Goal: Communication & Community: Answer question/provide support

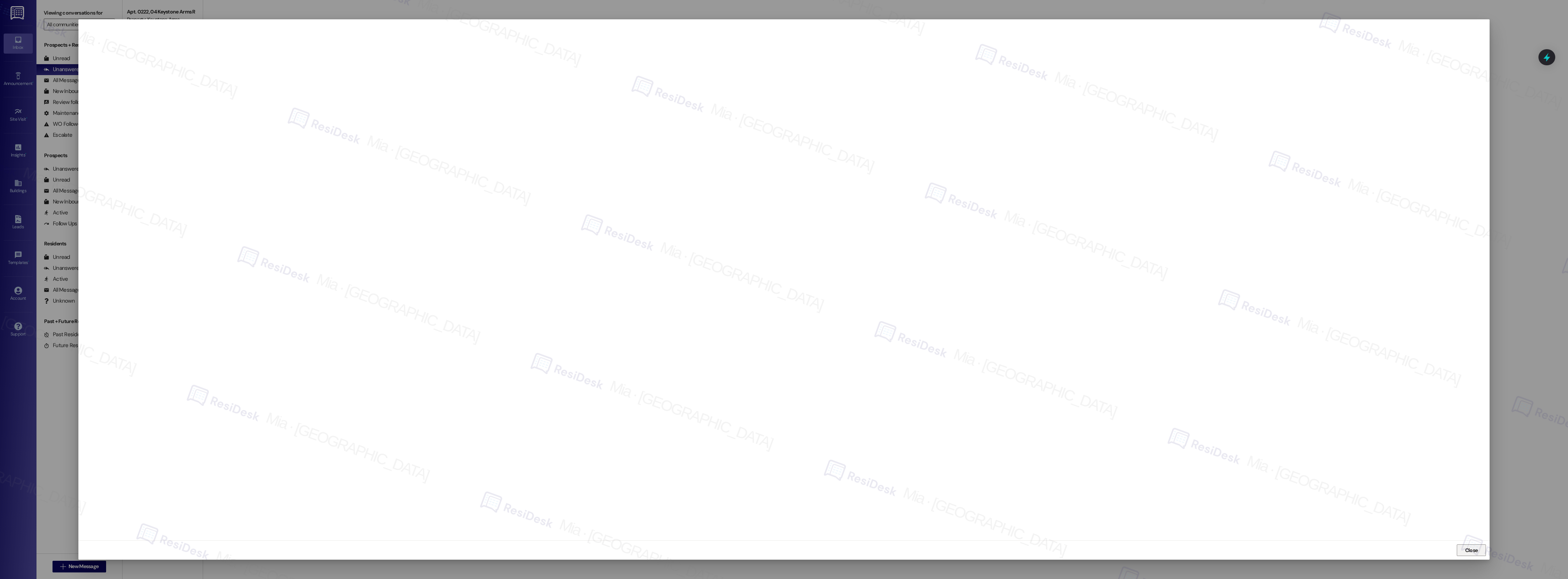
click at [1471, 547] on span "Close" at bounding box center [1471, 550] width 13 height 8
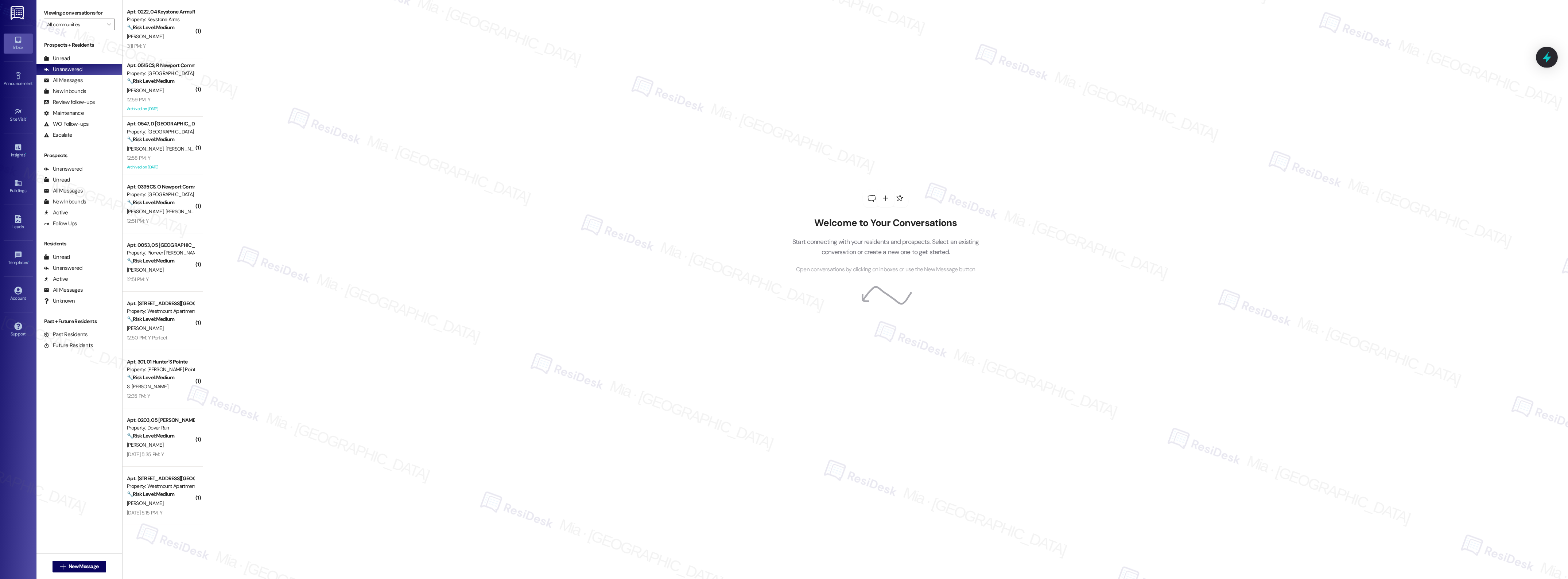
click at [1547, 52] on icon at bounding box center [1547, 57] width 12 height 12
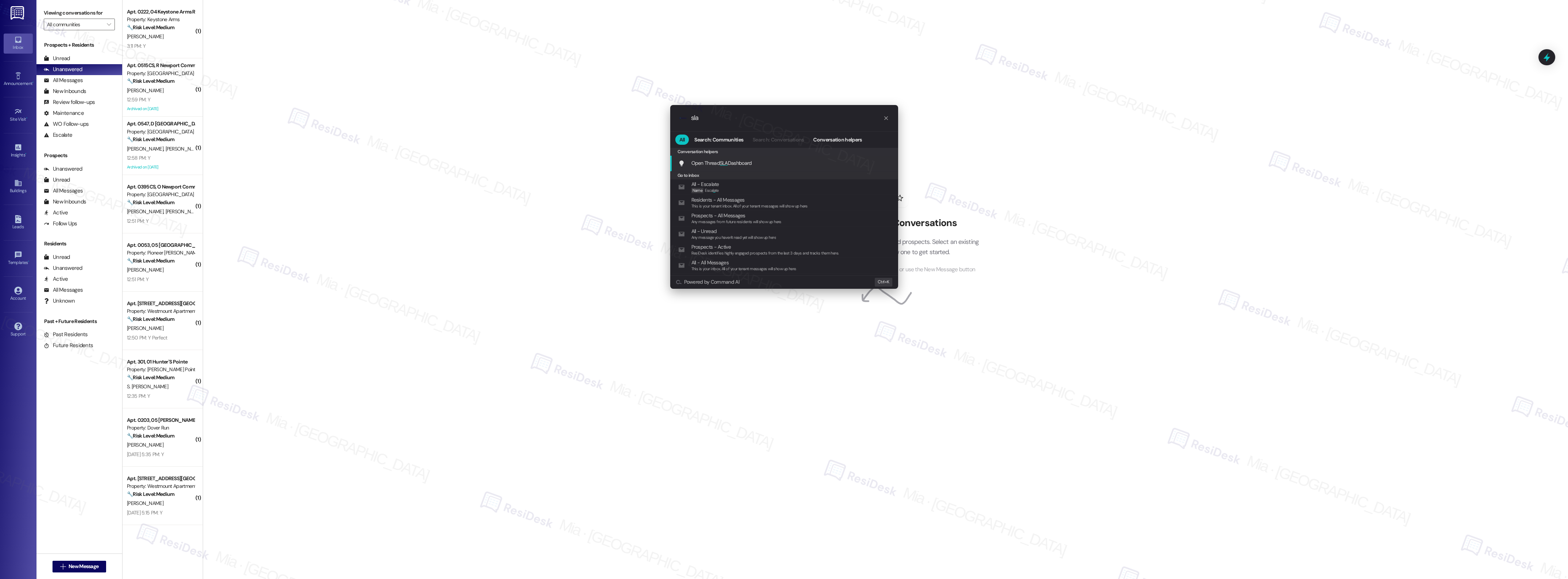
type input "sla"
click at [721, 161] on span "SLA" at bounding box center [724, 163] width 8 height 7
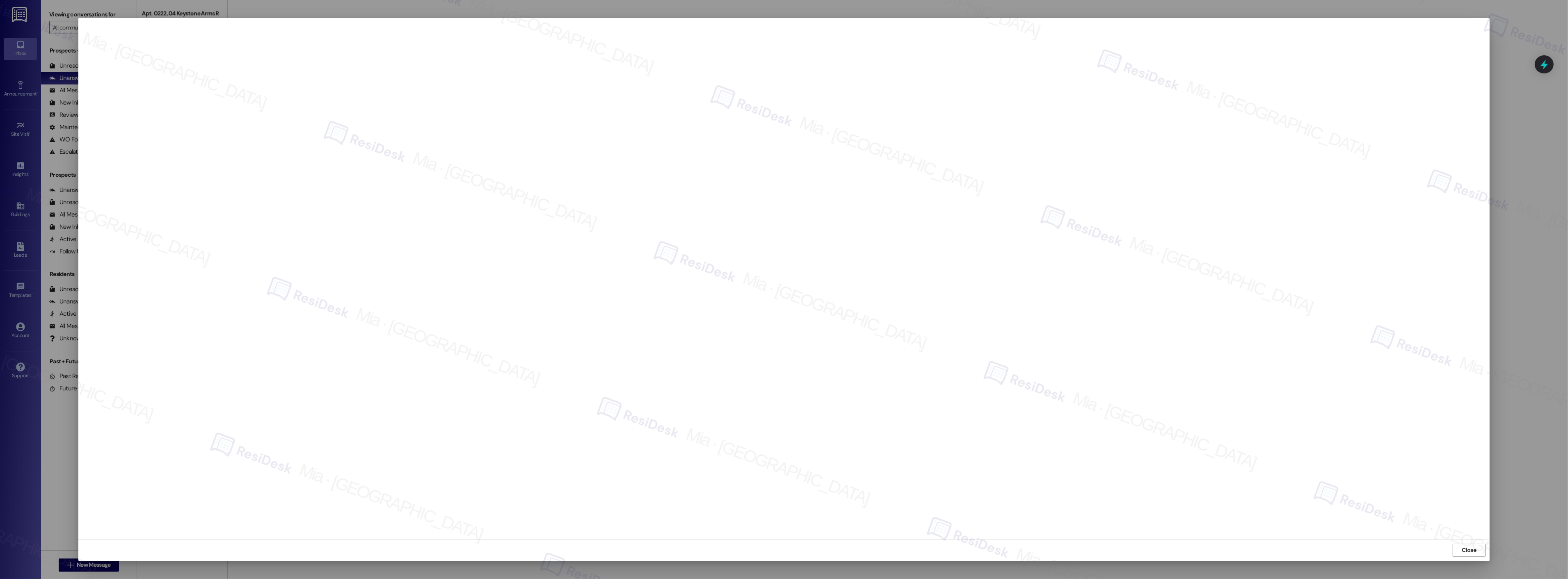
click at [1462, 550] on span "Close" at bounding box center [1469, 550] width 14 height 9
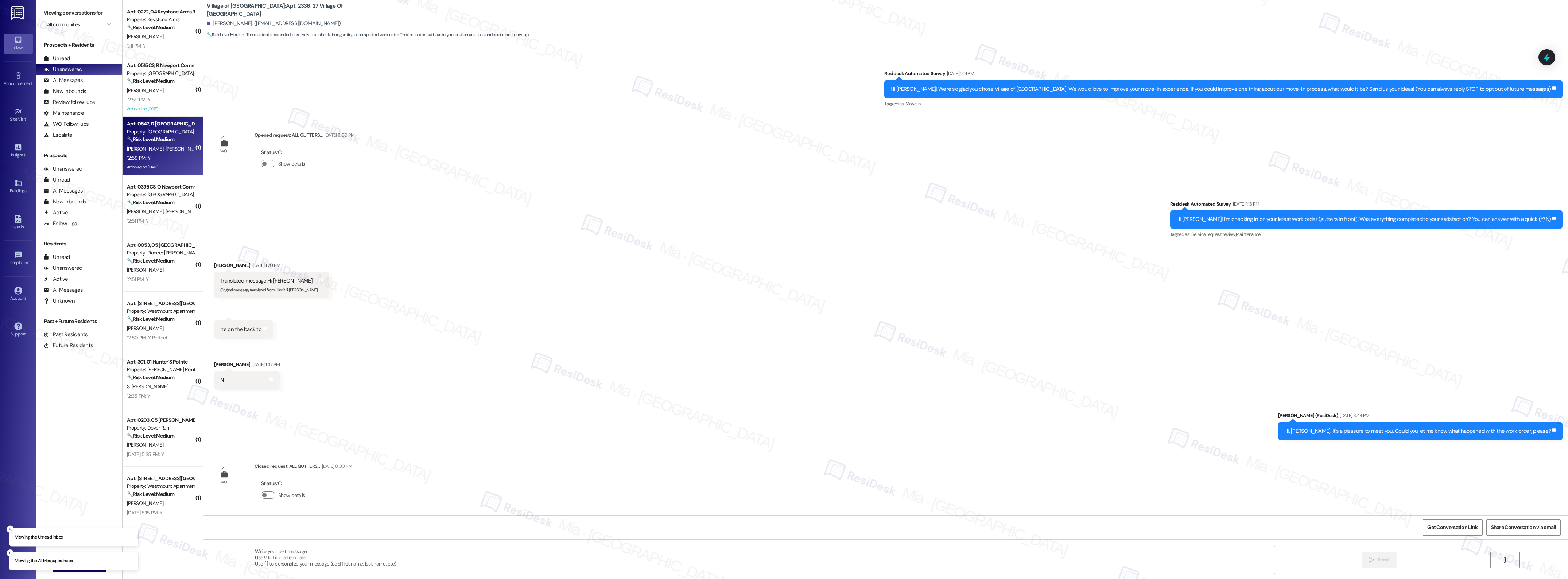
scroll to position [3691, 0]
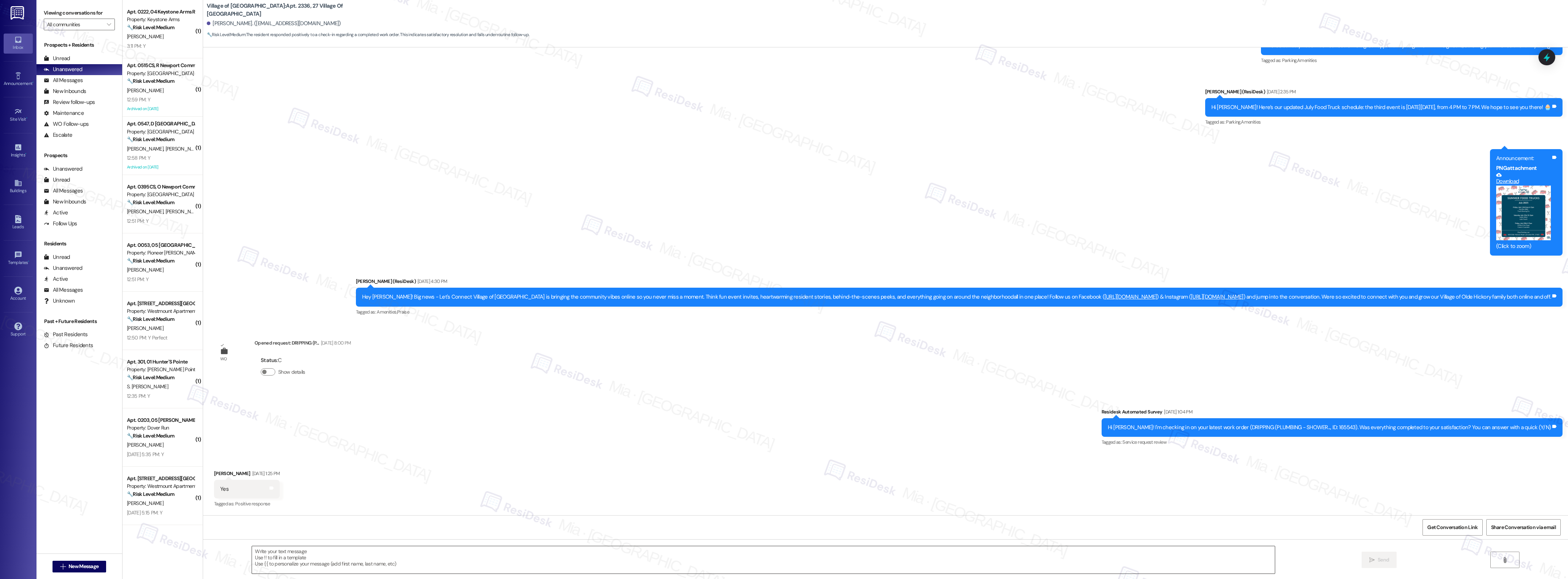
click at [434, 553] on textarea at bounding box center [763, 560] width 1023 height 27
paste textarea "Thank you,, for the your feedback. I'm so glad to hear you're satisfied with th…"
click at [262, 552] on textarea "Thank you,, for the your feedback. I'm so glad to hear you're satisfied with th…" at bounding box center [752, 560] width 1023 height 27
click at [400, 482] on div "Received via SMS Cuong Tran Sep 12, 2025 at 1:25 PM Yes Tags and notes Tagged a…" at bounding box center [886, 484] width 1365 height 61
click at [312, 532] on span "," at bounding box center [313, 529] width 3 height 6
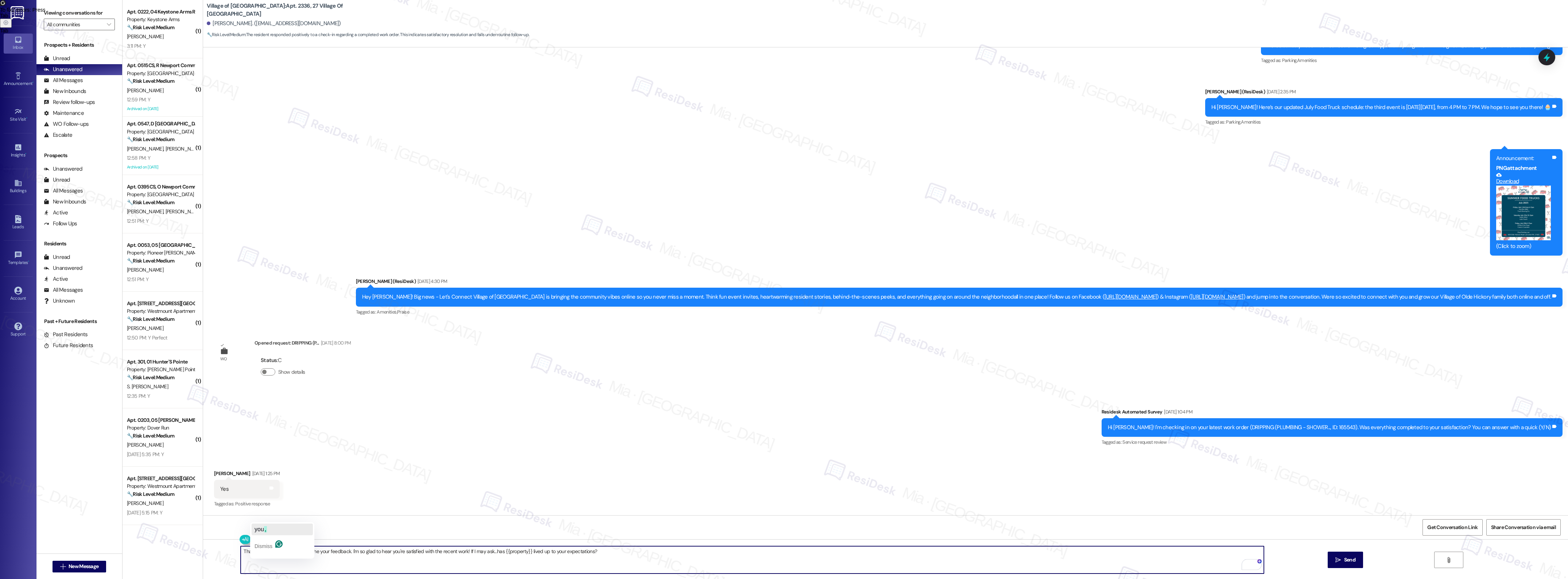
click at [267, 531] on span "," at bounding box center [265, 529] width 3 height 6
click at [302, 528] on span "your" at bounding box center [303, 529] width 12 height 6
type textarea "Thank you, Cuong, for your feedback. I'm so glad to hear you're satisfied with …"
click at [1354, 560] on span "Send" at bounding box center [1349, 560] width 12 height 8
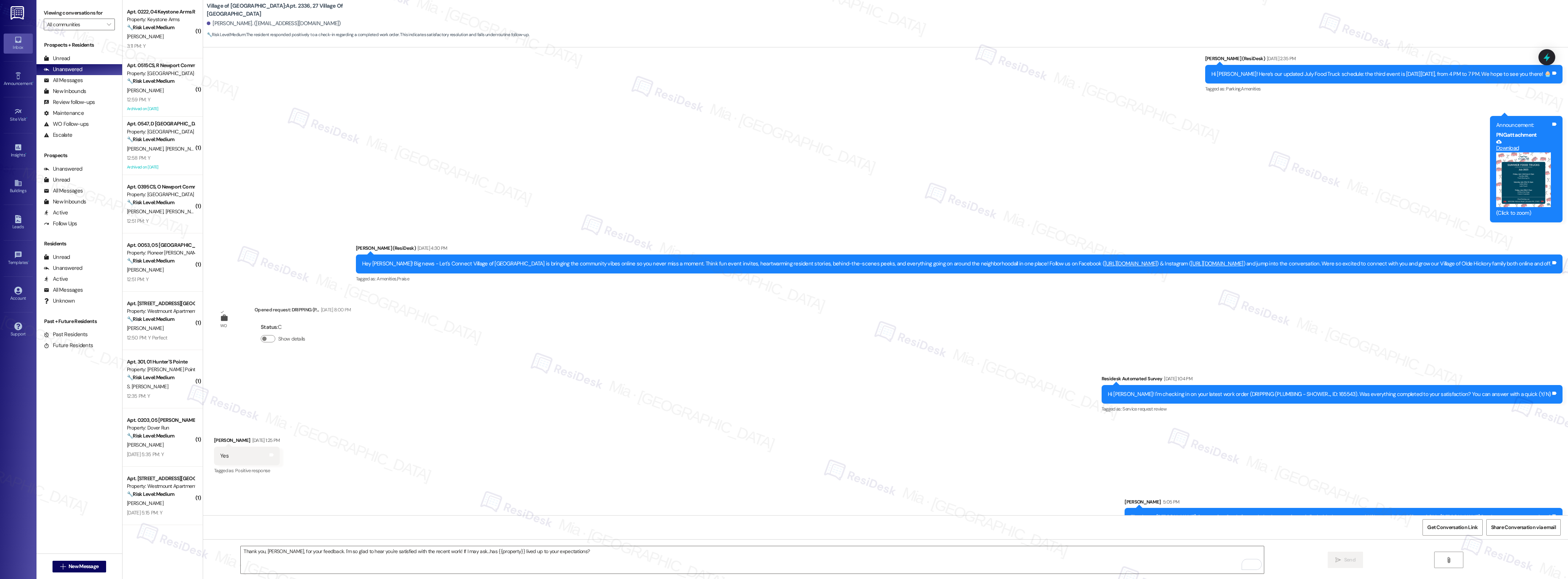
scroll to position [3742, 0]
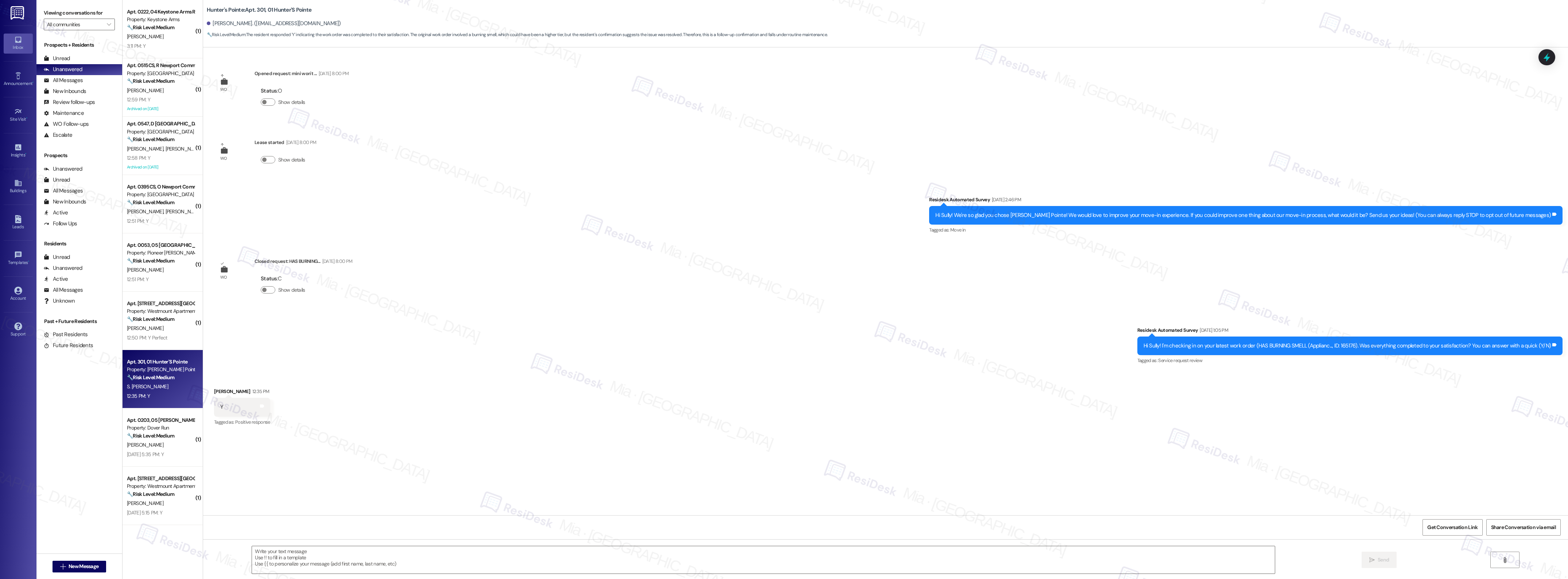
type textarea "Fetching suggested responses. Please feel free to read through the conversation…"
click at [393, 562] on textarea at bounding box center [763, 560] width 1023 height 27
paste textarea "Thank you,, for your feedback. I'm so glad to hear you're satisfied with the re…"
click at [262, 551] on textarea "Thank you,, for your feedback. I'm so glad to hear you're satisfied with the re…" at bounding box center [752, 560] width 1023 height 27
type textarea "Thank you, Sully, for your feedback. I'm so glad to hear you're satisfied with …"
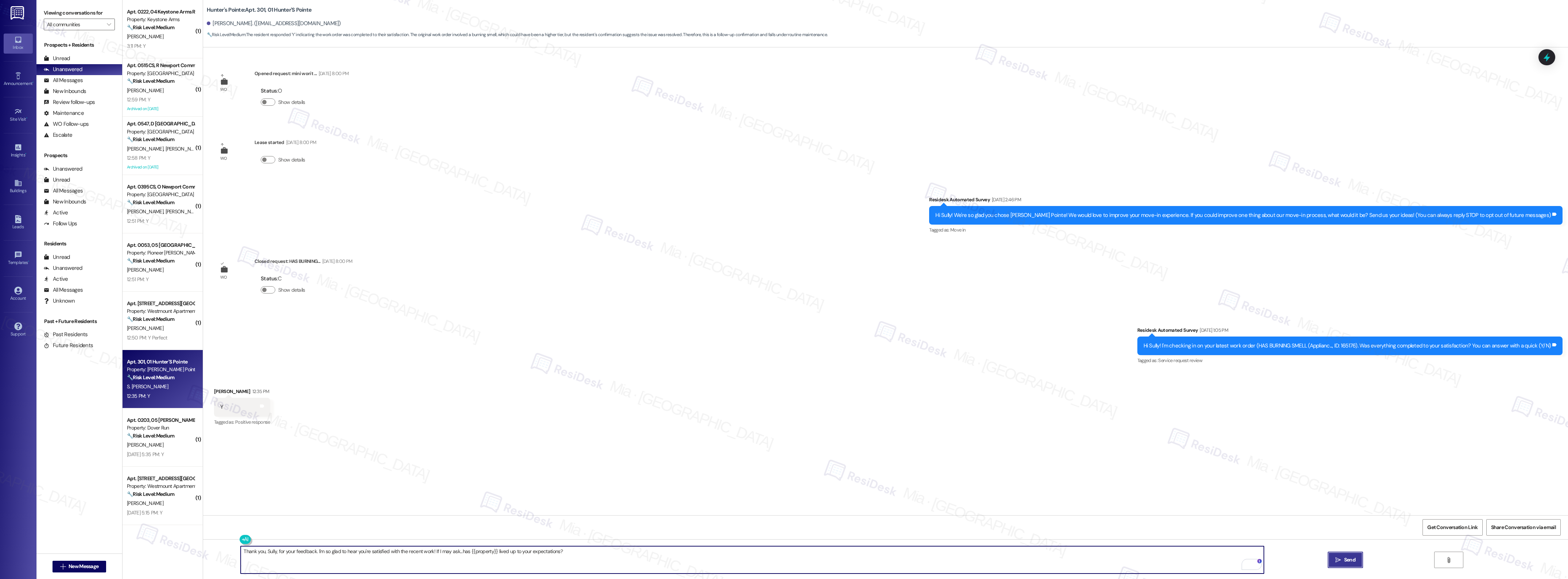
click at [1346, 557] on span "Send" at bounding box center [1349, 560] width 12 height 8
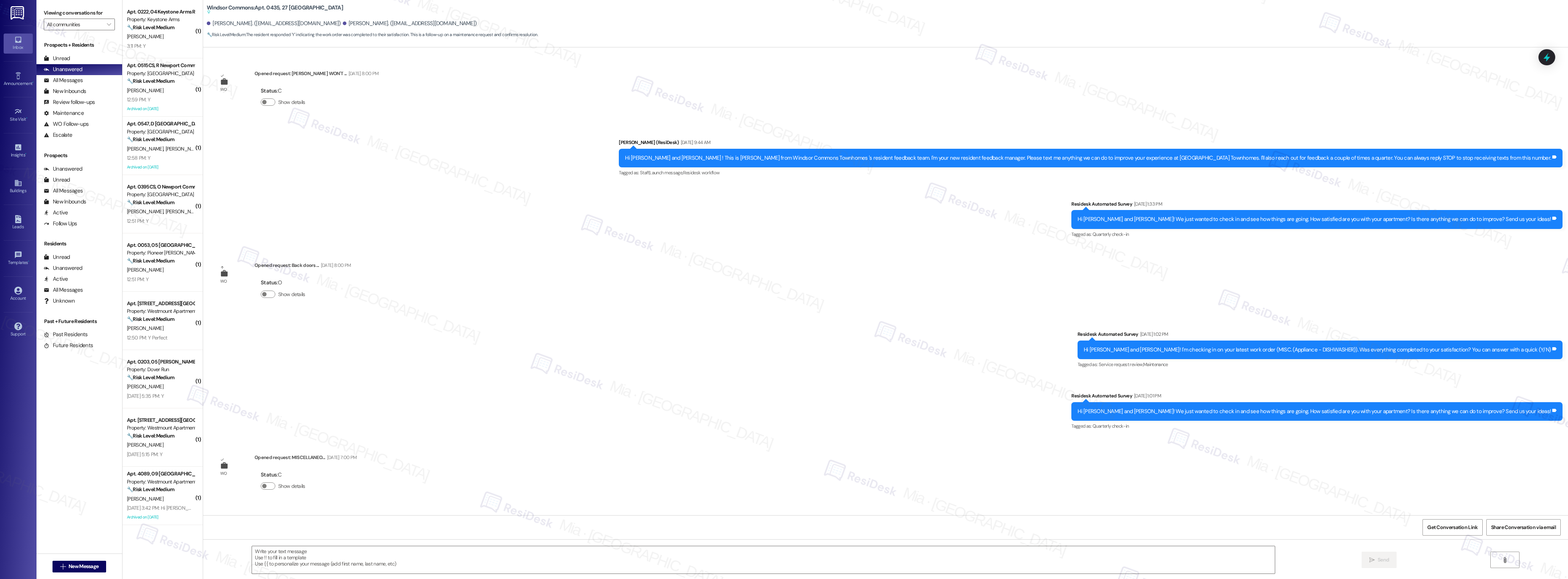
scroll to position [4897, 0]
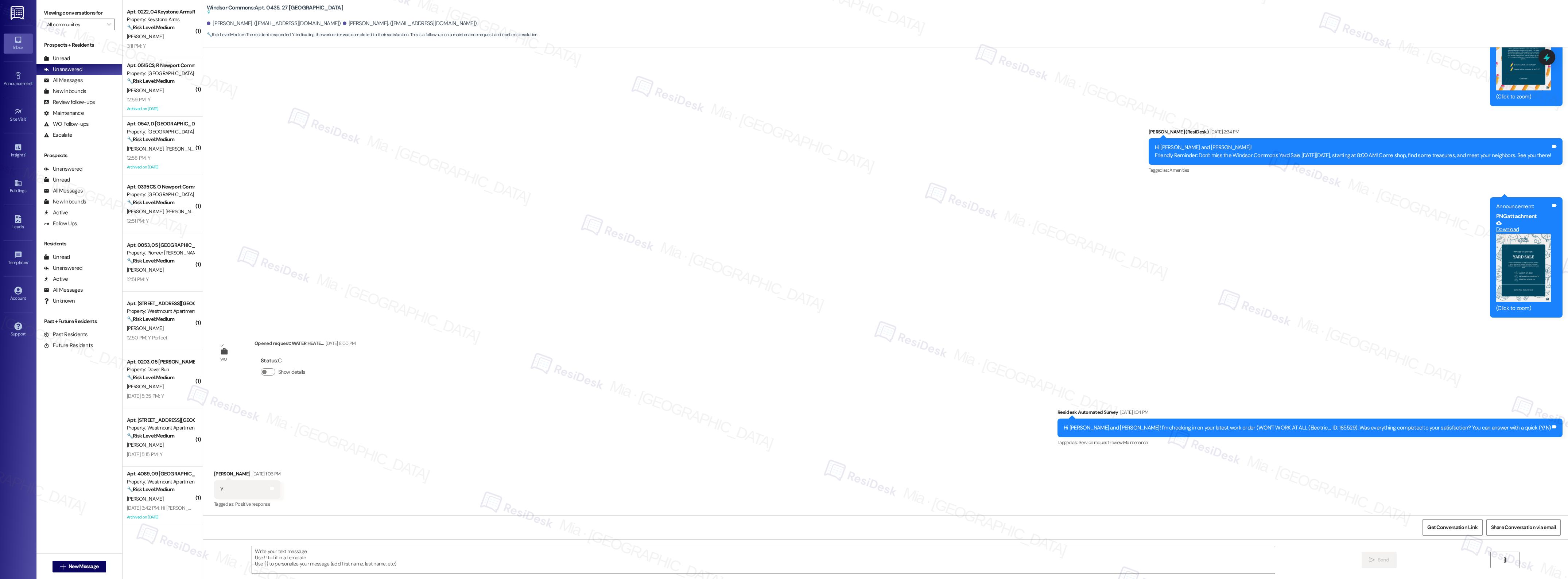
type textarea "Fetching suggested responses. Please feel free to read through the conversation…"
click at [292, 550] on textarea at bounding box center [763, 560] width 1023 height 27
paste textarea "Thank you,, for your feedback. I'm so glad to hear you're satisfied with the re…"
type textarea "Thank you,, for your feedback. I'm so glad to hear you're satisfied with the re…"
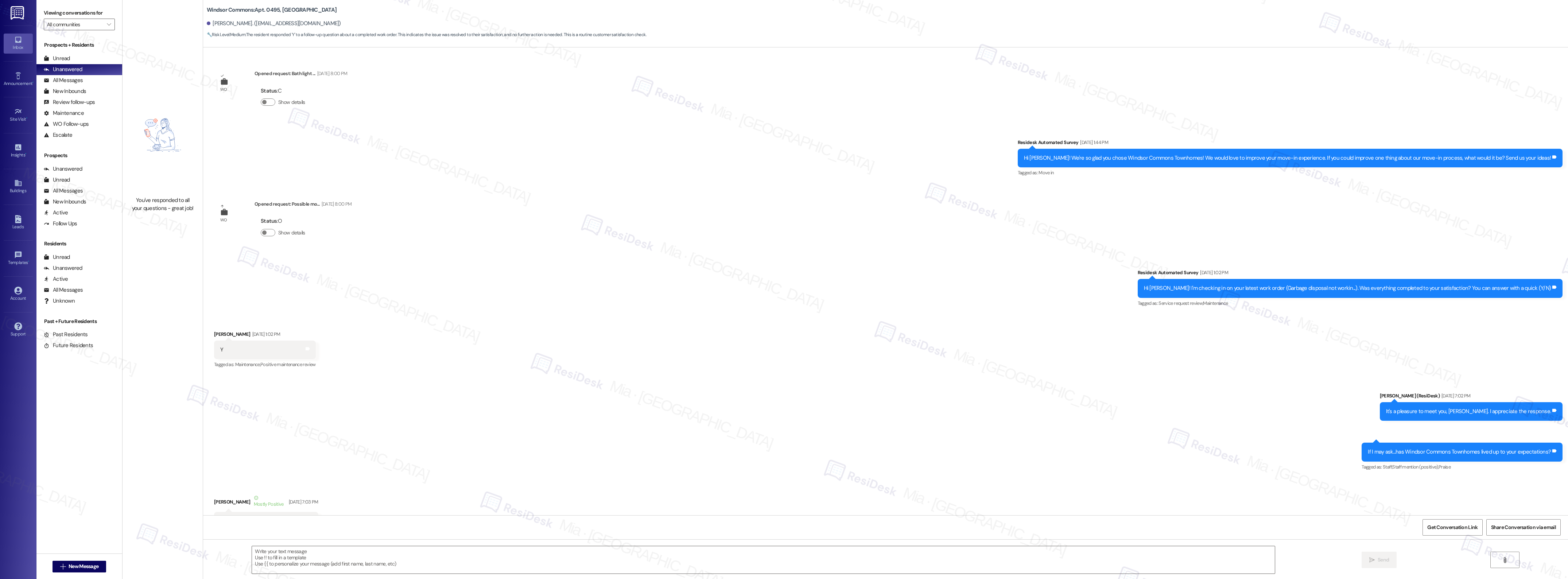
scroll to position [5571, 0]
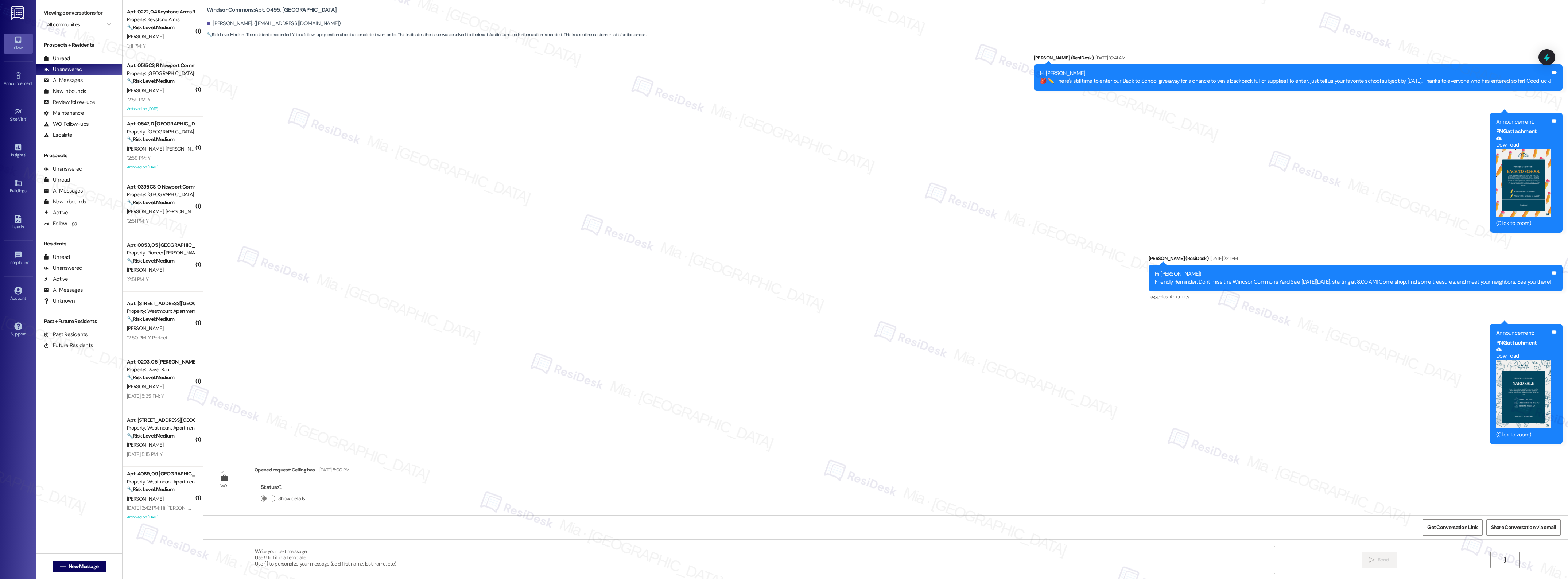
type textarea "Fetching suggested responses. Please feel free to read through the conversation…"
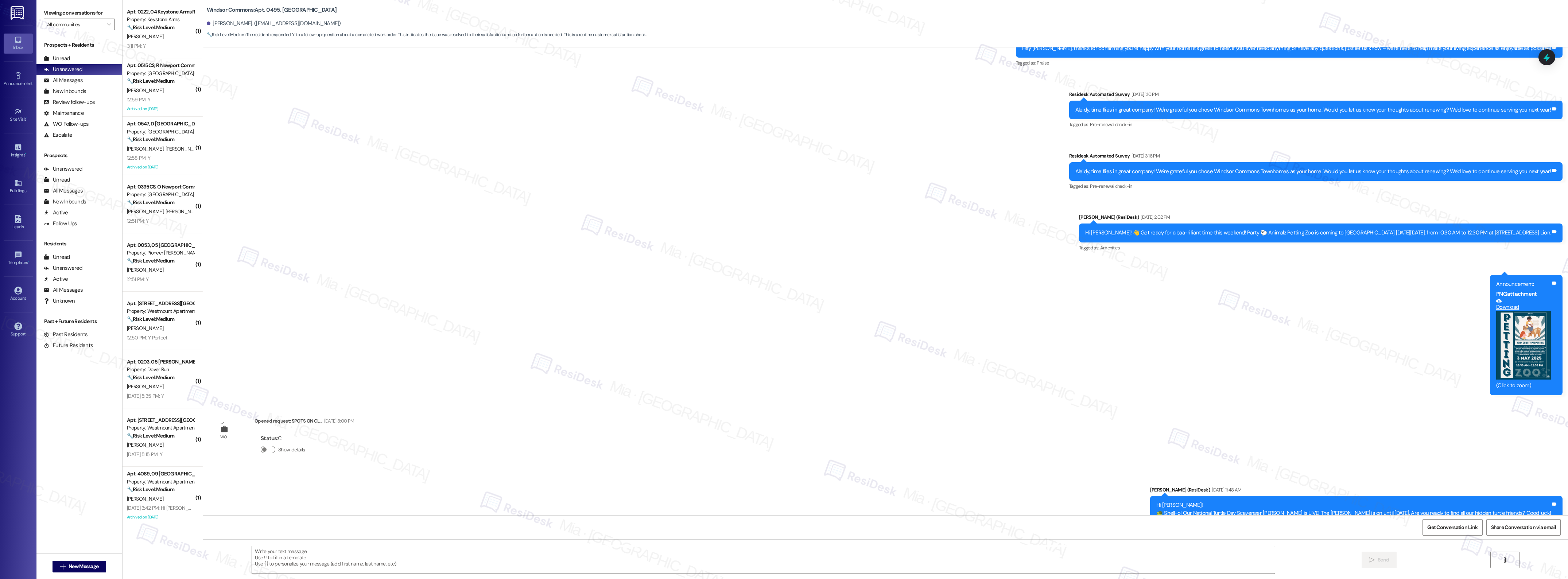
scroll to position [4249, 0]
click at [305, 558] on textarea at bounding box center [763, 560] width 1023 height 27
paste textarea "Thank you,, for your feedback. I'm so glad to hear you're satisfied with the re…"
click at [264, 552] on textarea "Thank you,, for your feedback. I'm so glad to hear you're satisfied with the re…" at bounding box center [752, 560] width 1023 height 27
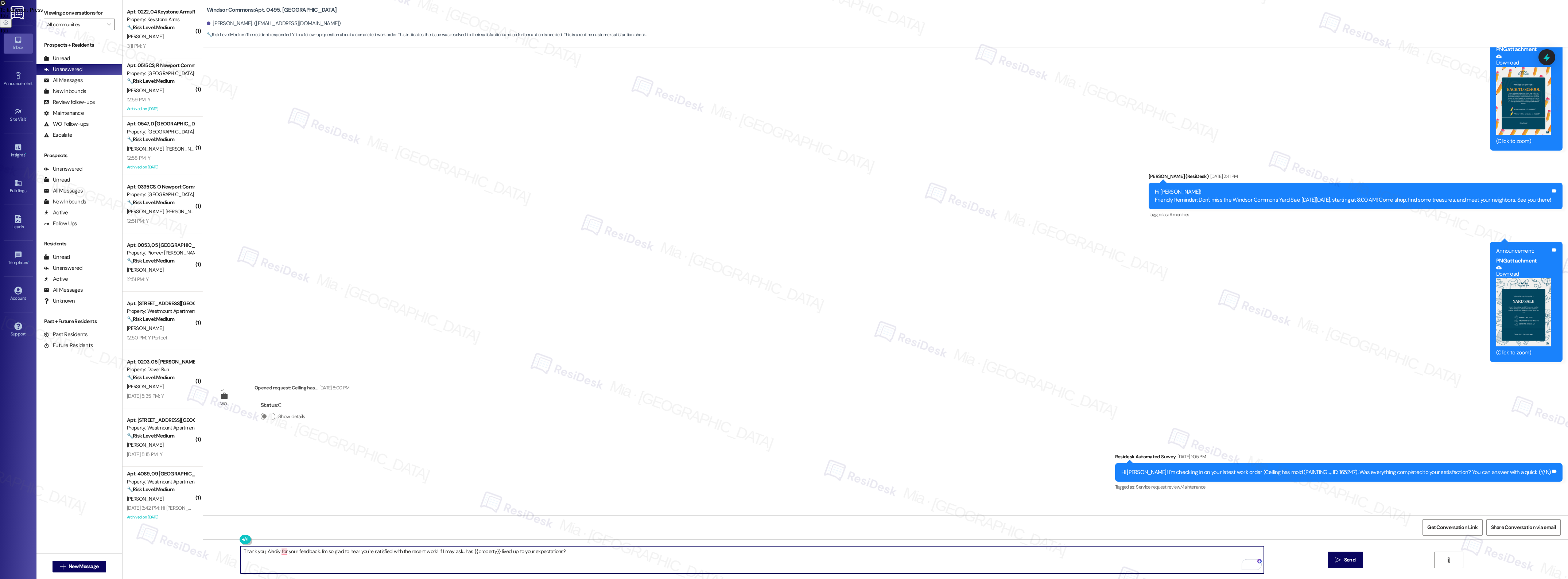
scroll to position [5571, 0]
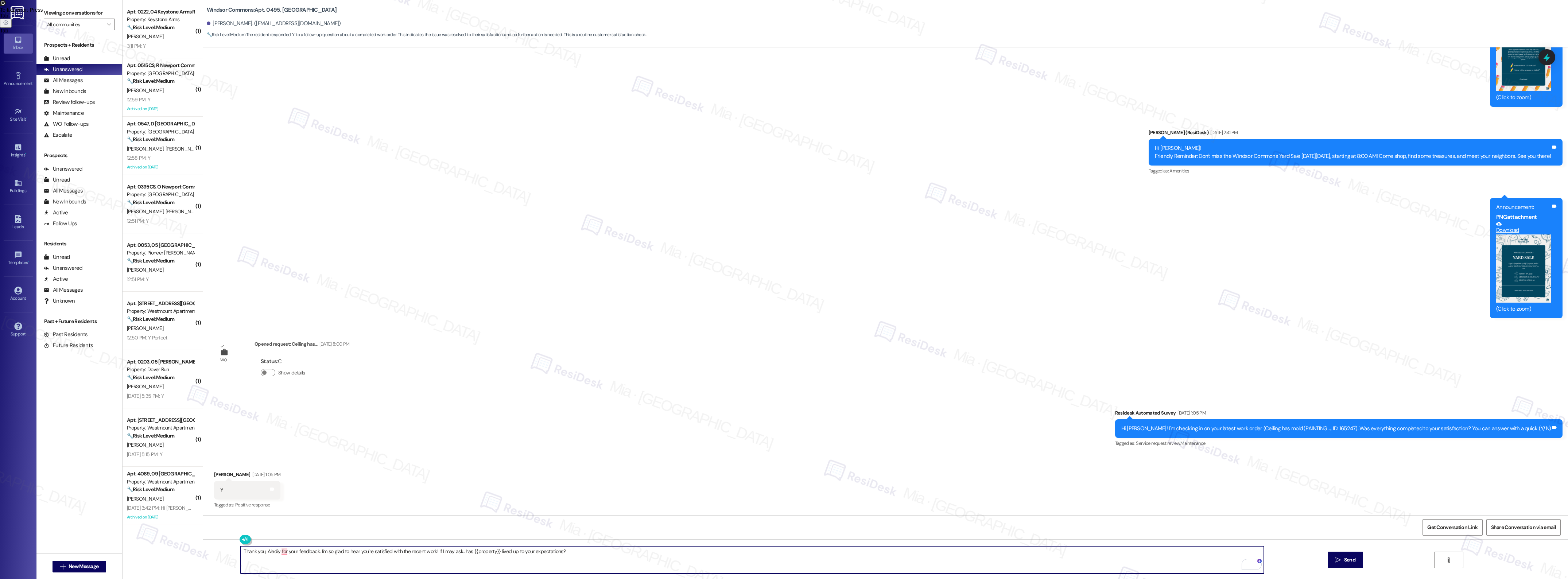
click at [273, 552] on textarea "Thank you, Alediy for your feedback. I'm so glad to hear you're satisfied with …" at bounding box center [752, 560] width 1023 height 27
type textarea "Thank you, [PERSON_NAME], for your feedback. I'm so glad to hear you're satisfi…"
click at [1332, 552] on div "Thank you, Aleidy, for your feedback. I'm so glad to hear you're satisfied with…" at bounding box center [886, 567] width 1365 height 55
click at [824, 413] on div "Survey, sent via SMS Residesk Automated Survey Sep 12, 2025 at 1:05 PM Hi Aleid…" at bounding box center [886, 423] width 1365 height 61
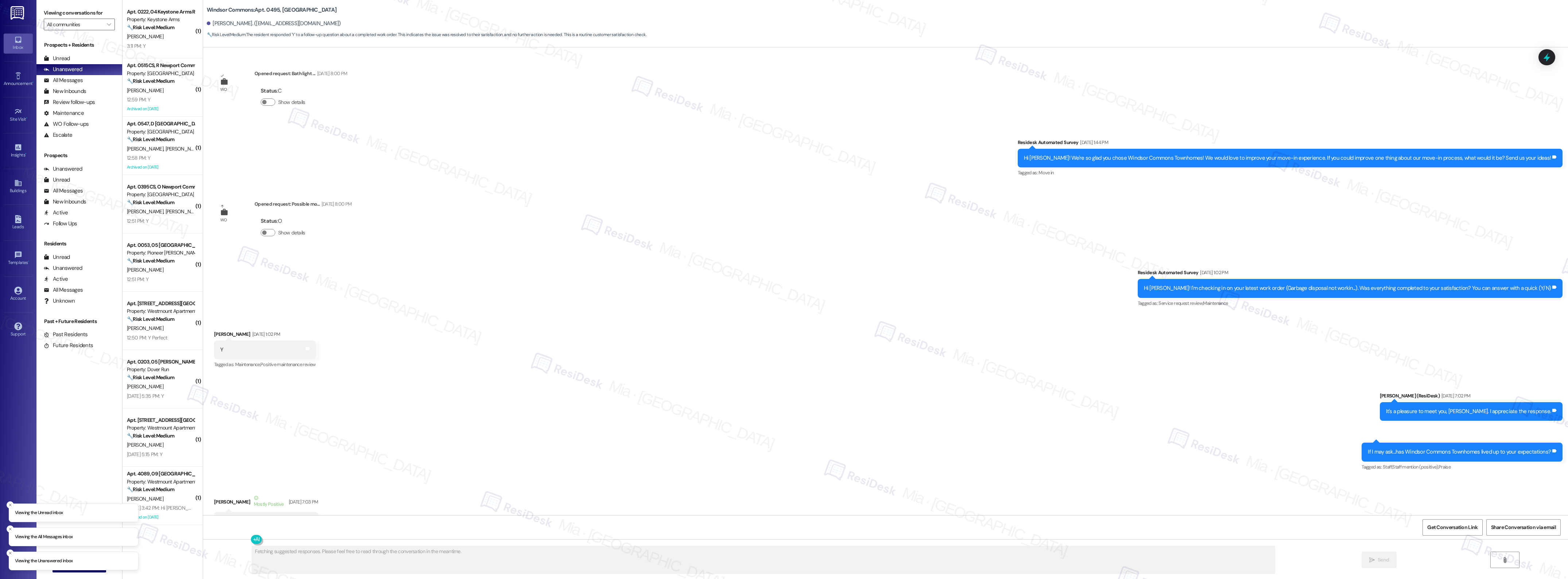
type textarea "Fetching suggested responses. Please feel free to read through the conversation…"
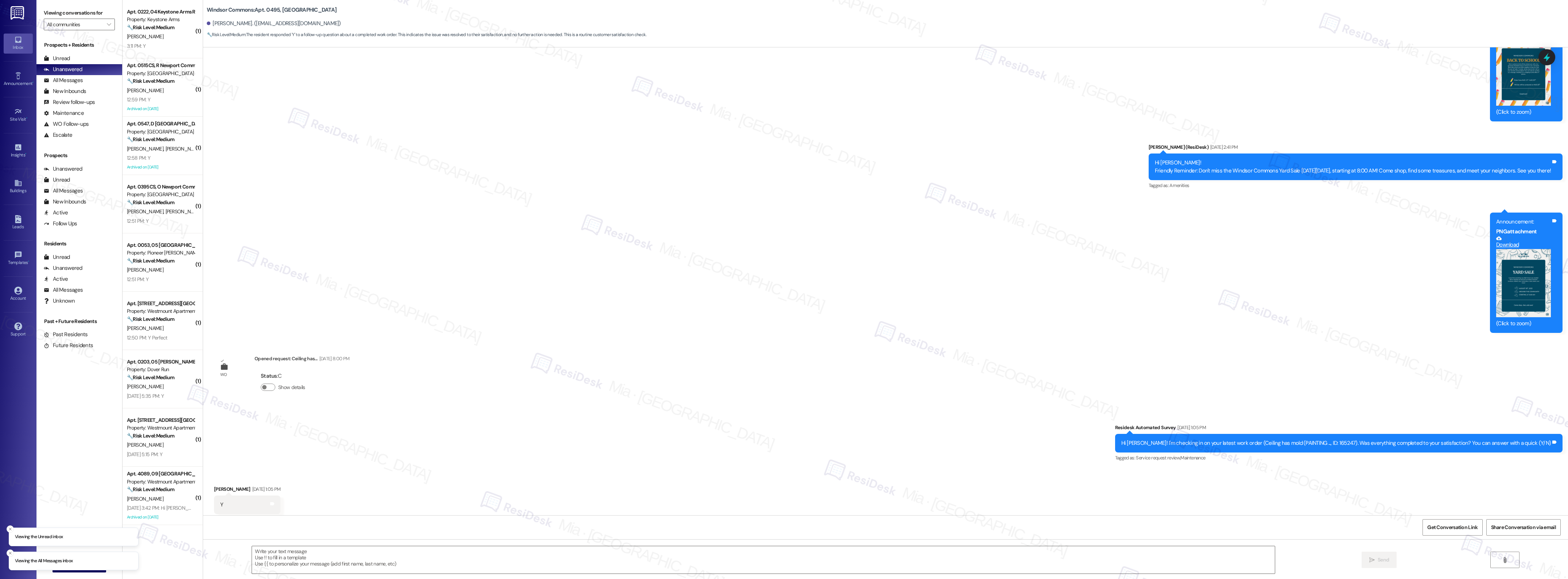
scroll to position [5571, 0]
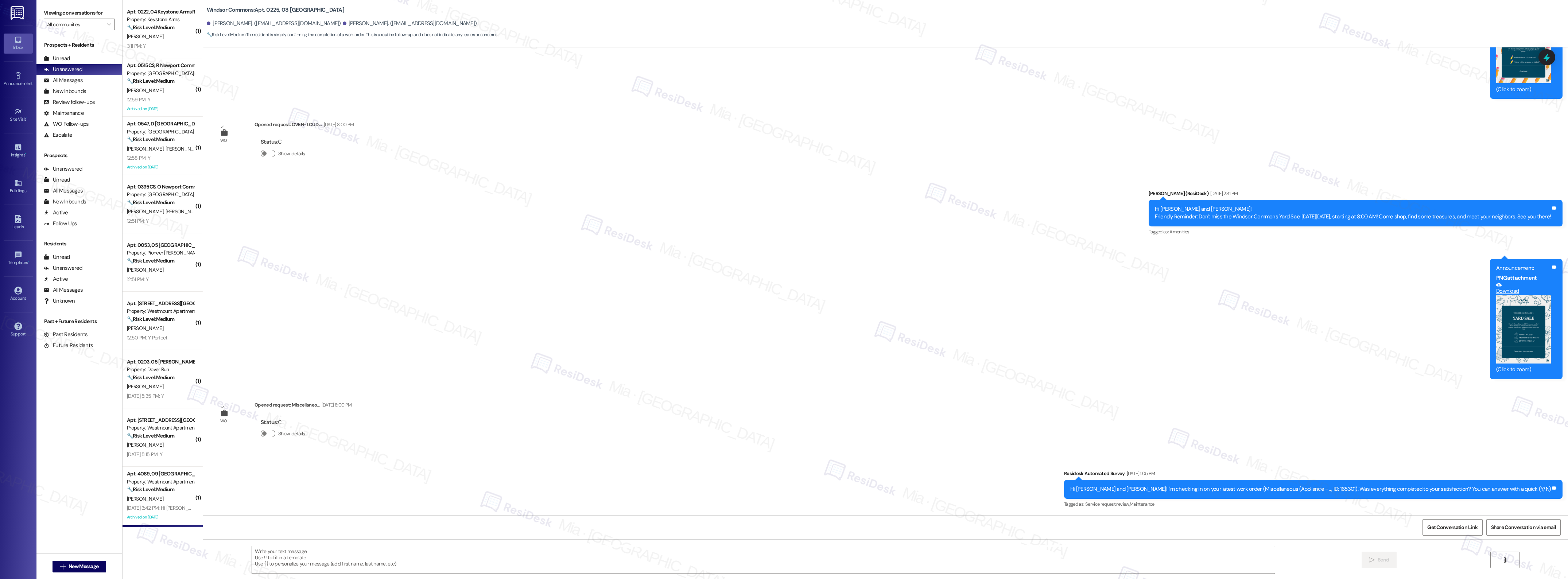
type textarea "Fetching suggested responses. Please feel free to read through the conversation…"
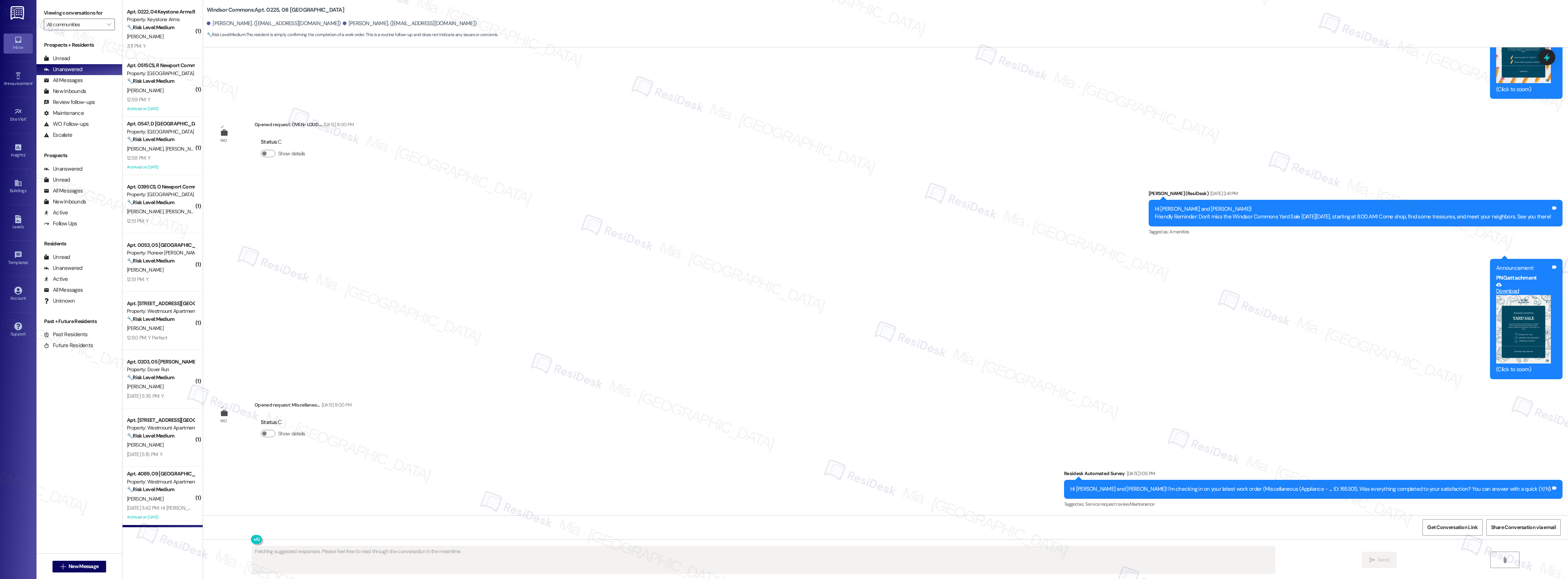
scroll to position [9088, 0]
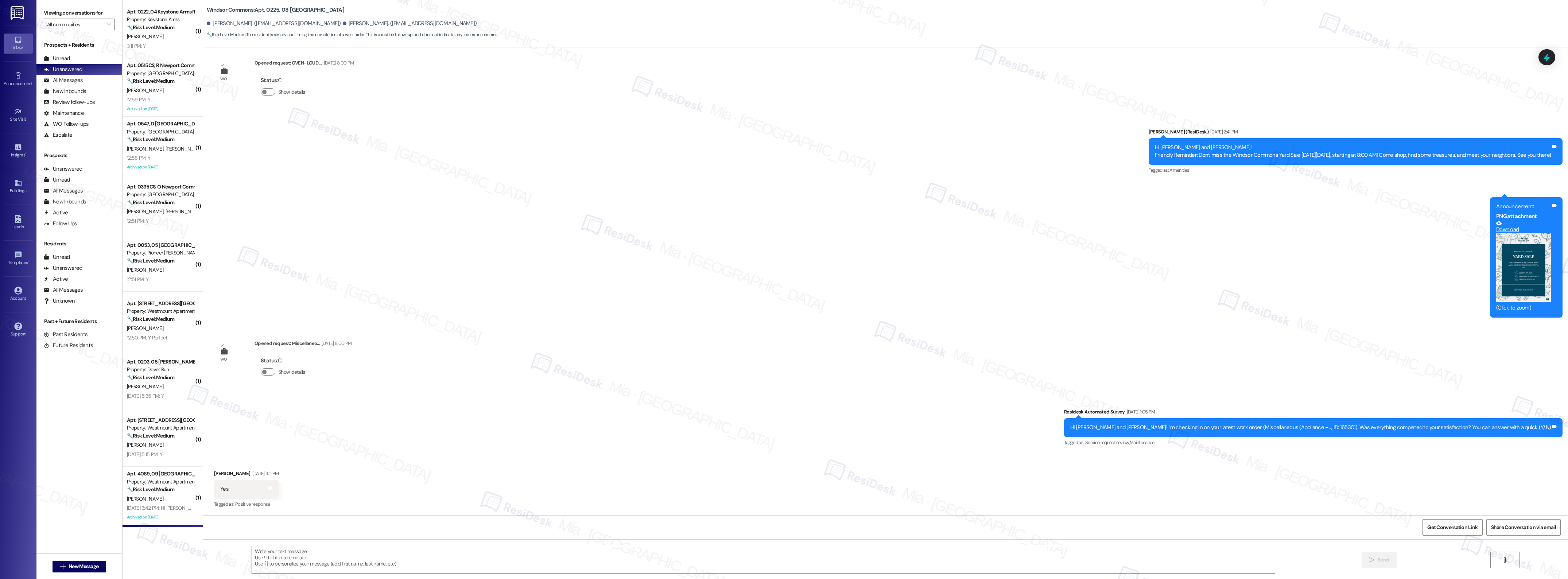
click at [316, 553] on textarea at bounding box center [763, 560] width 1023 height 27
paste textarea "Thank you,, for your feedback. I'm so glad to hear you're satisfied with the re…"
click at [275, 555] on textarea "Thank you,, for your feedback. I'm so glad to hear you're satisfied with the re…" at bounding box center [763, 560] width 1023 height 27
click at [262, 553] on textarea "Thank you,, for your feedback. I'm so glad to hear you're satisfied with the re…" at bounding box center [752, 560] width 1023 height 27
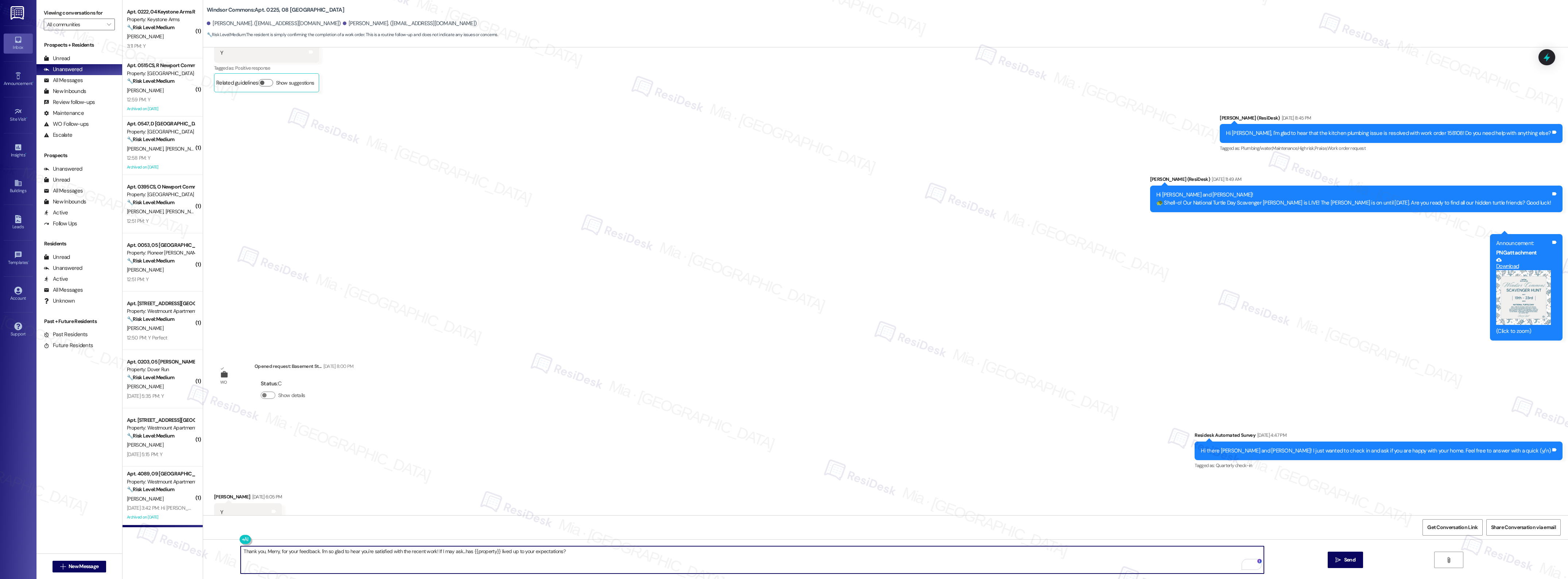
scroll to position [7811, 0]
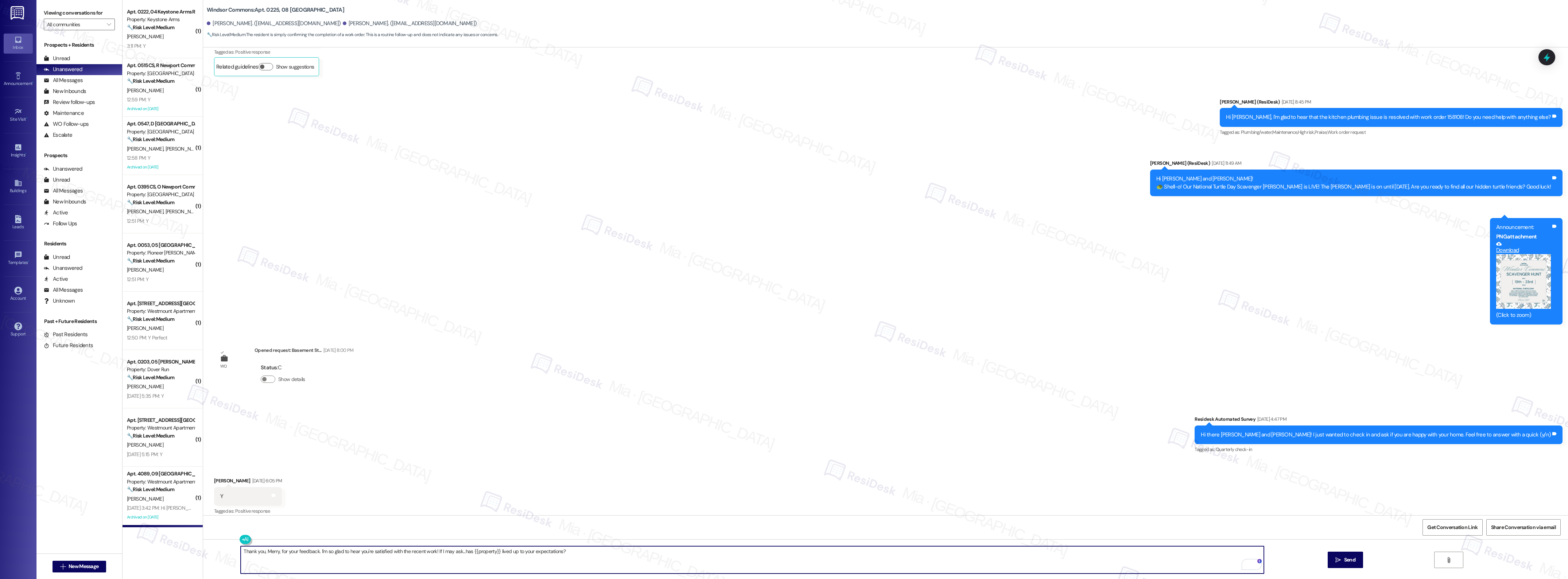
type textarea "Thank you, Merry, for your feedback. I'm so glad to hear you're satisfied with …"
click at [1464, 117] on div "Hi Merry, I'm glad to hear that the kitchen plumbing issue is resolved with wor…" at bounding box center [1388, 117] width 325 height 8
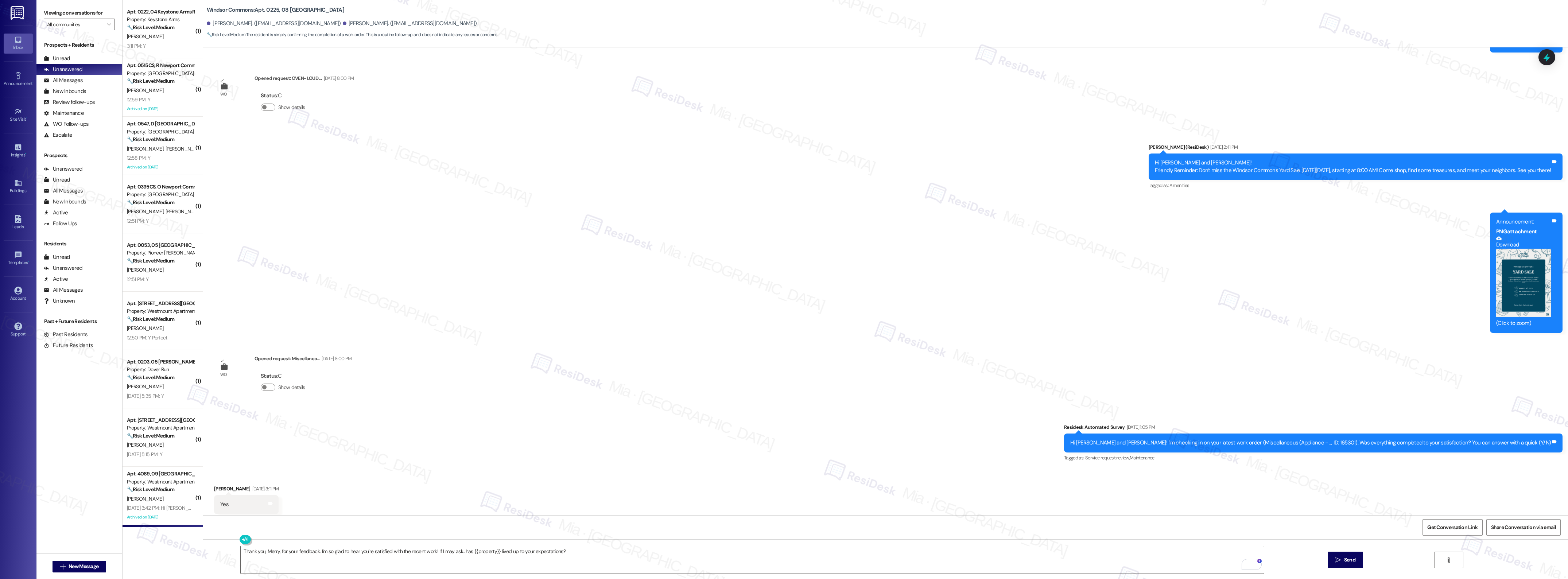
scroll to position [9088, 0]
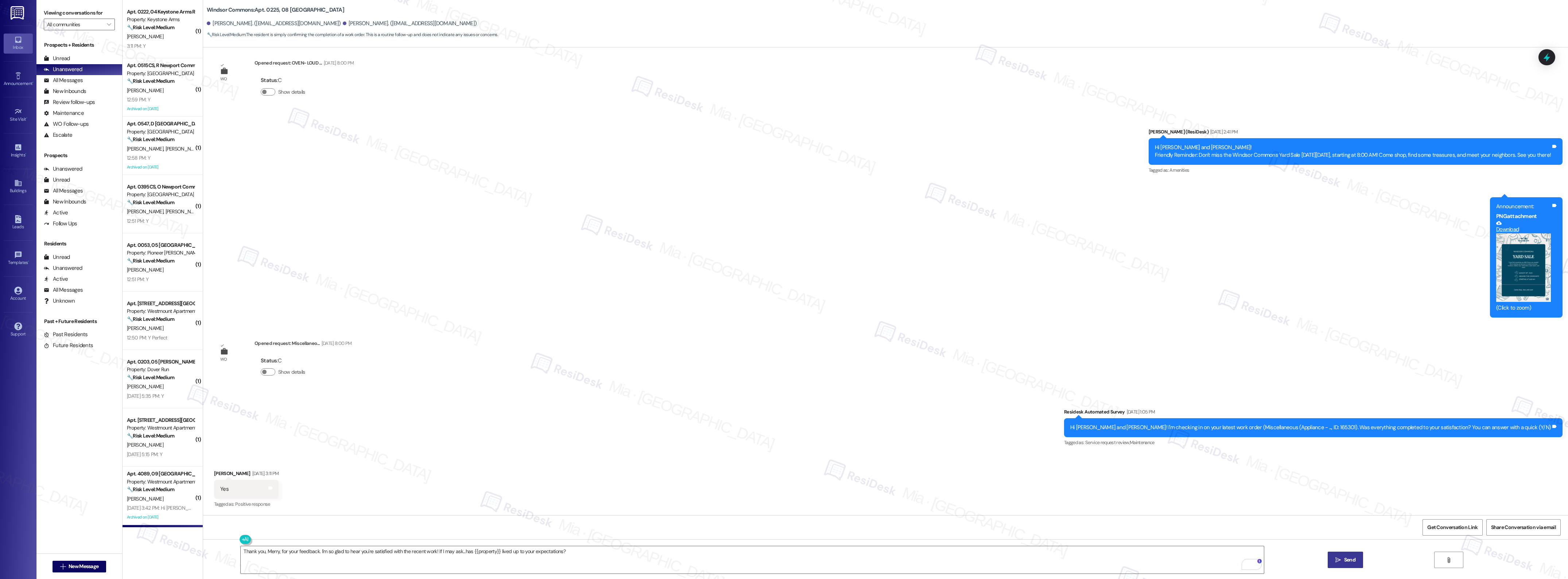
click at [1354, 557] on span "Send" at bounding box center [1349, 560] width 12 height 8
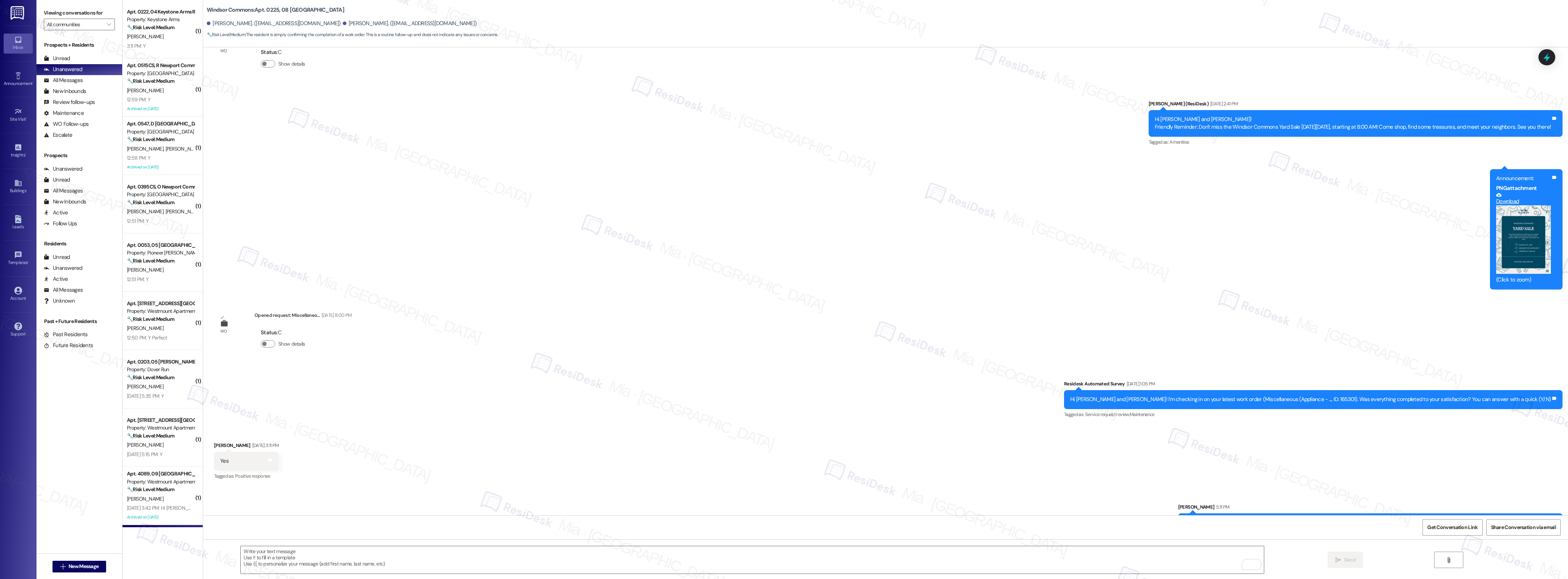
scroll to position [9139, 0]
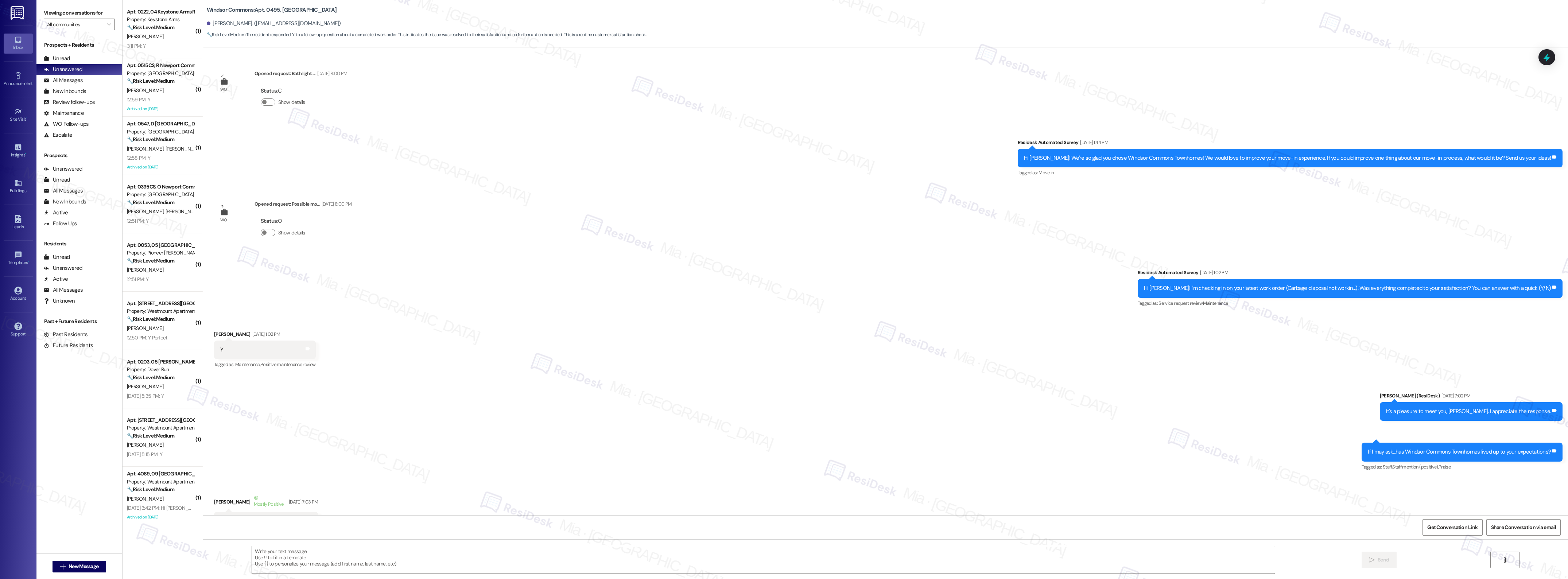
type textarea "Fetching suggested responses. Please feel free to read through the conversation…"
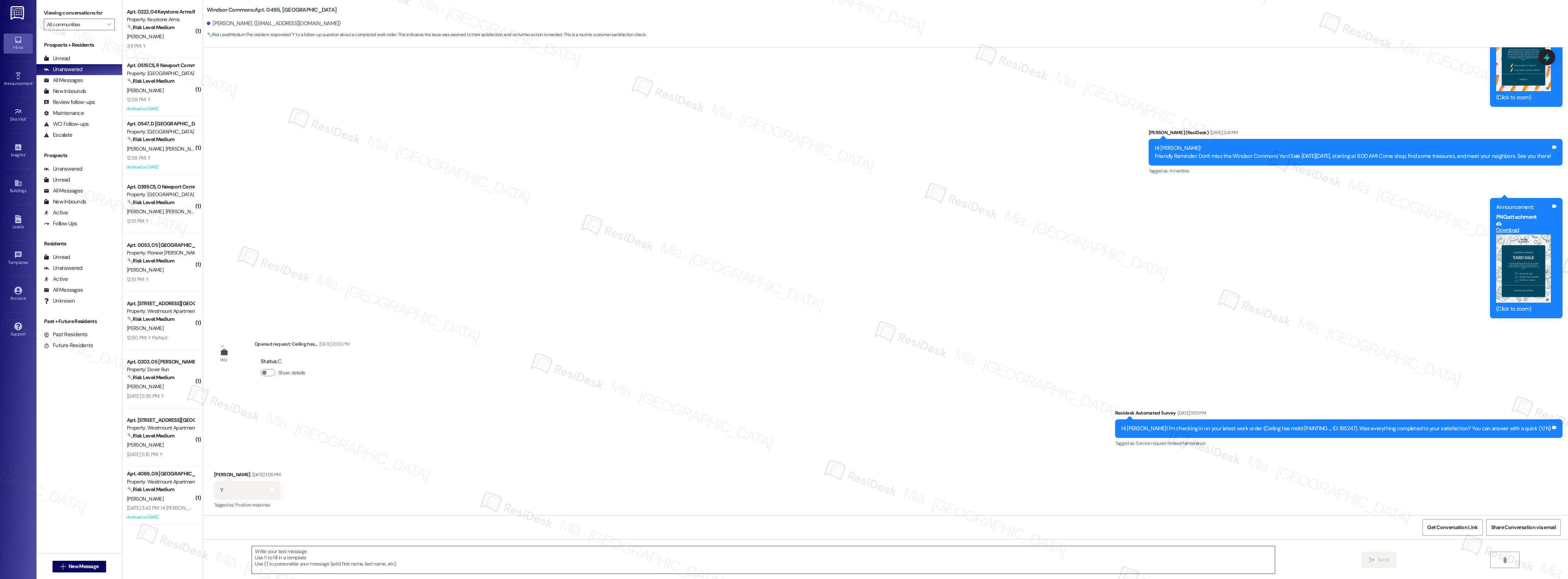
click at [332, 553] on textarea at bounding box center [763, 560] width 1023 height 27
paste textarea "Thank you,, for your feedback. I'm so glad to hear you're satisfied with the re…"
click at [274, 553] on textarea "Thank you,, for your feedback. I'm so glad to hear you're satisfied with the re…" at bounding box center [752, 560] width 1023 height 27
click at [262, 553] on textarea "Thank you,, for your feedback. I'm so glad to hear you're satisfied with the re…" at bounding box center [752, 560] width 1023 height 27
click at [262, 555] on textarea "Thank you,, for your feedback. I'm so glad to hear you're satisfied with the re…" at bounding box center [752, 560] width 1023 height 27
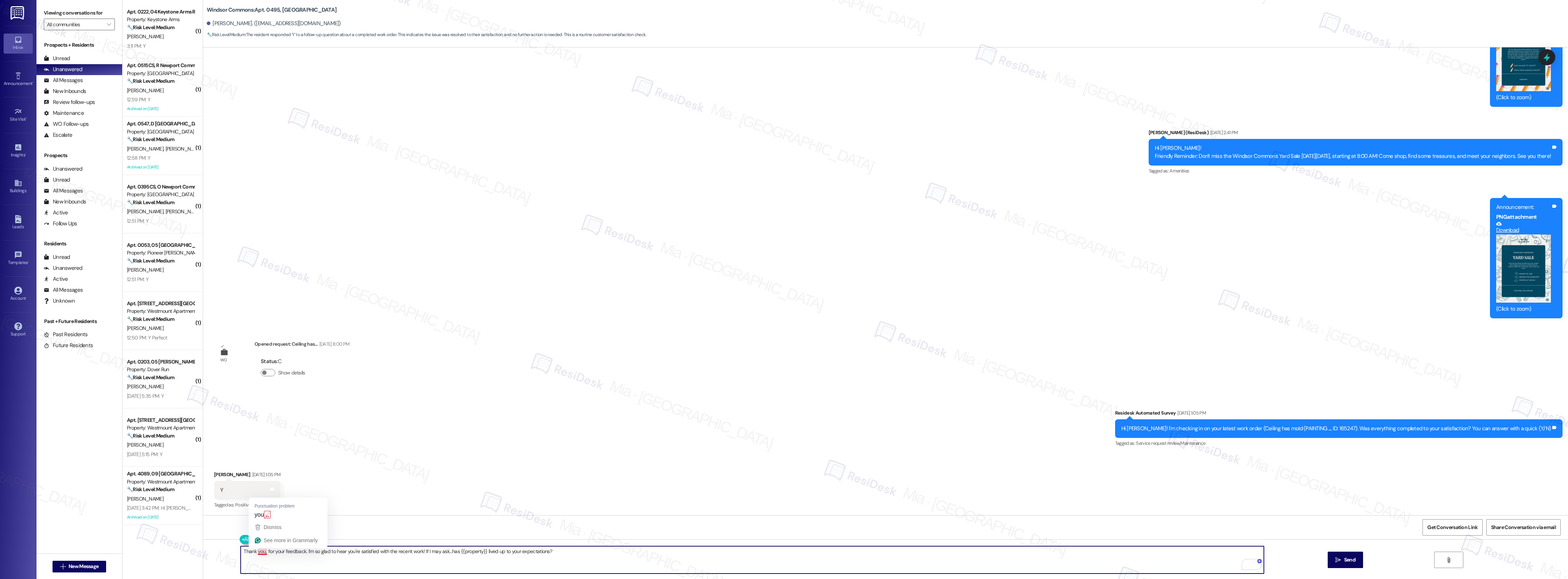
click at [263, 553] on textarea "Thank you,, for your feedback. I'm so glad to hear you're satisfied with the re…" at bounding box center [752, 560] width 1023 height 27
type textarea "Thank you, Aleidy, for your feedback. I'm so glad to hear you're satisfied with…"
click at [1353, 563] on span "Send" at bounding box center [1349, 560] width 12 height 8
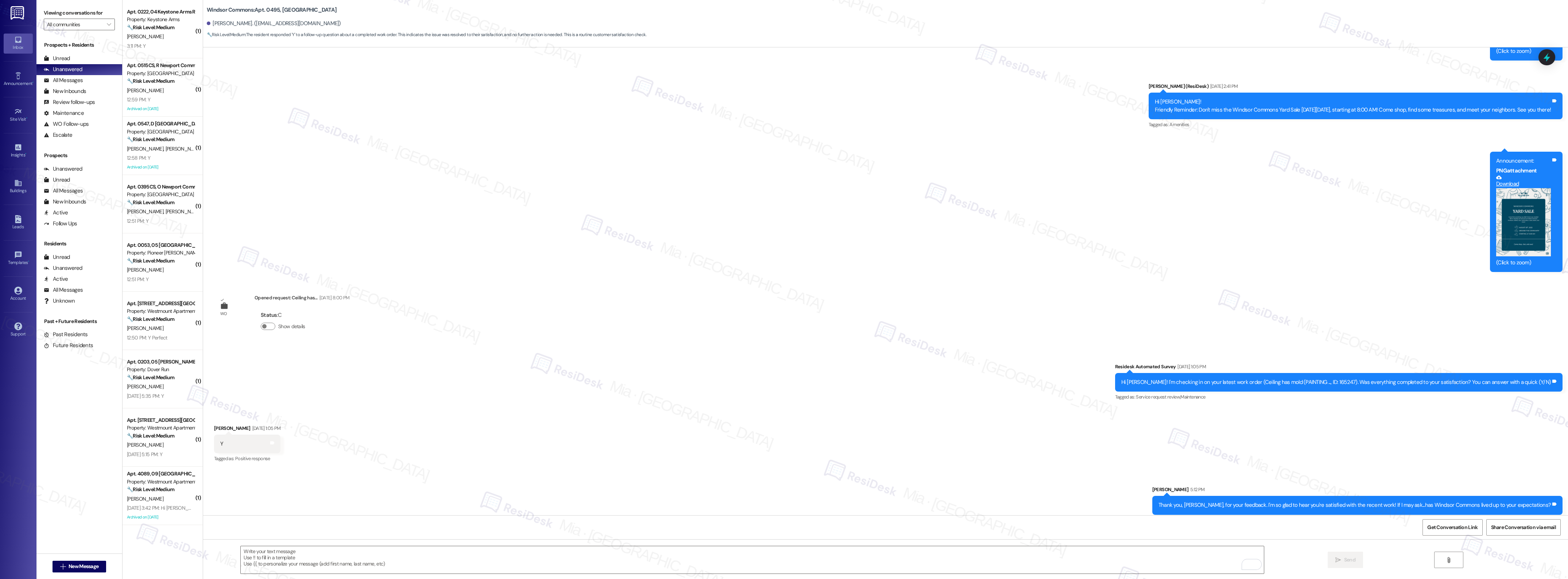
scroll to position [5623, 0]
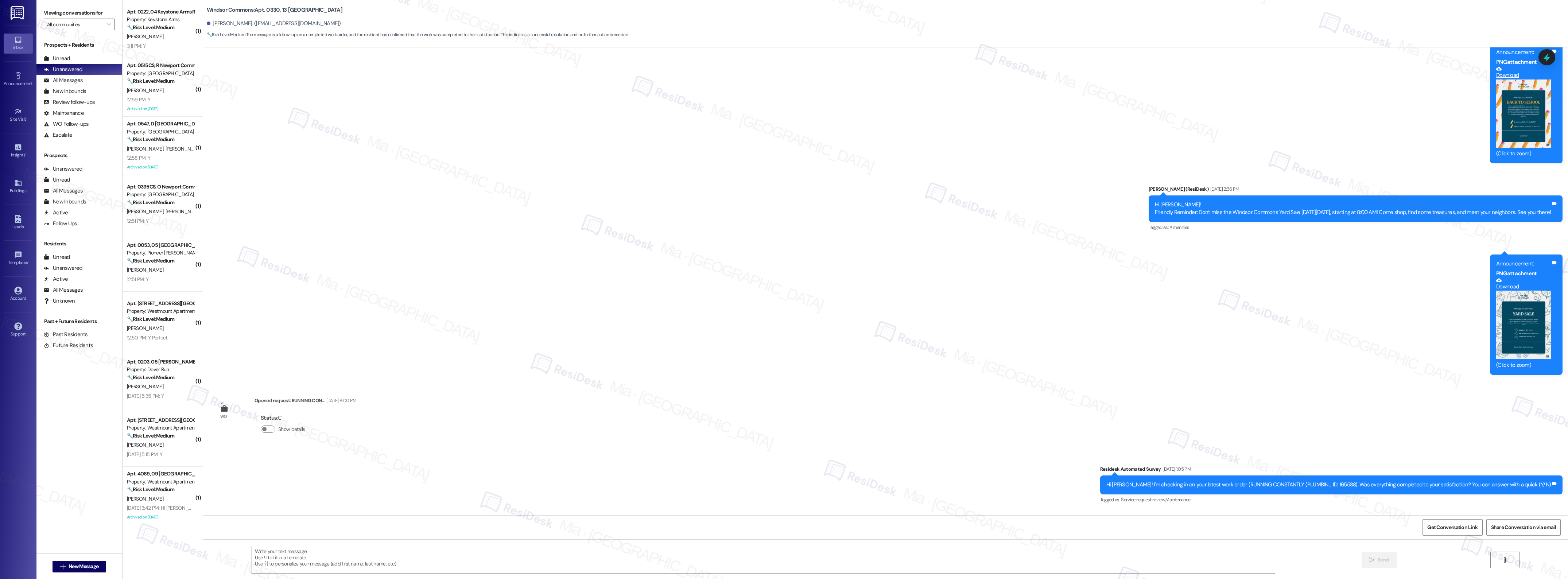
scroll to position [4248, 0]
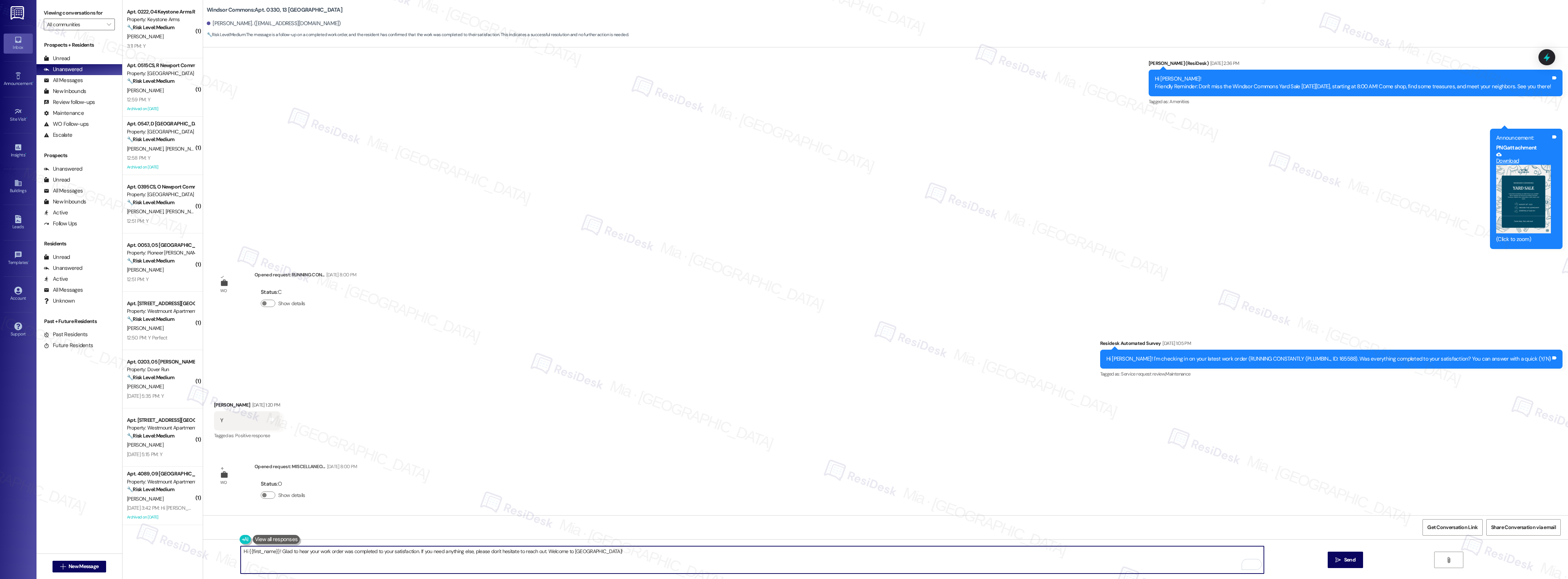
drag, startPoint x: 632, startPoint y: 552, endPoint x: 244, endPoint y: 553, distance: 388.0
click at [244, 553] on textarea "Hi {{first_name}}! Glad to hear your work order was completed to your satisfact…" at bounding box center [752, 560] width 1023 height 27
paste textarea "Thank you,, for your feedback. I'm so glad to hear you're satisfied with the re…"
click at [262, 553] on textarea "Thank you,, for your feedback. I'm so glad to hear you're satisfied with the re…" at bounding box center [752, 560] width 1023 height 27
type textarea "Thank you, Paula, for your feedback. I'm so glad to hear you're satisfied with …"
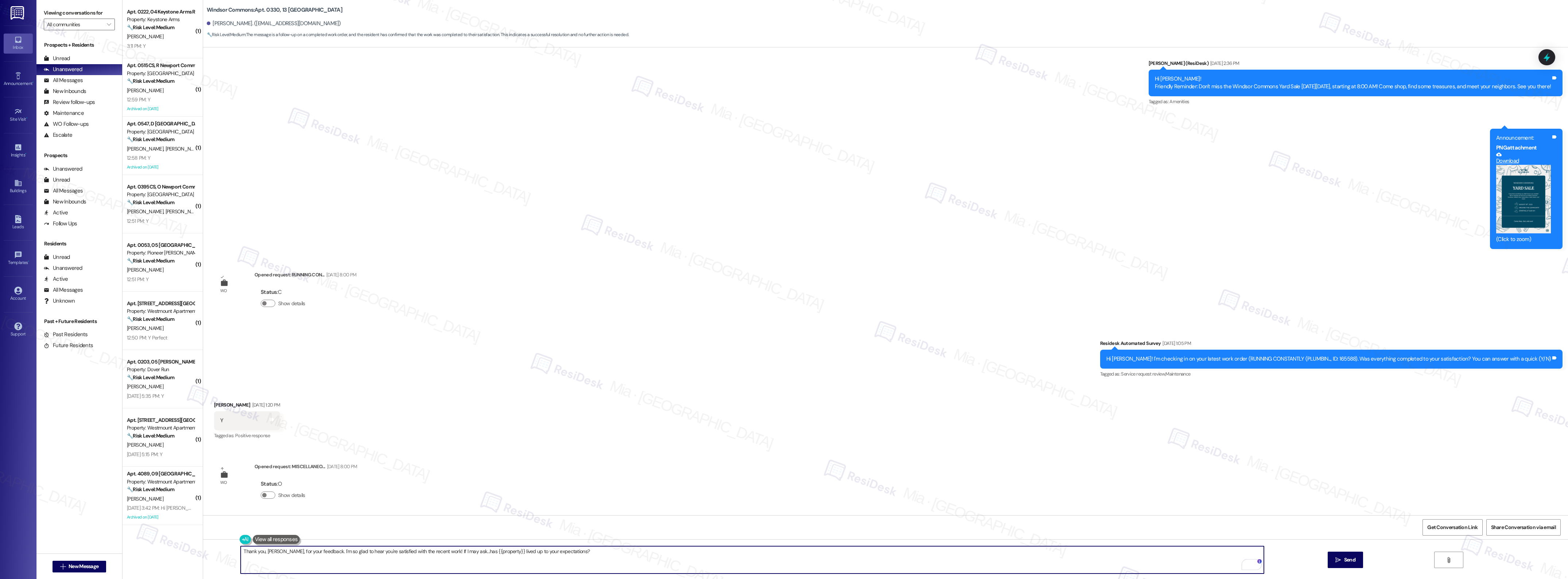
click at [686, 424] on div "Received via SMS Paula Valencia Sep 12, 2025 at 1:20 PM Y Tags and notes Tagged…" at bounding box center [886, 415] width 1365 height 61
click at [1343, 561] on span "Send" at bounding box center [1349, 560] width 14 height 8
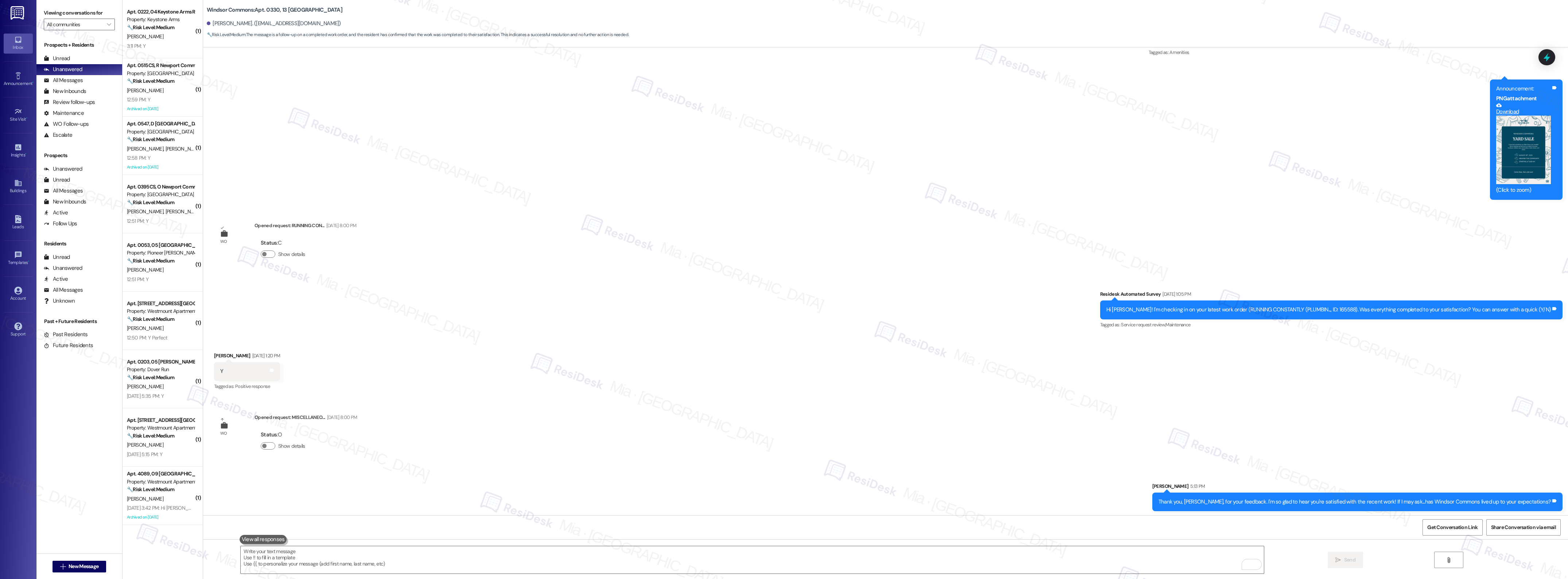
scroll to position [4298, 0]
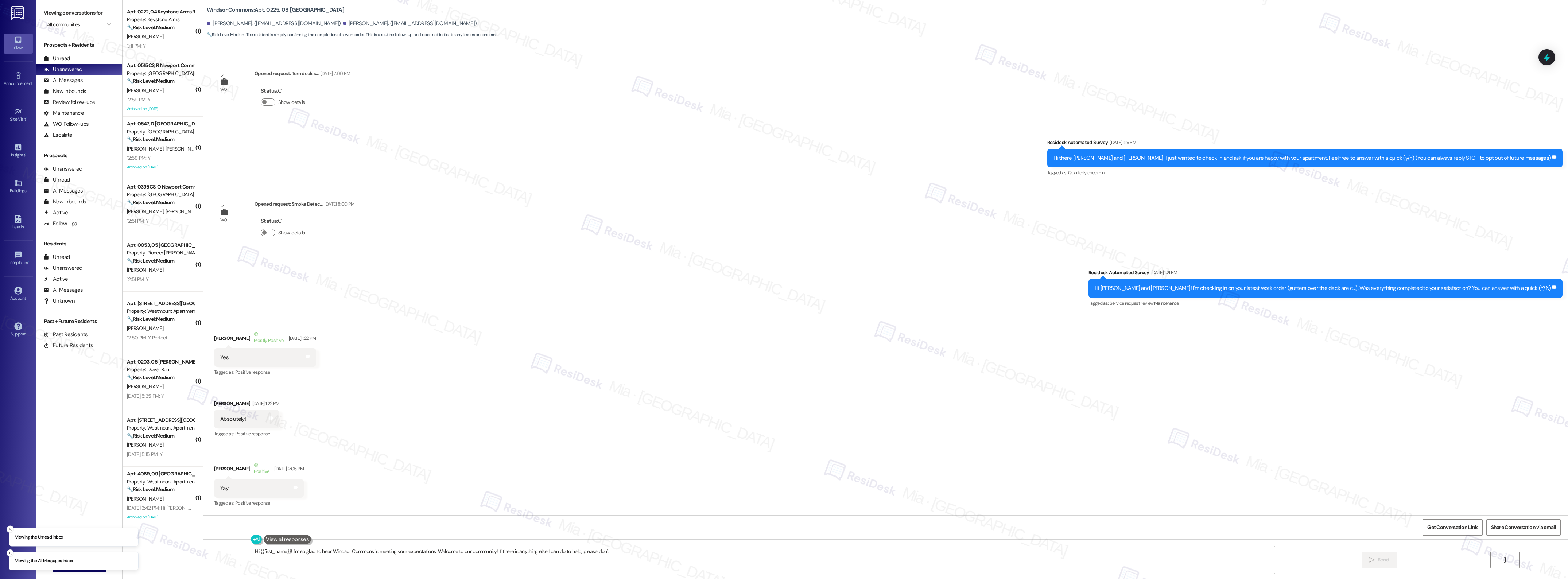
scroll to position [9150, 0]
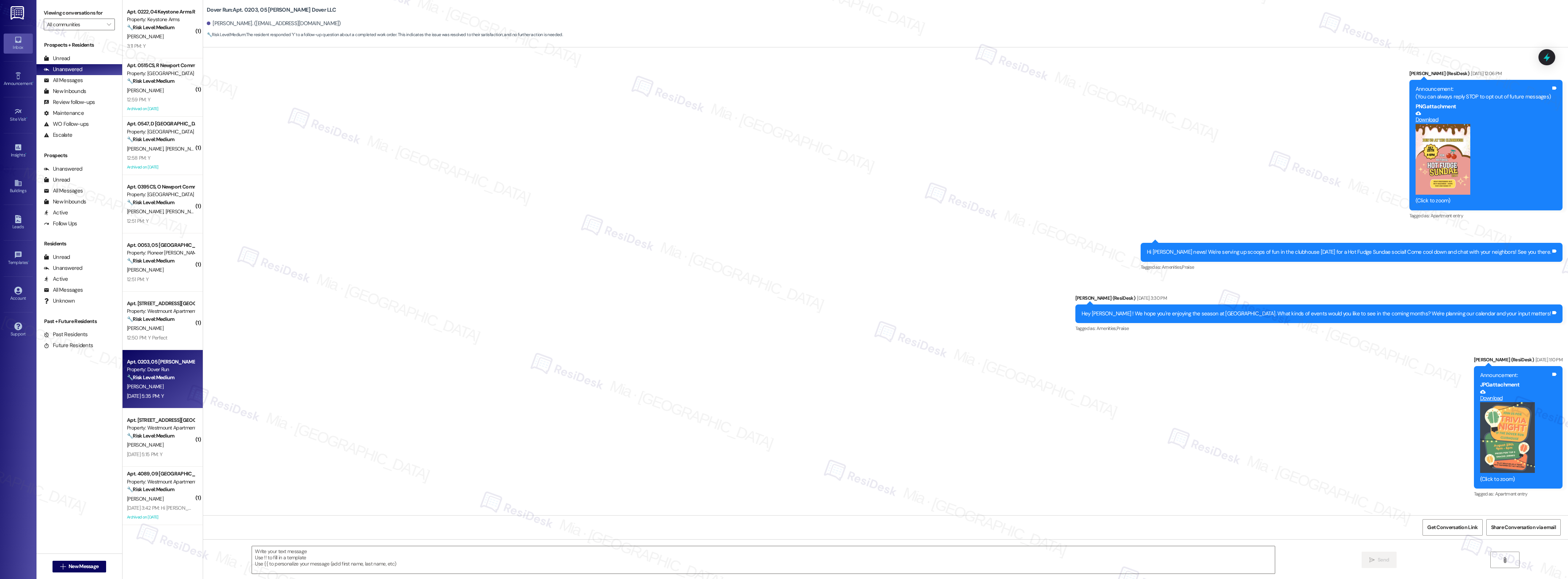
scroll to position [1972, 0]
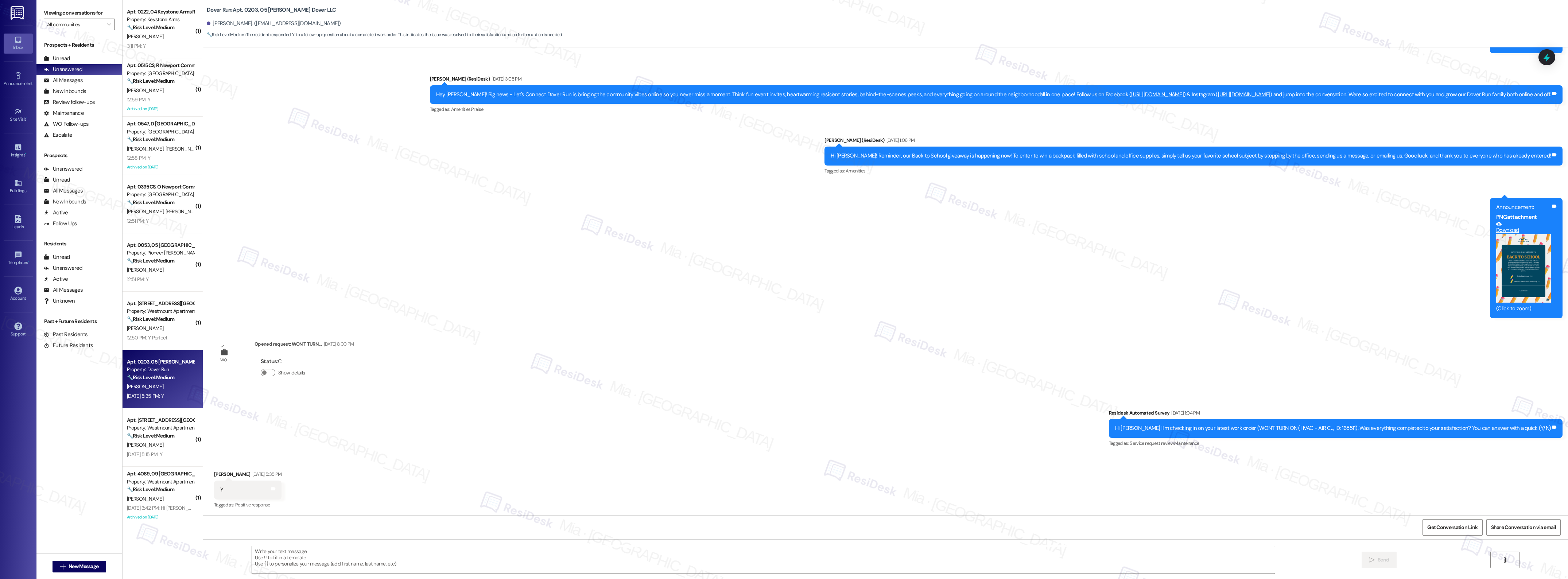
type textarea "Fetching suggested responses. Please feel free to read through the conversation…"
click at [327, 566] on textarea at bounding box center [763, 560] width 1023 height 27
paste textarea "Thank you,, for your feedback. I'm so glad to hear you're satisfied with the re…"
click at [264, 553] on textarea "Thank you,, for your feedback. I'm so glad to hear you're satisfied with the re…" at bounding box center [752, 560] width 1023 height 27
type textarea "Thank you, John, for your feedback. I'm so glad to hear you're satisfied with t…"
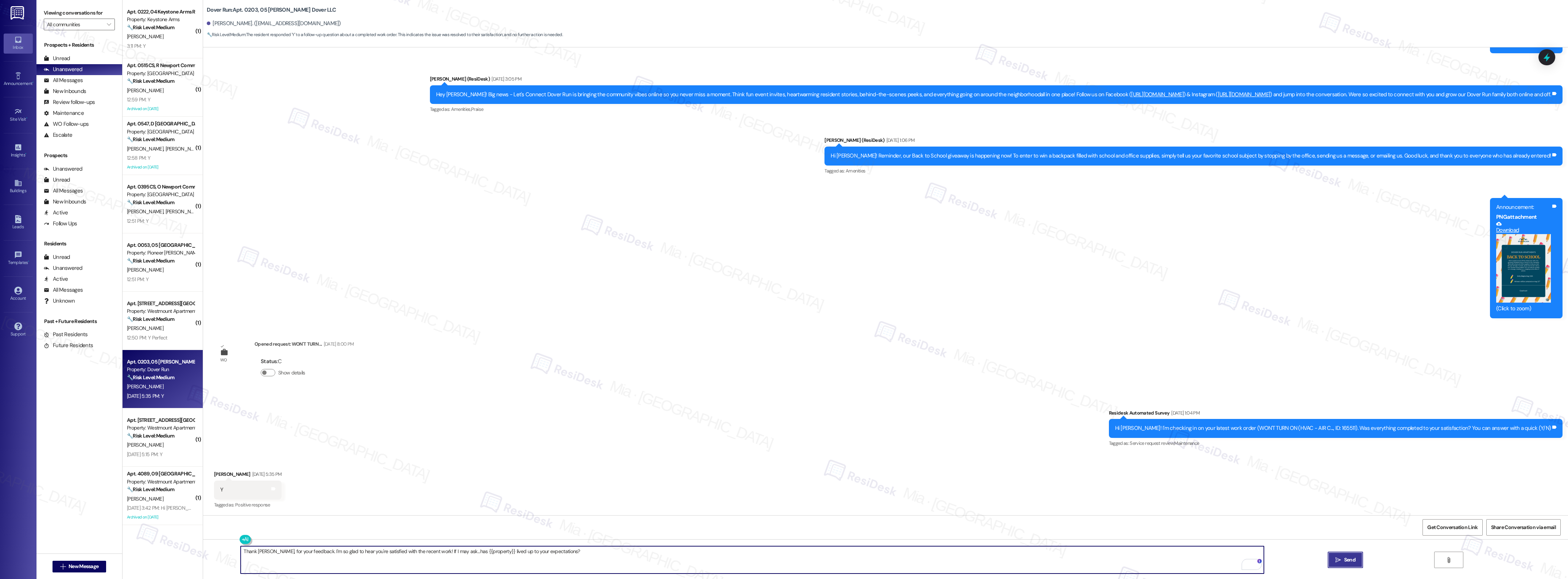
click at [1343, 555] on button " Send" at bounding box center [1345, 560] width 35 height 16
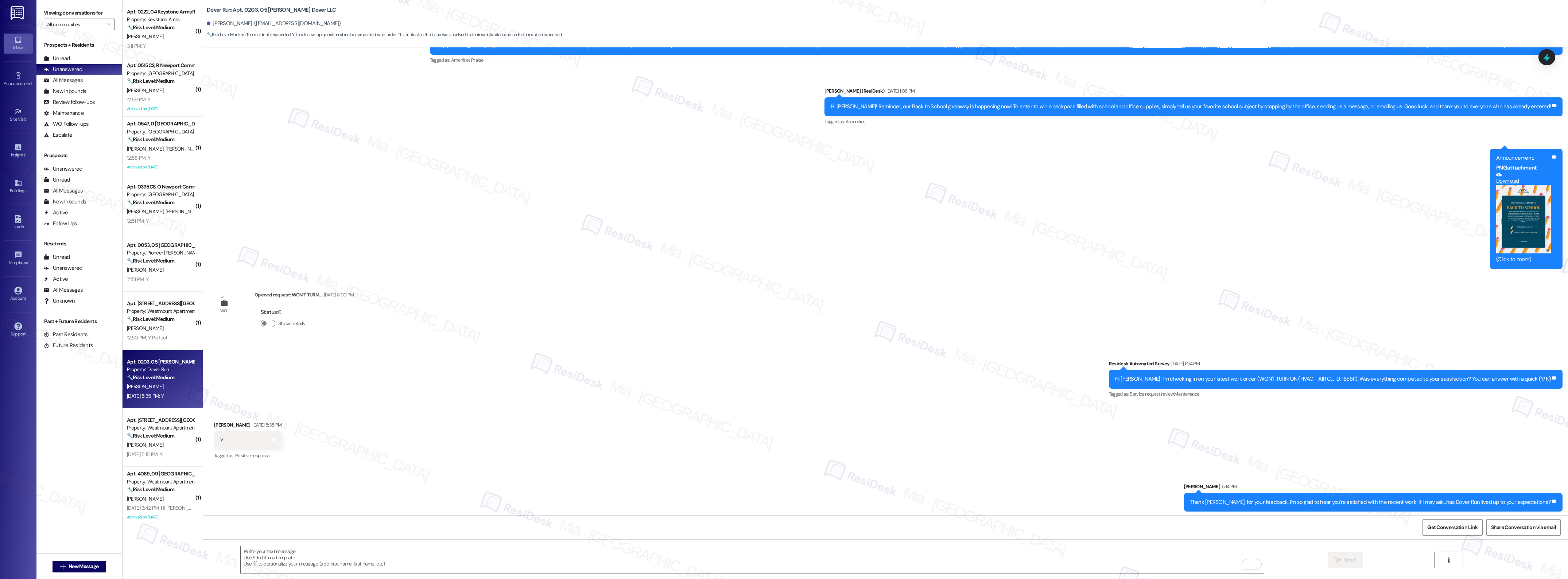
scroll to position [2023, 0]
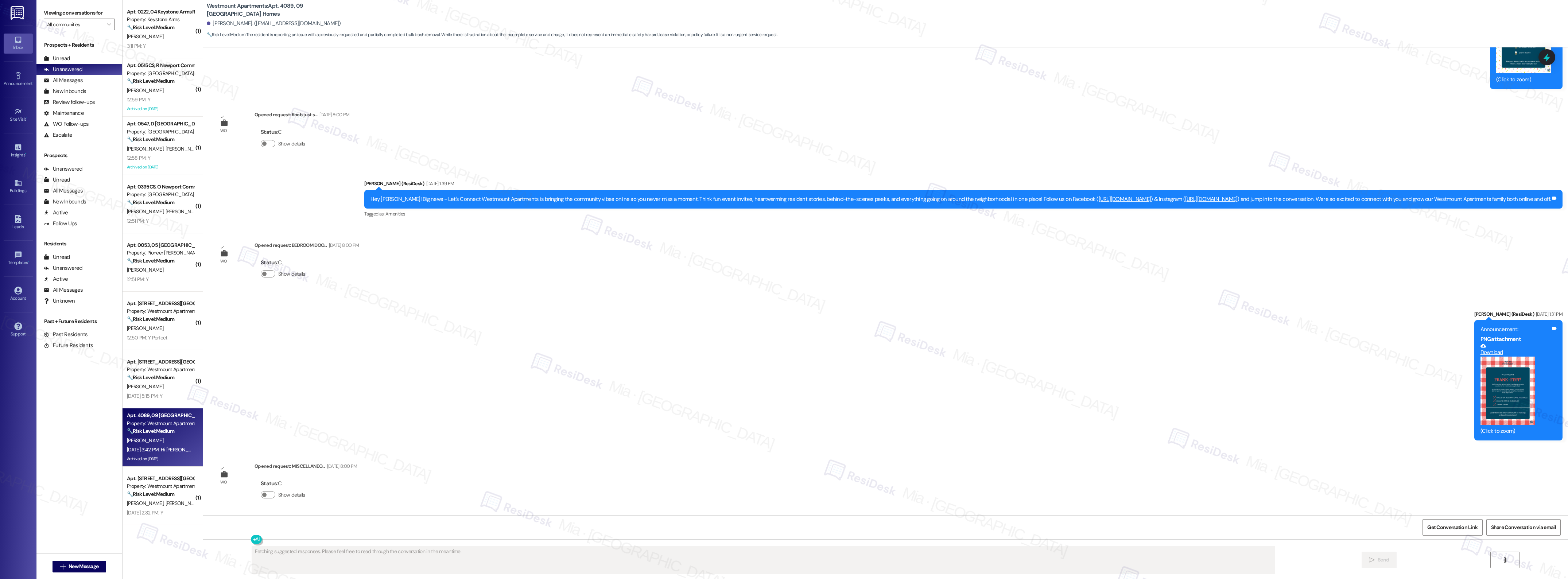
scroll to position [5230, 0]
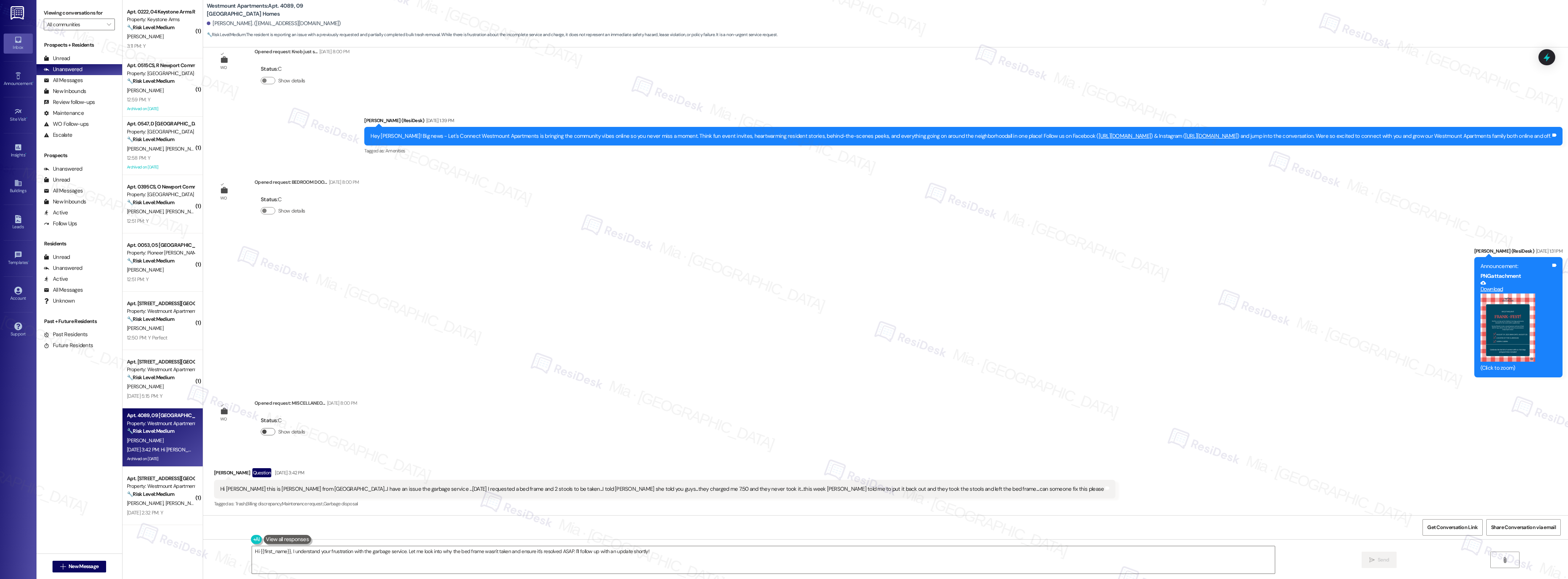
click at [271, 434] on button "Show details" at bounding box center [268, 432] width 15 height 7
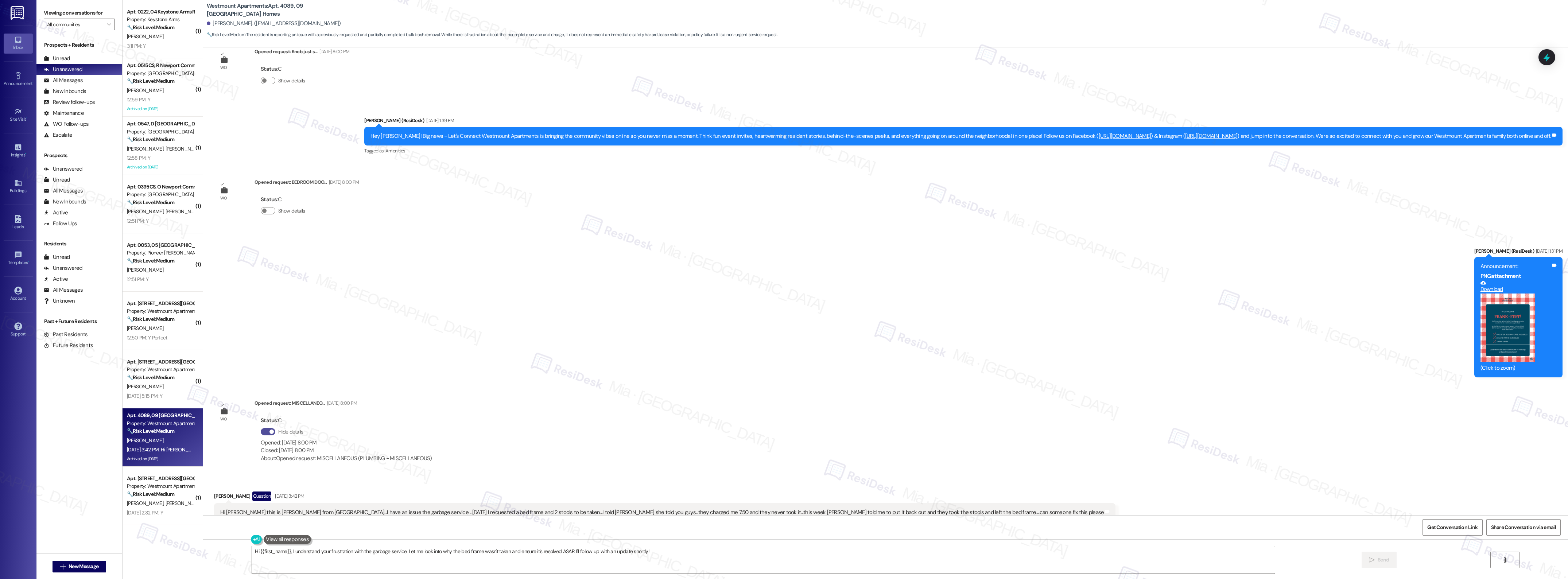
click at [261, 431] on button "Hide details" at bounding box center [268, 432] width 15 height 7
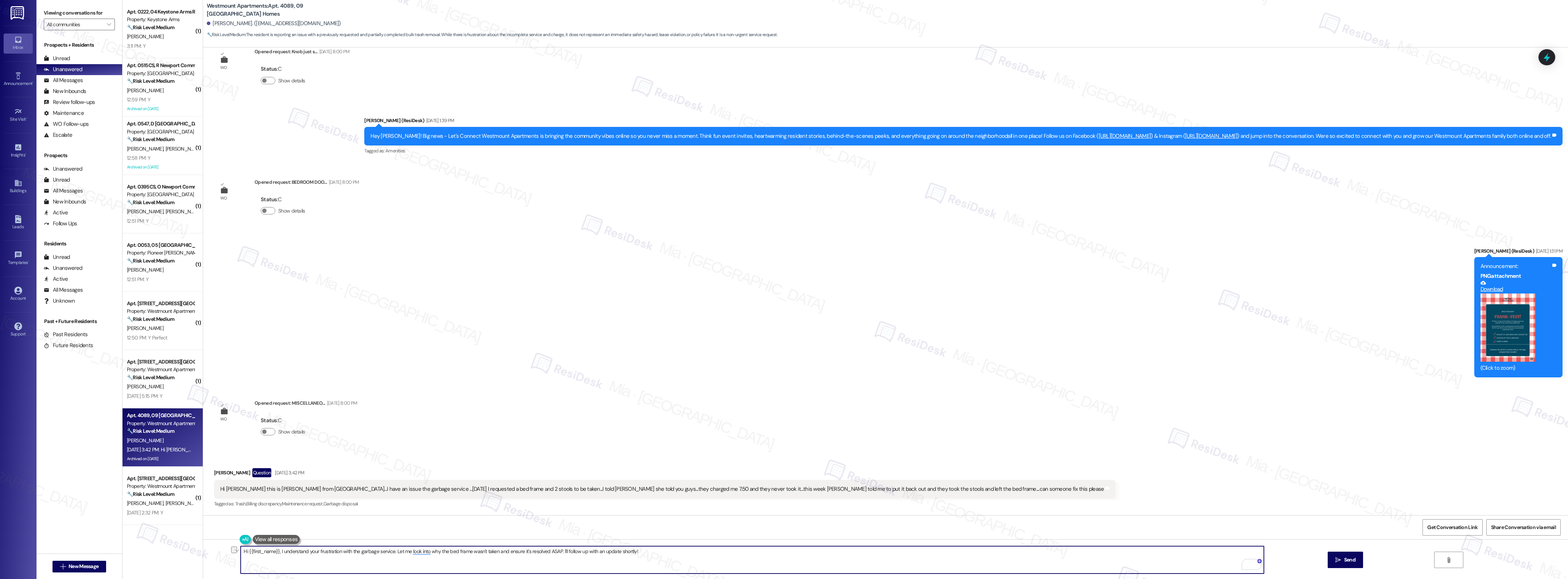
drag, startPoint x: 594, startPoint y: 553, endPoint x: 279, endPoint y: 553, distance: 315.0
click at [279, 553] on textarea "Hi {{first_name}}, I understand your frustration with the garbage service. Let …" at bounding box center [752, 560] width 1023 height 27
click at [279, 553] on textarea "Hi {{first_name}}, I understand your frustration with the garbage service. Let …" at bounding box center [752, 560] width 1023 height 27
drag, startPoint x: 349, startPoint y: 553, endPoint x: 338, endPoint y: 555, distance: 11.2
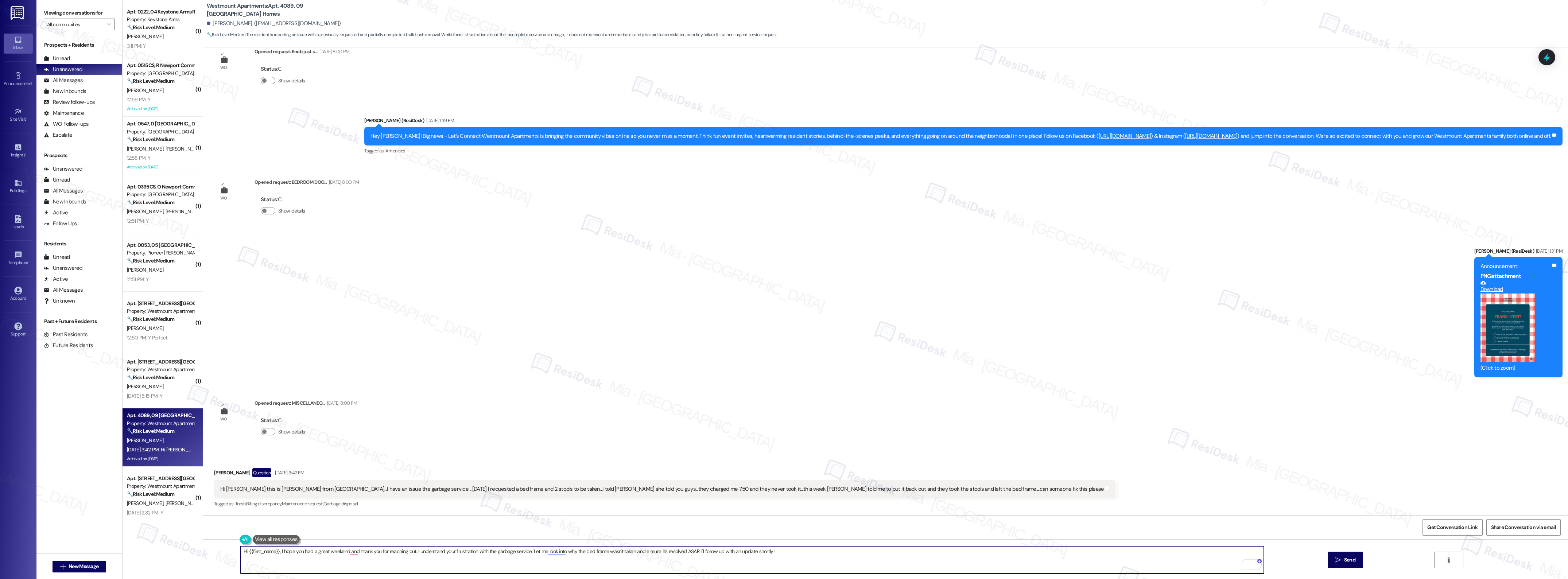
click at [338, 555] on textarea "Hi {{first_name}}, I hope you had a great weekend and thank you for reaching ou…" at bounding box center [752, 560] width 1023 height 27
click at [355, 530] on span "and" at bounding box center [357, 529] width 10 height 6
click at [460, 552] on textarea "Hi {{first_name}}, I hope you had a great weekend, and thank you for reaching o…" at bounding box center [752, 560] width 1023 height 27
drag, startPoint x: 425, startPoint y: 488, endPoint x: 582, endPoint y: 489, distance: 157.0
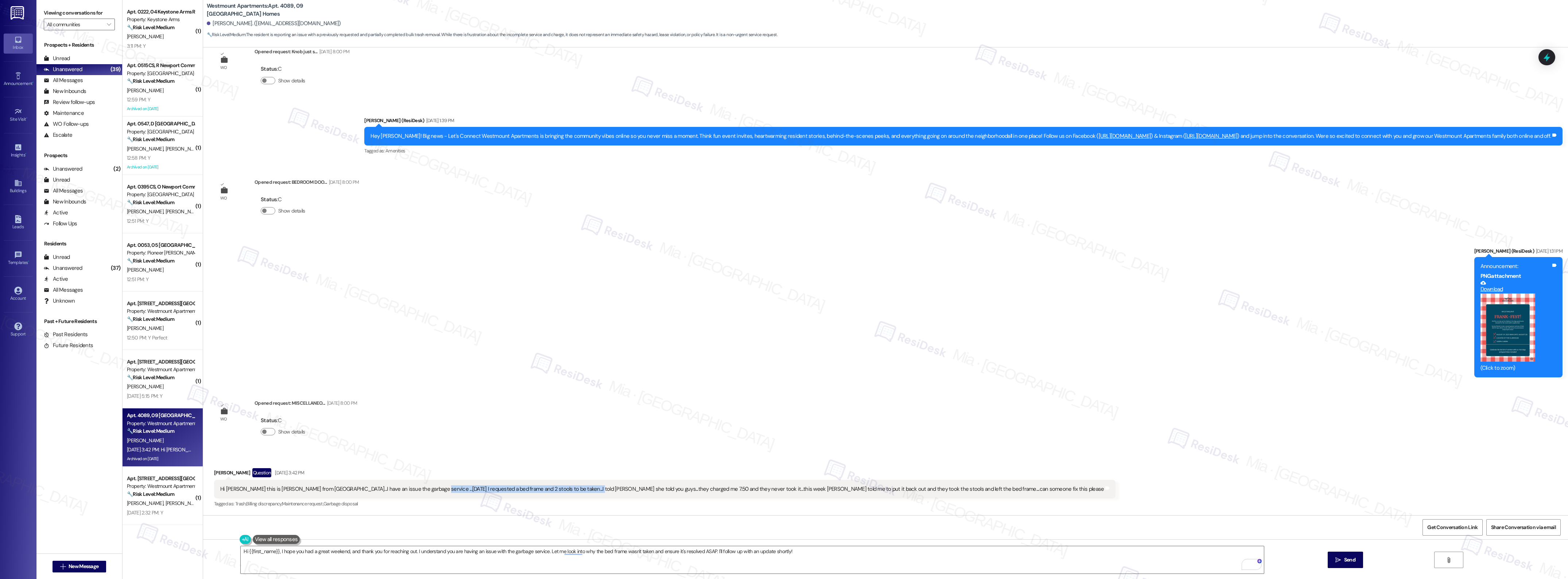
click at [582, 489] on div "Hi Sarah this is Scott mortman from Westmount...I have an issue the garbage ser…" at bounding box center [662, 489] width 884 height 8
click at [628, 559] on textarea "Hi {{first_name}}, I hope you had a great weekend, and thank you for reaching o…" at bounding box center [752, 560] width 1023 height 27
drag, startPoint x: 770, startPoint y: 553, endPoint x: 796, endPoint y: 553, distance: 26.0
click at [796, 553] on textarea "Hi {{first_name}}, I hope you had a great weekend, and thank you for reaching o…" at bounding box center [752, 560] width 1023 height 27
drag, startPoint x: 545, startPoint y: 553, endPoint x: 712, endPoint y: 553, distance: 167.0
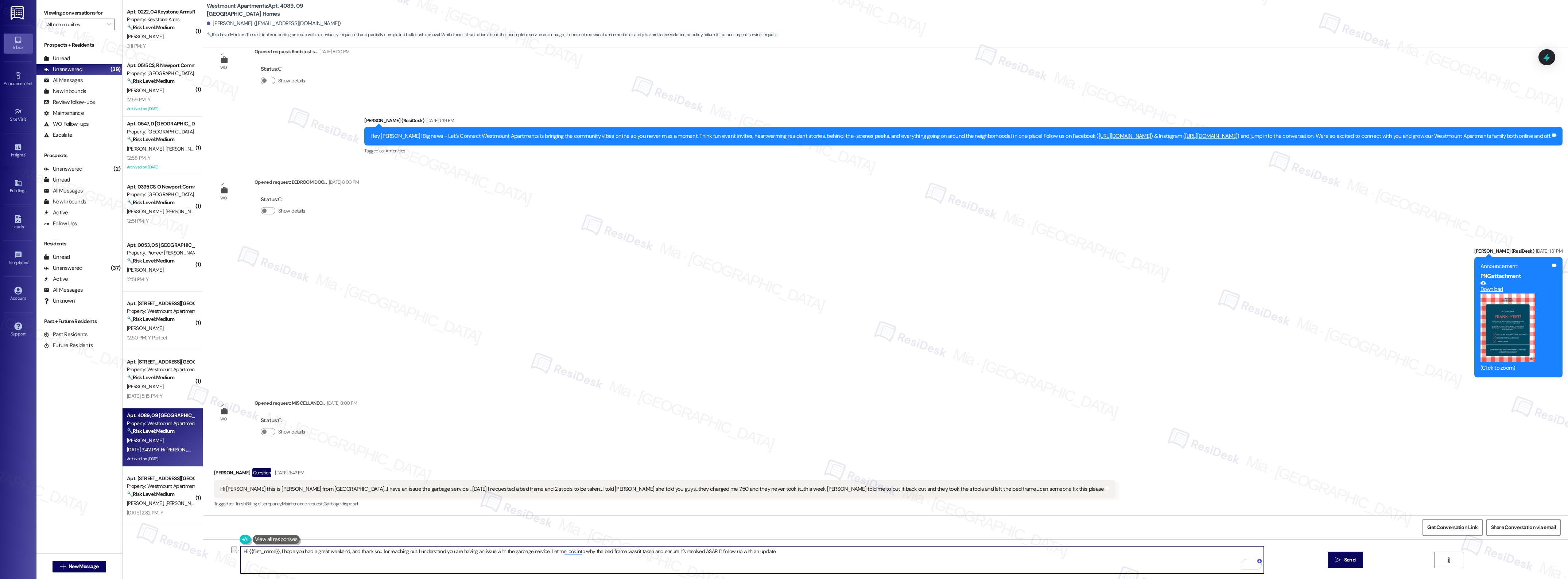
click at [712, 553] on textarea "Hi {{first_name}}, I hope you had a great weekend, and thank you for reaching o…" at bounding box center [752, 560] width 1023 height 27
click at [570, 553] on textarea "Hi {{first_name}}, I hope you had a great weekend, and thank you for reaching o…" at bounding box center [752, 560] width 1023 height 27
click at [703, 553] on textarea "Hi {{first_name}}, I hope you had a great weekend, and thank you for reaching o…" at bounding box center [752, 560] width 1023 height 27
click at [545, 555] on textarea "Hi {{first_name}}, I hope you had a great weekend, and thank you for reaching o…" at bounding box center [752, 560] width 1023 height 27
type textarea "Hi {{first_name}}, I hope you had a great weekend, and thank you for reaching o…"
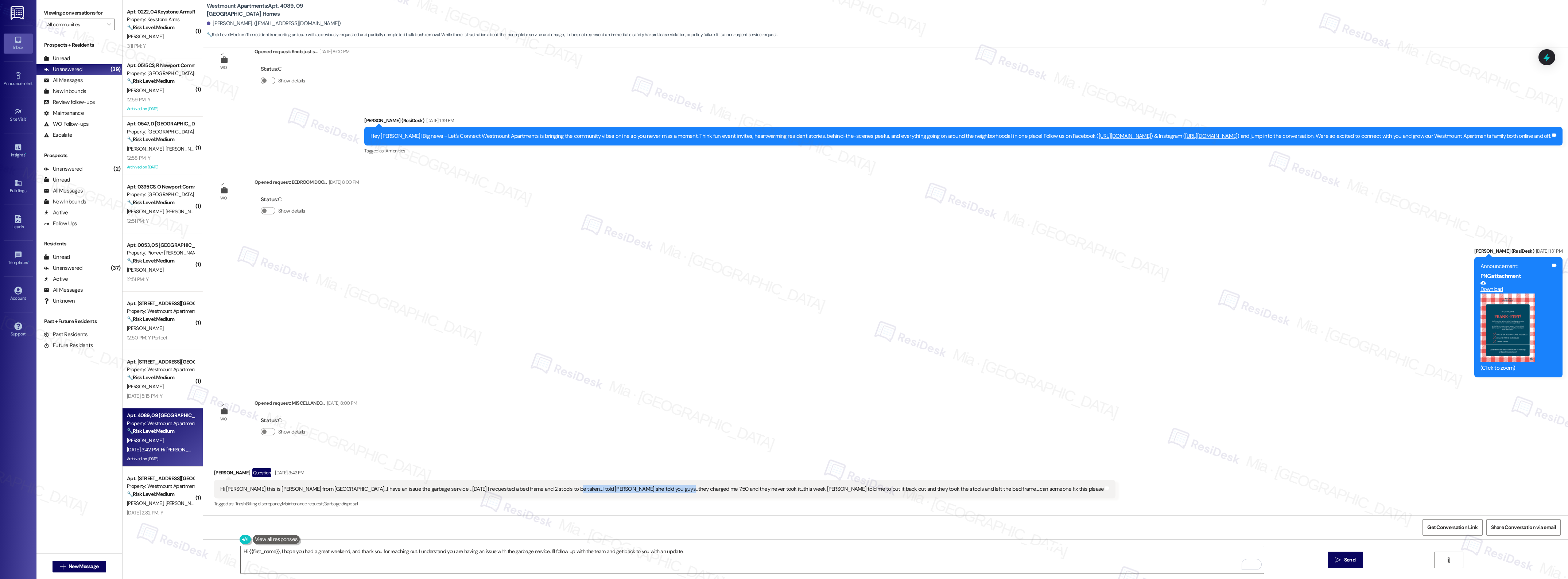
drag, startPoint x: 553, startPoint y: 490, endPoint x: 662, endPoint y: 488, distance: 109.0
click at [662, 488] on div "Hi Sarah this is Scott mortman from Westmount...I have an issue the garbage ser…" at bounding box center [662, 489] width 884 height 8
click at [560, 494] on div "Hi Sarah this is Scott mortman from Westmount...I have an issue the garbage ser…" at bounding box center [665, 489] width 901 height 19
drag, startPoint x: 553, startPoint y: 490, endPoint x: 994, endPoint y: 488, distance: 441.0
click at [994, 488] on div "Hi Sarah this is Scott mortman from Westmount...I have an issue the garbage ser…" at bounding box center [665, 489] width 901 height 19
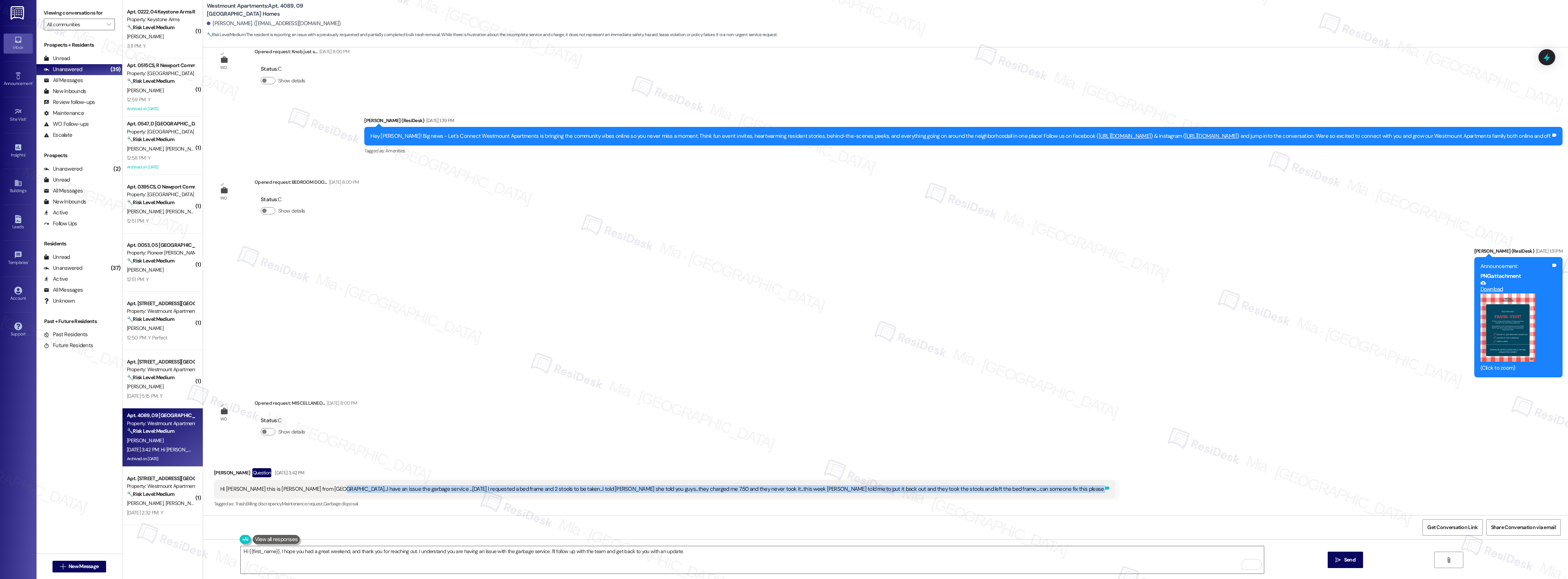
drag, startPoint x: 328, startPoint y: 490, endPoint x: 992, endPoint y: 490, distance: 664.0
click at [992, 490] on div "Hi Sarah this is Scott mortman from Westmount...I have an issue the garbage ser…" at bounding box center [665, 489] width 901 height 19
copy div "I have an issue the garbage service ...2 weeks ago I requested a bed frame and …"
click at [752, 555] on textarea "Hi {{first_name}}, I hope you had a great weekend, and thank you for reaching o…" at bounding box center [752, 560] width 1023 height 27
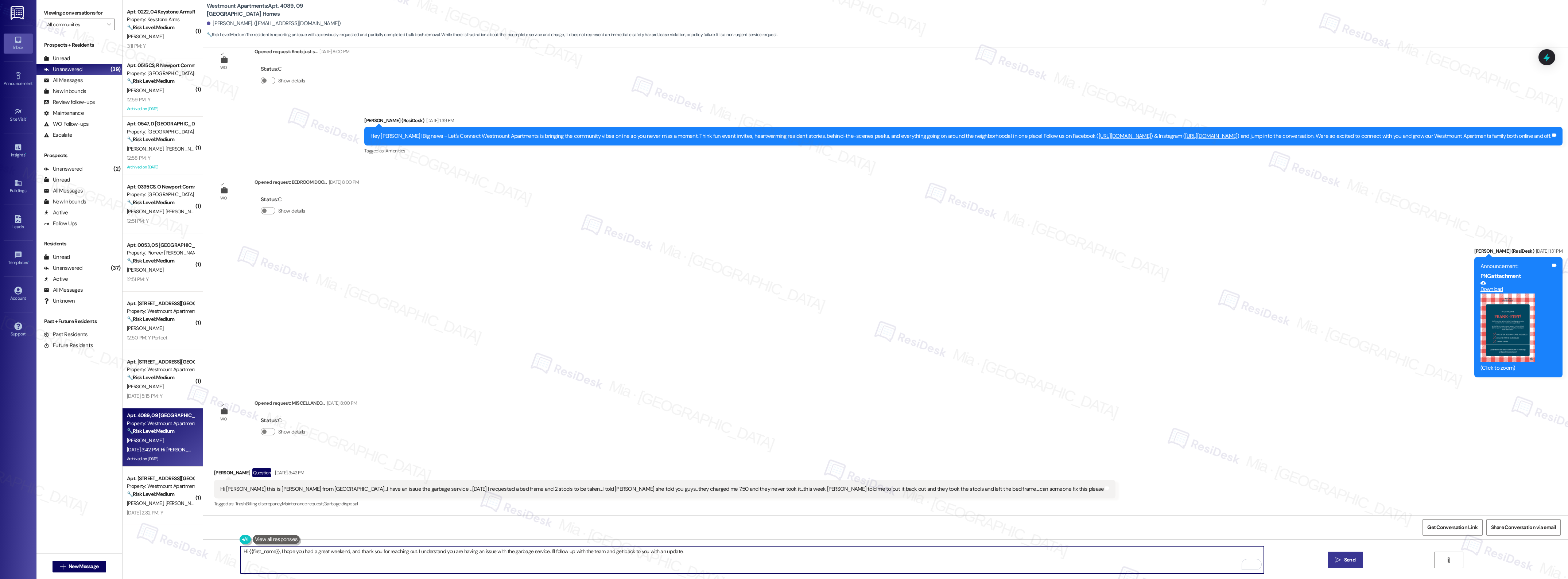
click at [1345, 566] on button " Send" at bounding box center [1345, 560] width 35 height 16
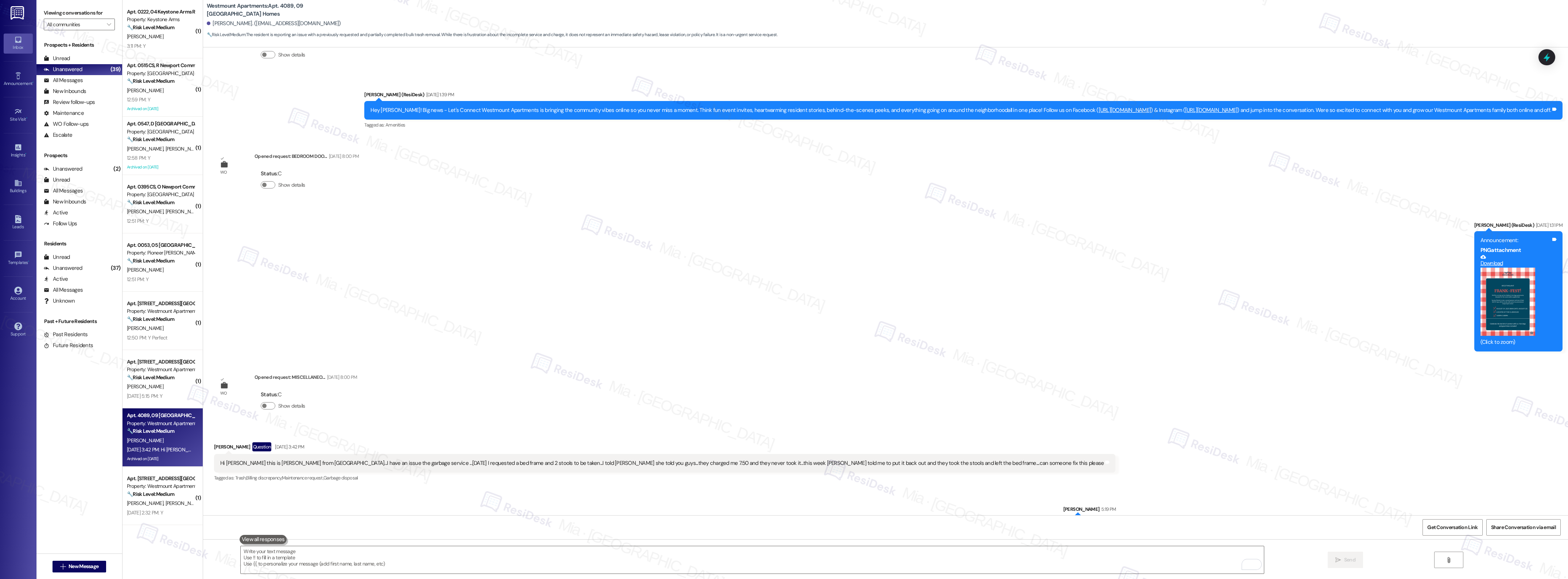
scroll to position [5282, 0]
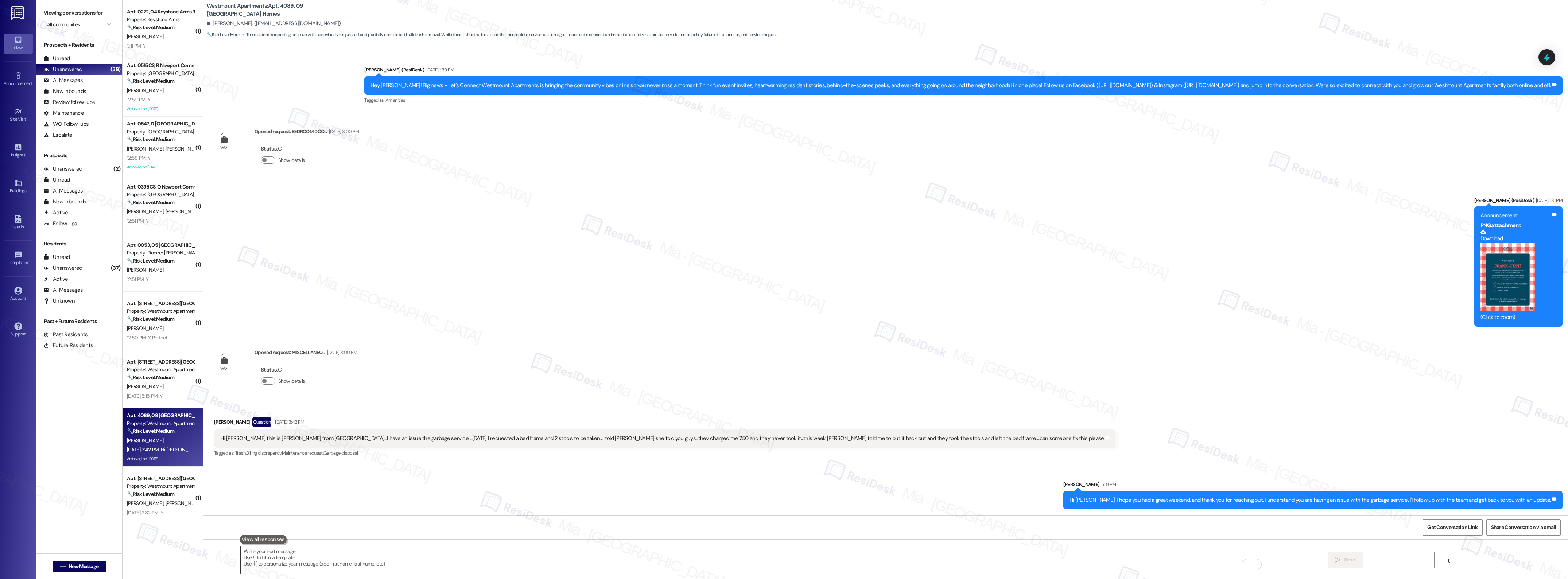
click at [371, 557] on textarea "To enrich screen reader interactions, please activate Accessibility in Grammarl…" at bounding box center [752, 560] width 1023 height 27
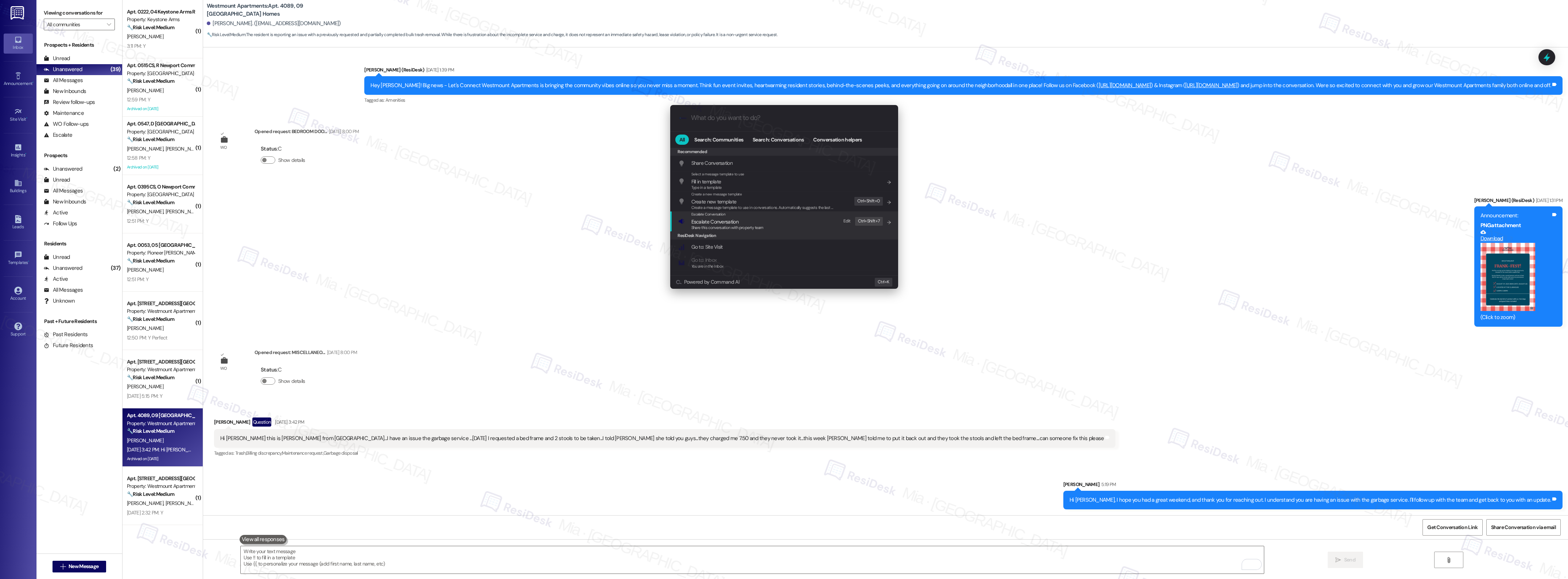
click at [712, 223] on span "Escalate Conversation" at bounding box center [715, 222] width 47 height 7
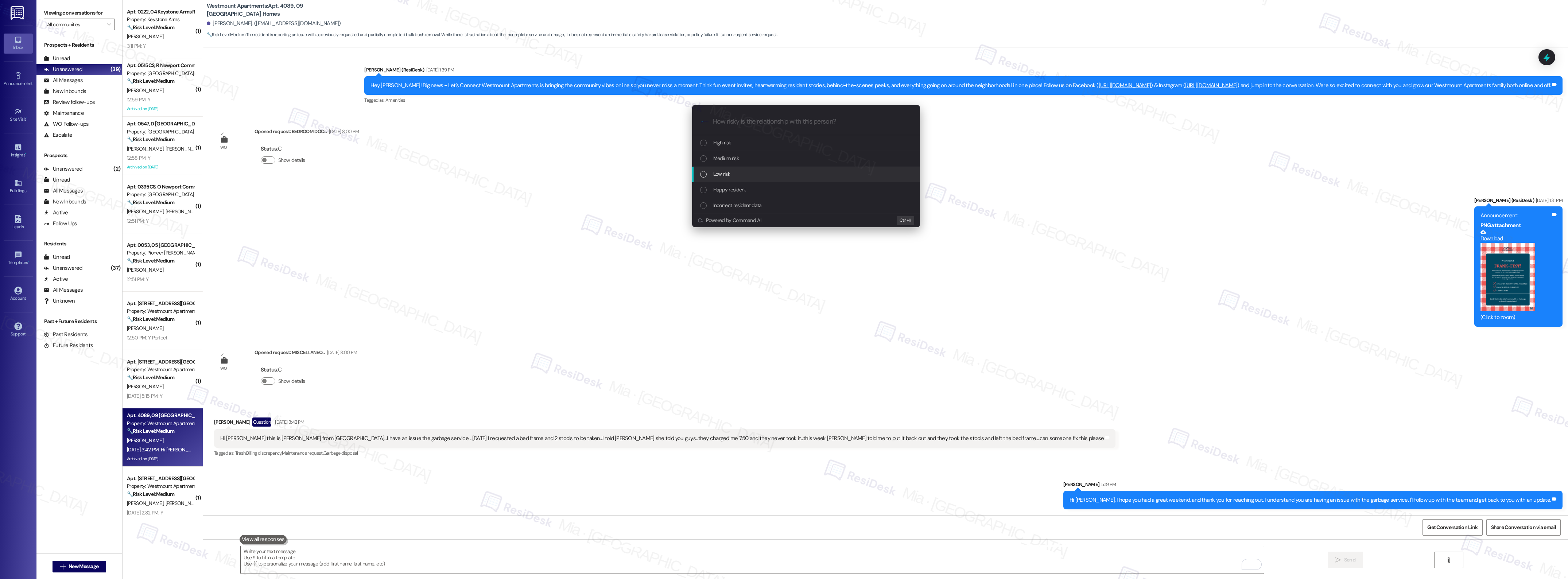
click at [730, 174] on span "Low risk" at bounding box center [722, 174] width 17 height 8
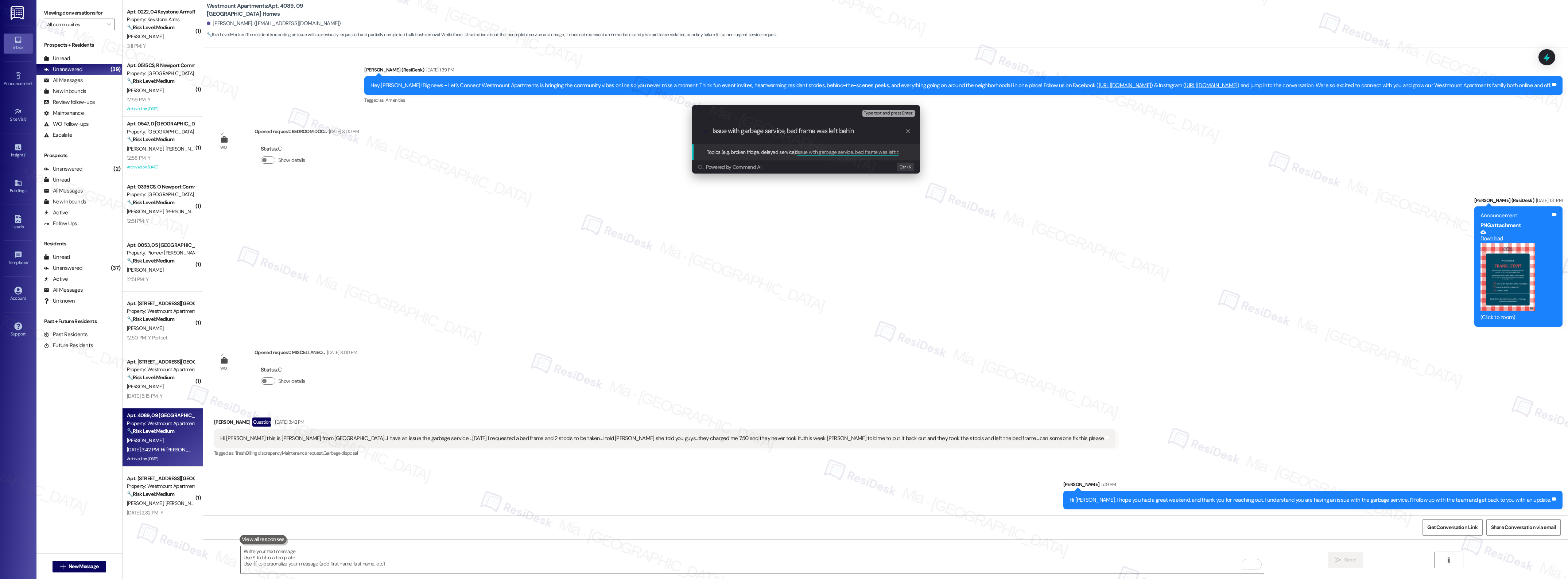
type input "Issue with garbage service, bed frame was left behind"
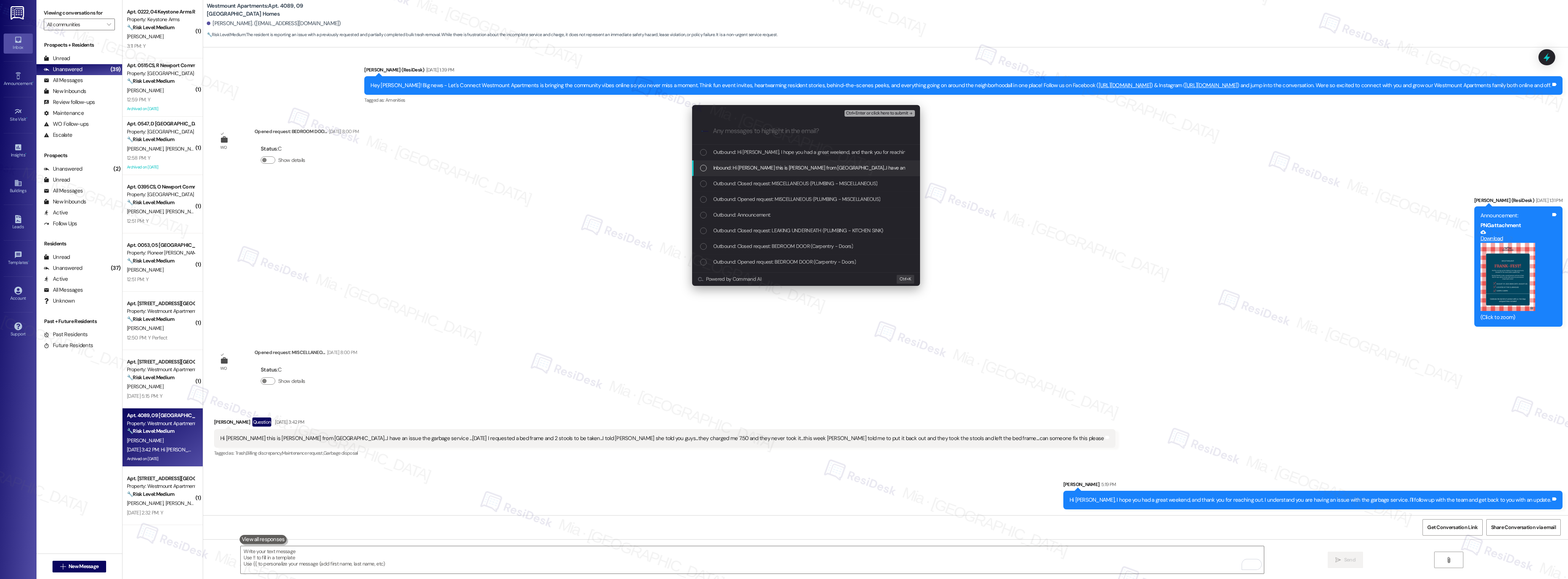
click at [701, 166] on div "List of options" at bounding box center [703, 168] width 7 height 7
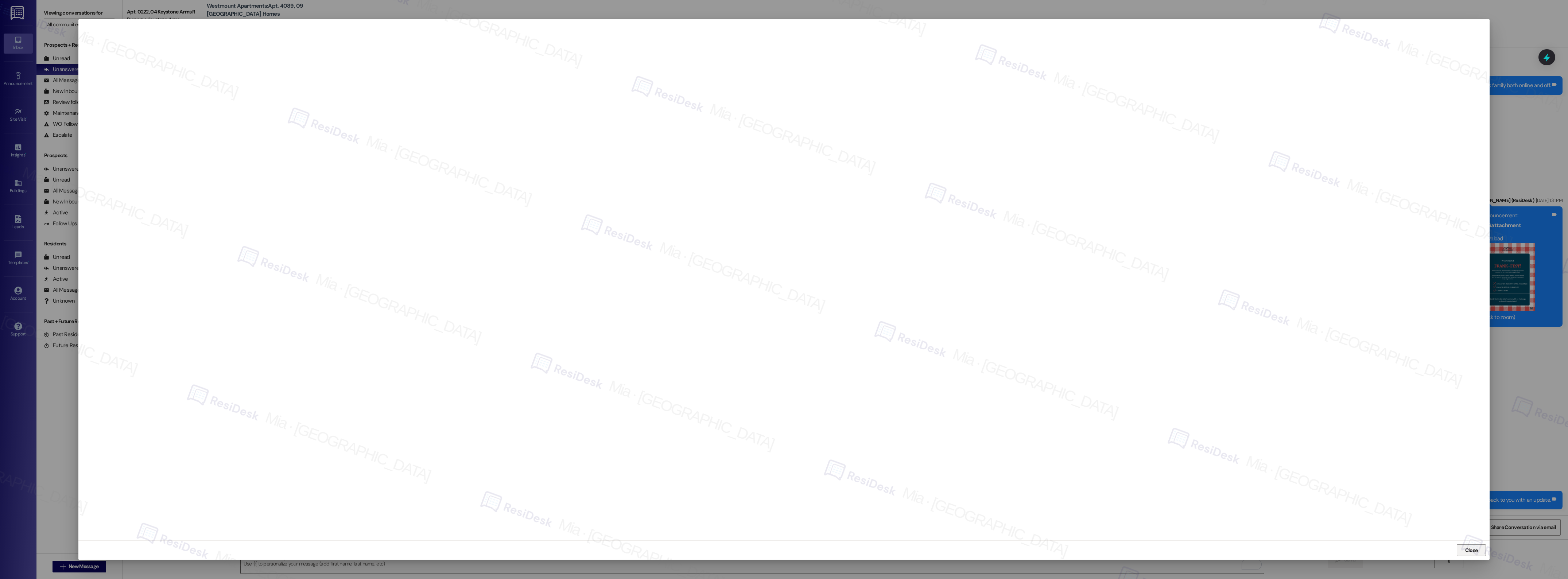
click at [1468, 550] on span "Close" at bounding box center [1471, 550] width 13 height 8
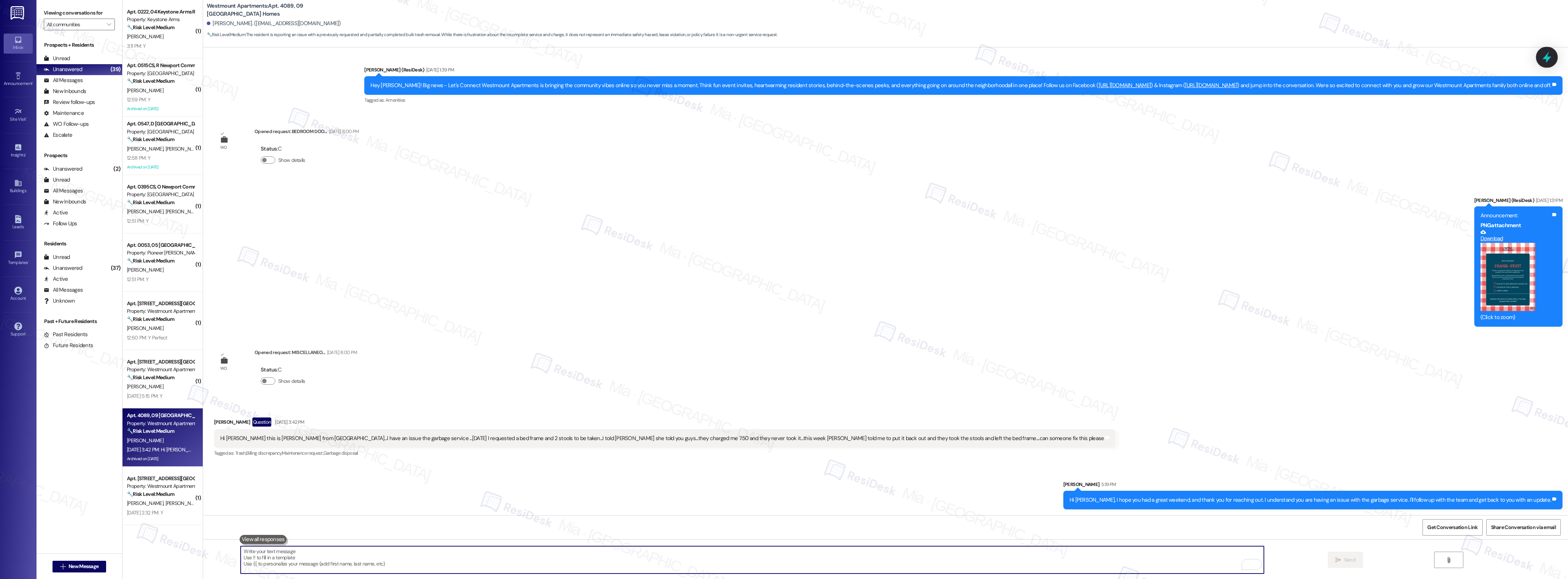
click at [1544, 58] on icon at bounding box center [1547, 57] width 9 height 12
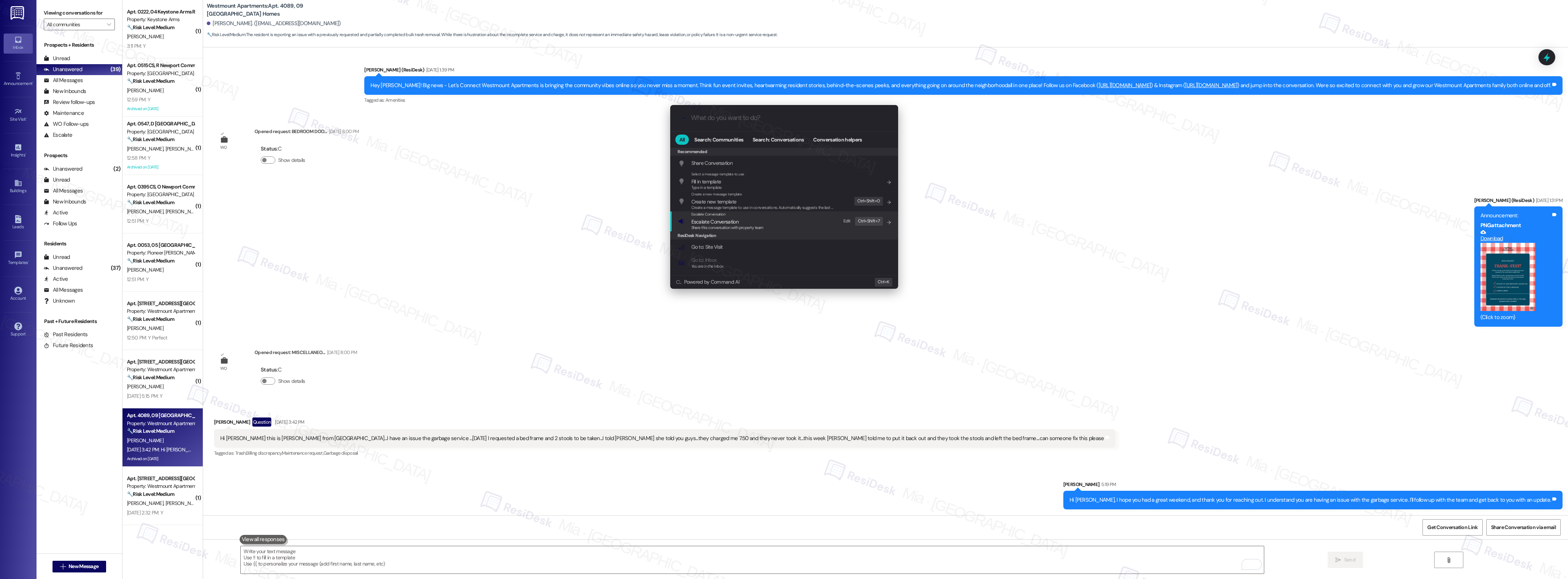
click at [704, 220] on span "Escalate Conversation" at bounding box center [715, 222] width 47 height 7
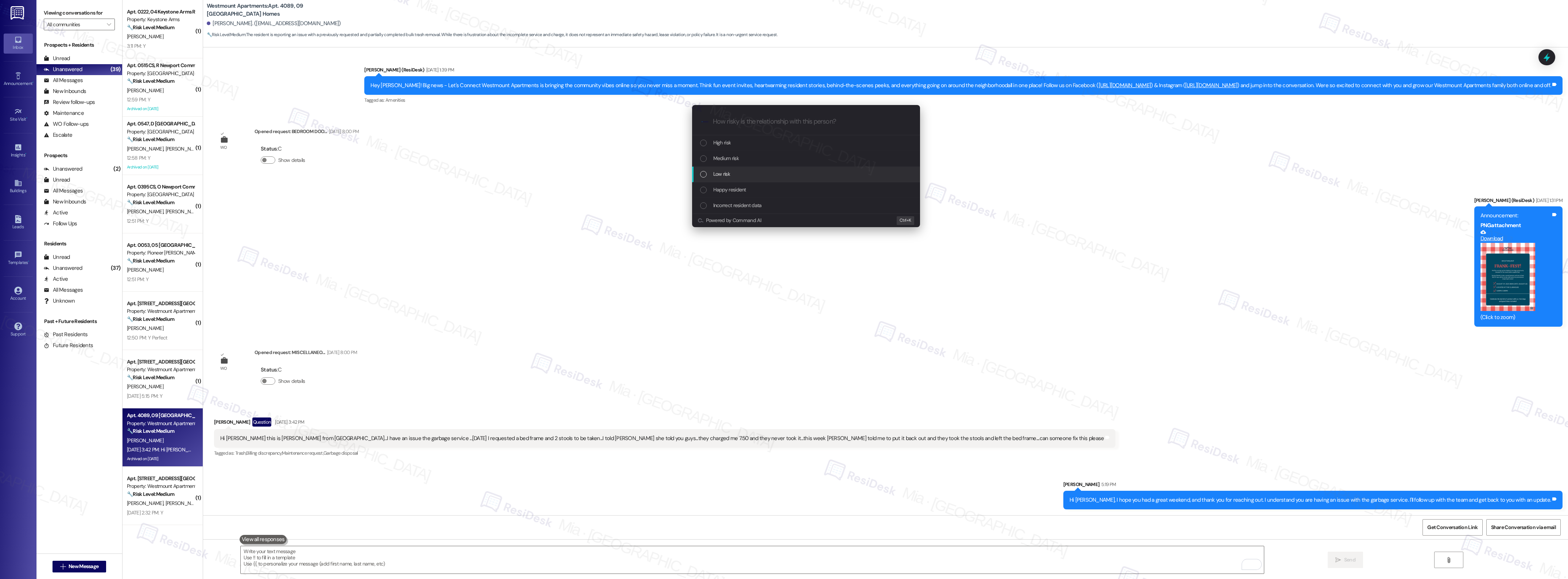
click at [716, 174] on span "Low risk" at bounding box center [722, 174] width 17 height 8
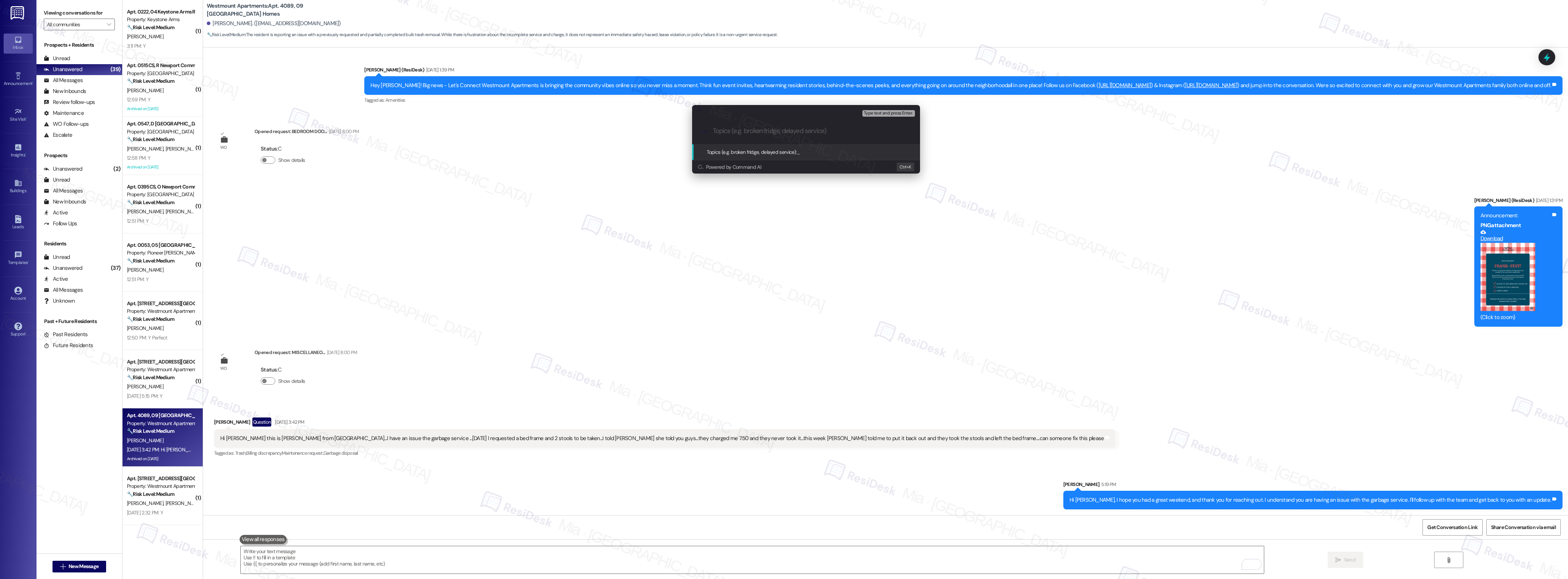
paste input "Issue with garbage service, bed frame was left behind"
type input "Issue with garbage service, bed frame was left behind"
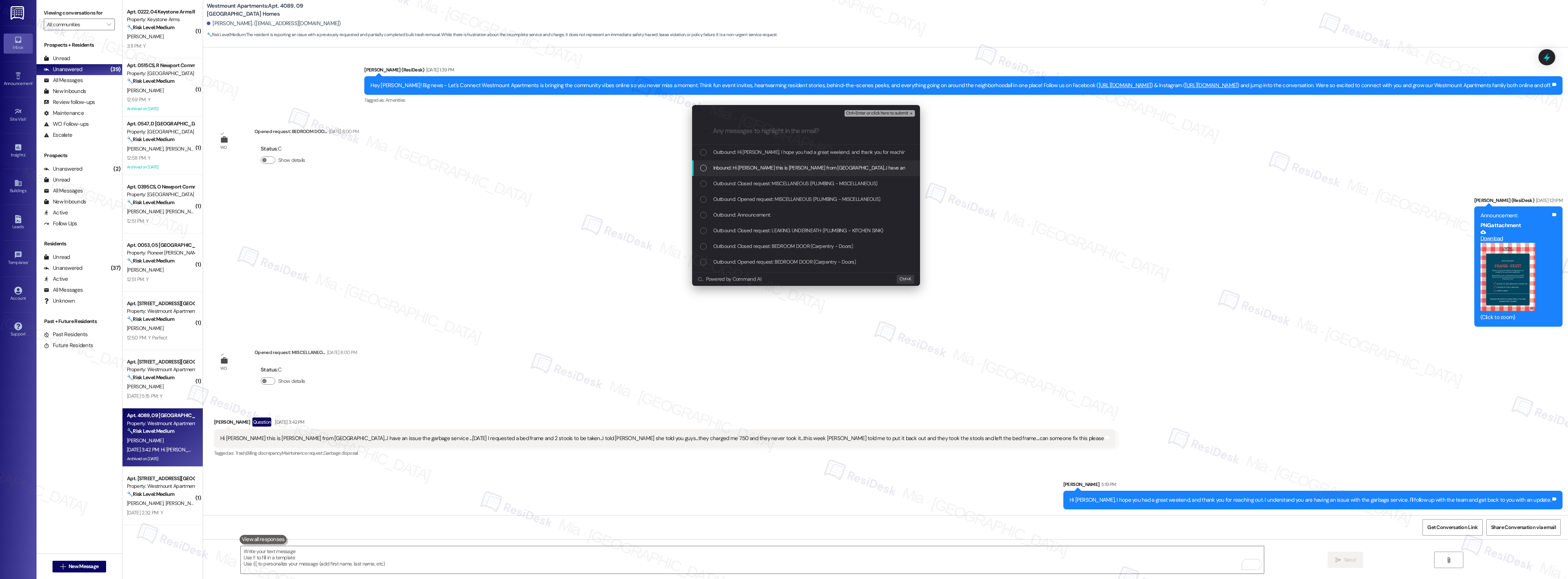
click at [862, 166] on span "Inbound: Hi Sarah this is Scott mortman from Westmount...I have an issue the ga…" at bounding box center [1130, 167] width 833 height 8
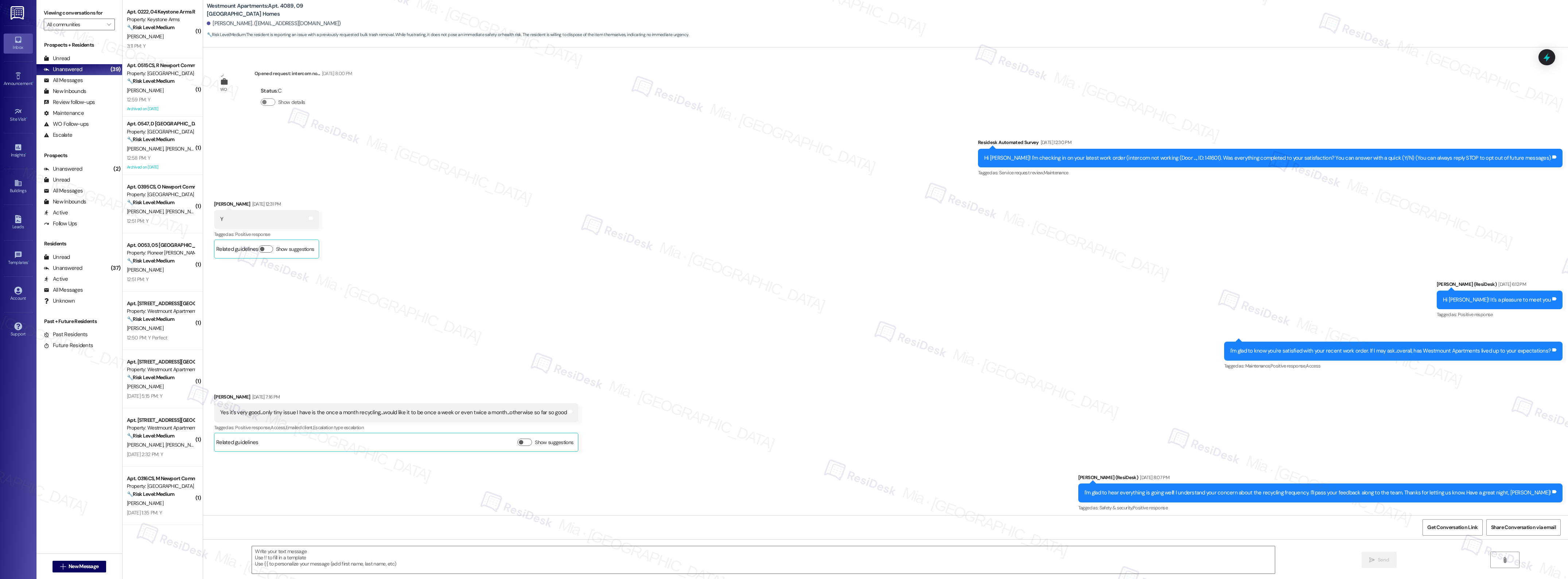
scroll to position [5353, 0]
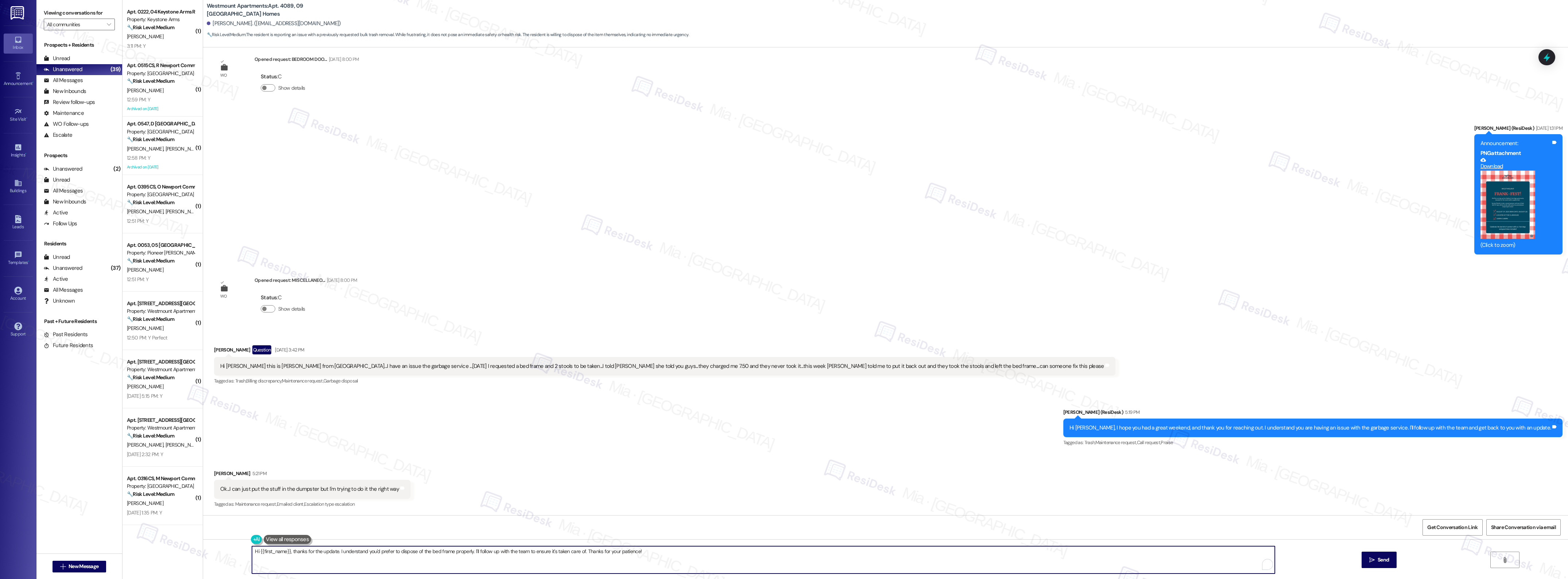
drag, startPoint x: 643, startPoint y: 551, endPoint x: 237, endPoint y: 552, distance: 406.0
click at [237, 552] on div "Hi {{first_name}}, thanks for the update. I understand you'd prefer to dispose …" at bounding box center [886, 567] width 1365 height 55
paste textarea "Thank you for wanting to handle it the right way—we really appreciate your cons…"
click at [345, 551] on textarea "Thank you for wanting to handle it the right way—we really appreciate your cons…" at bounding box center [752, 560] width 1023 height 27
click at [345, 528] on span ". We" at bounding box center [346, 529] width 12 height 6
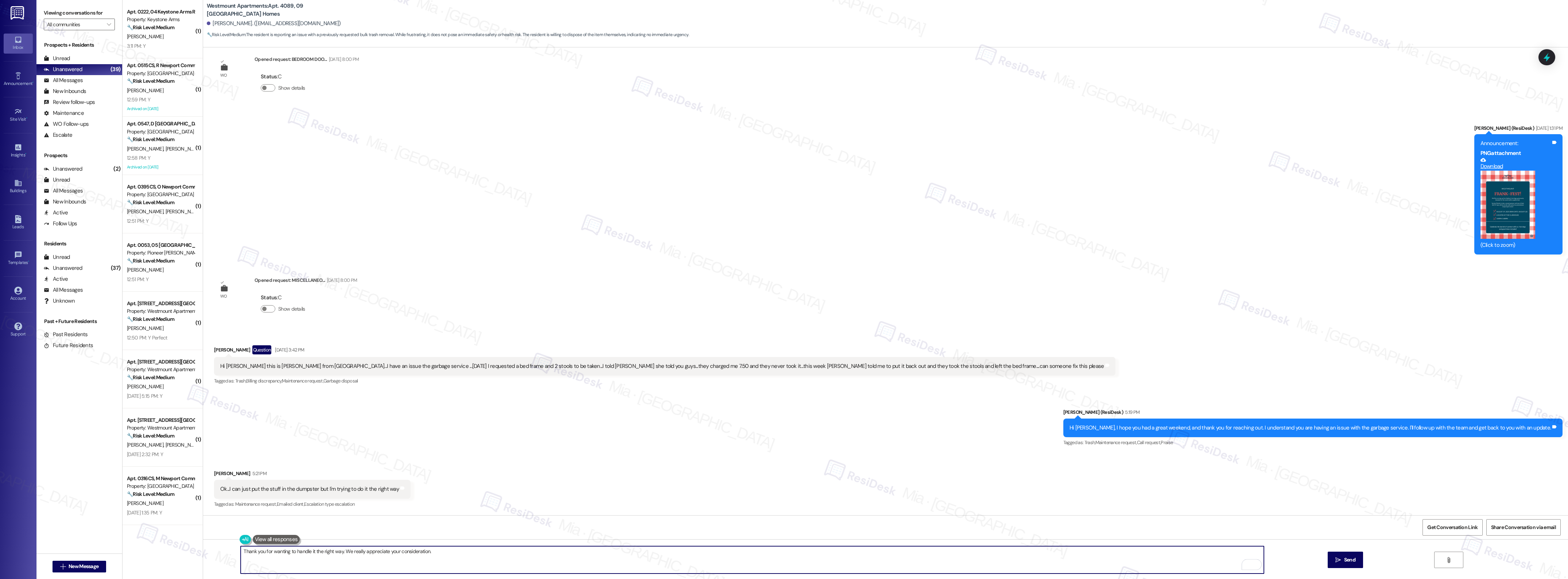
click at [444, 548] on textarea "Thank you for wanting to handle it the right way. We really appreciate your con…" at bounding box center [752, 560] width 1023 height 27
click at [347, 552] on textarea "Thank you for wanting to handle it the right way. We really appreciate your con…" at bounding box center [752, 560] width 1023 height 27
click at [429, 550] on textarea "Thank you for wanting to handle it the right way. I really appreciate your cons…" at bounding box center [752, 560] width 1023 height 27
click at [468, 550] on textarea "Thank you for wanting to handle it the right way. I really appreciate your cons…" at bounding box center [752, 560] width 1023 height 27
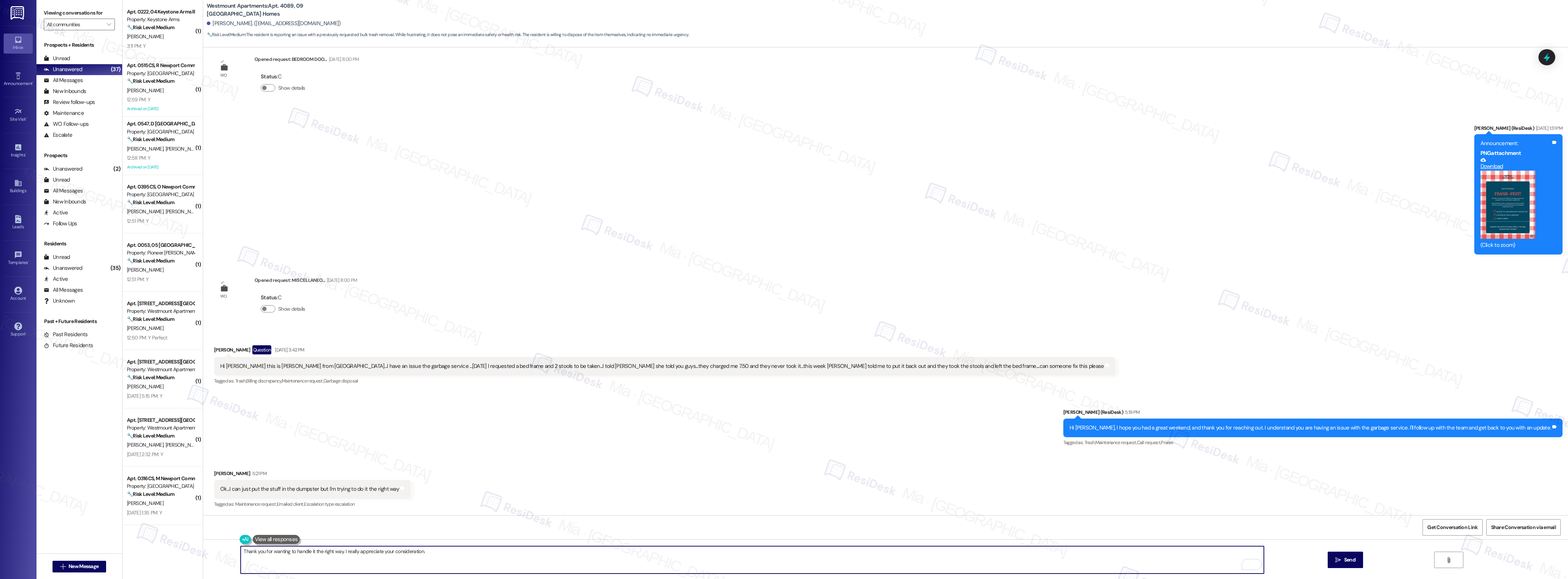
type textarea "Thank you for wanting to handle it the right way. I really appreciate your cons…"
drag, startPoint x: 429, startPoint y: 552, endPoint x: 219, endPoint y: 553, distance: 210.0
click at [219, 553] on div "Thank you for wanting to handle it the right way. I really appreciate your cons…" at bounding box center [886, 567] width 1365 height 55
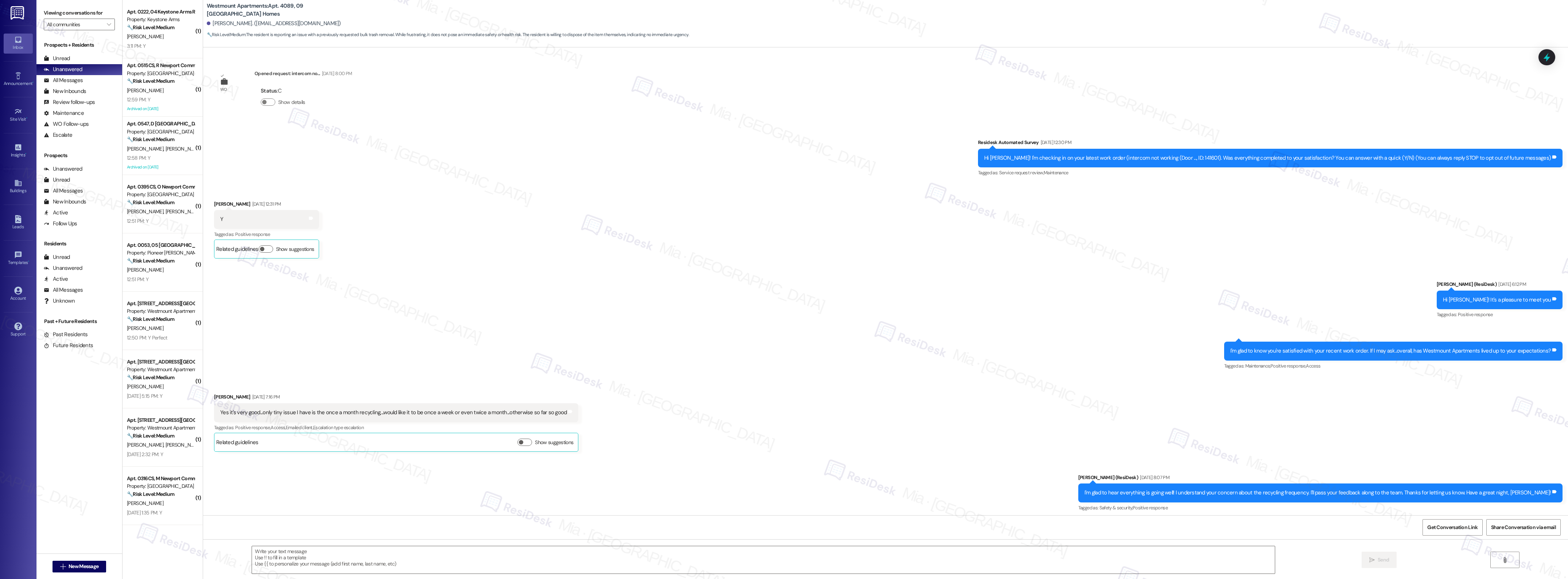
scroll to position [5436, 0]
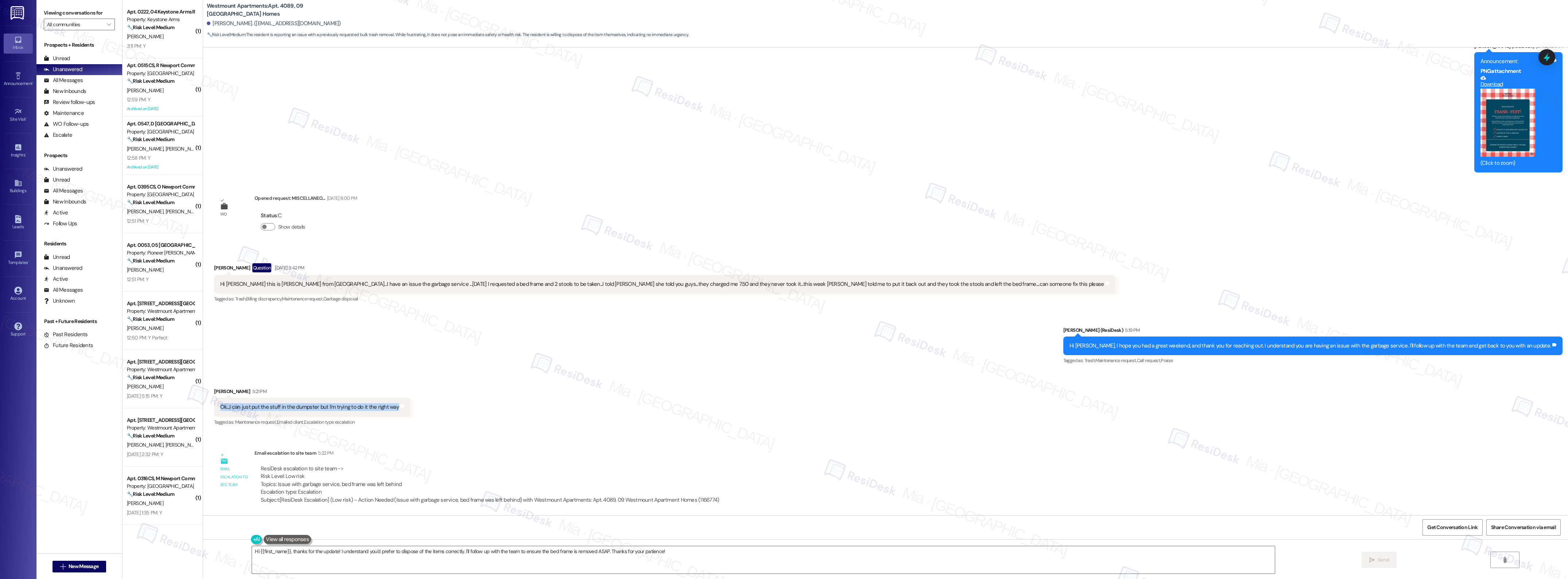
drag, startPoint x: 218, startPoint y: 409, endPoint x: 391, endPoint y: 405, distance: 173.0
click at [391, 405] on div "Ok...I can just put the stuff in the dumpster but I'm trying to do it the right…" at bounding box center [310, 407] width 179 height 8
copy div "Ok...I can just put the stuff in the dumpster but I'm trying to do it the right…"
drag, startPoint x: 663, startPoint y: 553, endPoint x: 235, endPoint y: 553, distance: 428.0
click at [235, 553] on div "Hi {{first_name}}, thanks for the update! I understand you'd prefer to dispose …" at bounding box center [886, 567] width 1365 height 55
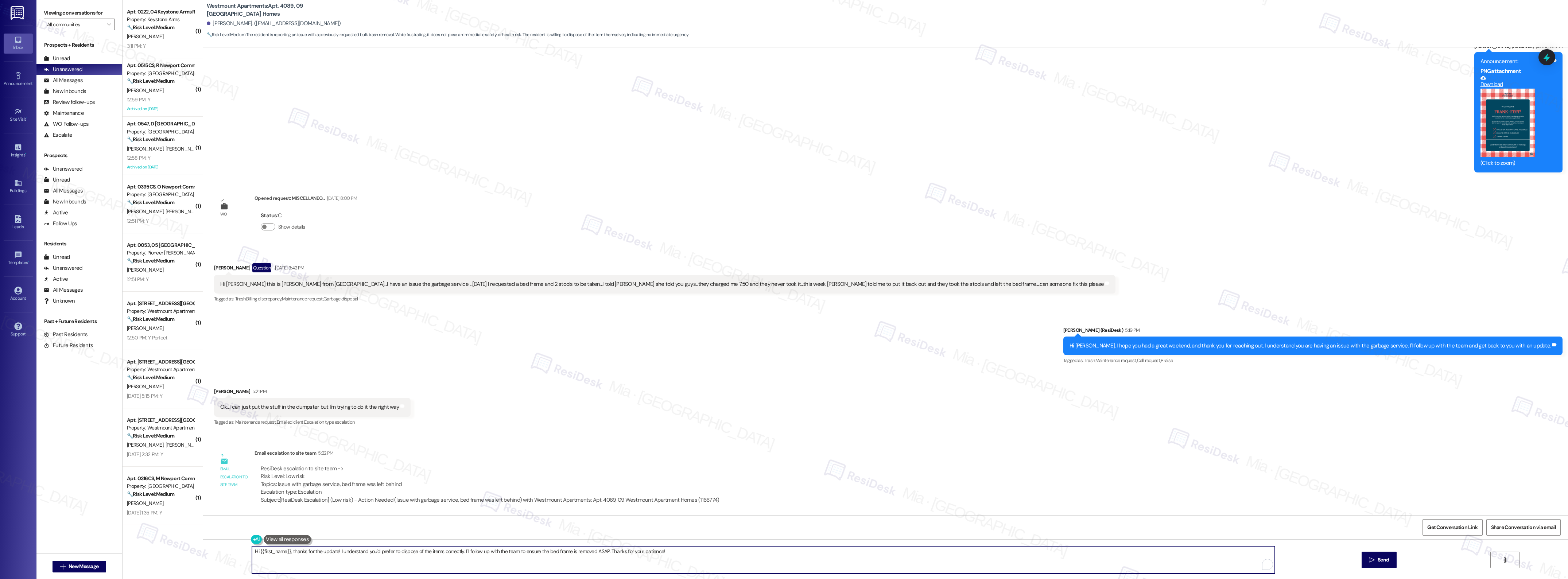
paste textarea "Thank you for wanting to handle it the right way. I really appreciate your cons…"
click at [980, 563] on textarea "Thank you for wanting to handle it the right way. I really appreciate your cons…" at bounding box center [752, 560] width 1023 height 27
type textarea "Thank you for wanting to handle it the right way. I really appreciate your cons…"
click at [1335, 564] on button " Send" at bounding box center [1345, 560] width 35 height 16
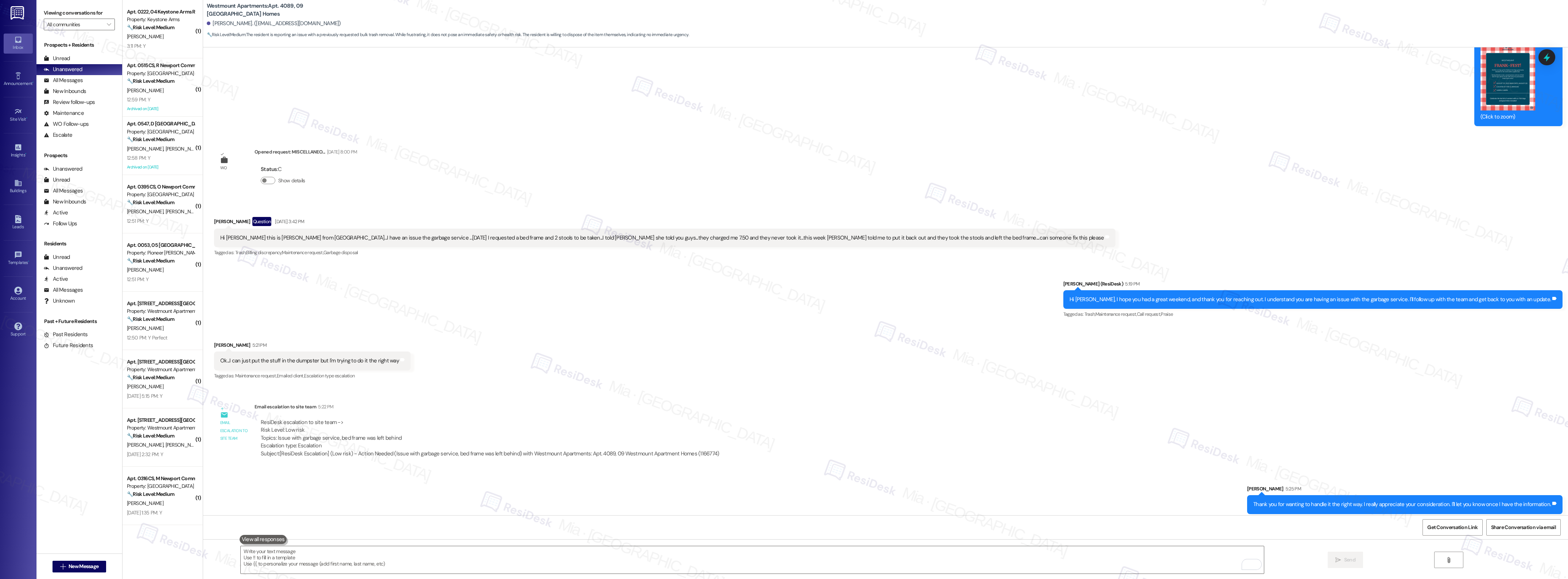
scroll to position [5487, 0]
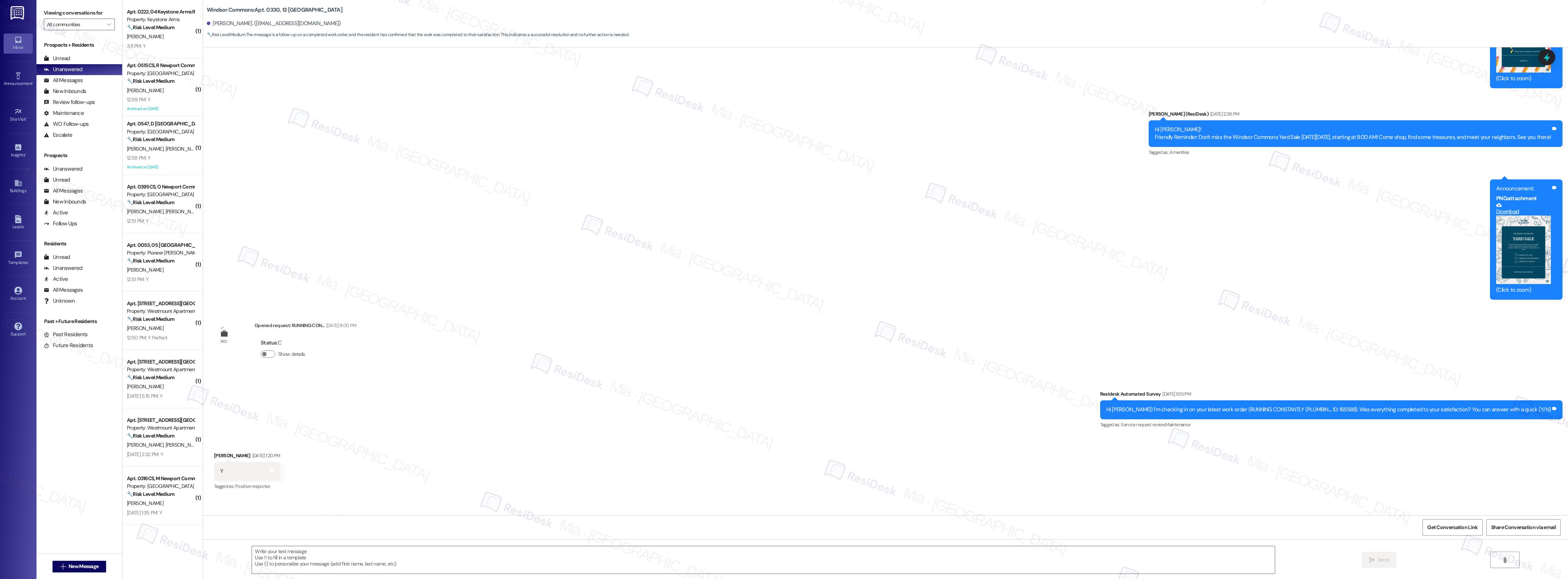
scroll to position [4309, 0]
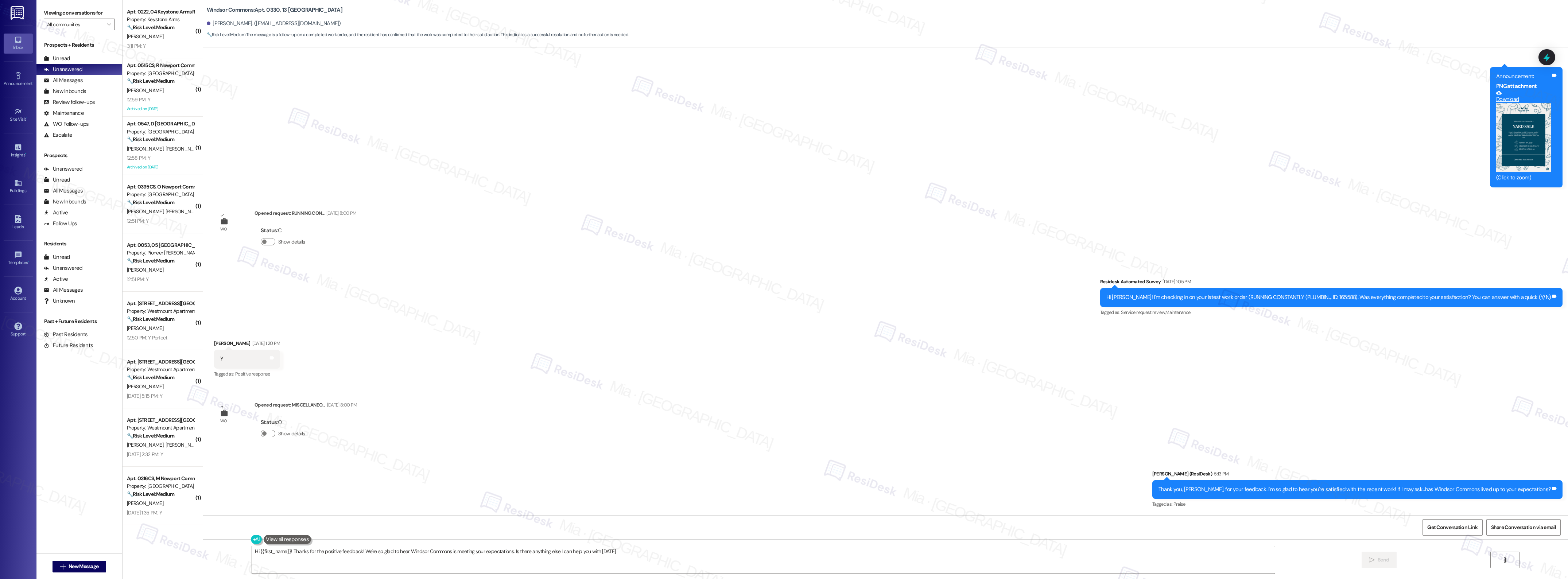
type textarea "Hi {{first_name}}! Thanks for the positive feedback! We're so glad to hear Wind…"
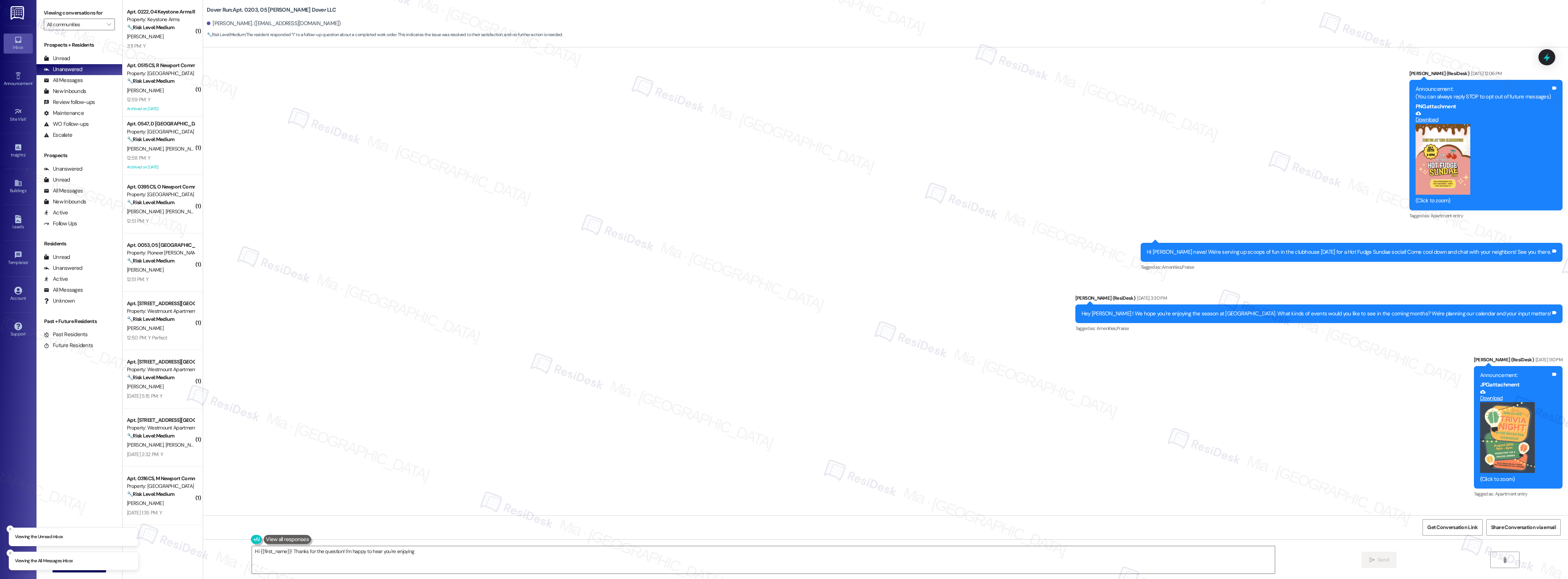
scroll to position [2034, 0]
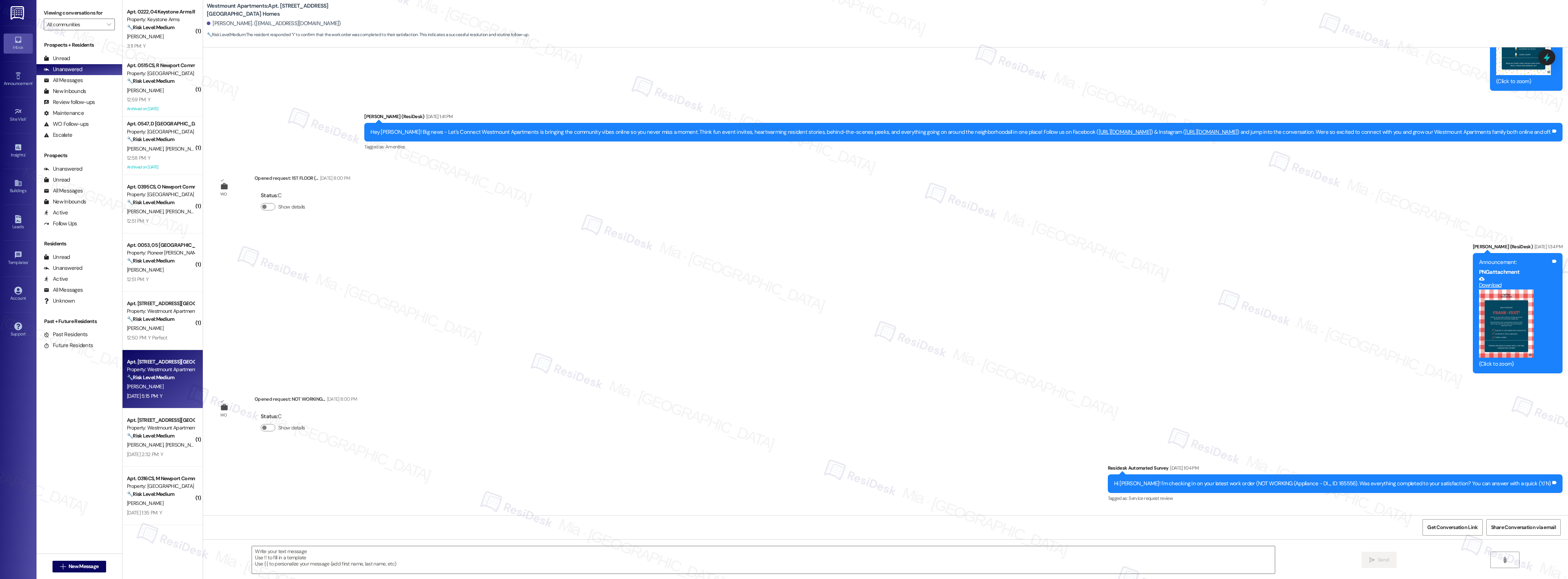
scroll to position [2555, 0]
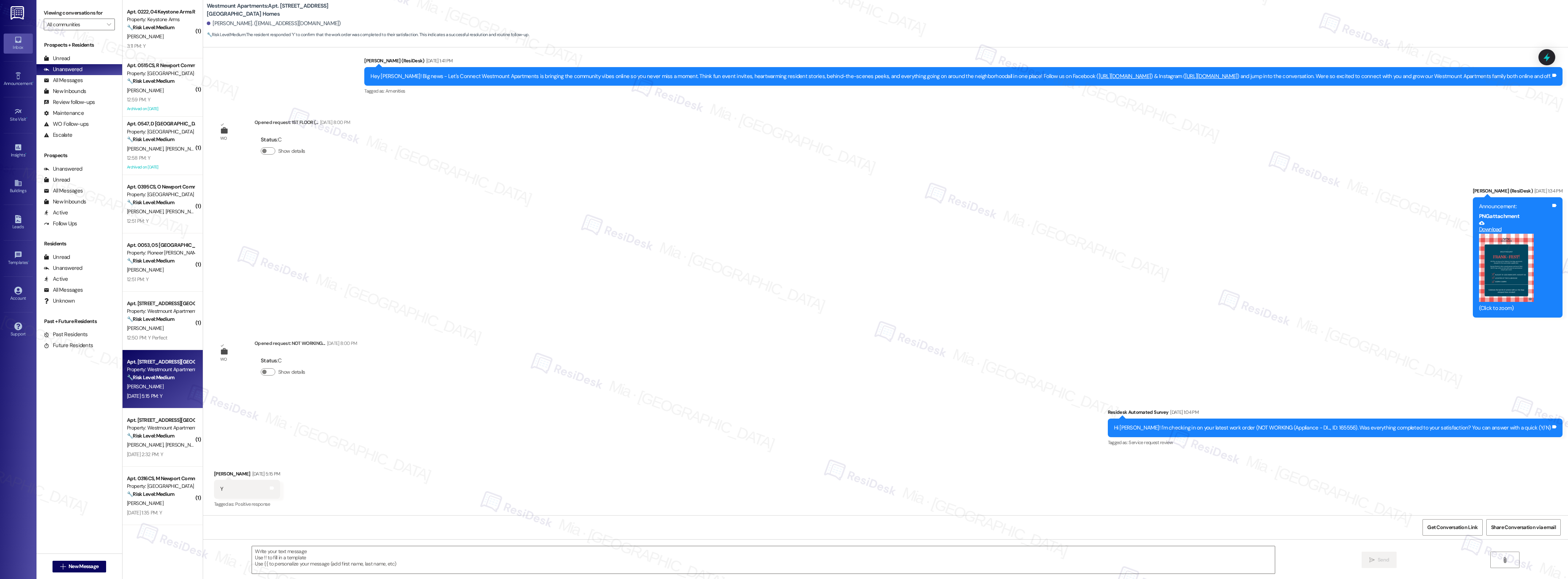
type textarea "Fetching suggested responses. Please feel free to read through the conversation…"
click at [377, 559] on textarea at bounding box center [763, 560] width 1023 height 27
paste textarea "Thank you,, for your feedback. I'm so glad to hear you're satisfied with the re…"
click at [262, 553] on textarea "Thank you,, for your feedback. I'm so glad to hear you're satisfied with the re…" at bounding box center [752, 560] width 1023 height 27
drag, startPoint x: 438, startPoint y: 553, endPoint x: 642, endPoint y: 553, distance: 204.0
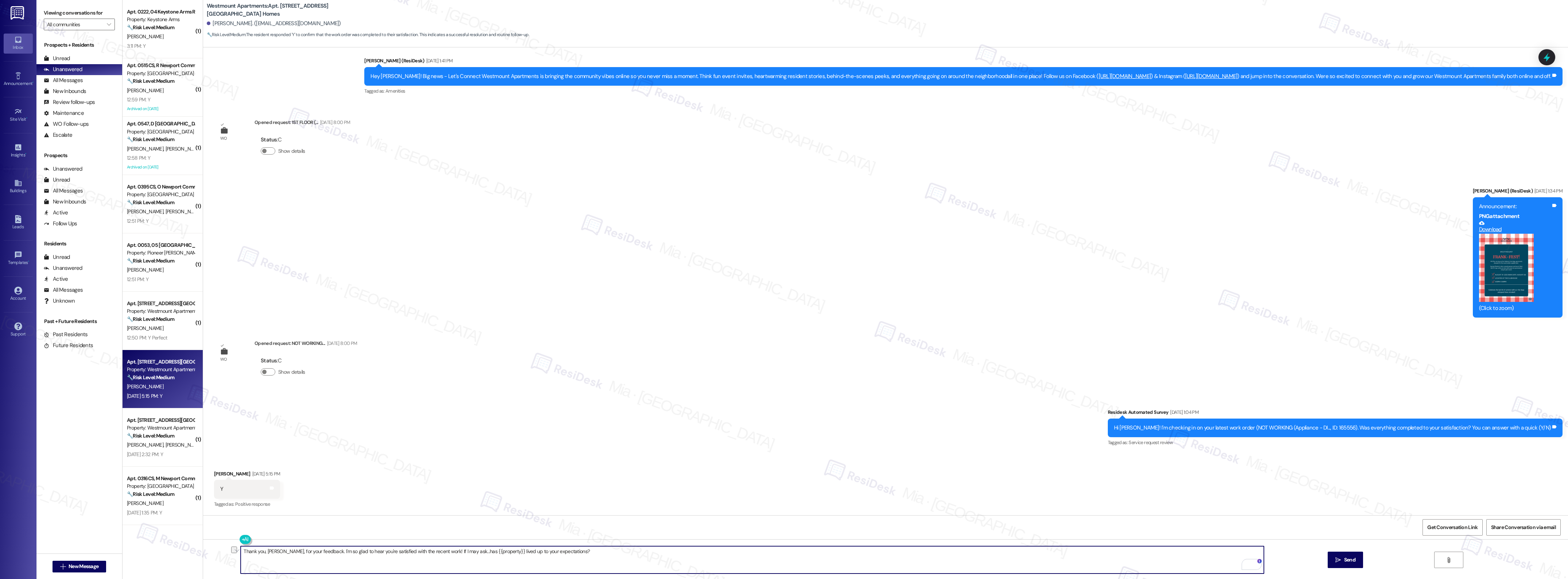
click at [642, 553] on textarea "Thank you, [PERSON_NAME], for your feedback. I'm so glad to hear you're satisfi…" at bounding box center [752, 560] width 1023 height 27
paste textarea "I’m here if you need anything else."
click at [522, 552] on textarea "Thank you, [PERSON_NAME], for your feedback. I'm so glad to hear you're satisfi…" at bounding box center [752, 560] width 1023 height 27
type textarea "Thank you, [PERSON_NAME], for your feedback. I'm so glad to hear you're satisfi…"
click at [1334, 564] on span " Send" at bounding box center [1345, 560] width 23 height 8
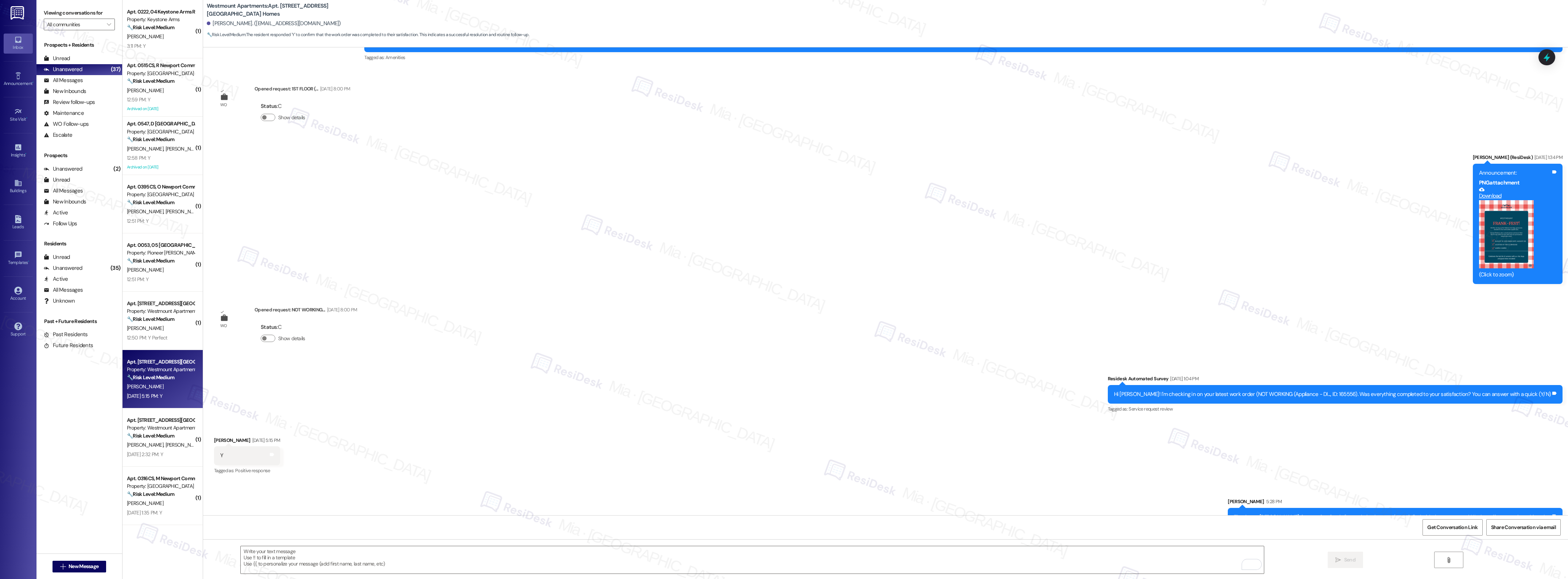
scroll to position [2606, 0]
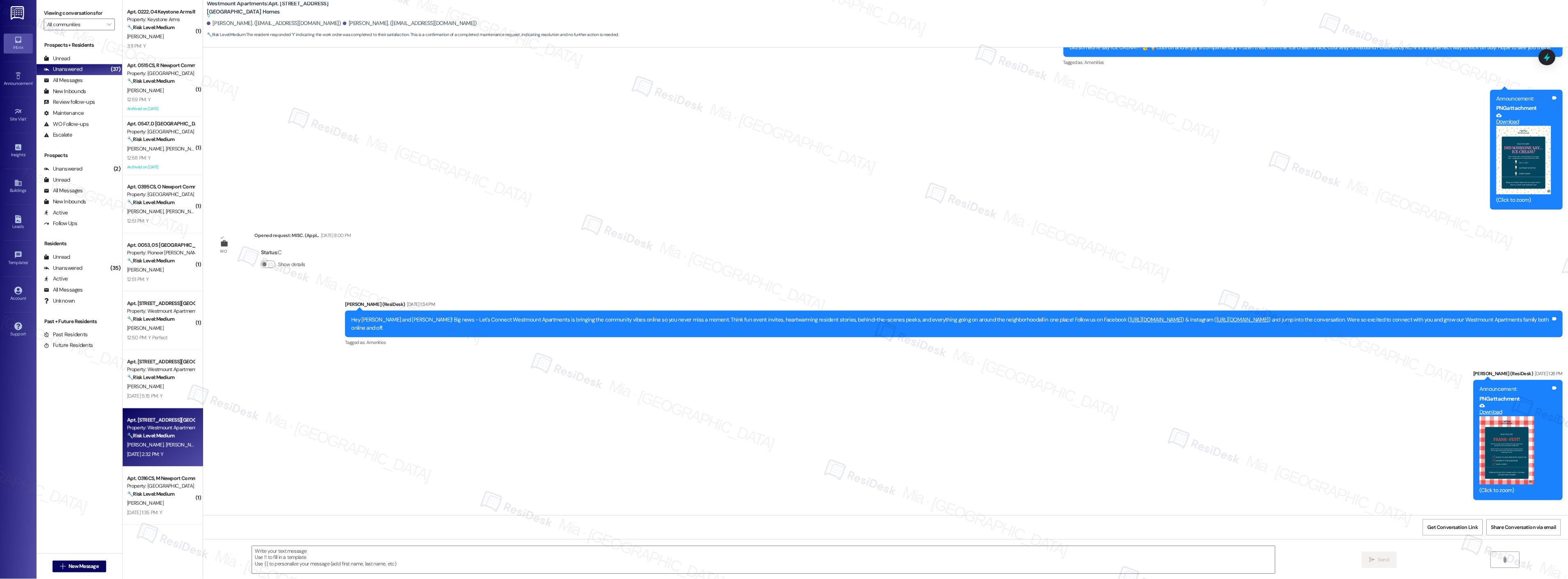
scroll to position [3049, 0]
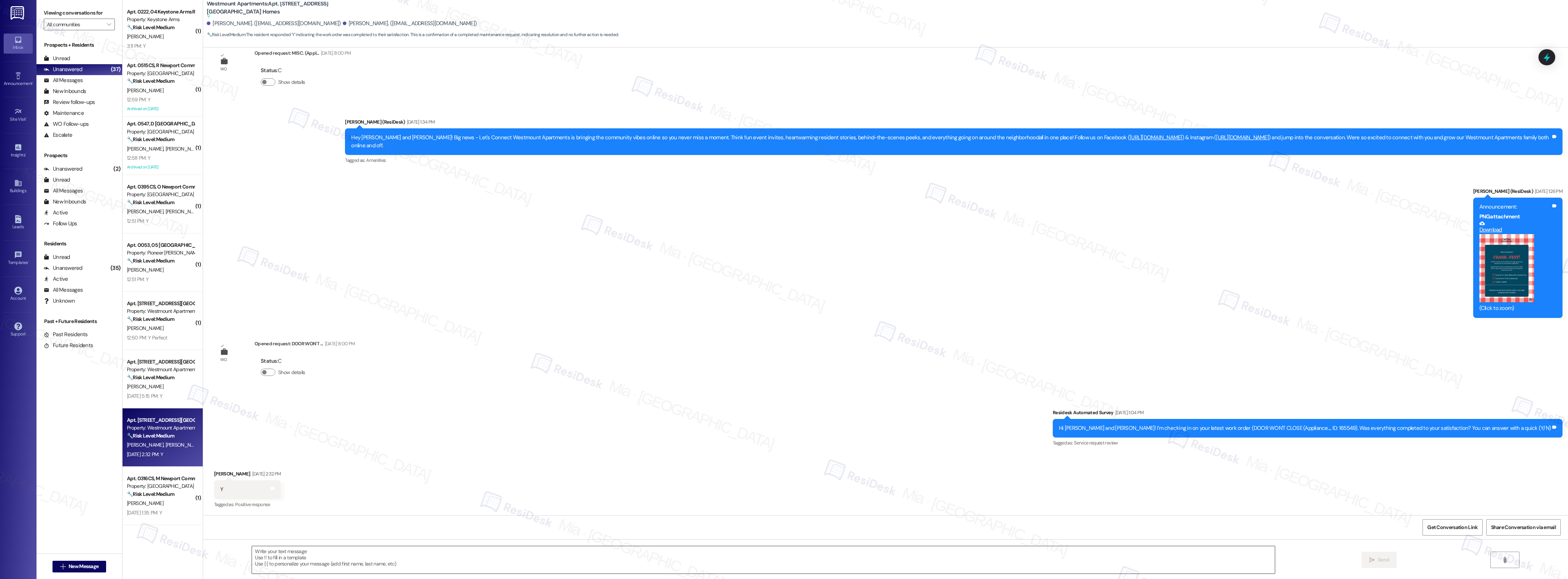
click at [281, 555] on textarea at bounding box center [763, 560] width 1023 height 27
paste textarea "Thank you,, for your feedback. I'm so glad to hear you're satisfied with the re…"
click at [275, 553] on textarea "Thank you,, for your feedback. I'm so glad to hear you're satisfied with the re…" at bounding box center [752, 560] width 1023 height 27
click at [262, 553] on textarea "Thank you,, for your feedback. I'm so glad to hear you're satisfied with the re…" at bounding box center [752, 560] width 1023 height 27
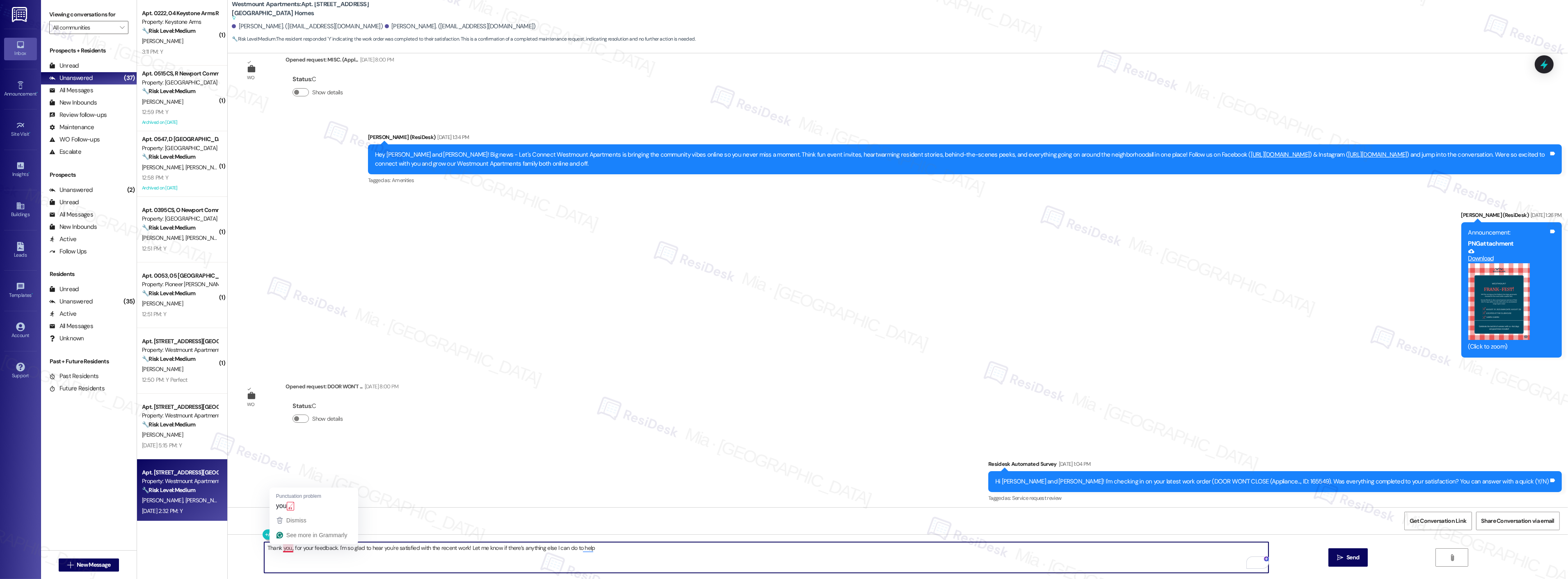
click at [285, 550] on textarea "Thank you,, for your feedback. I'm so glad to hear you're satisfied with the re…" at bounding box center [766, 557] width 1004 height 31
click at [622, 545] on textarea "Thank you, Penny, for your feedback. I'm so glad to hear you're satisfied with …" at bounding box center [766, 557] width 1004 height 31
type textarea "Thank you, Penny, for your feedback. I'm so glad to hear you're satisfied with …"
click at [300, 417] on button "Show details" at bounding box center [301, 419] width 16 height 8
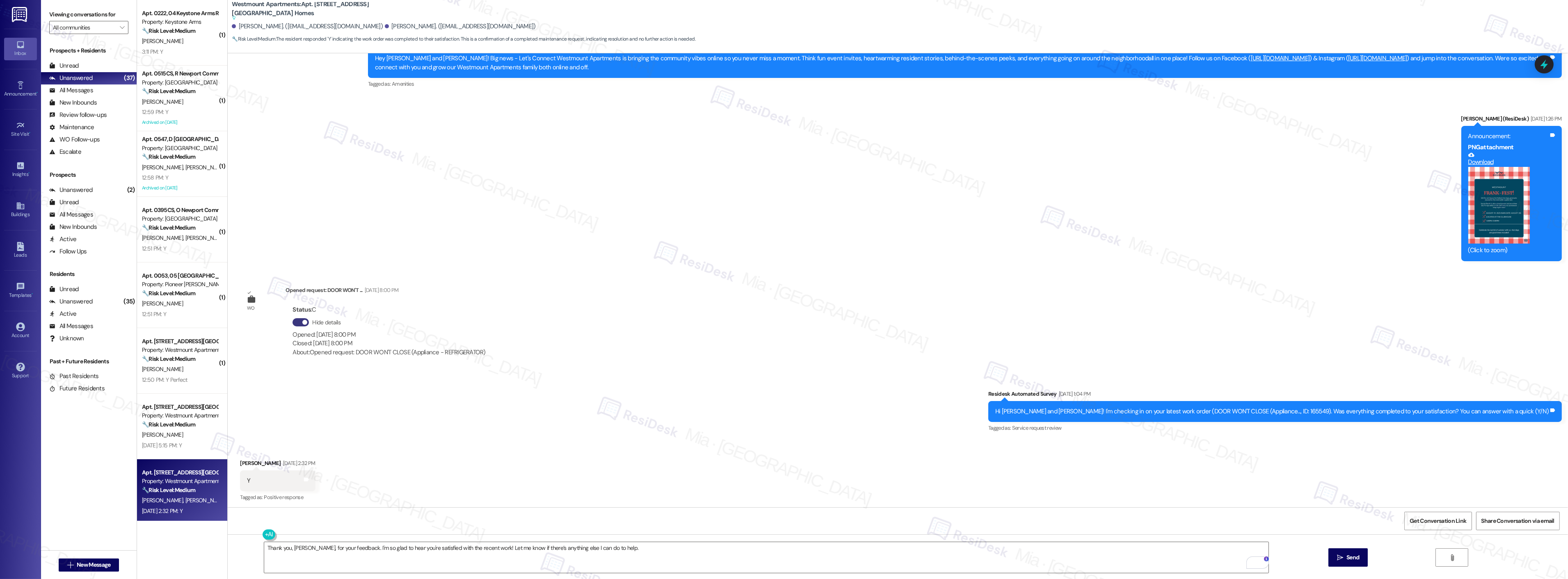
scroll to position [3146, 0]
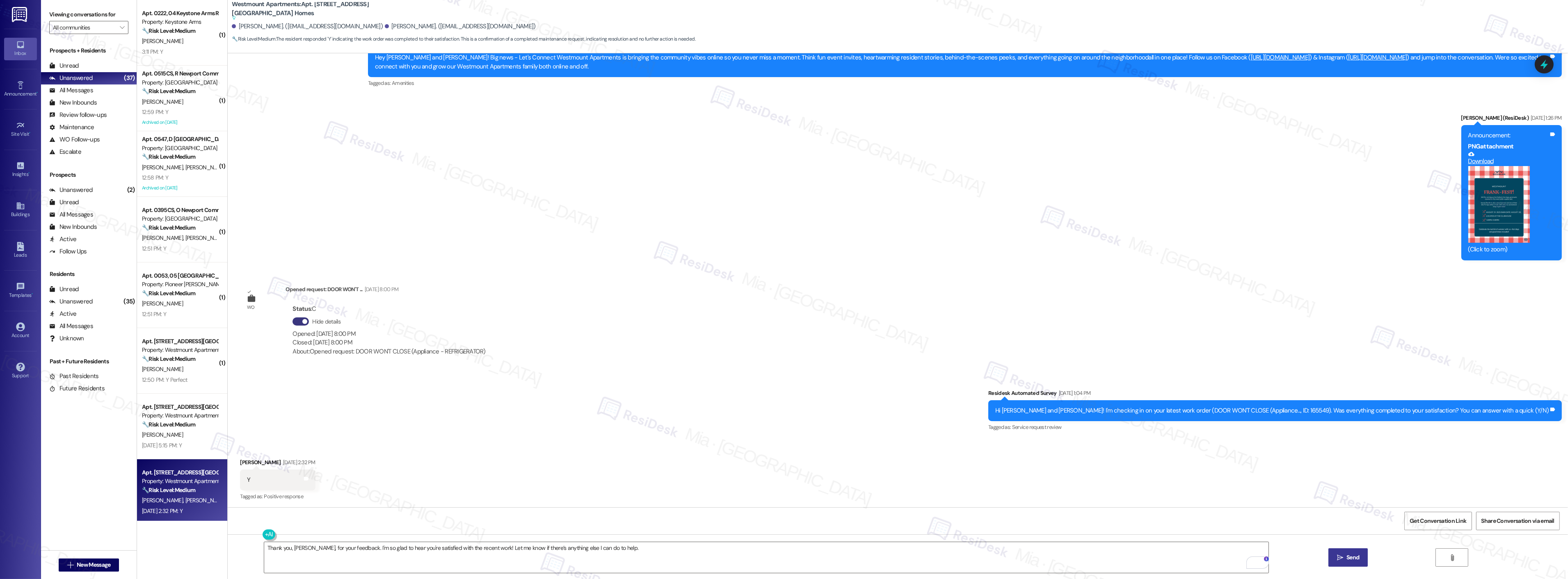
click at [1346, 559] on span "Send" at bounding box center [1352, 557] width 13 height 9
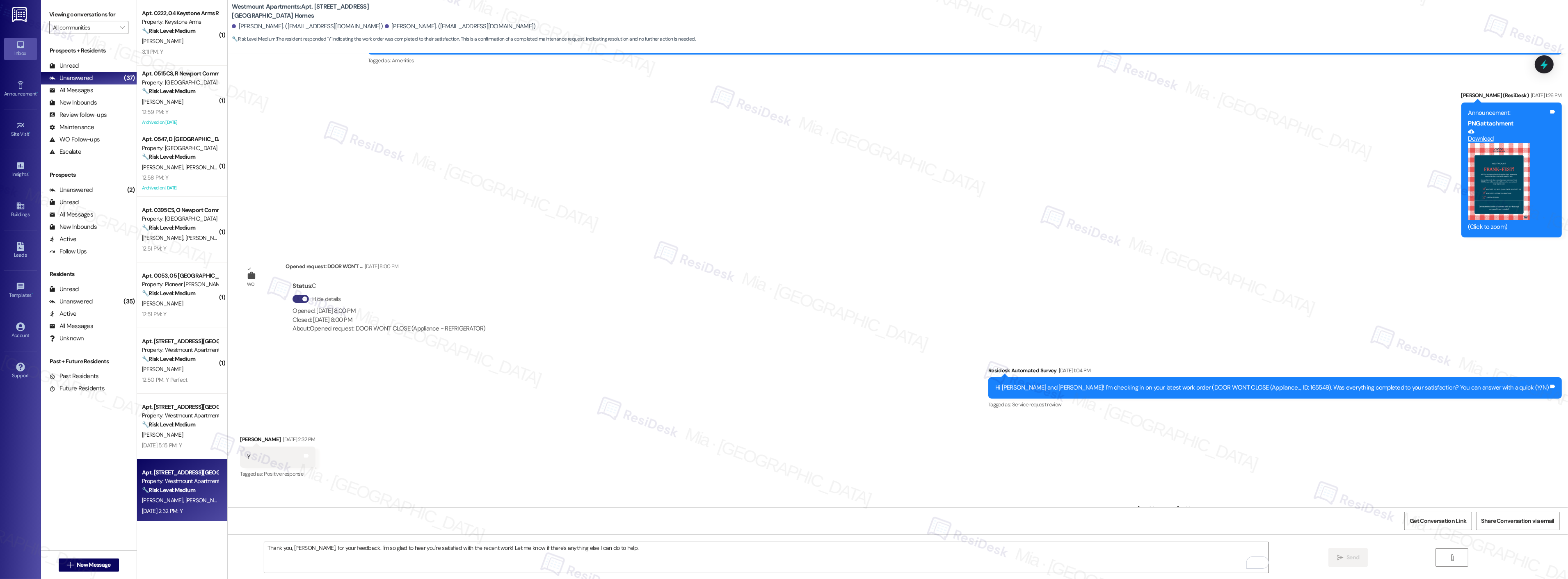
scroll to position [3182, 0]
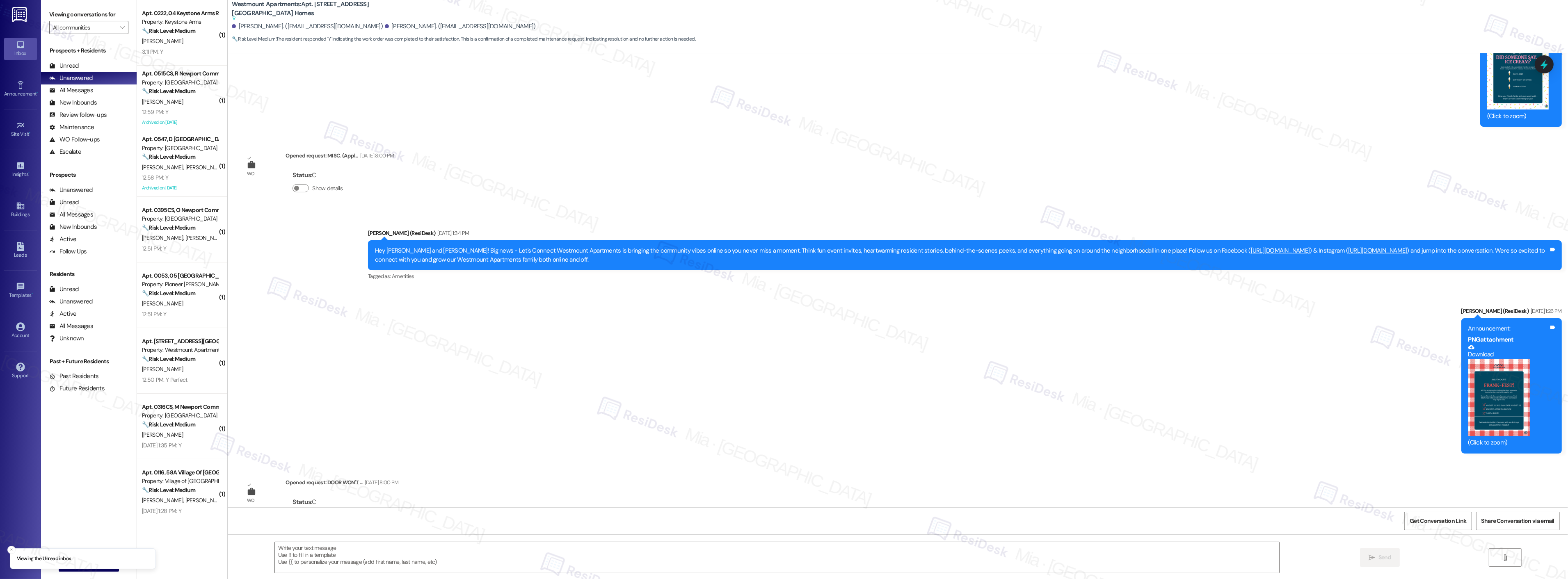
scroll to position [3189, 0]
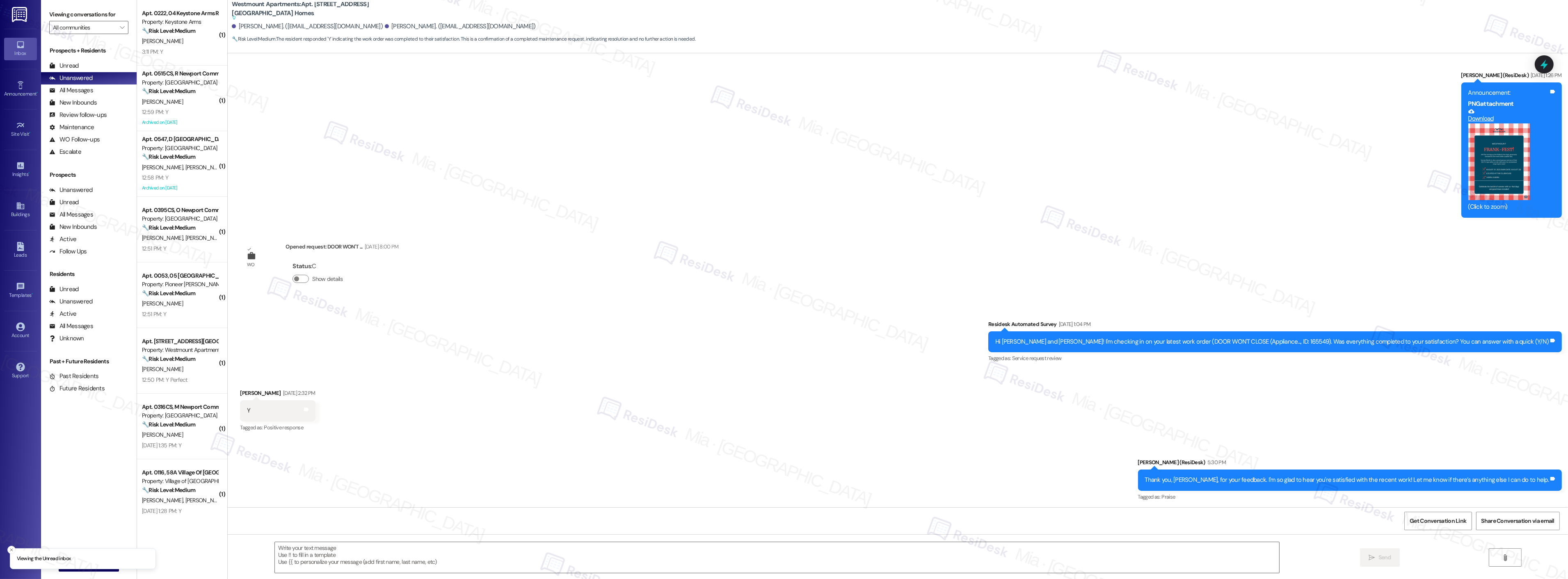
type textarea "Fetching suggested responses. Please feel free to read through the conversation…"
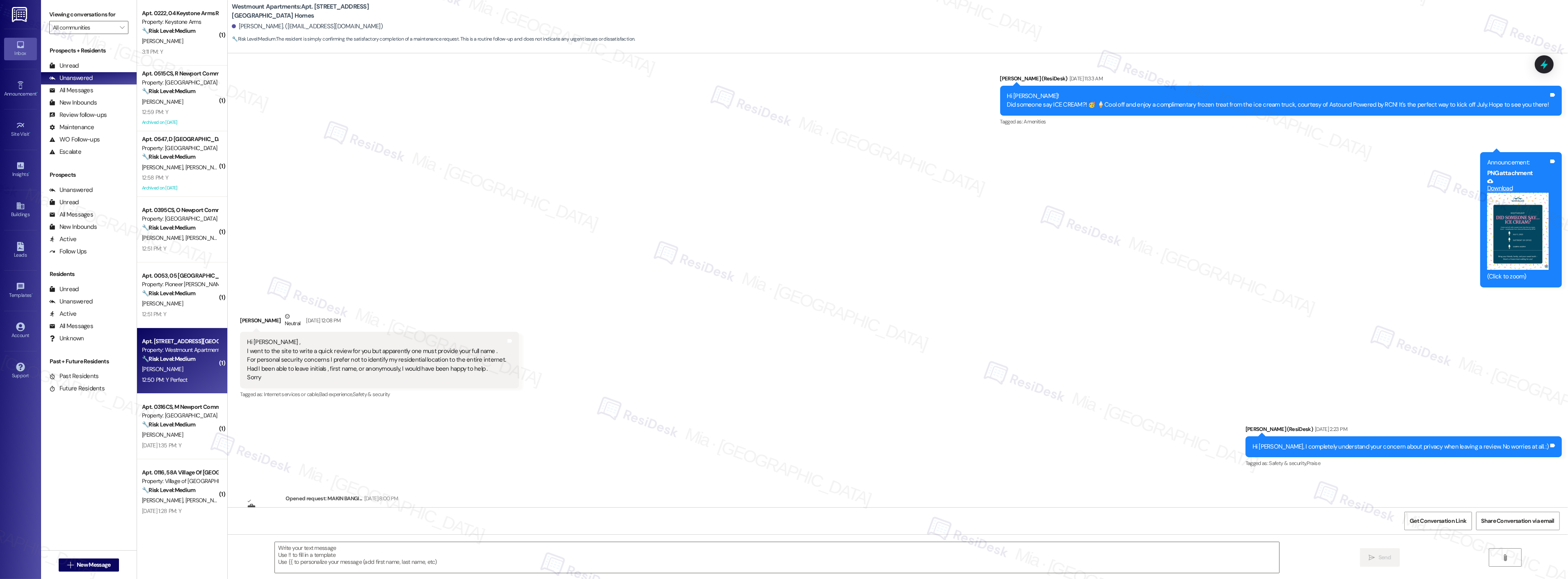
scroll to position [2354, 0]
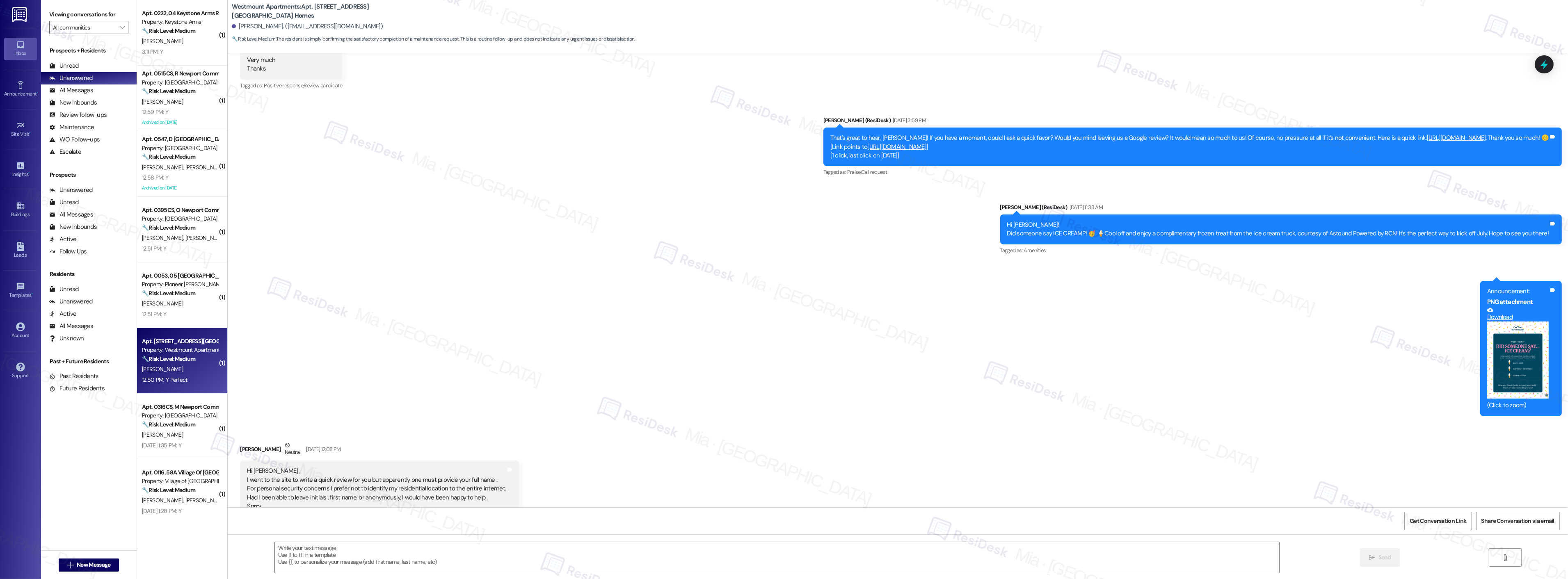
click at [1294, 138] on div "That's great to hear, [PERSON_NAME]! If you have a moment, could I ask a quick …" at bounding box center [1189, 146] width 718 height 26
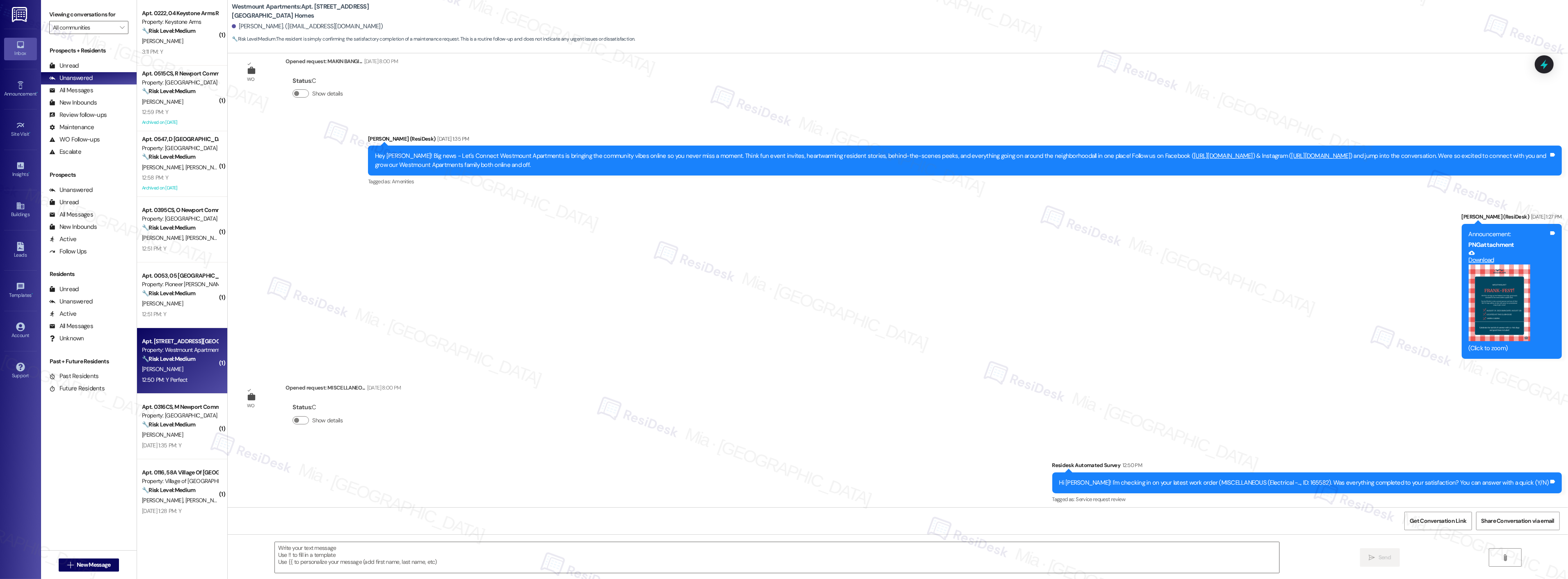
scroll to position [2992, 0]
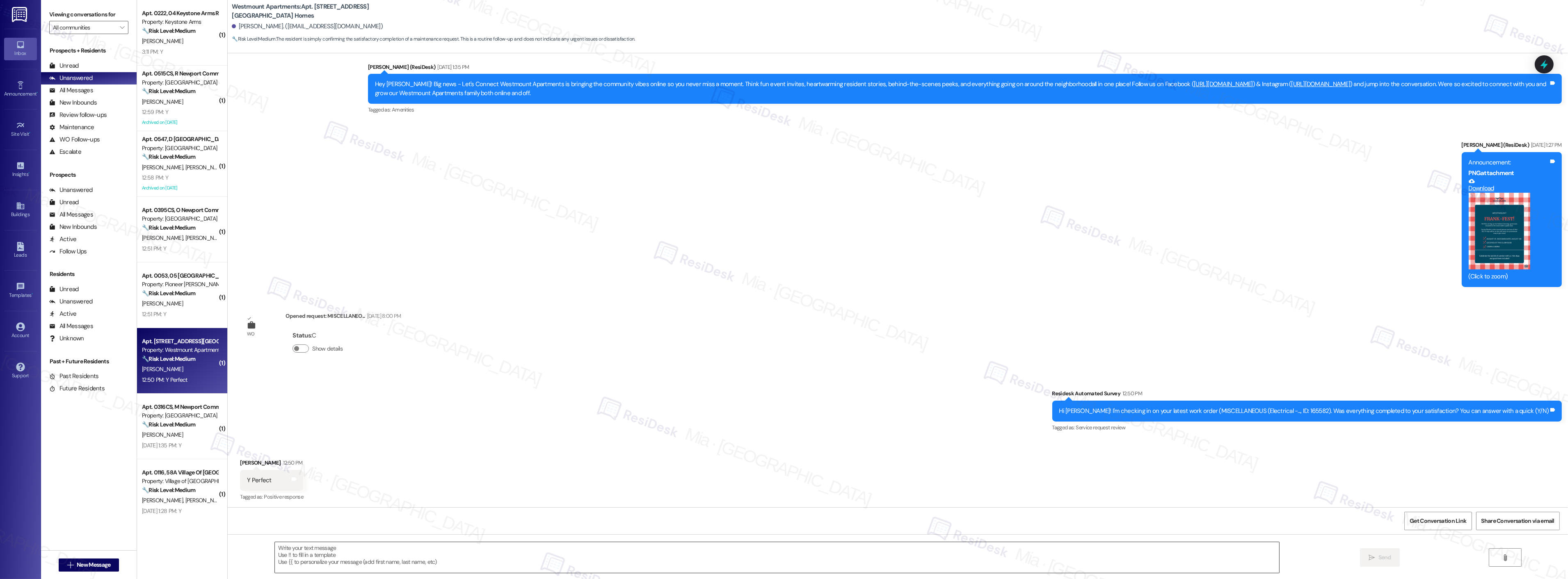
click at [387, 545] on textarea at bounding box center [776, 557] width 1004 height 31
paste textarea "Thank you,, for your feedback. I'm so glad to hear you're satisfied with the re…"
click at [296, 551] on textarea "Thank you,, for your feedback. I'm so glad to hear you're satisfied with the re…" at bounding box center [766, 557] width 1004 height 31
click at [285, 550] on textarea "Thank you,, for your feedback. I'm so glad to hear you're satisfied with the re…" at bounding box center [766, 557] width 1004 height 31
click at [651, 547] on textarea "Thank you, Richard, for your feedback. I'm so glad to hear you're satisfied wit…" at bounding box center [766, 557] width 1004 height 31
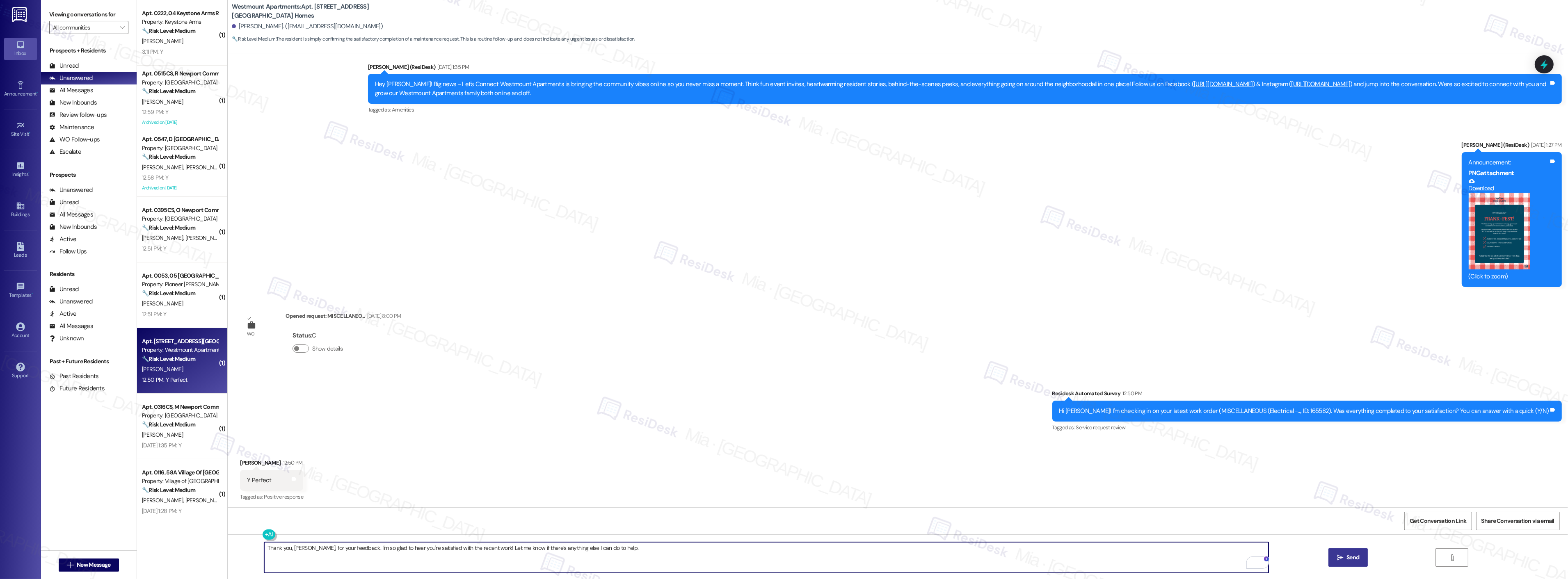
type textarea "Thank you, Richard, for your feedback. I'm so glad to hear you're satisfied wit…"
click at [1346, 554] on span "Send" at bounding box center [1352, 557] width 13 height 9
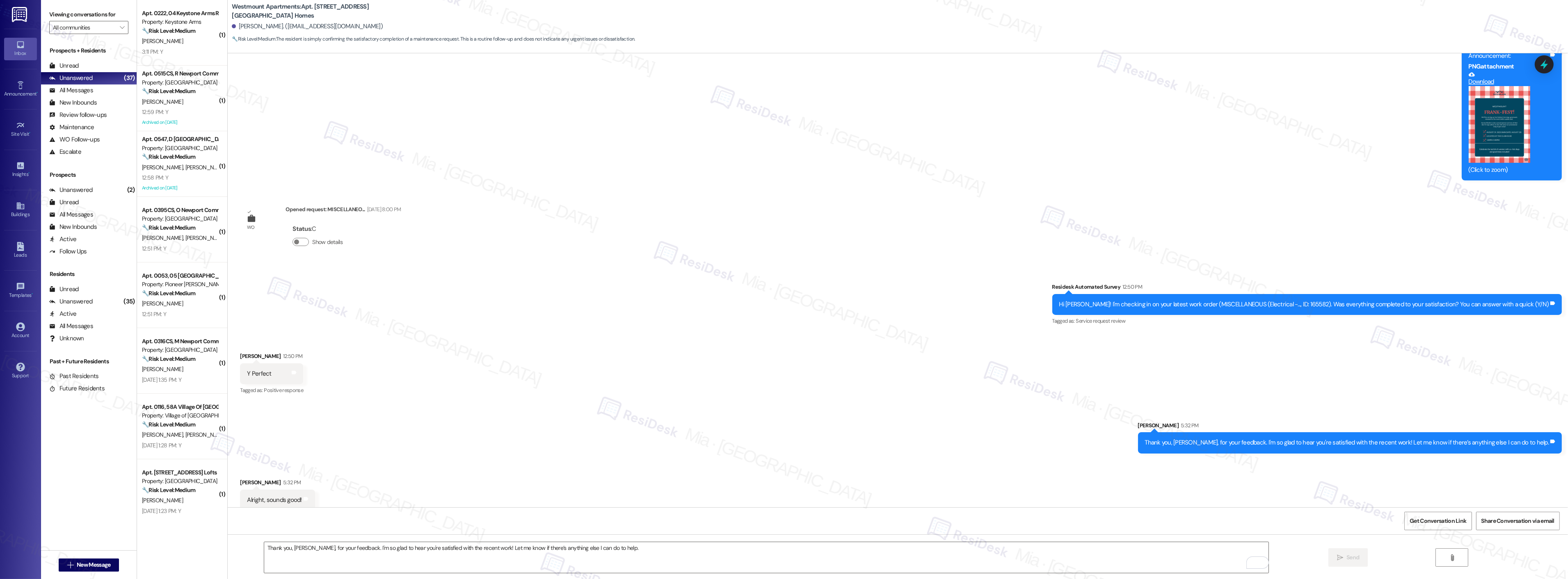
scroll to position [3106, 0]
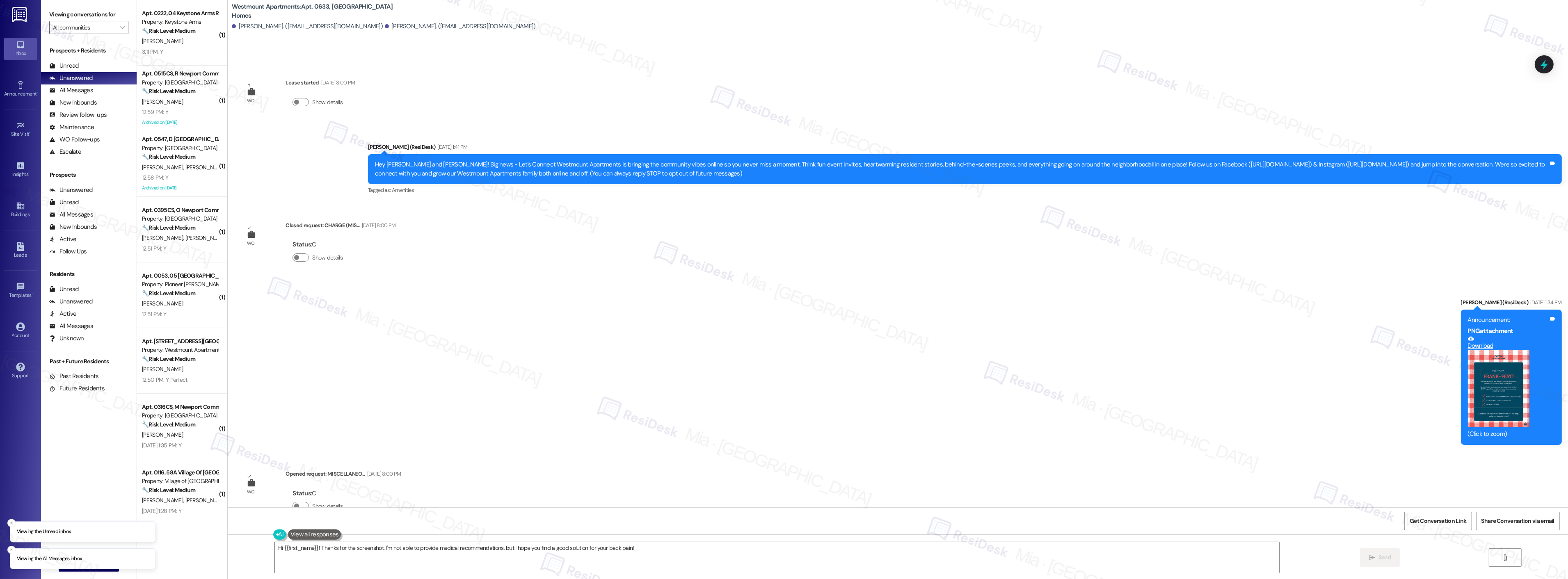
scroll to position [450, 0]
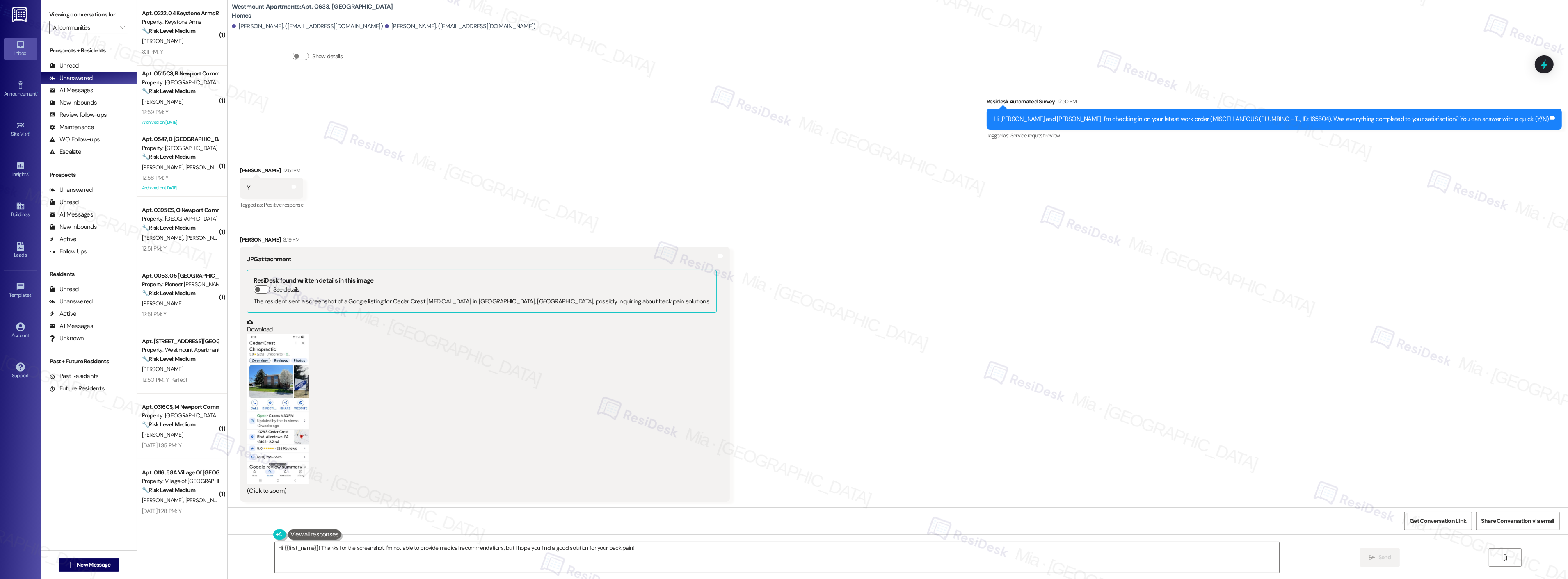
click at [270, 359] on button "Zoom image" at bounding box center [278, 409] width 62 height 151
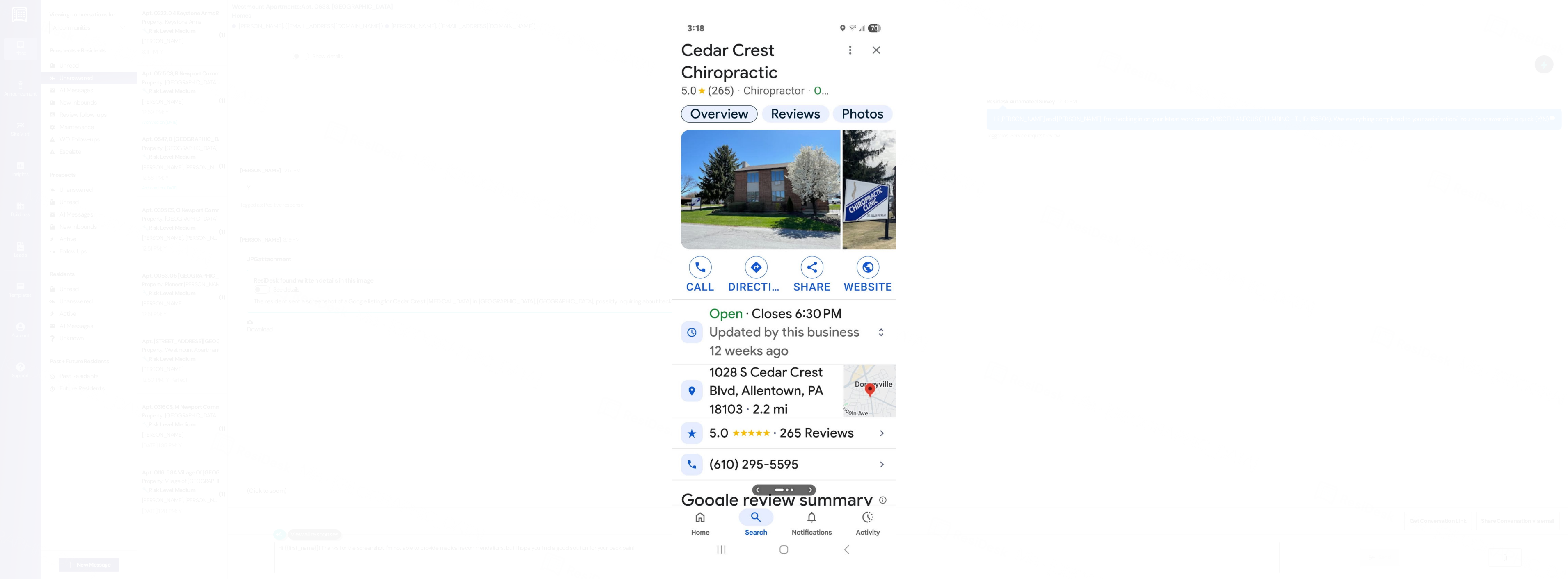
click at [956, 329] on button "Unzoom image" at bounding box center [784, 290] width 1568 height 579
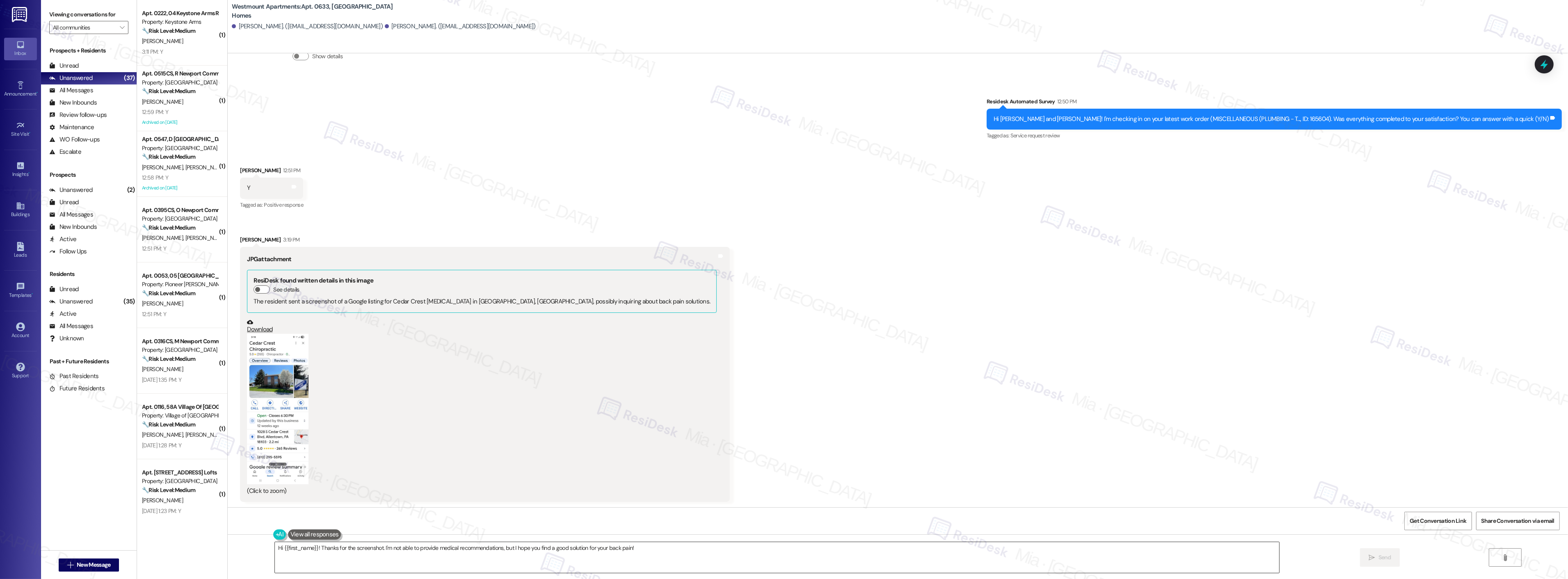
drag, startPoint x: 649, startPoint y: 545, endPoint x: 640, endPoint y: 548, distance: 9.5
click at [649, 545] on textarea "Hi {{first_name}}! Thanks for the screenshot. I'm not able to provide medical r…" at bounding box center [776, 557] width 1004 height 31
drag, startPoint x: 640, startPoint y: 548, endPoint x: 238, endPoint y: 548, distance: 402.0
click at [238, 548] on div "Hi {{first_name}}! Thanks for the screenshot. I'm not able to provide medical r…" at bounding box center [897, 565] width 1340 height 62
paste textarea "Thank you,, for your feedback. I'm so glad to hear you're satisfied with the re…"
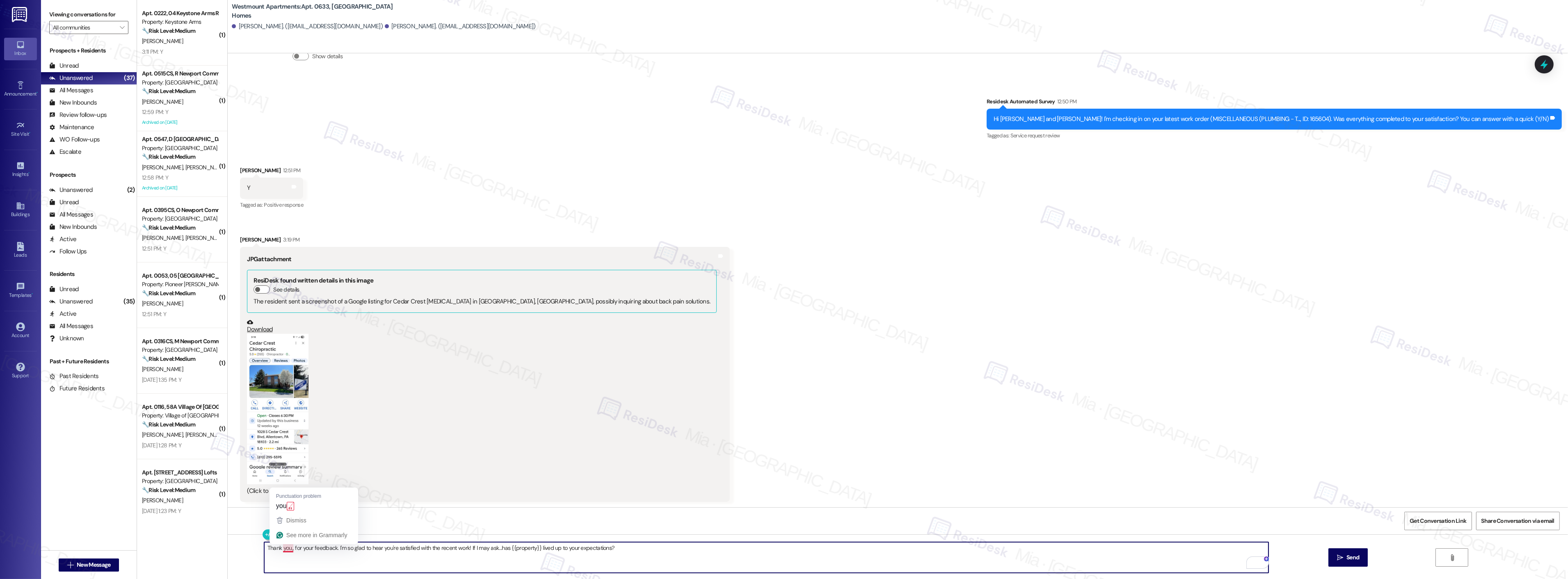
click at [285, 550] on textarea "Thank you,, for your feedback. I'm so glad to hear you're satisfied with the re…" at bounding box center [766, 557] width 1004 height 31
click at [286, 548] on textarea "Thank you, , for your feedback. I'm so glad to hear you're satisfied with the r…" at bounding box center [766, 557] width 1004 height 31
click at [287, 549] on textarea "Thank you, , for your feedback. I'm so glad to hear you're satisfied with the r…" at bounding box center [766, 557] width 1004 height 31
click at [288, 547] on textarea "Thank you, Guy, for your feedback. I'm so glad to hear you're satisfied with th…" at bounding box center [766, 557] width 1004 height 31
type textarea "Thank you, Guy, for your feedback. I'm so glad to hear you're satisfied with th…"
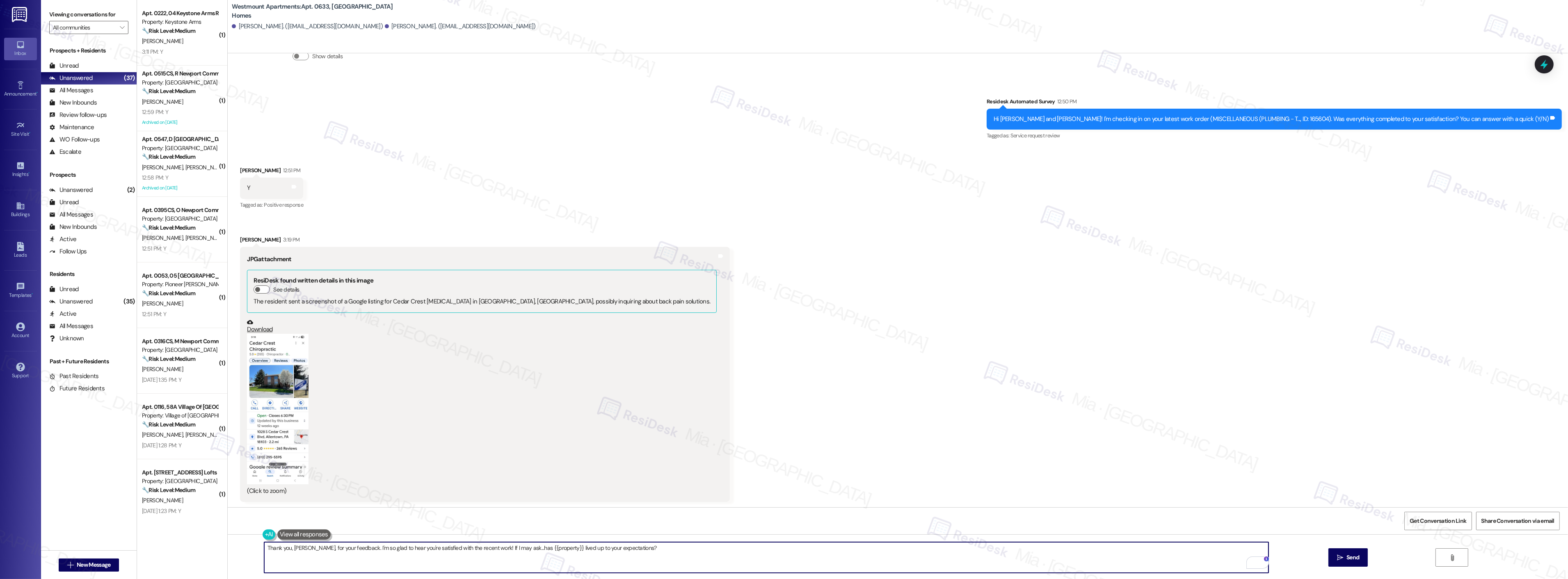
click at [642, 550] on textarea "Thank you, Guy, for your feedback. I'm so glad to hear you're satisfied with th…" at bounding box center [766, 557] width 1004 height 31
click at [1345, 556] on span "Send" at bounding box center [1352, 557] width 16 height 9
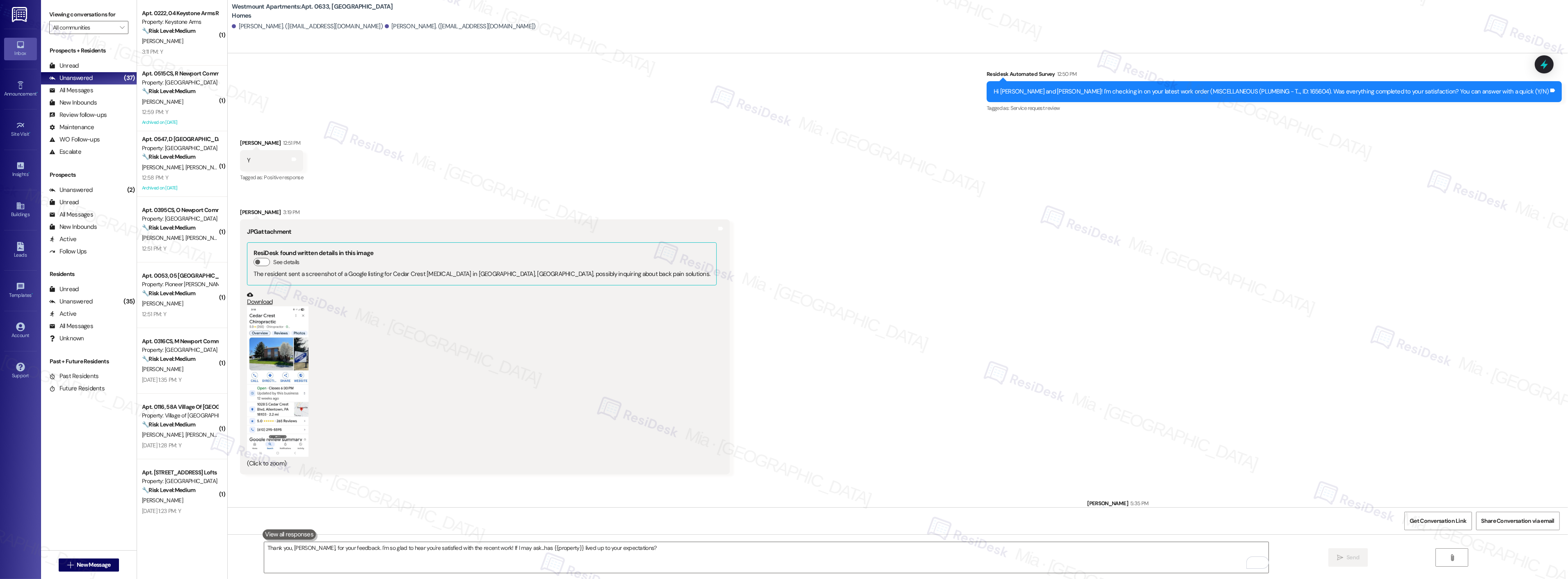
scroll to position [507, 0]
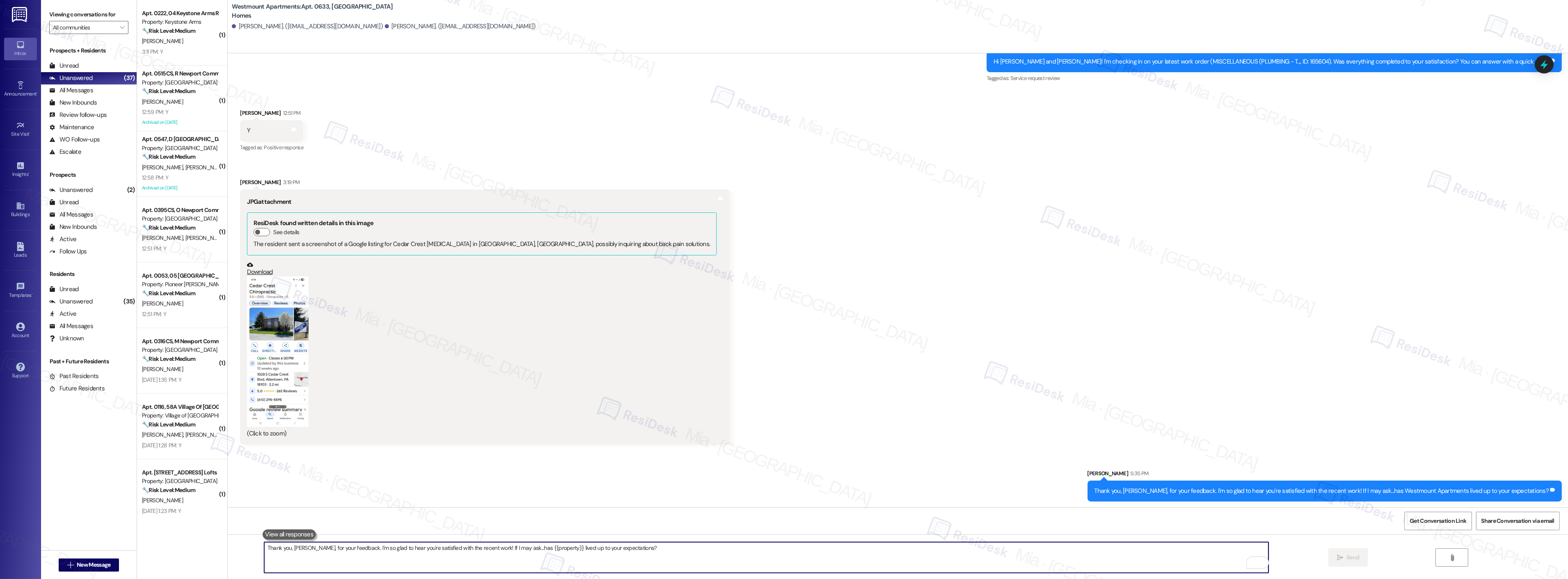
click at [448, 555] on textarea "Thank you, Guy, for your feedback. I'm so glad to hear you're satisfied with th…" at bounding box center [766, 557] width 1004 height 31
paste textarea "Hi Margo, thanks for sending the photo. Can you let me know what it’s for or ho…"
type textarea "Hi Margo, thanks for sending the photo. Can you let me know what it’s for or ho…"
click at [1346, 559] on span "Send" at bounding box center [1352, 557] width 13 height 9
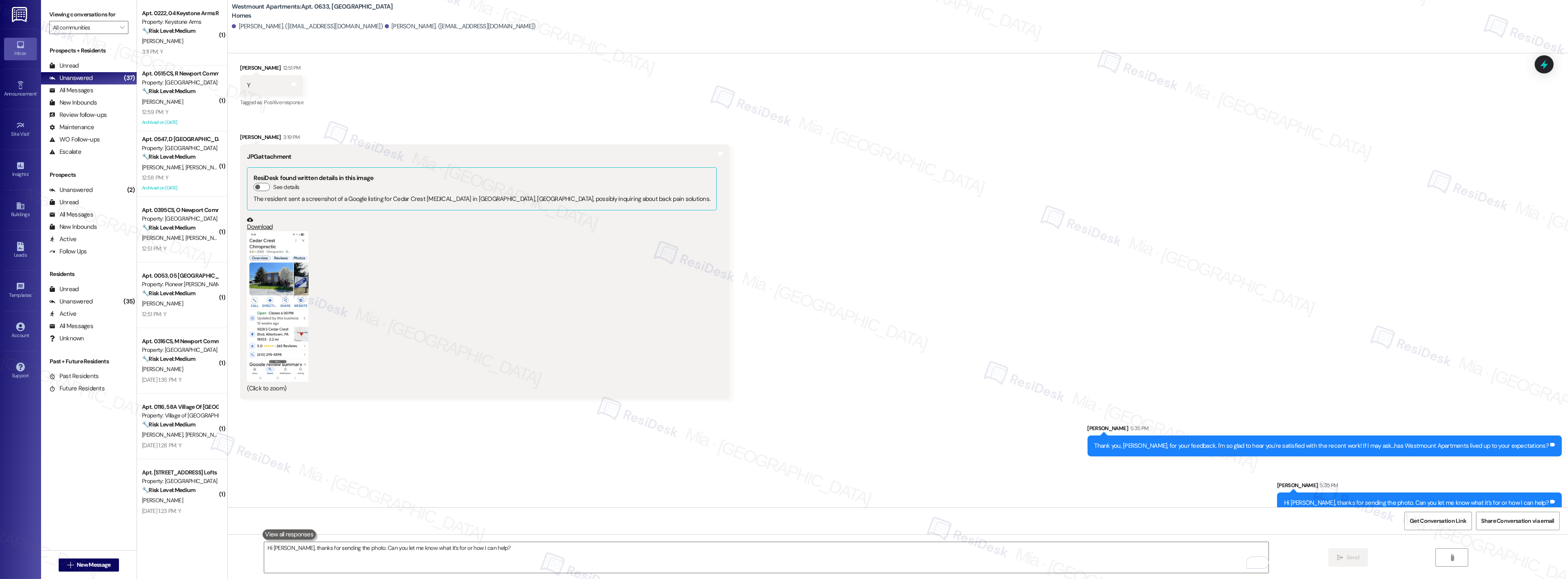
scroll to position [564, 0]
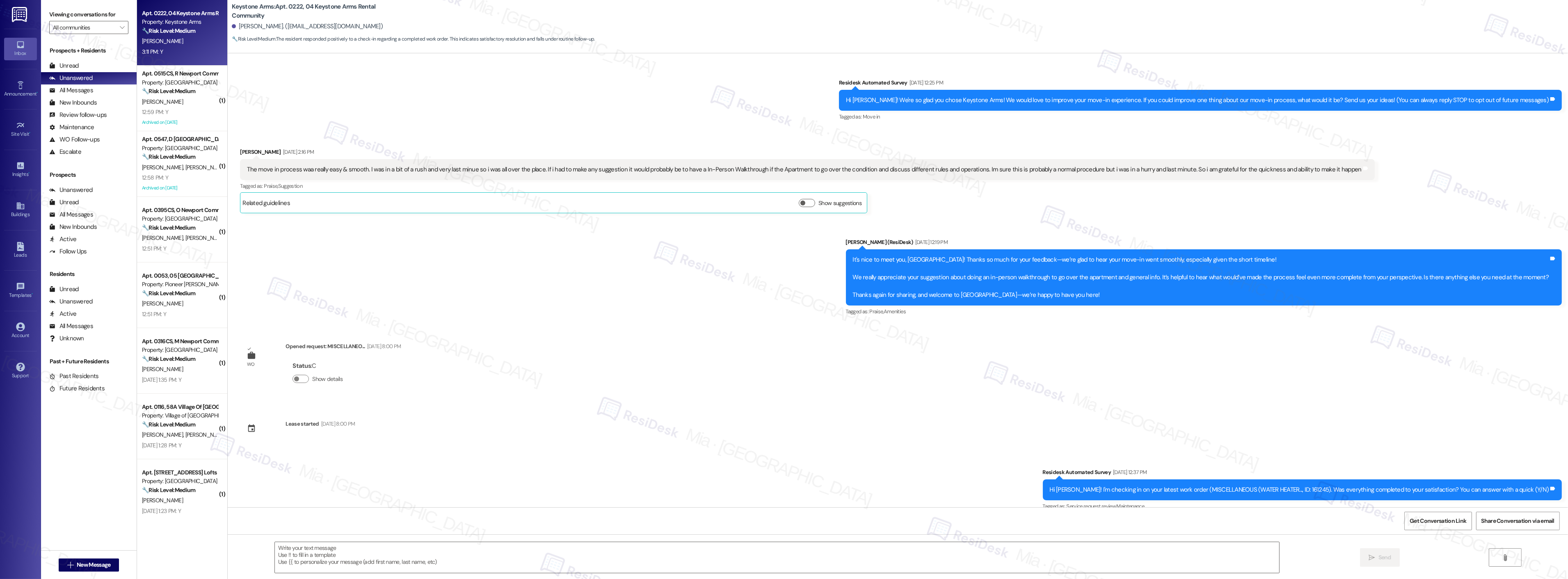
scroll to position [672, 0]
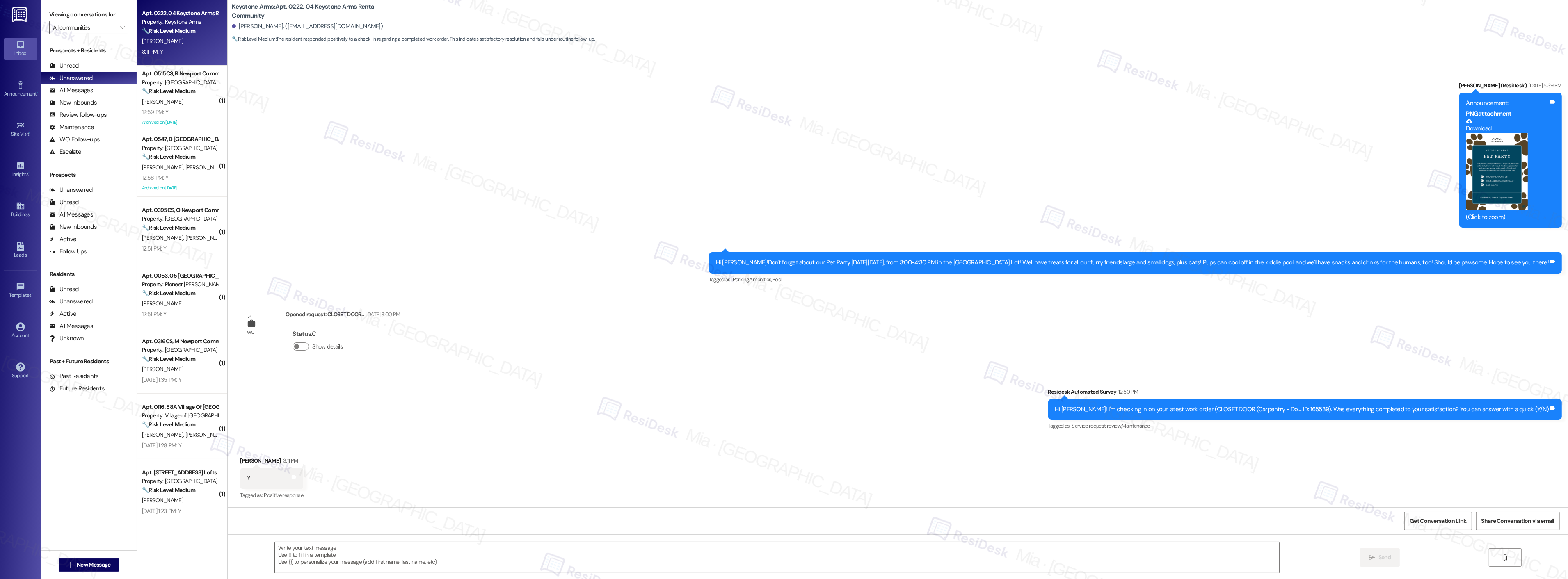
type textarea "Fetching suggested responses. Please feel free to read through the conversation…"
click at [1550, 67] on icon at bounding box center [1544, 64] width 14 height 14
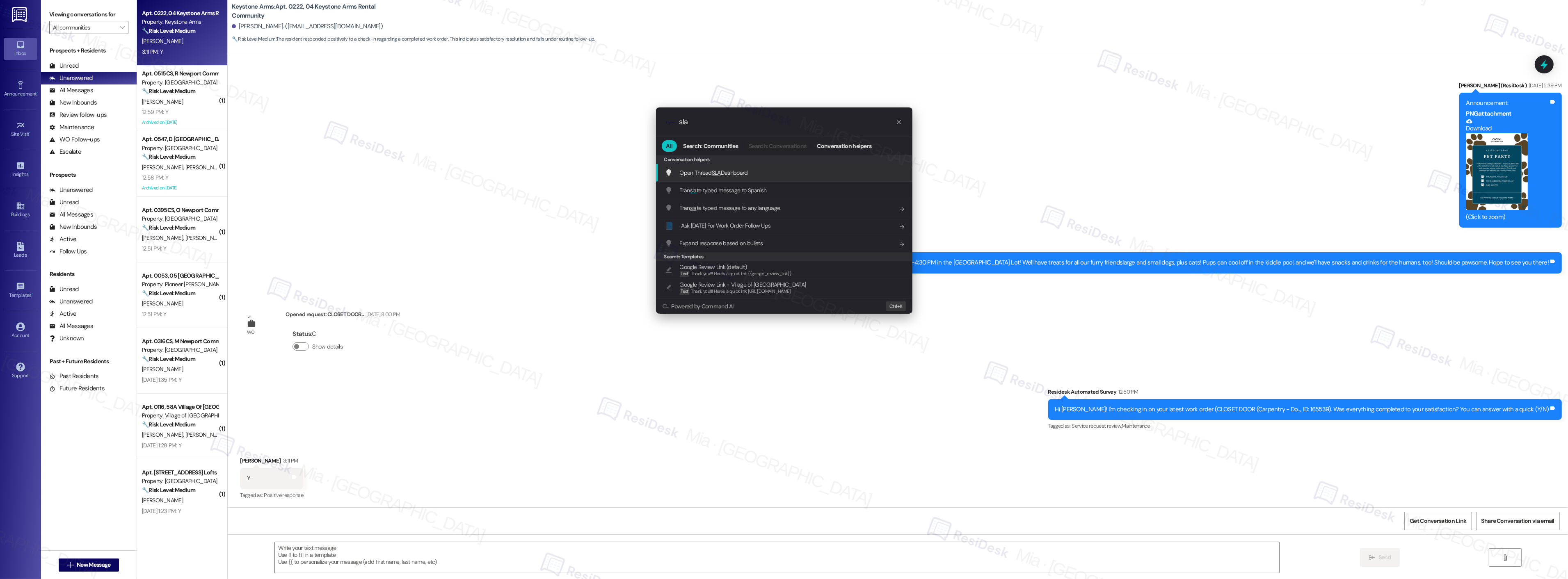
click at [740, 170] on span "Open Thread SLA Dashboard" at bounding box center [713, 172] width 68 height 8
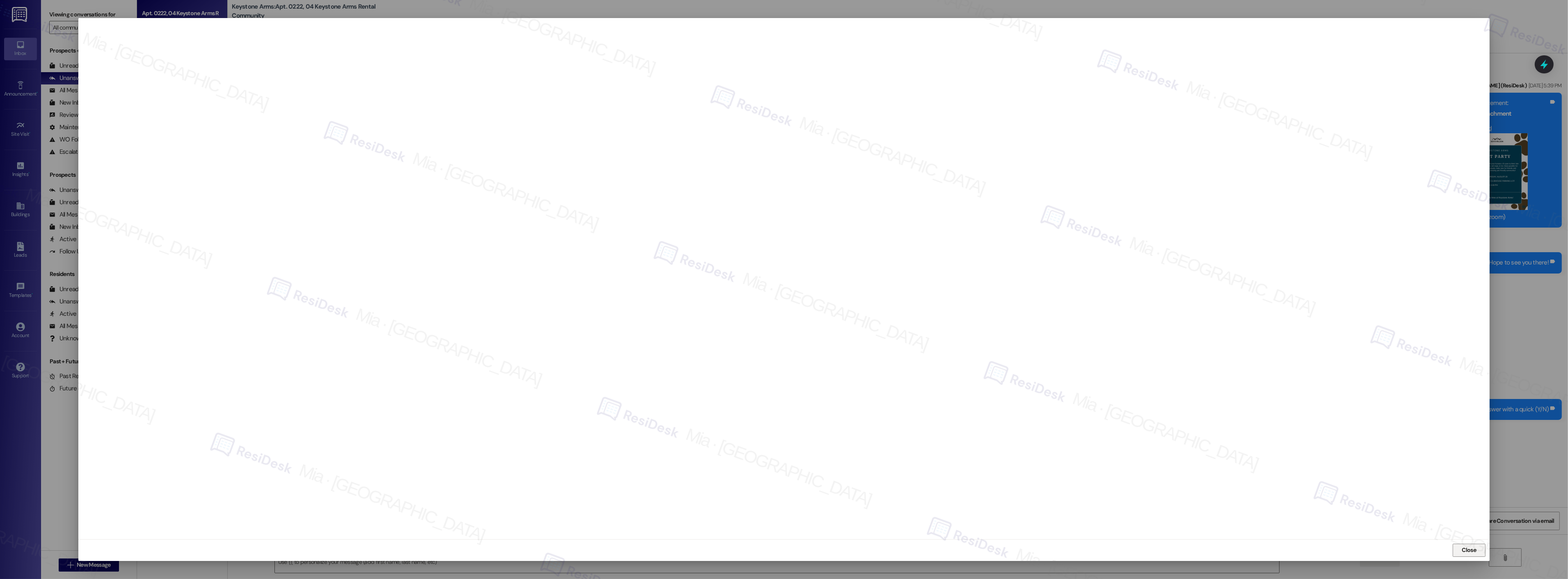
click at [1469, 551] on span "Close" at bounding box center [1469, 550] width 14 height 9
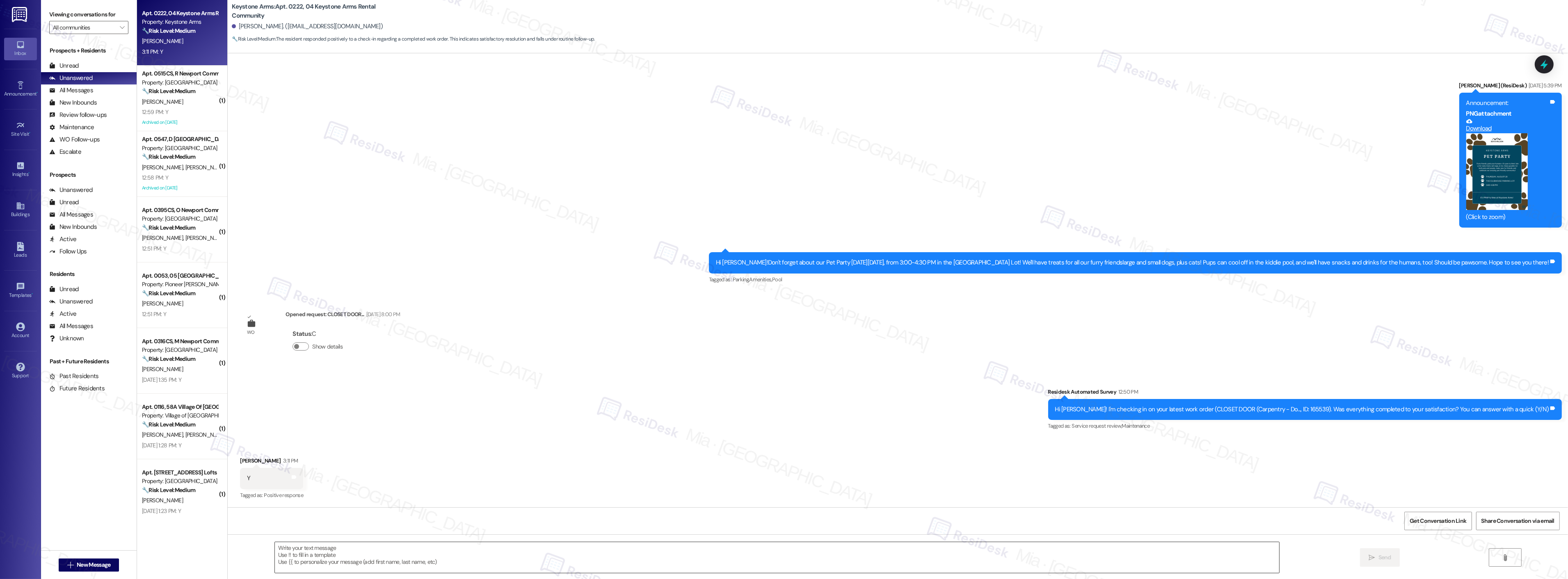
click at [559, 553] on textarea at bounding box center [776, 557] width 1004 height 31
click at [1539, 64] on icon at bounding box center [1544, 64] width 14 height 14
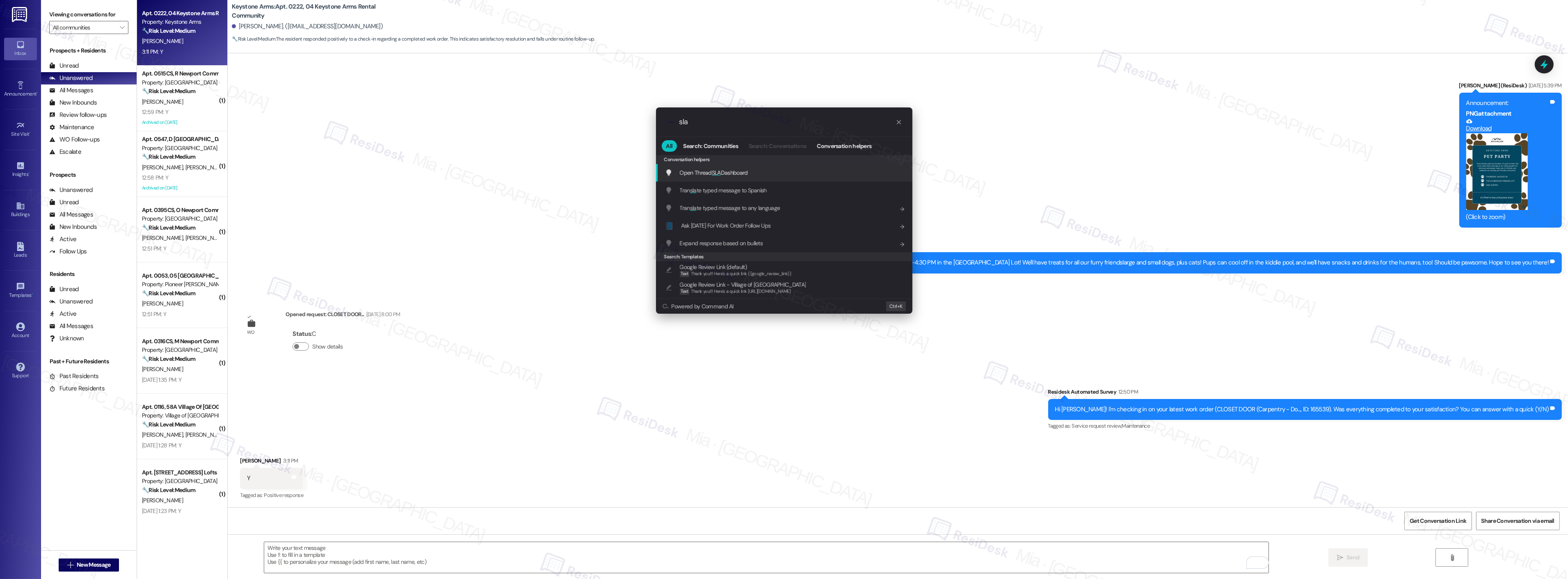
type input "sla"
click at [719, 171] on span "SLA" at bounding box center [716, 172] width 9 height 8
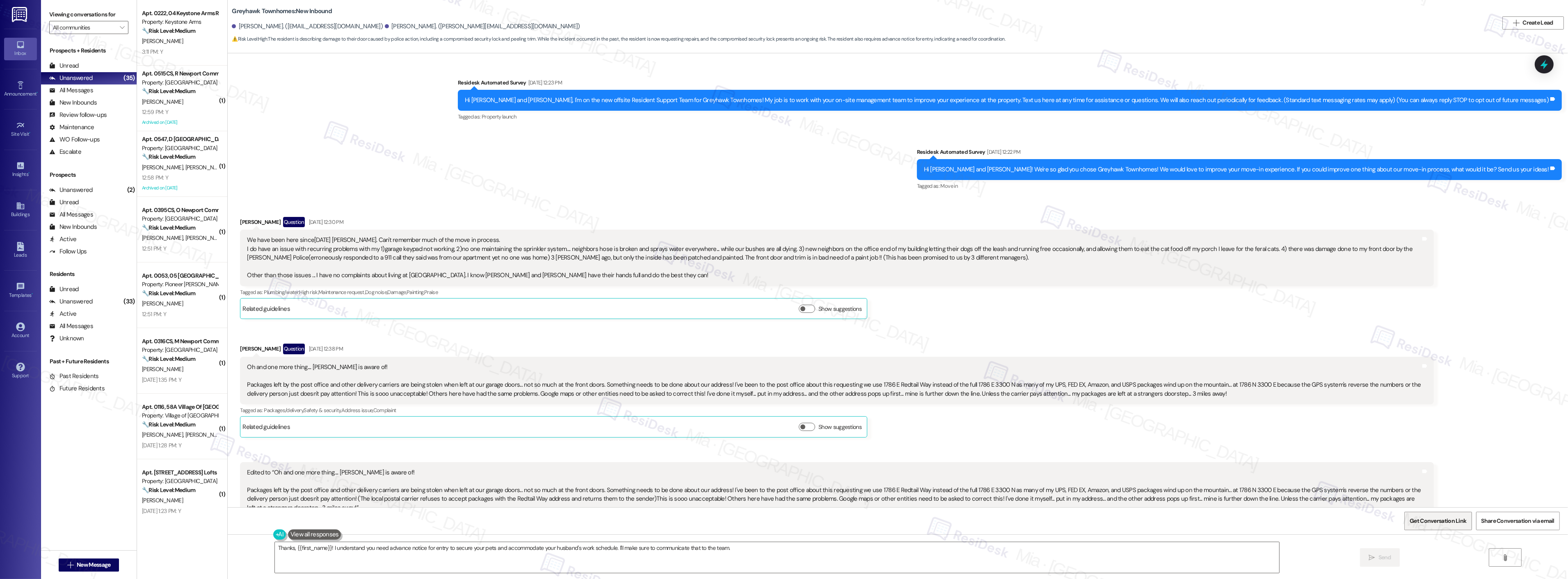
click at [1428, 513] on span "Get Conversation Link" at bounding box center [1437, 521] width 60 height 18
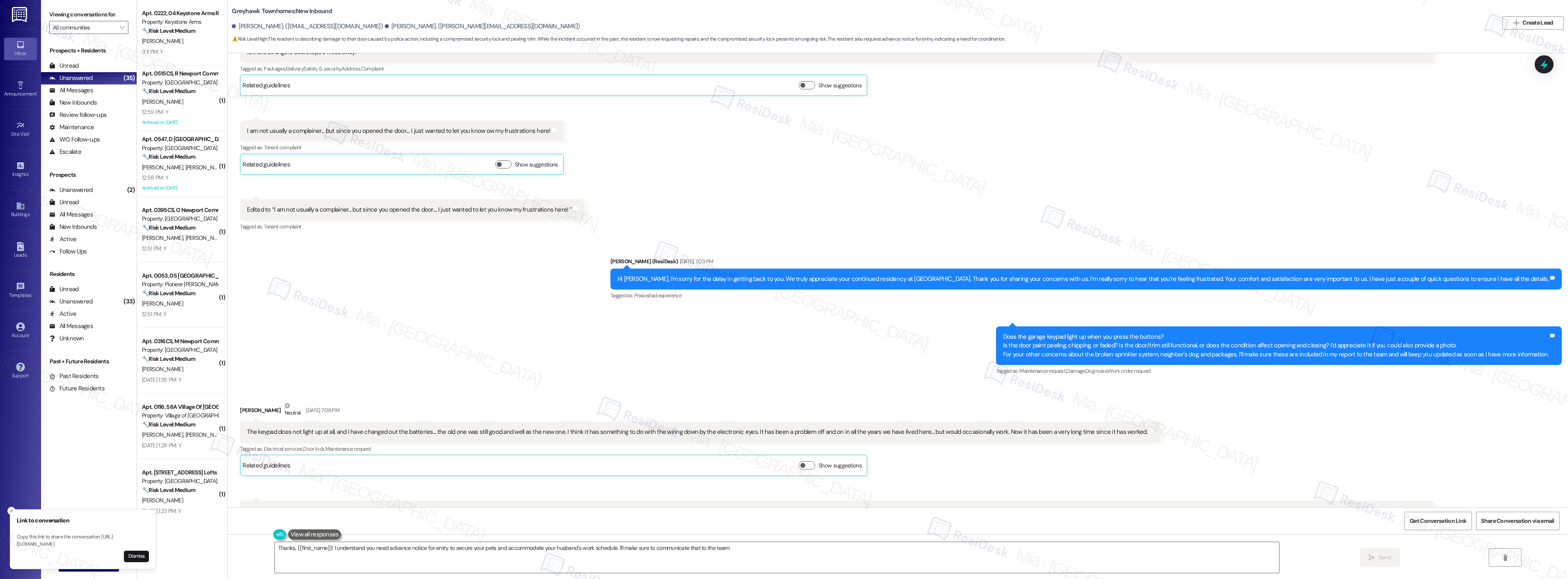
scroll to position [501, 0]
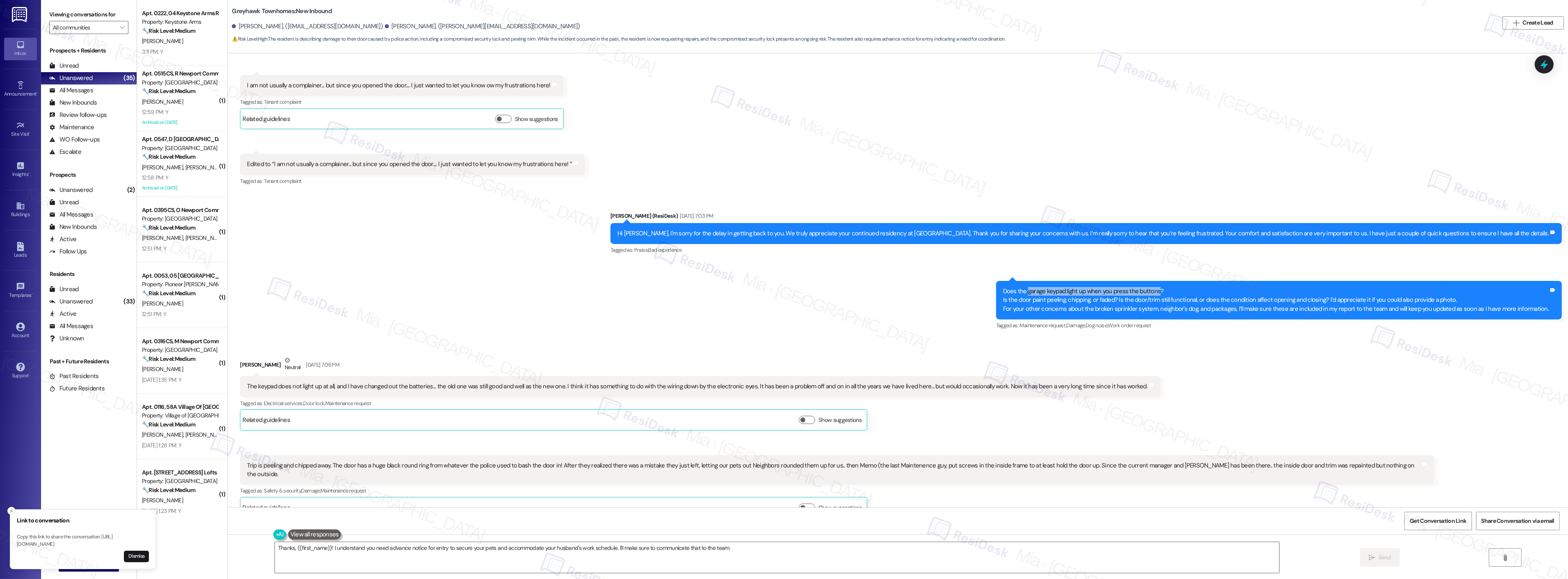
drag, startPoint x: 1039, startPoint y: 292, endPoint x: 1167, endPoint y: 292, distance: 128.0
click at [1167, 292] on div "Does the garage keypad light up when you press the buttons? Is the door paint p…" at bounding box center [1276, 300] width 546 height 26
copy div "garage keypad light up when you press the buttons"
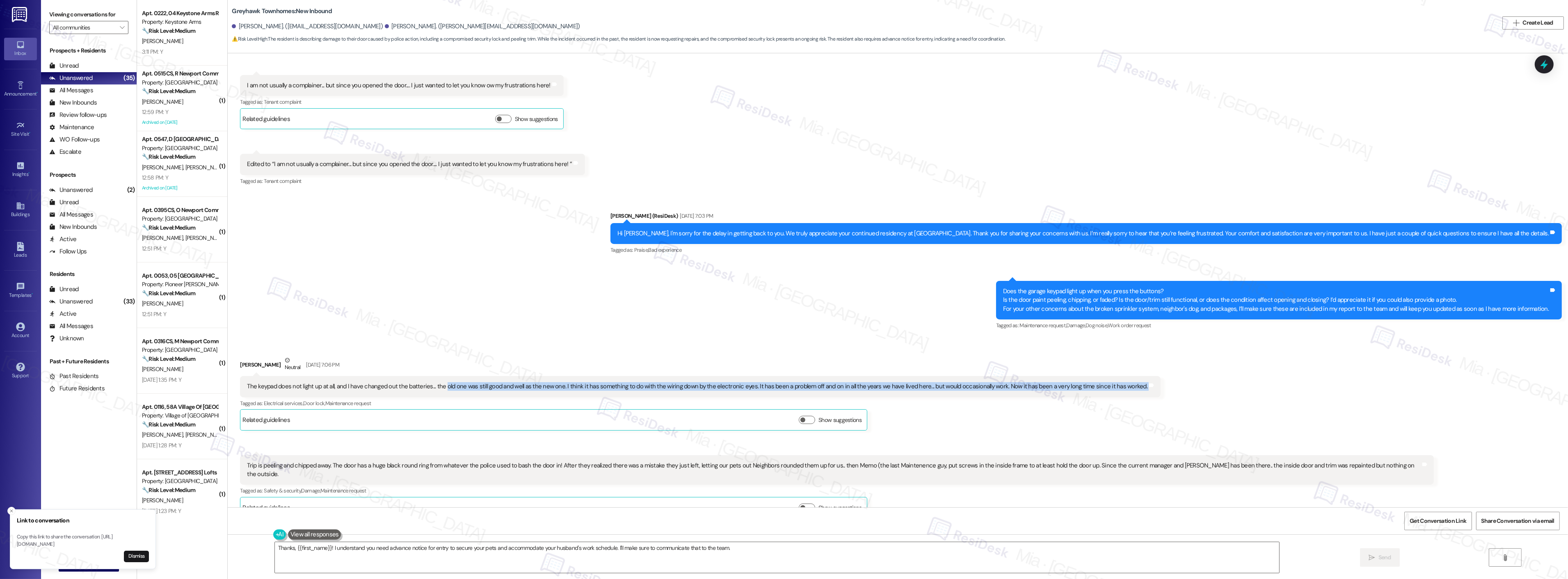
drag, startPoint x: 438, startPoint y: 387, endPoint x: 1154, endPoint y: 383, distance: 716.0
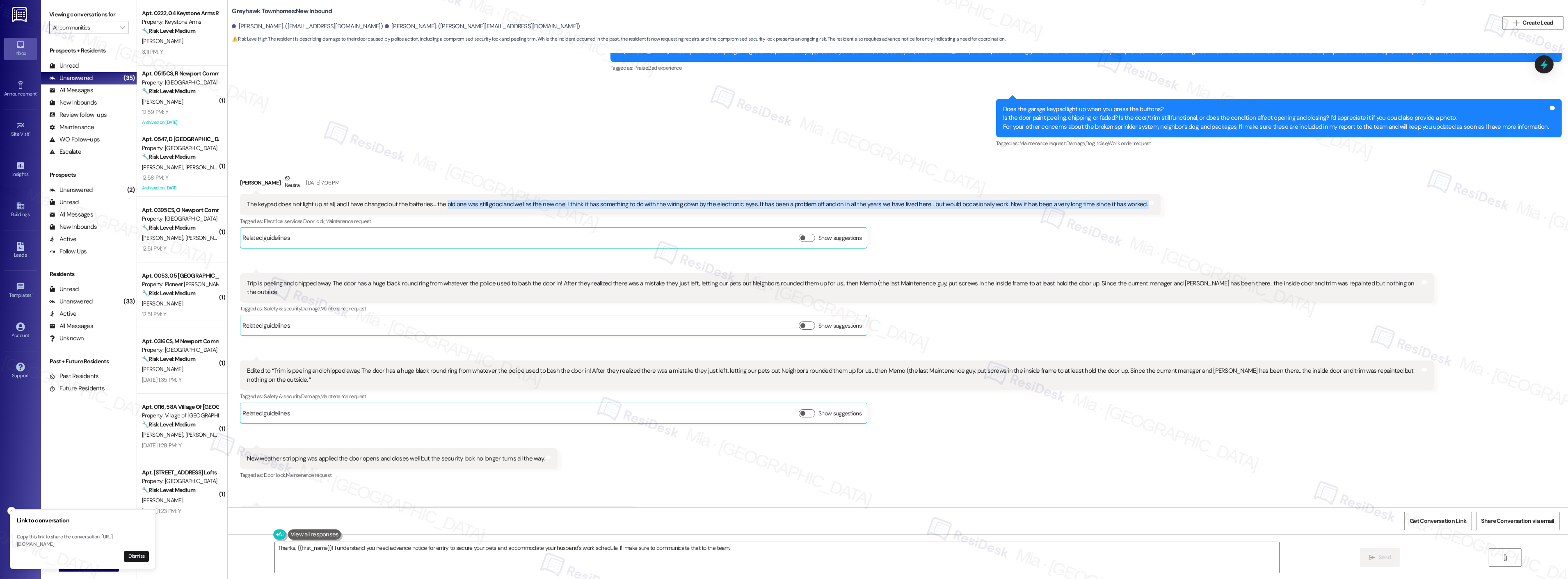
scroll to position [729, 0]
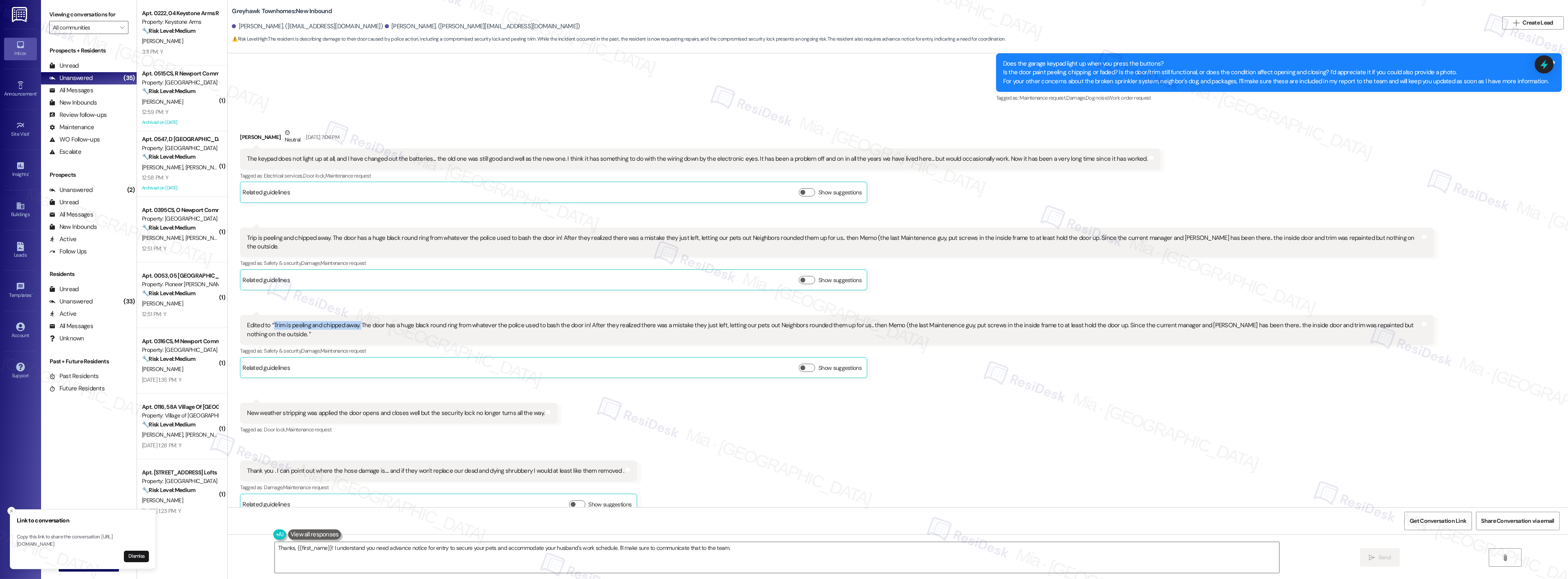
drag, startPoint x: 267, startPoint y: 316, endPoint x: 353, endPoint y: 319, distance: 86.1
click at [353, 321] on div "Edited to “Trim is peeling and chipped away. The door has a huge black round ri…" at bounding box center [834, 330] width 1174 height 18
copy div "Trim is peeling and chipped away."
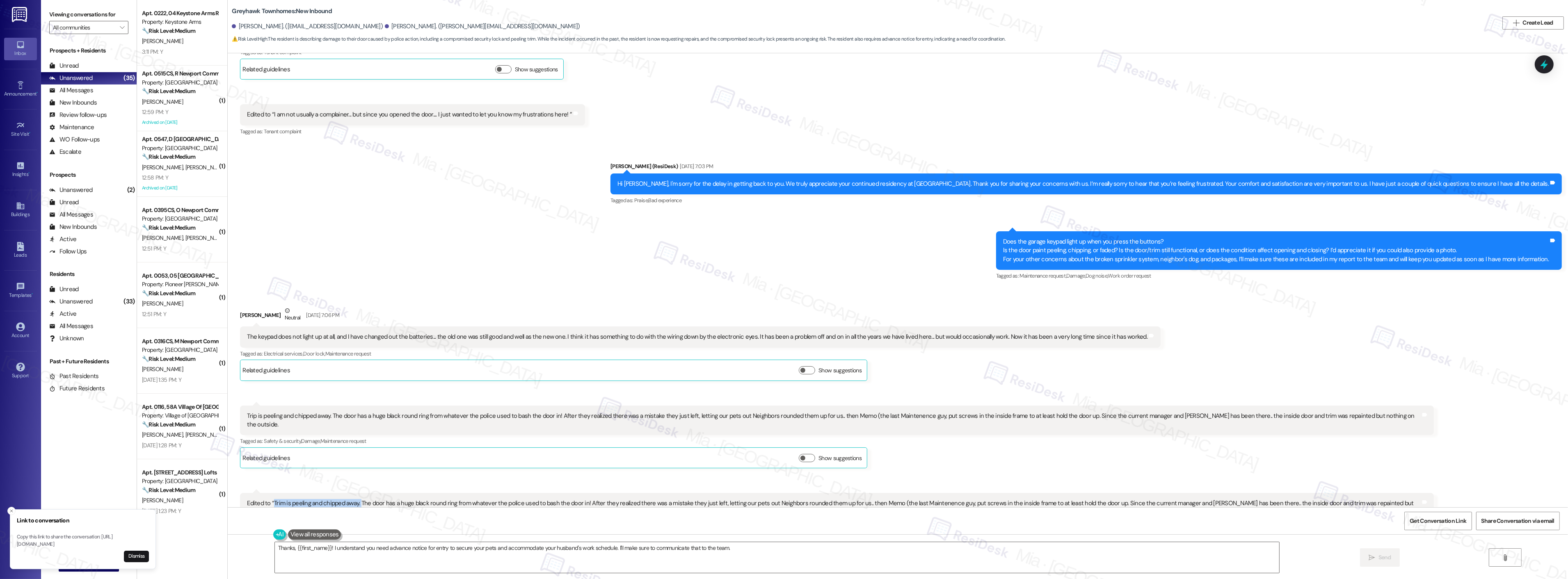
scroll to position [574, 0]
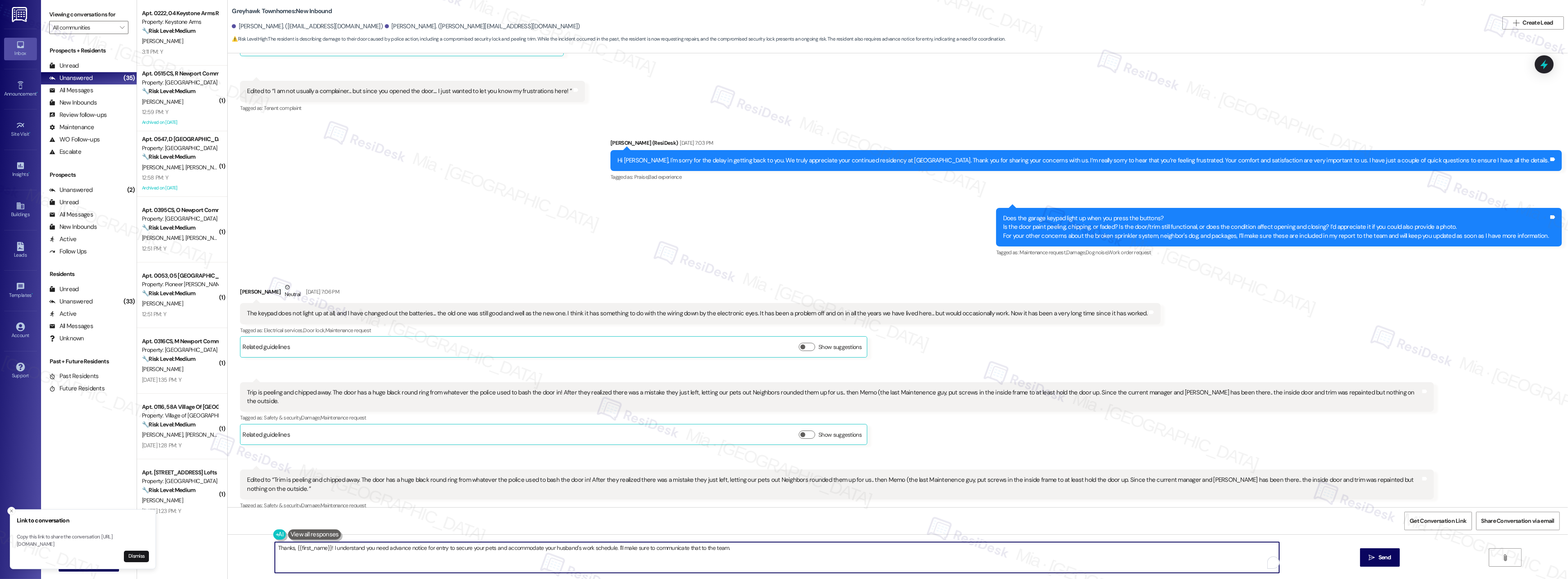
drag, startPoint x: 290, startPoint y: 548, endPoint x: 325, endPoint y: 548, distance: 35.0
click at [325, 548] on textarea "Thanks, {{first_name}}! I understand you need advance notice for entry to secur…" at bounding box center [776, 557] width 1004 height 31
click at [298, 550] on textarea "Thanks, Karen! I understand you need advance notice for entry to secure your pe…" at bounding box center [766, 557] width 1004 height 31
drag, startPoint x: 367, startPoint y: 548, endPoint x: 395, endPoint y: 548, distance: 28.0
click at [395, 548] on textarea "Thanks, Karen! I submitted a work order and understand you need advance notice …" at bounding box center [766, 557] width 1004 height 31
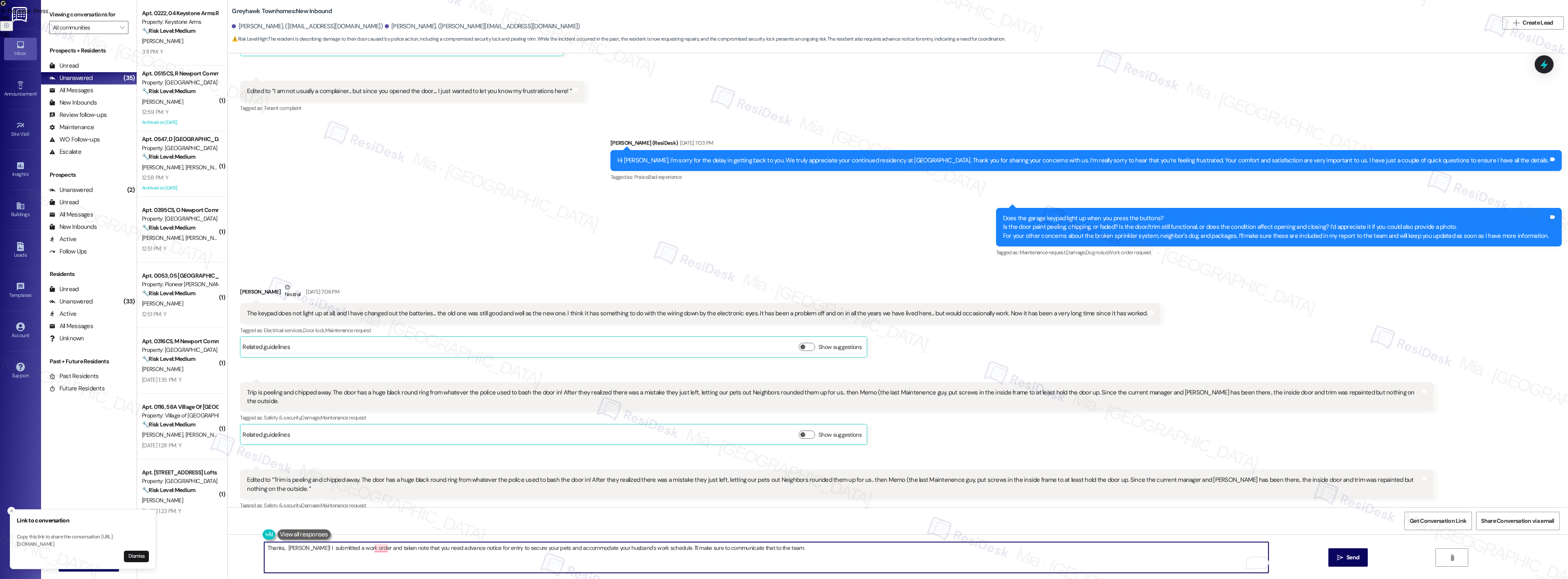
drag, startPoint x: 389, startPoint y: 547, endPoint x: 372, endPoint y: 549, distance: 17.1
click at [372, 549] on textarea "Thanks, Karen! I submitted a work order and taken note that you need advance no…" at bounding box center [766, 557] width 1004 height 31
click at [792, 550] on textarea "Thanks, Karen! I submitted a work order and noted that you need advance notice …" at bounding box center [766, 557] width 1004 height 31
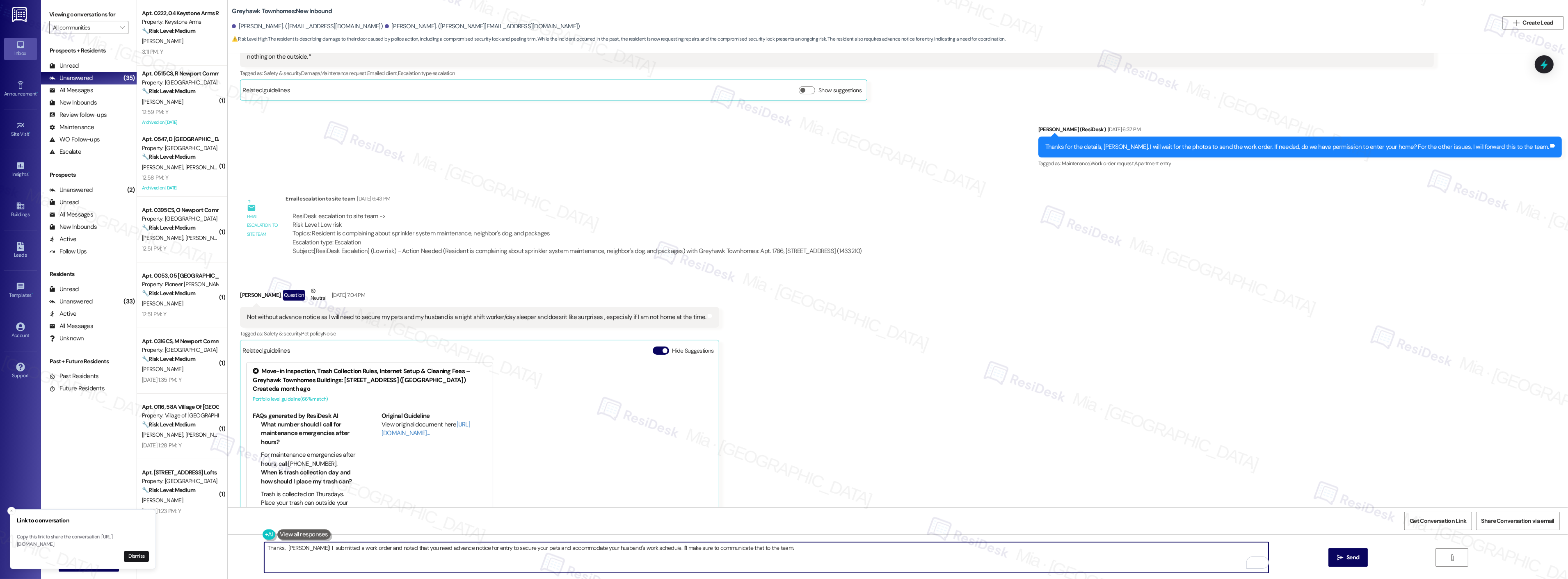
scroll to position [1485, 0]
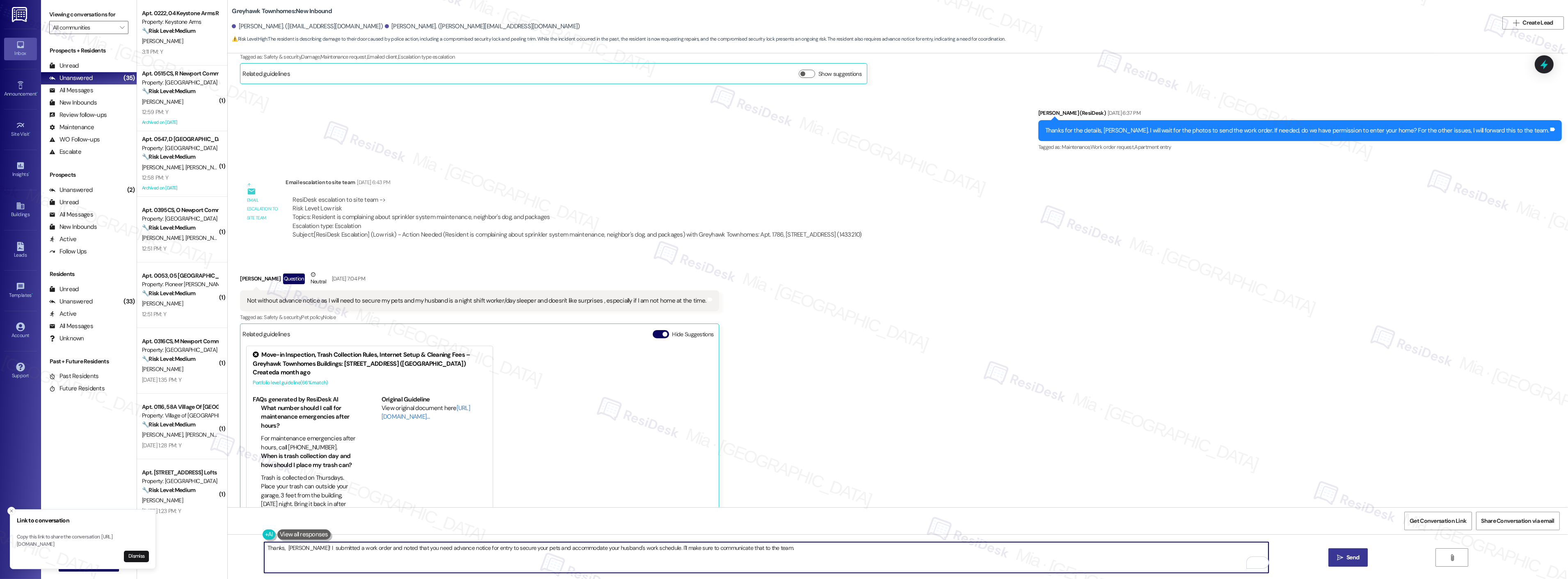
type textarea "Thanks, Karen! I submitted a work order and noted that you need advance notice …"
click at [1348, 556] on span "Send" at bounding box center [1352, 557] width 13 height 9
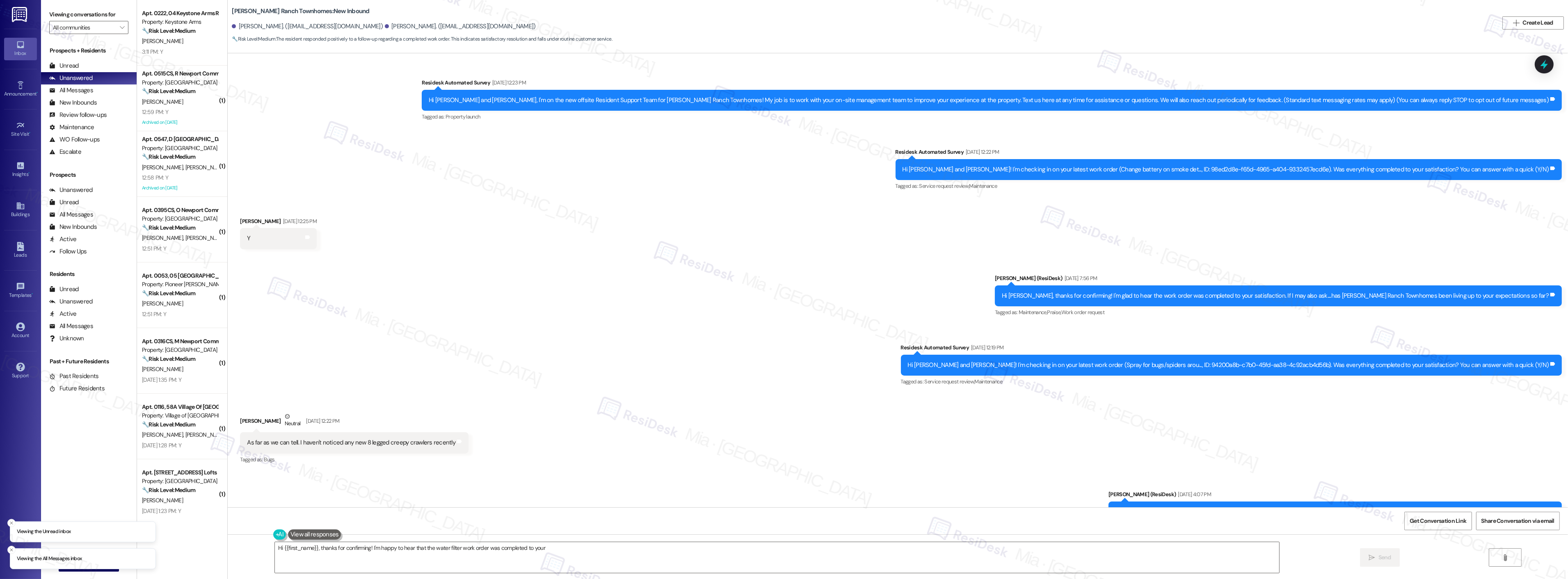
scroll to position [172, 0]
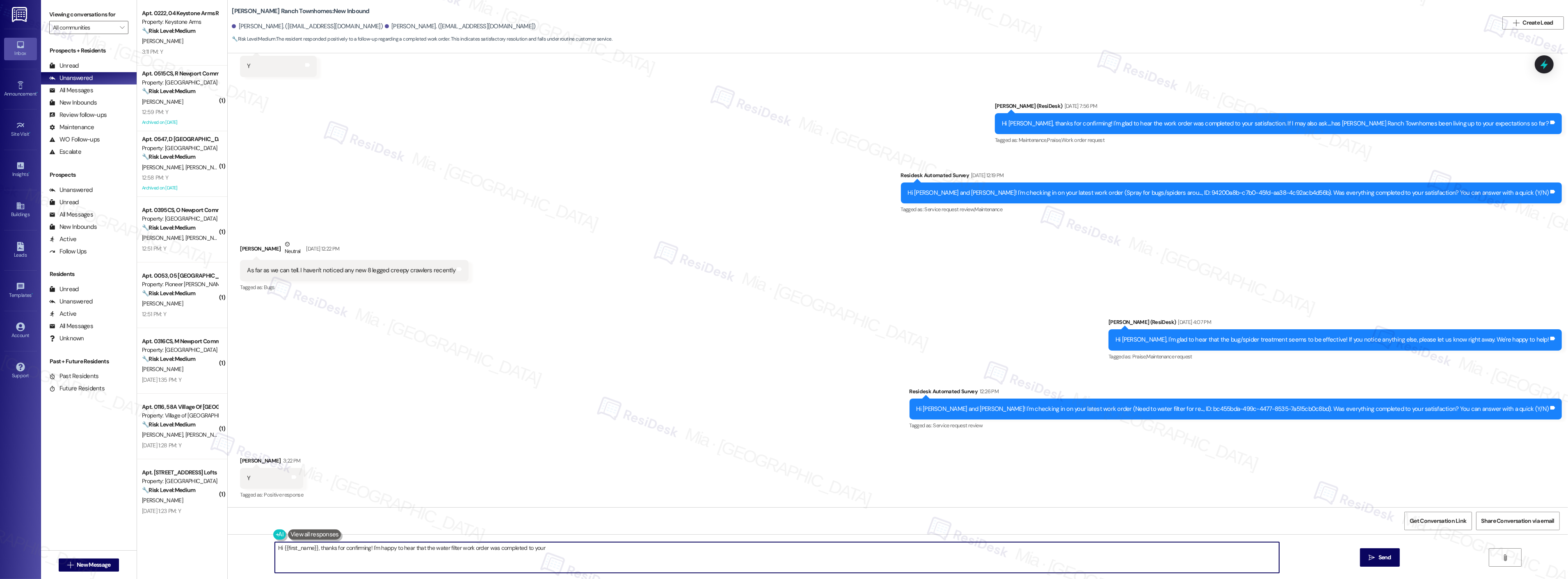
click at [737, 548] on textarea "Hi {{first_name}}, thanks for confirming! I'm happy to hear that the water filt…" at bounding box center [776, 557] width 1004 height 31
drag, startPoint x: 731, startPoint y: 548, endPoint x: 263, endPoint y: 548, distance: 468.0
click at [270, 548] on div "Hi {{first_name}}, thanks for confirming! I'm happy to hear that the water filt…" at bounding box center [773, 557] width 1005 height 31
paste textarea "Thank you,, for your feedback. I'm so glad to hear you're satisfied with the re…"
click at [285, 550] on textarea "Thank you,, for your feedback. I'm so glad to hear you're satisfied with the re…" at bounding box center [766, 557] width 1004 height 31
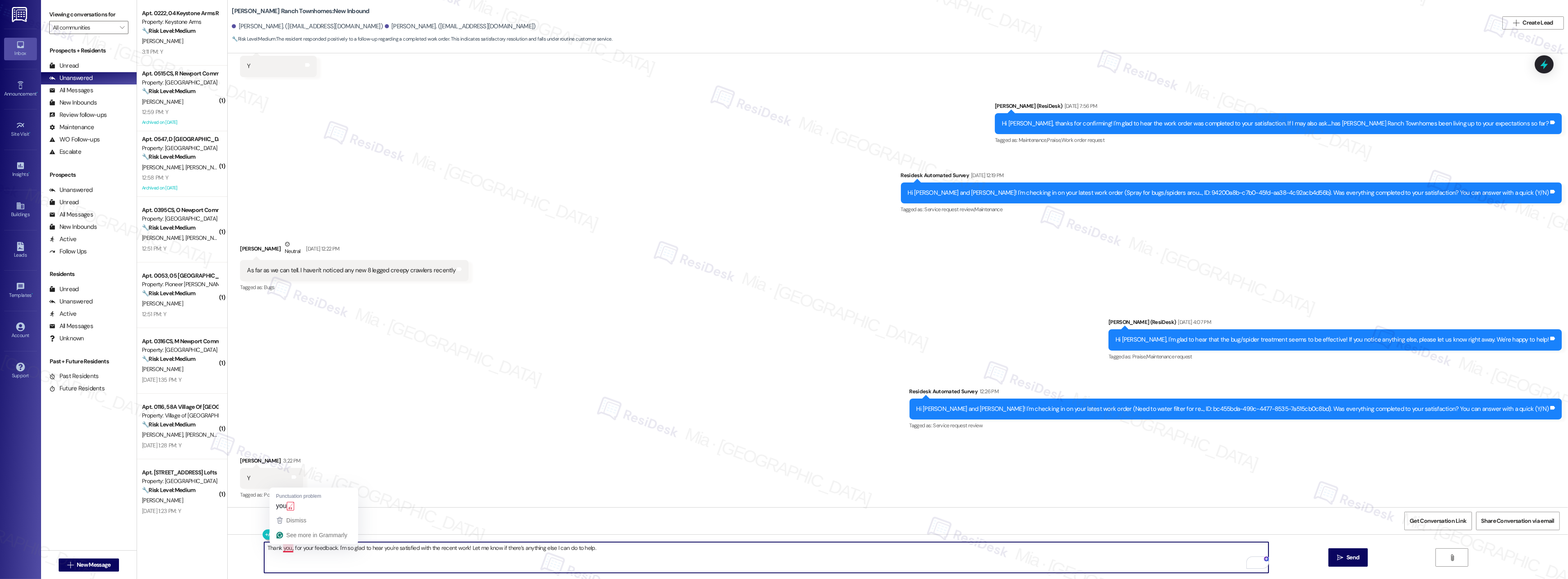
click at [285, 551] on textarea "Thank you,, for your feedback. I'm so glad to hear you're satisfied with the re…" at bounding box center [766, 557] width 1004 height 31
type textarea "Thank you, [PERSON_NAME], for your feedback. I'm so glad to hear you're satisfi…"
click at [1337, 556] on icon "" at bounding box center [1339, 558] width 6 height 7
click at [1417, 516] on span "Get Conversation Link" at bounding box center [1437, 521] width 60 height 18
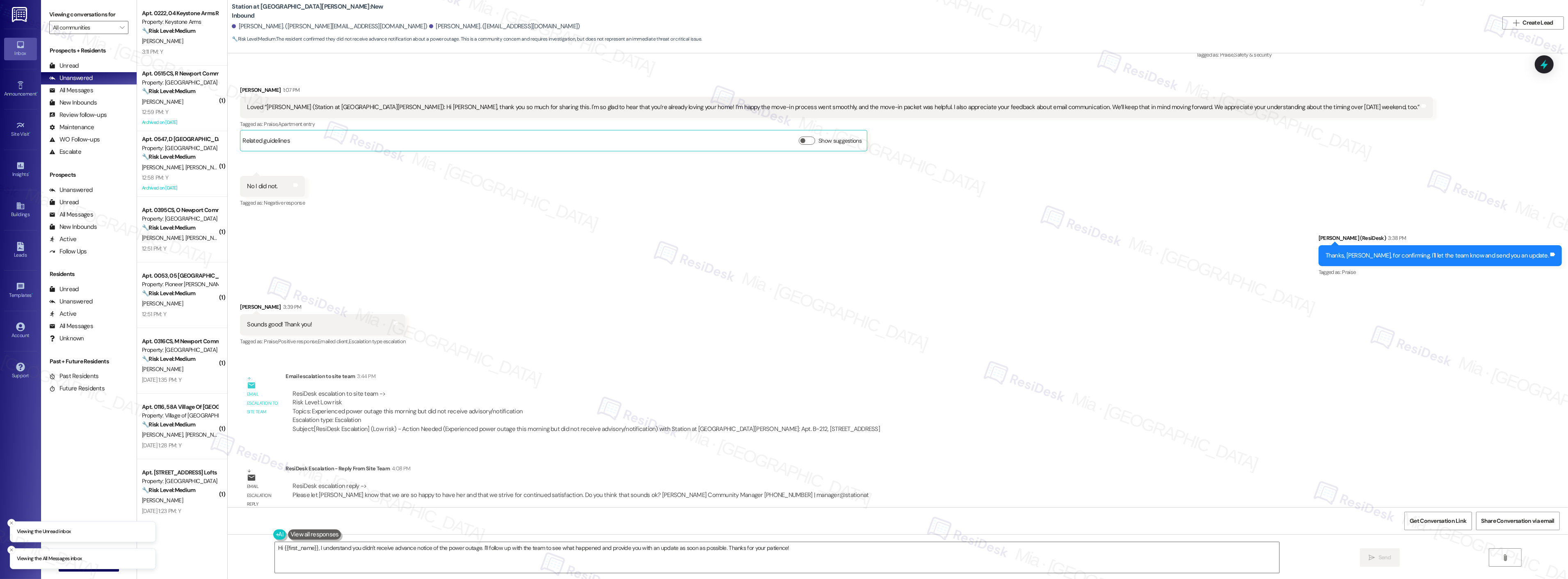
scroll to position [292, 0]
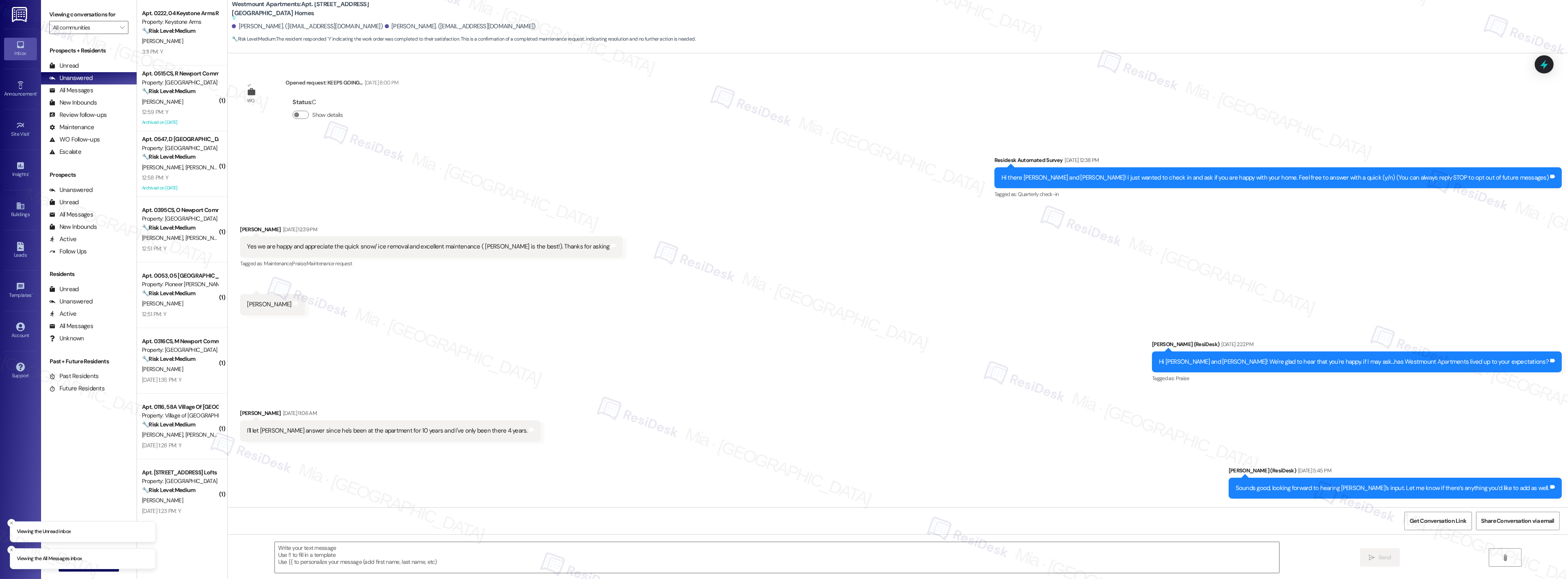
scroll to position [3189, 0]
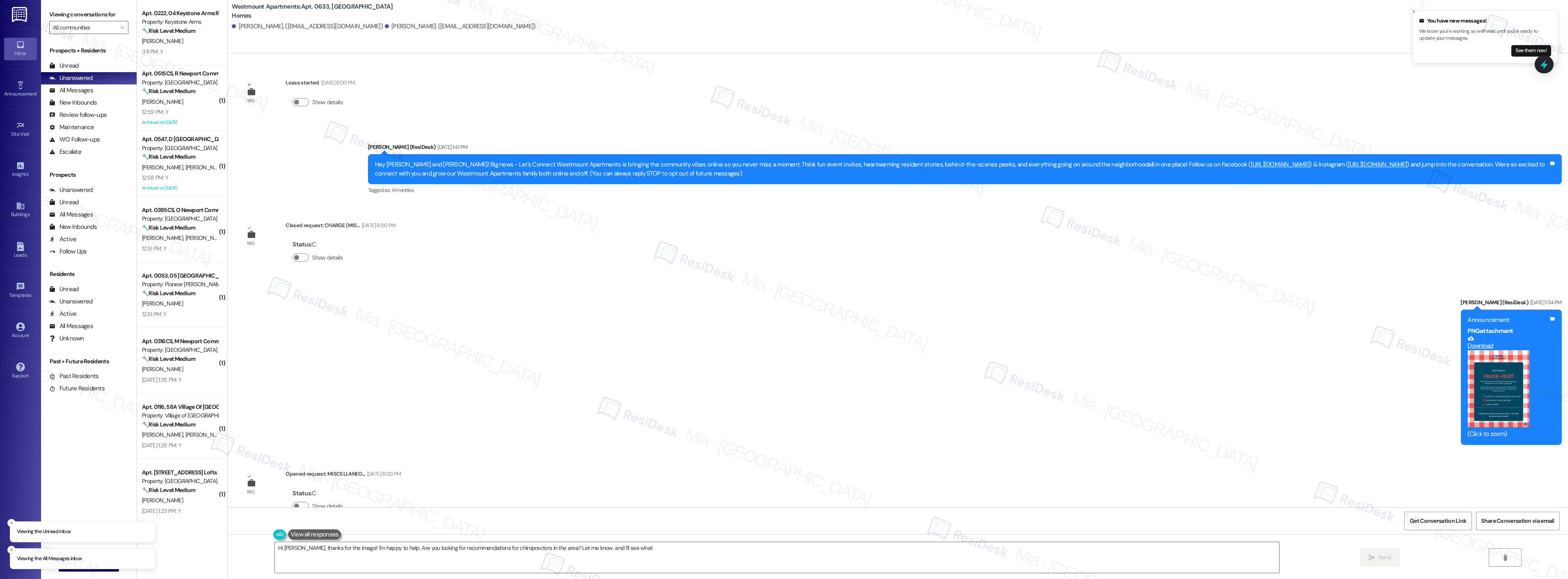
scroll to position [634, 0]
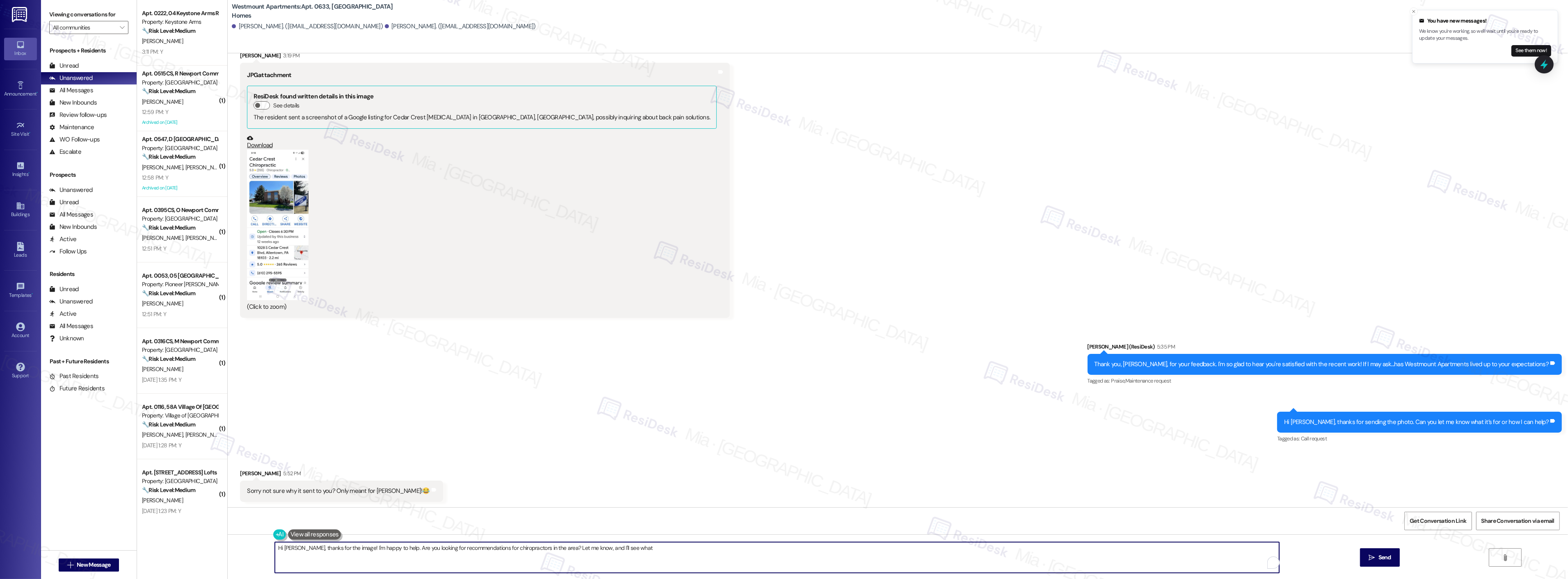
drag, startPoint x: 646, startPoint y: 551, endPoint x: 262, endPoint y: 551, distance: 384.0
click at [262, 551] on div "Hi [PERSON_NAME], thanks for the image! I'm happy to help. Are you looking for …" at bounding box center [897, 565] width 1340 height 62
type textarea "No worries at all! 😊"
click at [1356, 556] on span "Send" at bounding box center [1352, 557] width 13 height 9
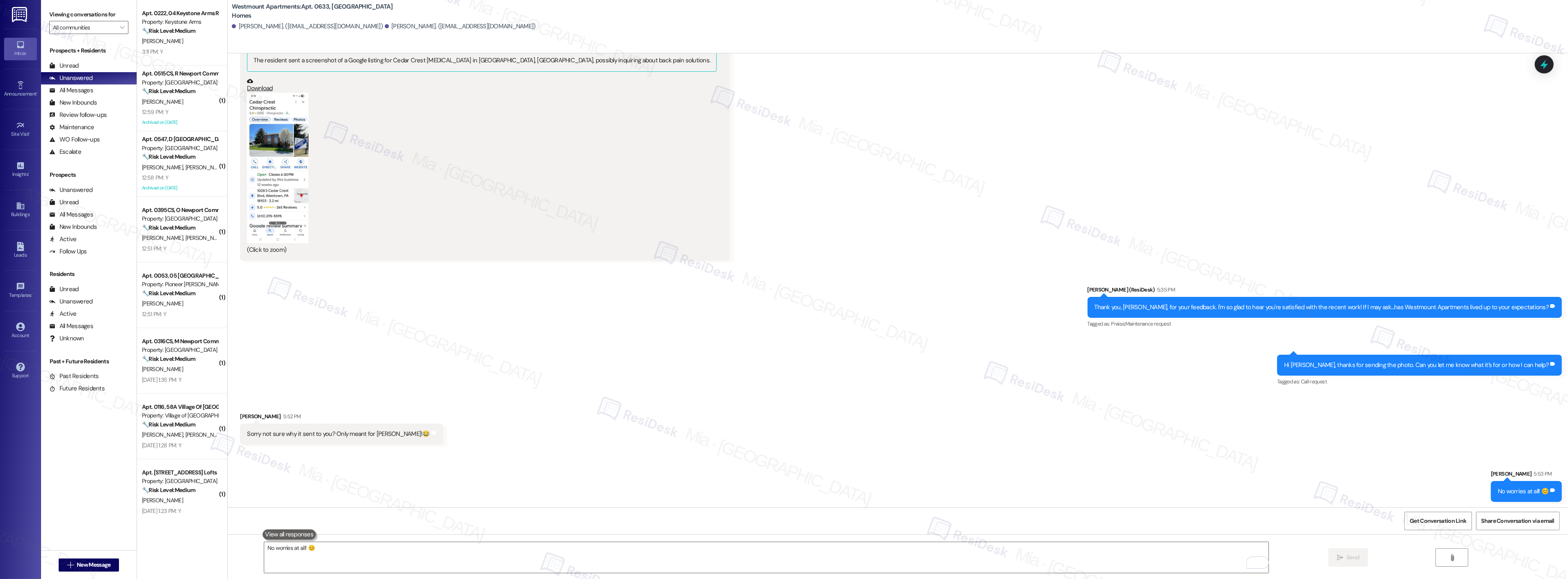
scroll to position [691, 0]
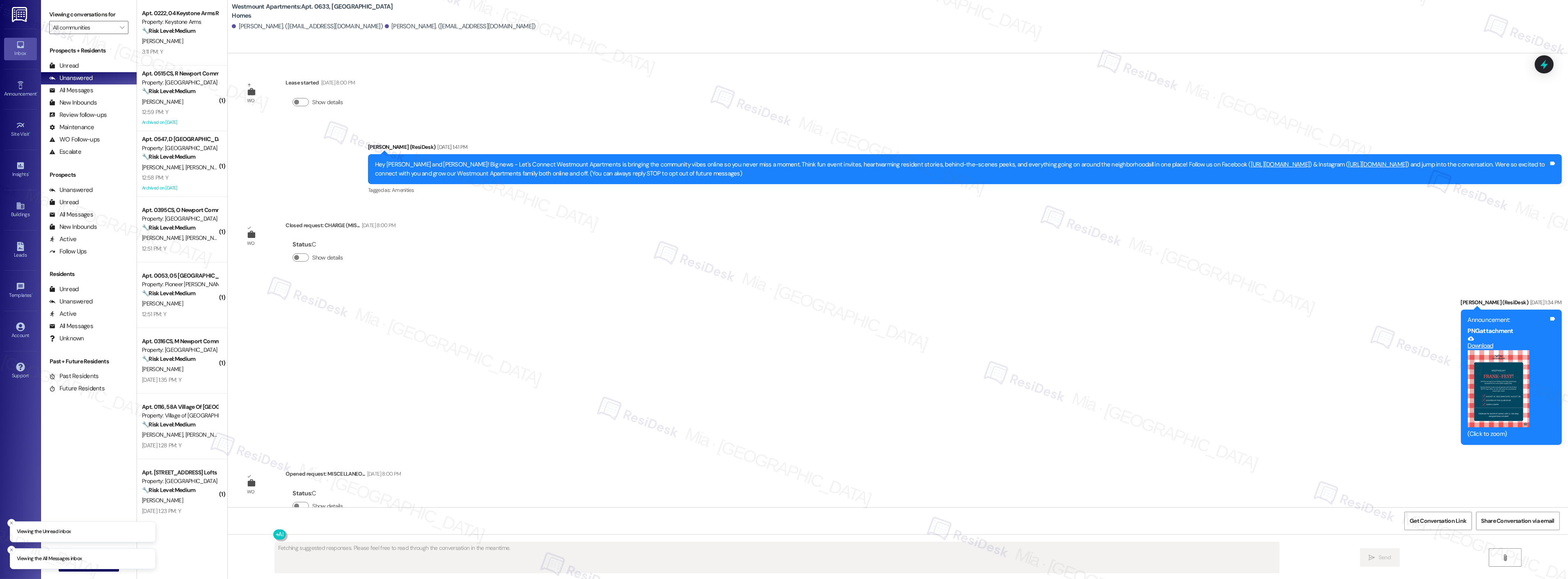
scroll to position [723, 0]
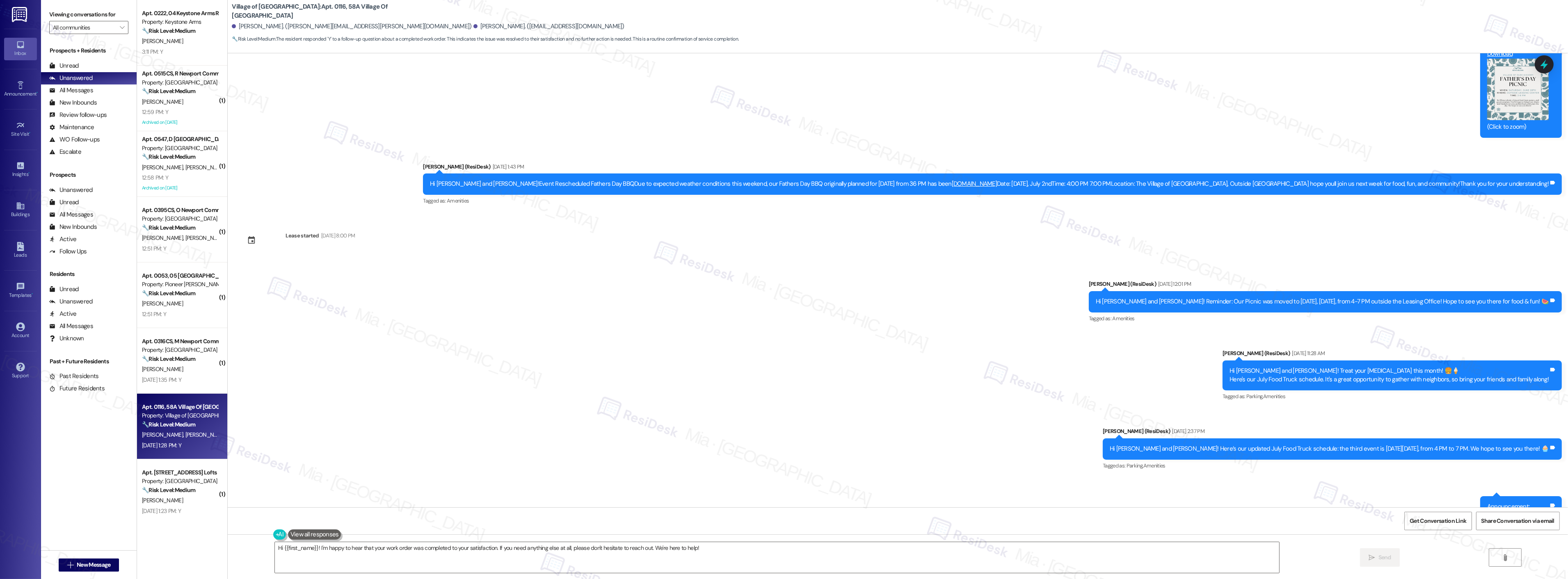
scroll to position [4618, 0]
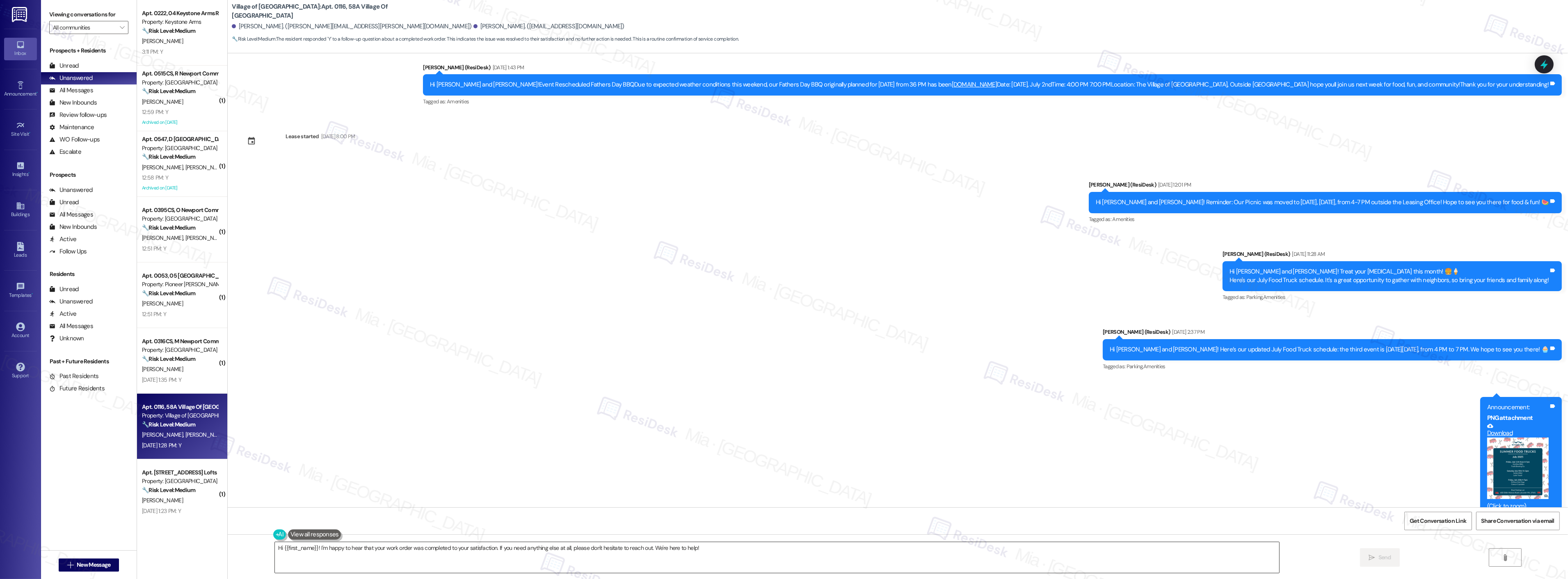
click at [716, 543] on textarea "Hi {{first_name}}! I'm happy to hear that your work order was completed to your…" at bounding box center [776, 557] width 1004 height 31
drag, startPoint x: 662, startPoint y: 548, endPoint x: 179, endPoint y: 548, distance: 483.0
click at [179, 548] on div "Apt. 0222, 04 Keystone Arms Rental Community Property: Keystone Arms 🔧 Risk Lev…" at bounding box center [852, 290] width 1431 height 579
paste textarea "Thank you,, for your feedback. I'm so glad to hear you're satisfied with the re…"
click at [285, 550] on textarea "Thank you,, for your feedback. I'm so glad to hear you're satisfied with the re…" at bounding box center [766, 557] width 1004 height 31
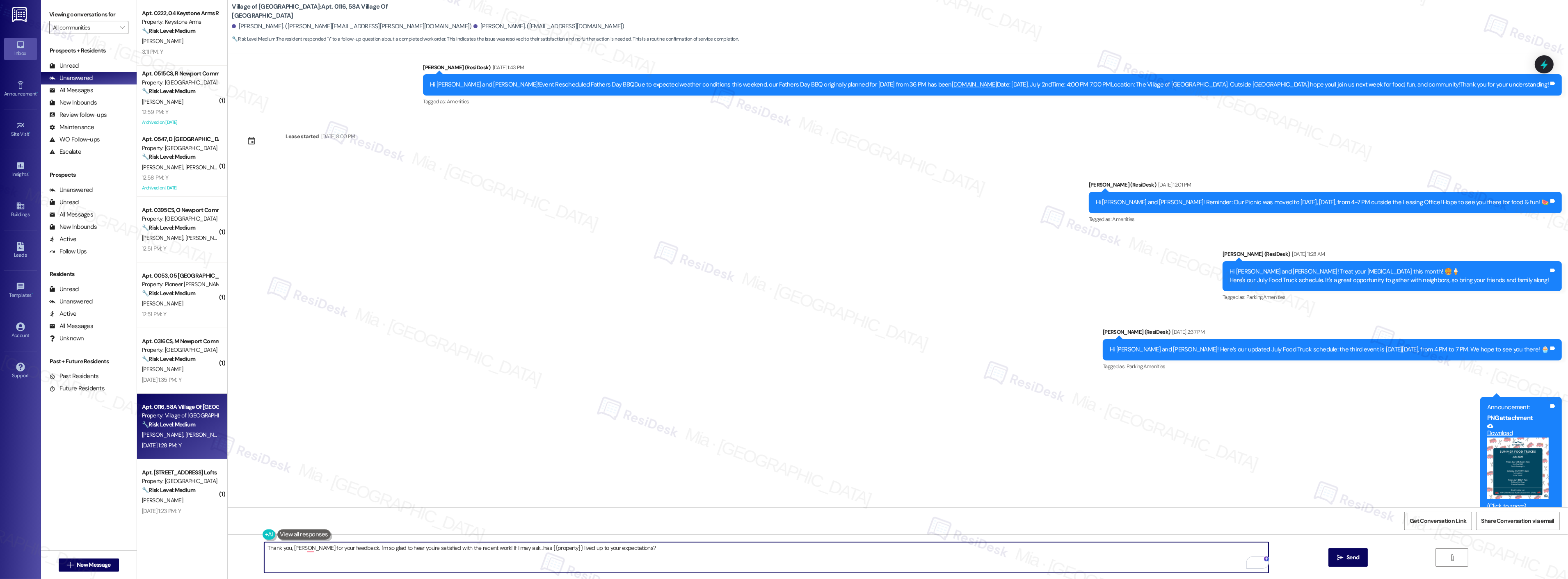
click at [301, 551] on textarea "Thank you, Todd for your feedback. I'm so glad to hear you're satisfied with th…" at bounding box center [766, 557] width 1004 height 31
click at [332, 556] on textarea "Thank you, Todd for your feedback. I'm so glad to hear you're satisfied with th…" at bounding box center [766, 557] width 1004 height 31
click at [674, 548] on textarea "Thank you, Todd, for your feedback. I'm so glad to hear you're satisfied with t…" at bounding box center [766, 557] width 1004 height 31
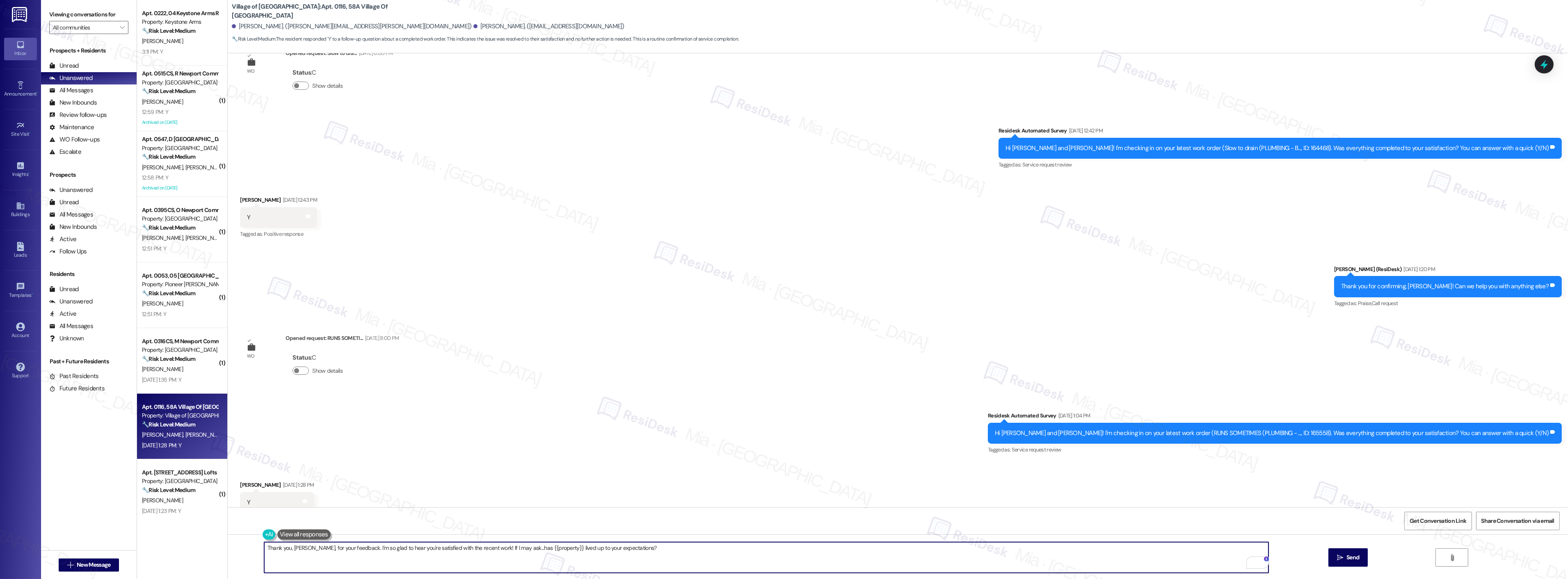
scroll to position [5210, 0]
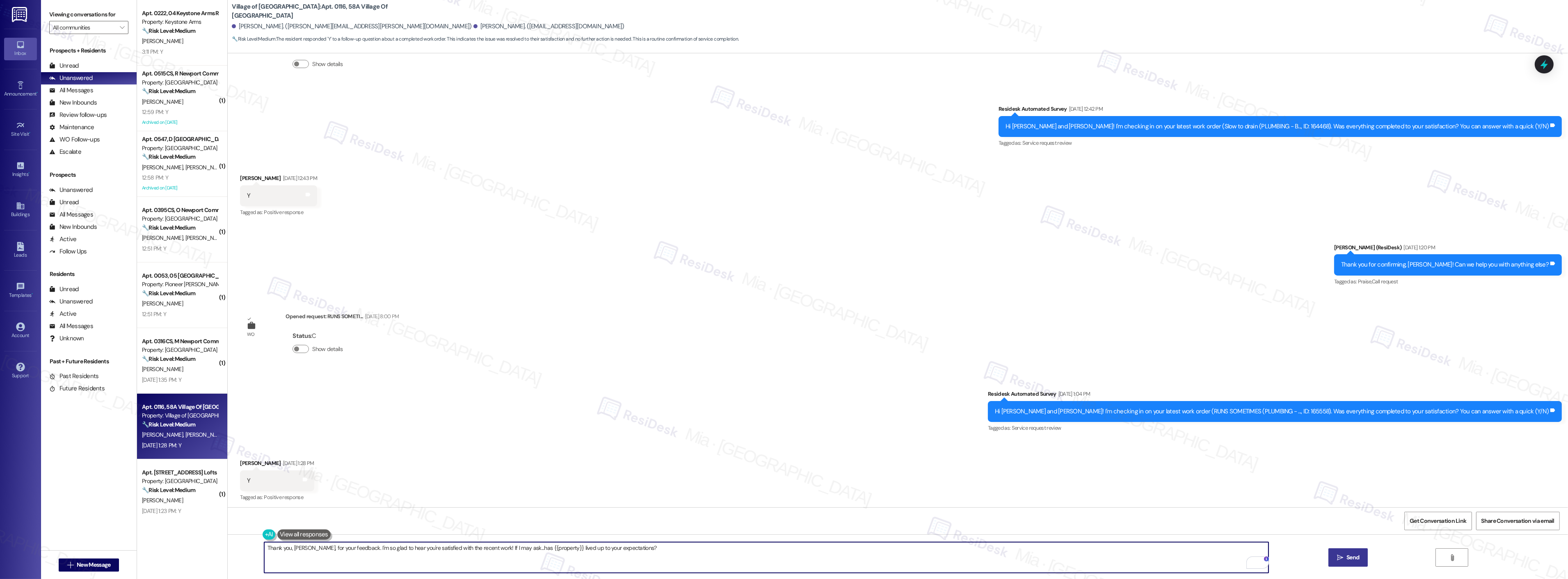
type textarea "Thank you, Todd, for your feedback. I'm so glad to hear you're satisfied with t…"
click at [1346, 556] on span "Send" at bounding box center [1352, 557] width 13 height 9
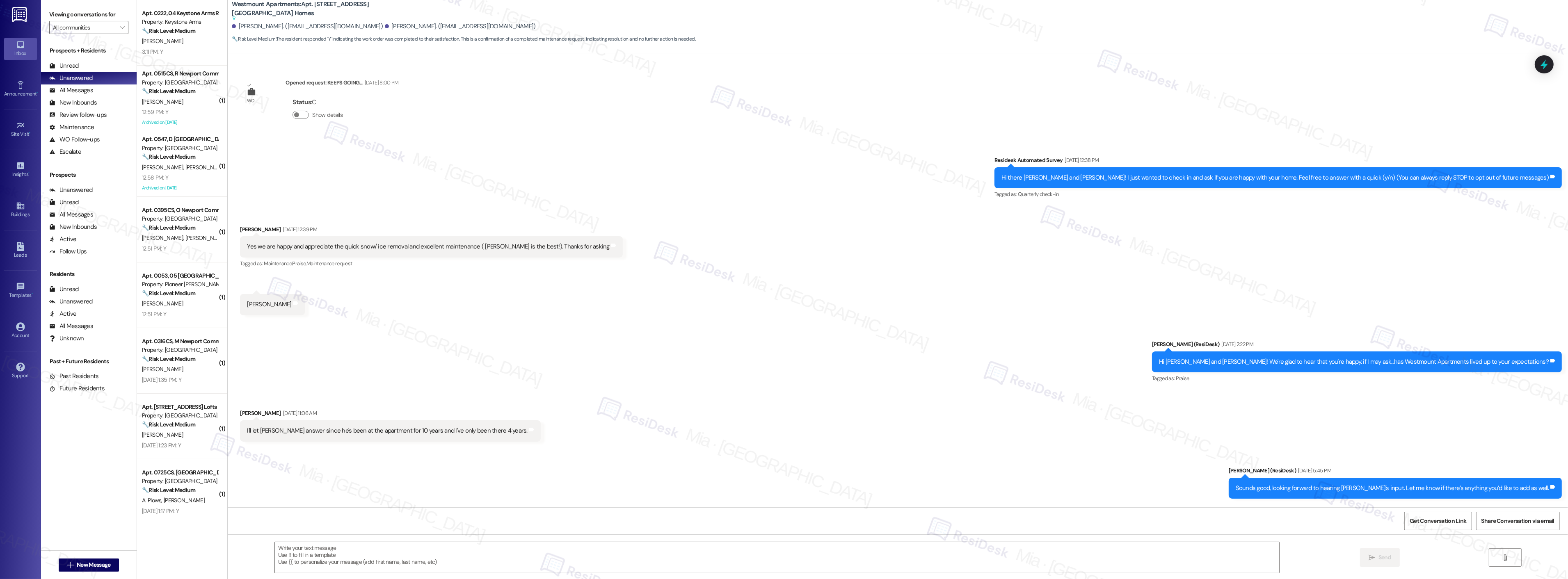
scroll to position [3189, 0]
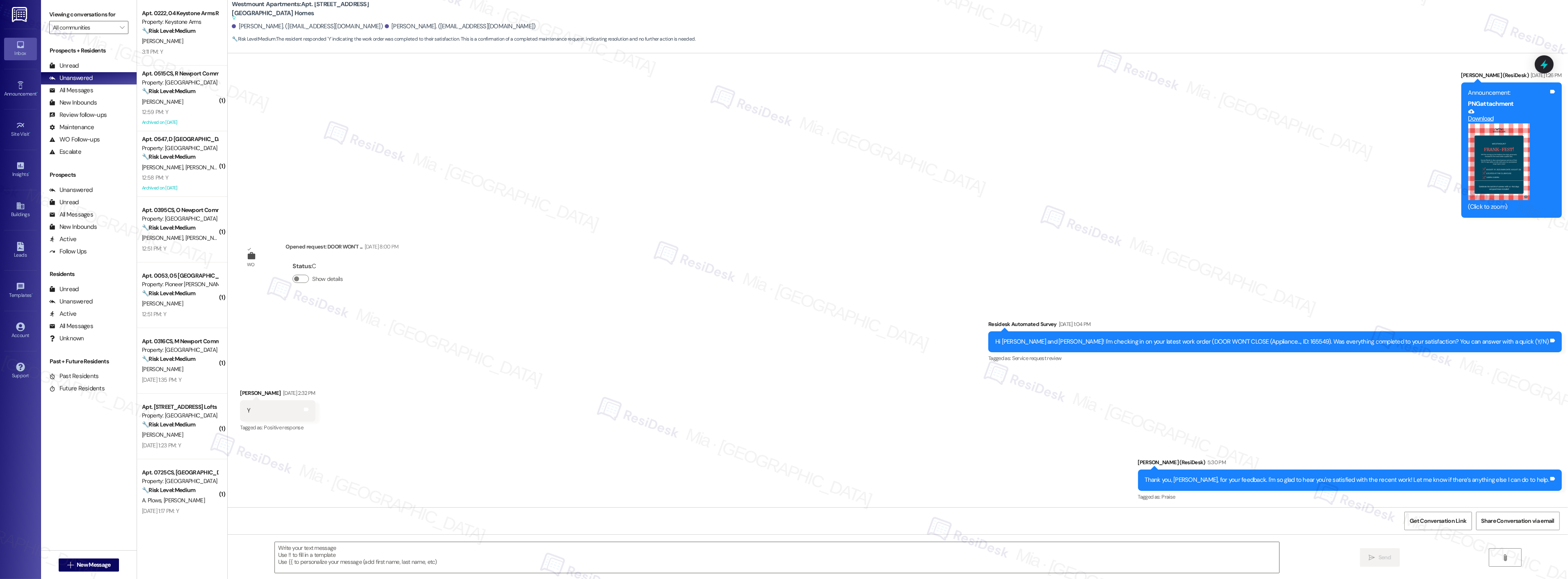
type textarea "Fetching suggested responses. Please feel free to read through the conversation…"
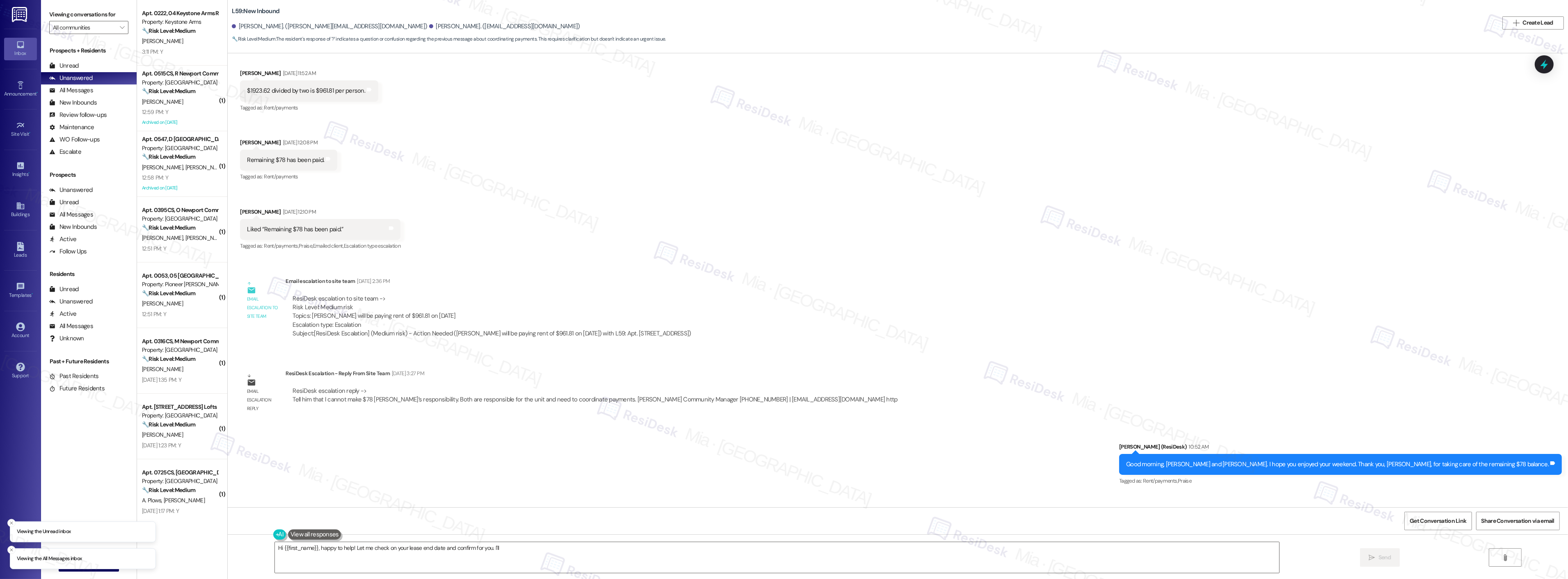
scroll to position [1627, 0]
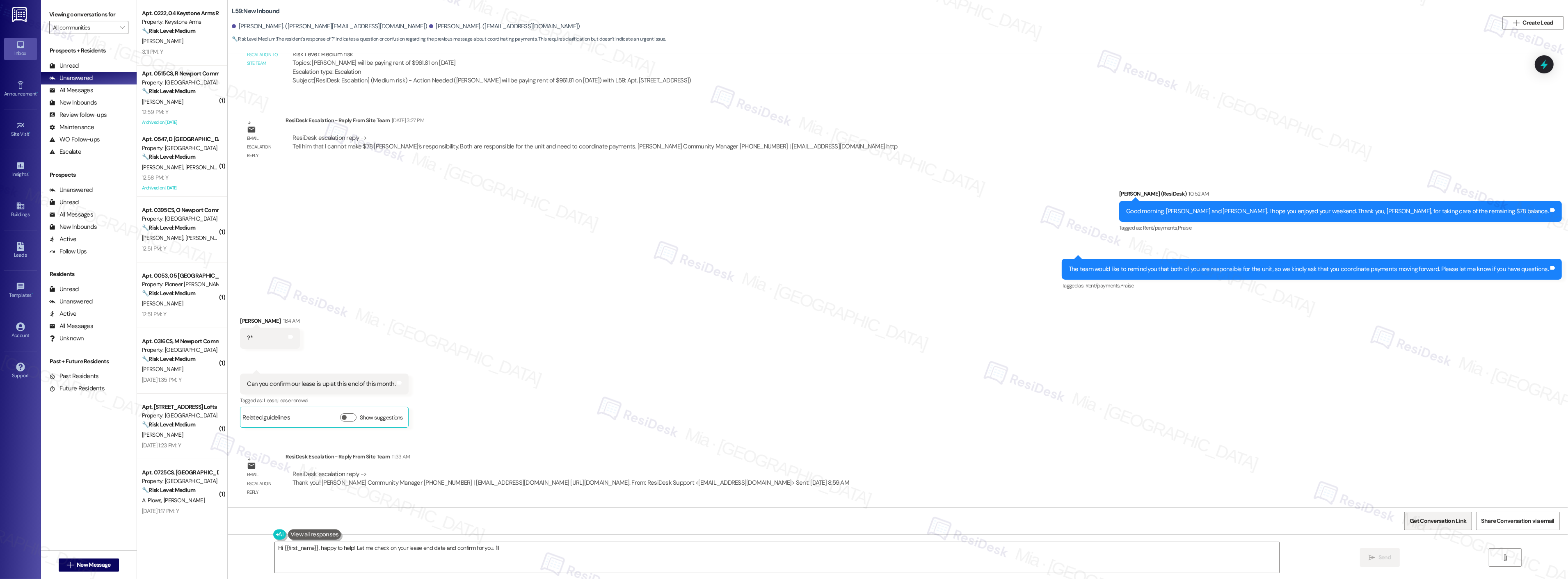
click at [1413, 521] on span "Get Conversation Link" at bounding box center [1437, 521] width 57 height 9
click at [941, 337] on div "Received via SMS [PERSON_NAME] 11:14 AM ?* Tags and notes Received via SMS 11:1…" at bounding box center [897, 366] width 1340 height 136
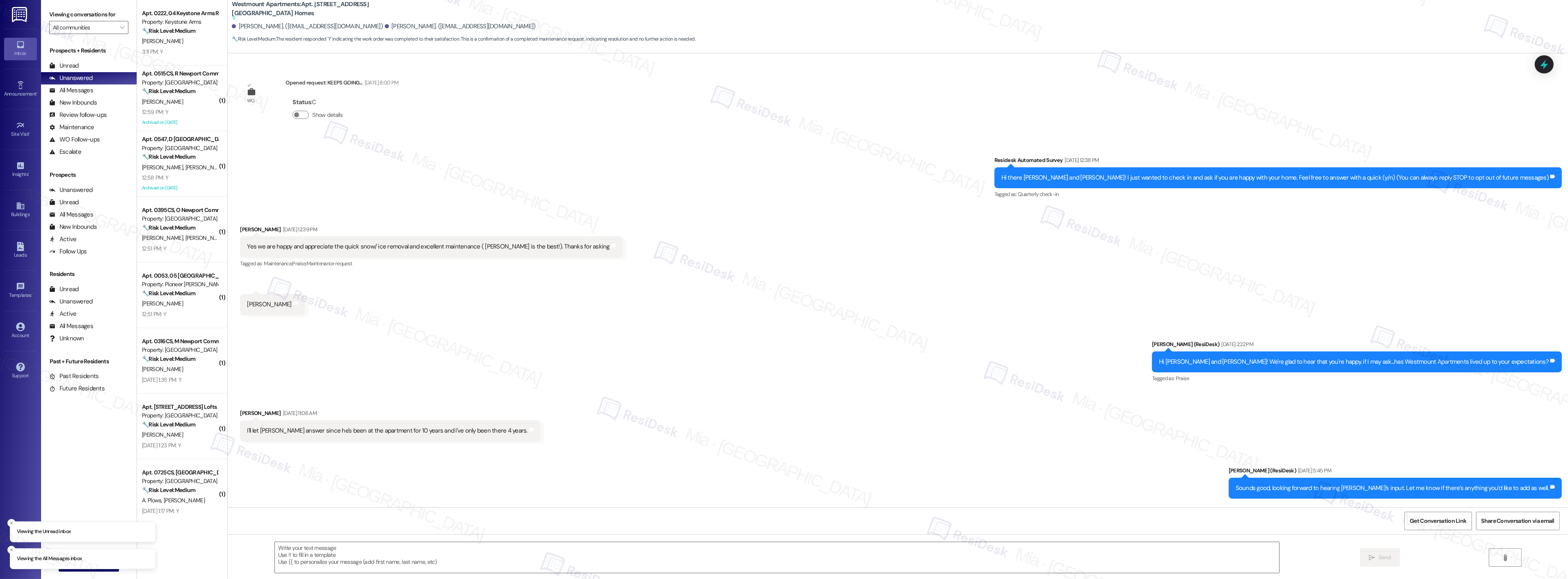
scroll to position [3189, 0]
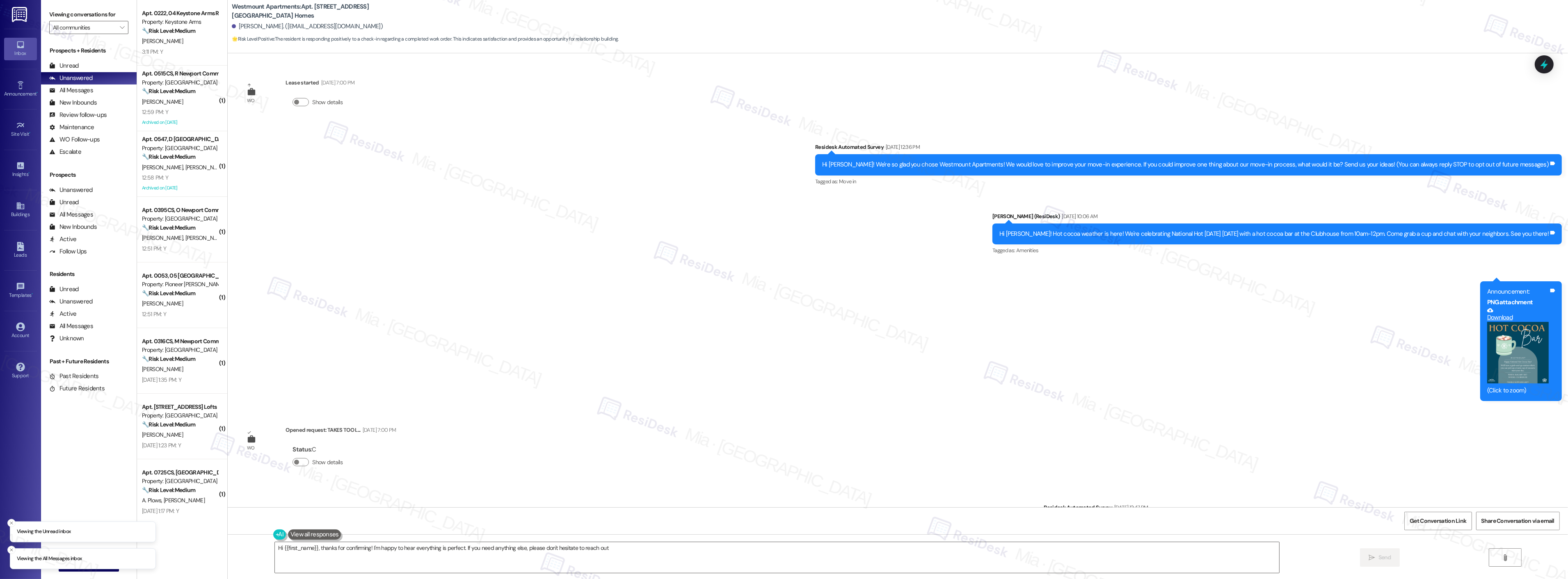
scroll to position [3130, 0]
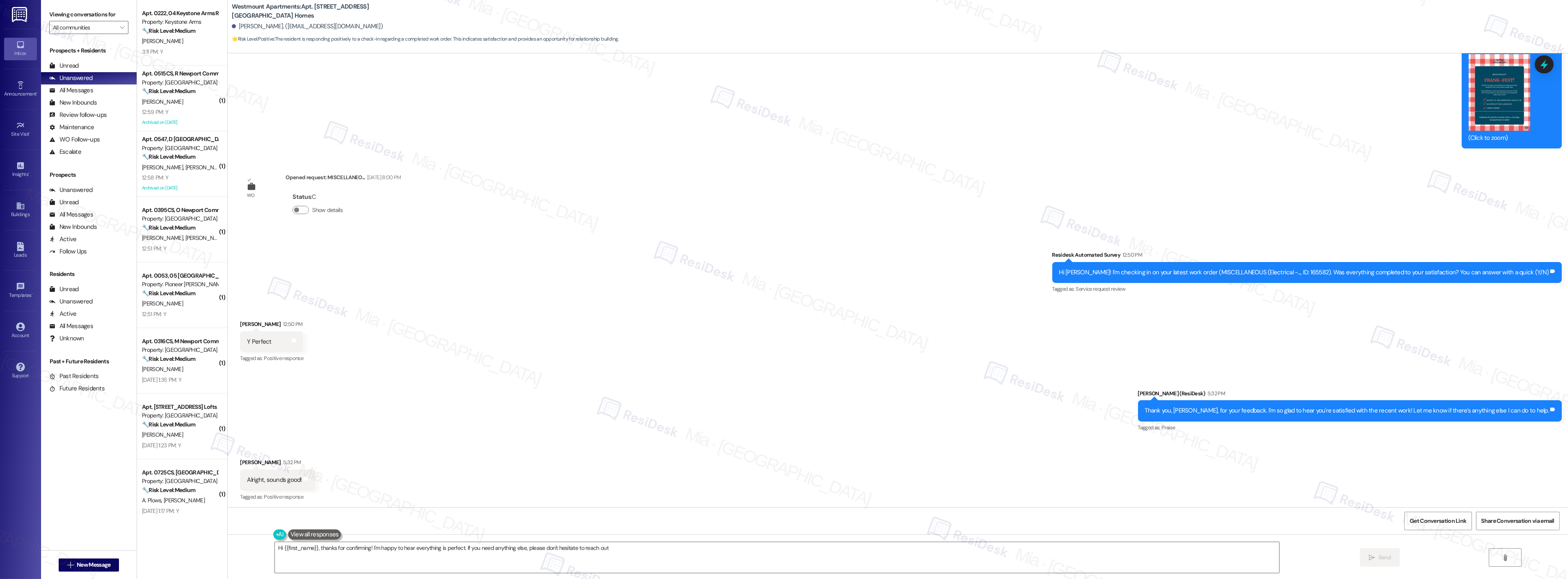
drag, startPoint x: 301, startPoint y: 472, endPoint x: 642, endPoint y: 476, distance: 341.0
click at [642, 476] on div "Received via SMS Richard Goldberg 5:32 PM Alright, sounds good! Tags and notes …" at bounding box center [897, 474] width 1340 height 69
click at [1543, 70] on icon at bounding box center [1544, 64] width 10 height 13
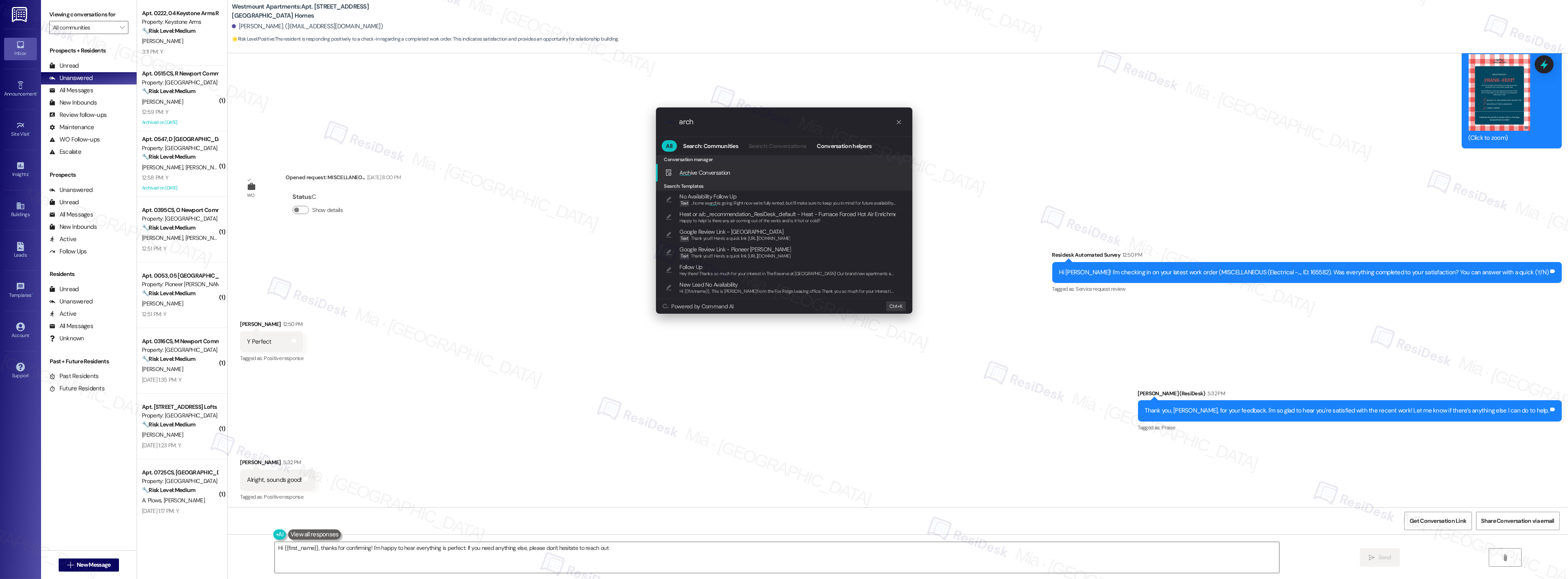
type input "arch"
click at [707, 171] on span "Arch ive Conversation" at bounding box center [705, 172] width 51 height 8
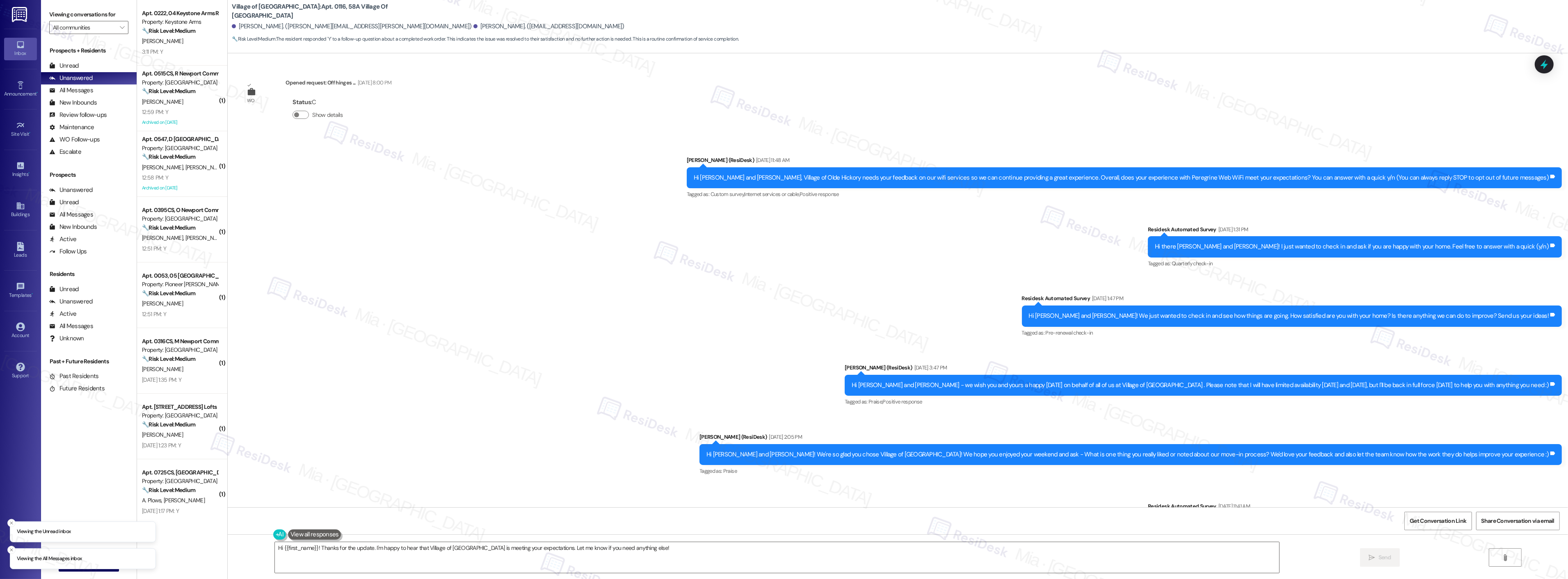
scroll to position [5279, 0]
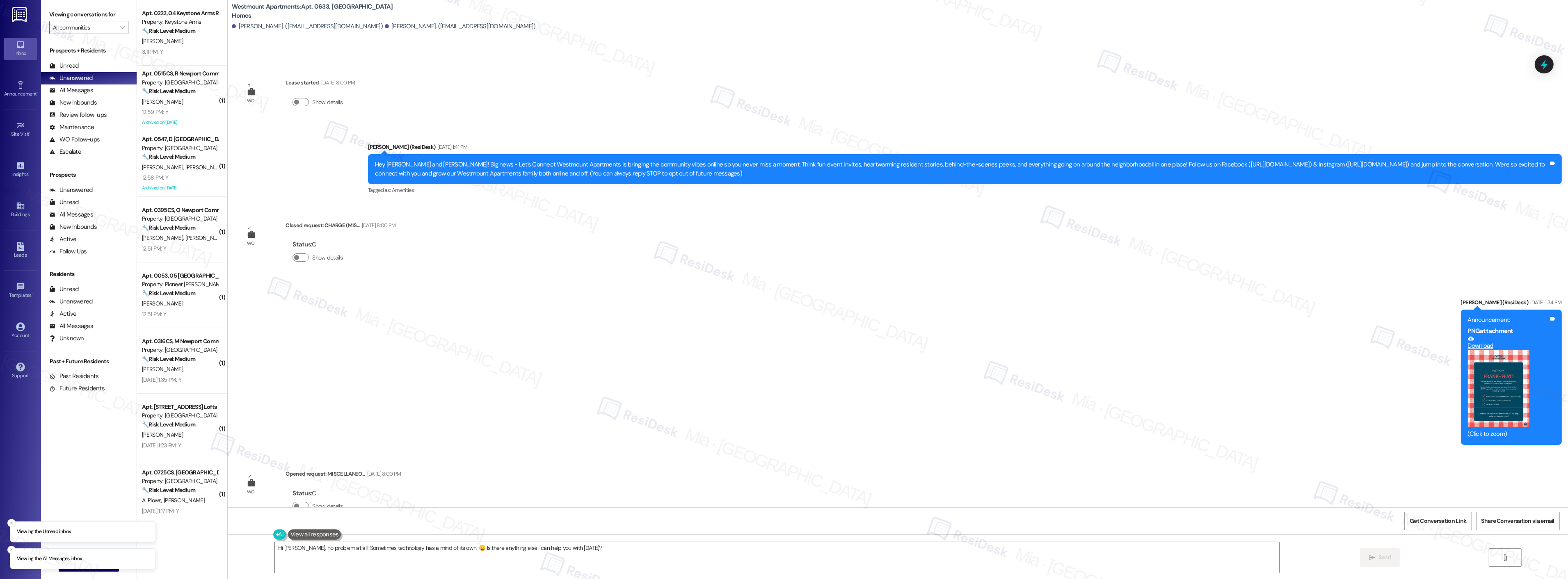
scroll to position [723, 0]
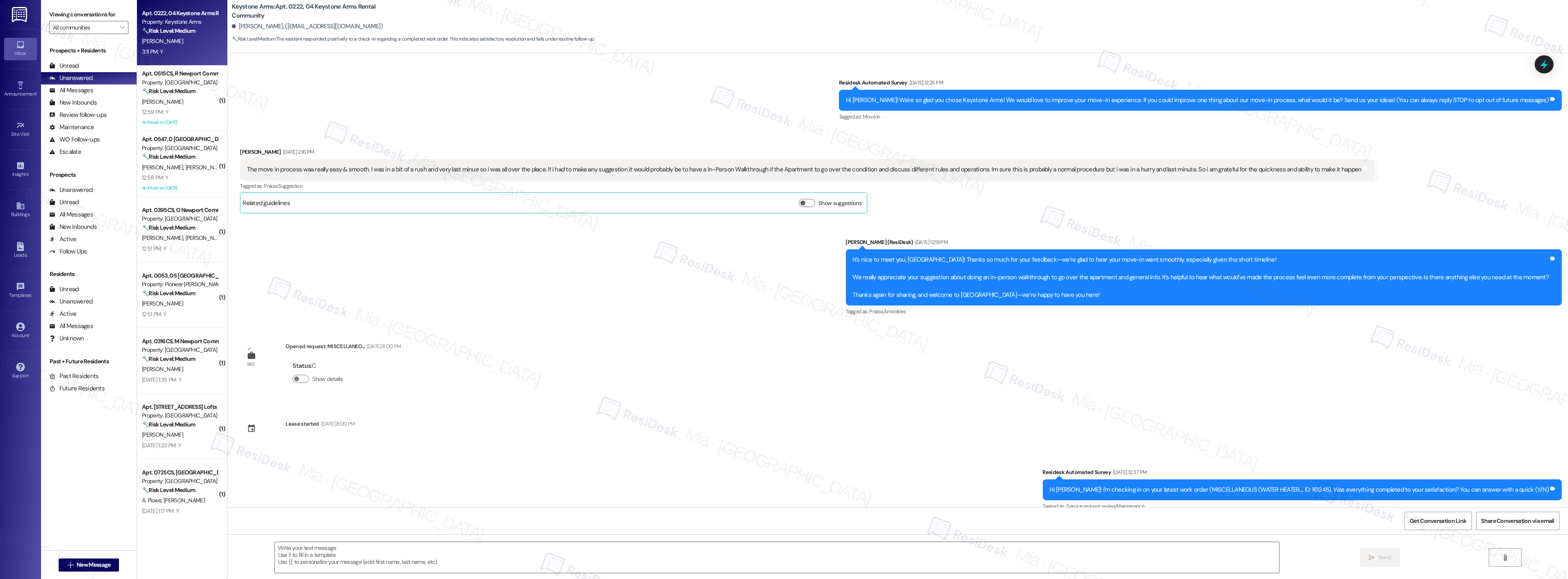
scroll to position [672, 0]
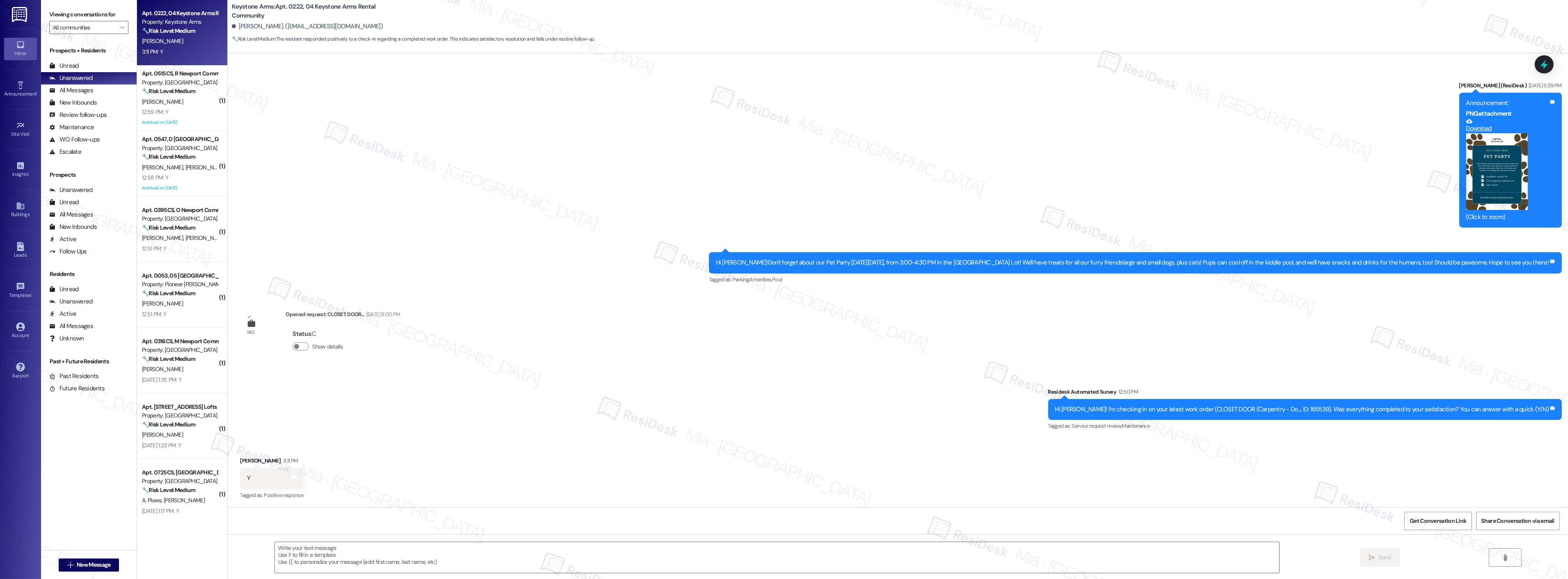
type textarea "Fetching suggested responses. Please feel free to read through the conversation…"
click at [794, 376] on div "Survey, sent via SMS Residesk Automated Survey 12:50 PM Hi Dallas! I'm checking…" at bounding box center [897, 403] width 1340 height 69
click at [356, 547] on textarea at bounding box center [776, 557] width 1004 height 31
paste textarea "Thank you,, for your feedback. I'm so glad to hear you're satisfied with the re…"
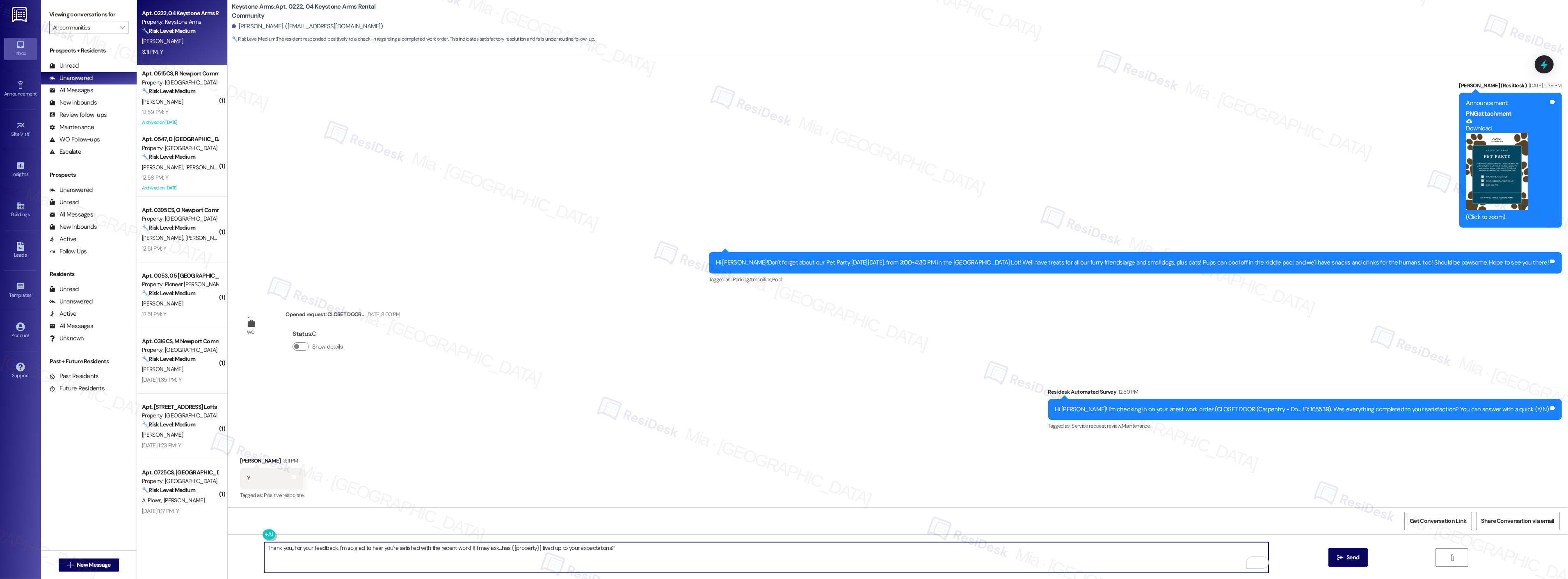
click at [296, 550] on textarea "Thank you,, for your feedback. I'm so glad to hear you're satisfied with the re…" at bounding box center [766, 557] width 1004 height 31
click at [285, 550] on textarea "Thank you,, for your feedback. I'm so glad to hear you're satisfied with the re…" at bounding box center [766, 557] width 1004 height 31
type textarea "Thank you, Dallas, for your feedback. I'm so glad to hear you're satisfied with…"
click at [1329, 559] on button " Send" at bounding box center [1348, 557] width 40 height 18
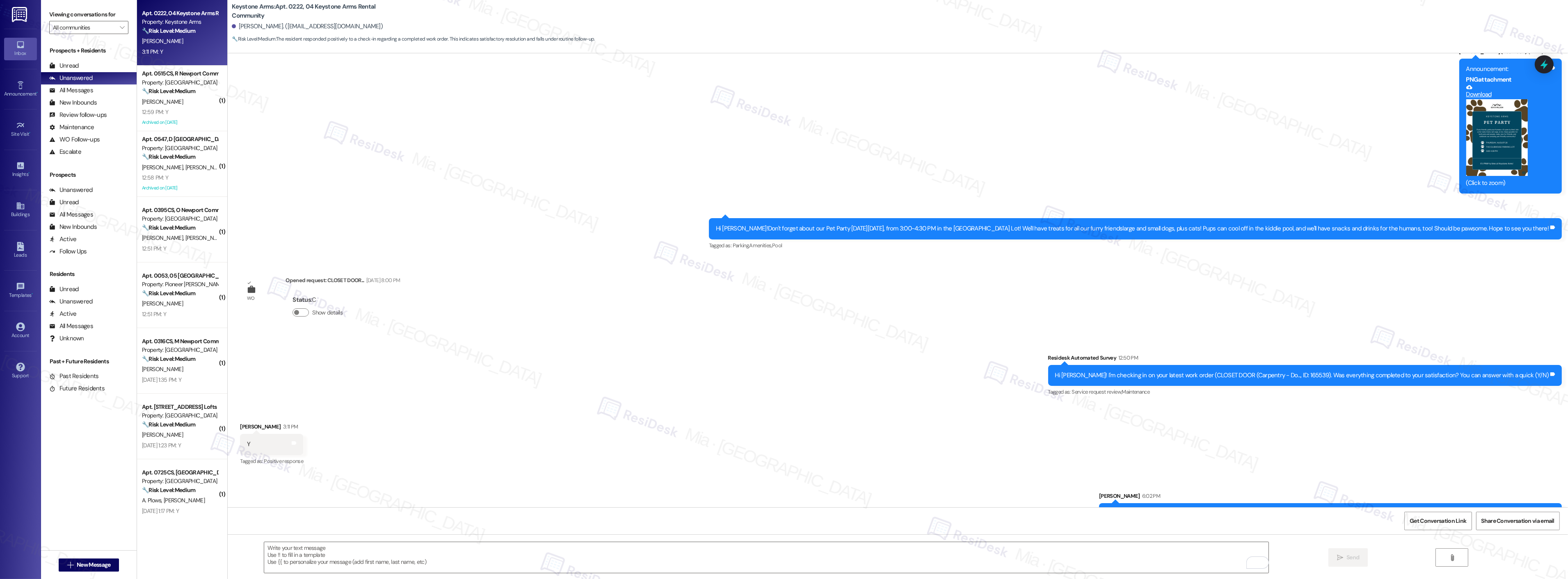
scroll to position [729, 0]
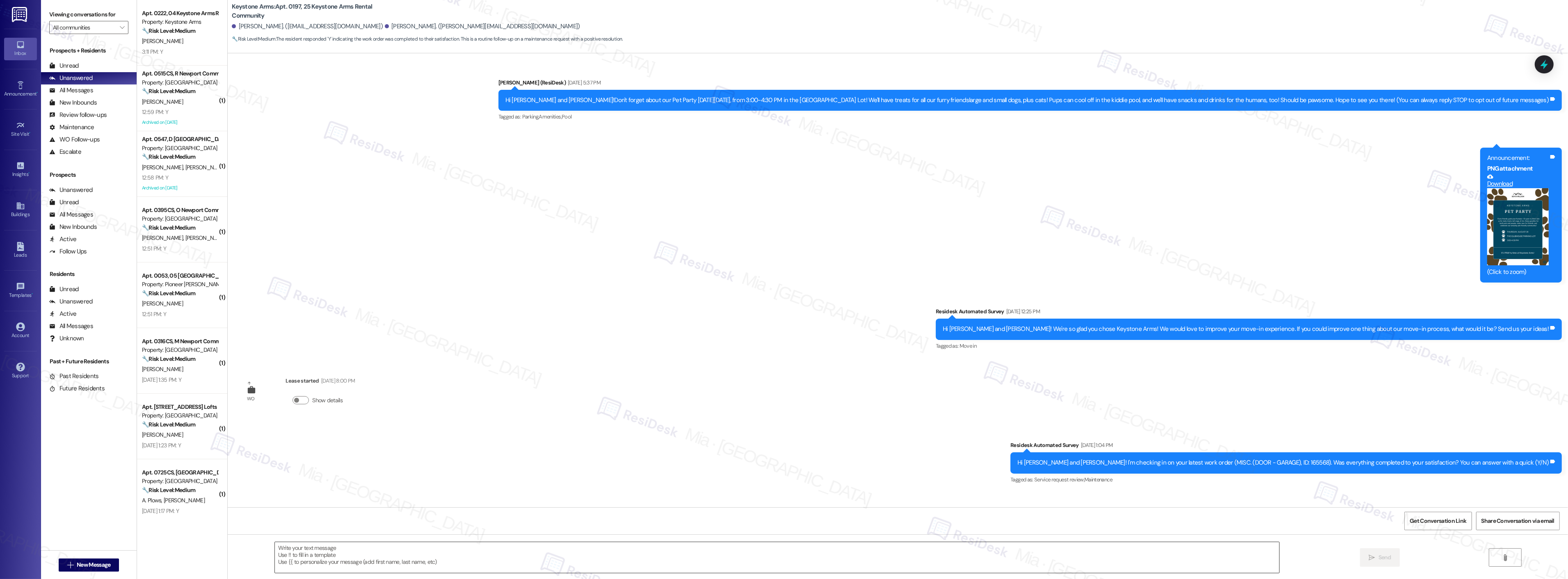
click at [308, 554] on textarea at bounding box center [776, 557] width 1004 height 31
paste textarea "Thank you,, for your feedback. I'm so glad to hear you're satisfied with the re…"
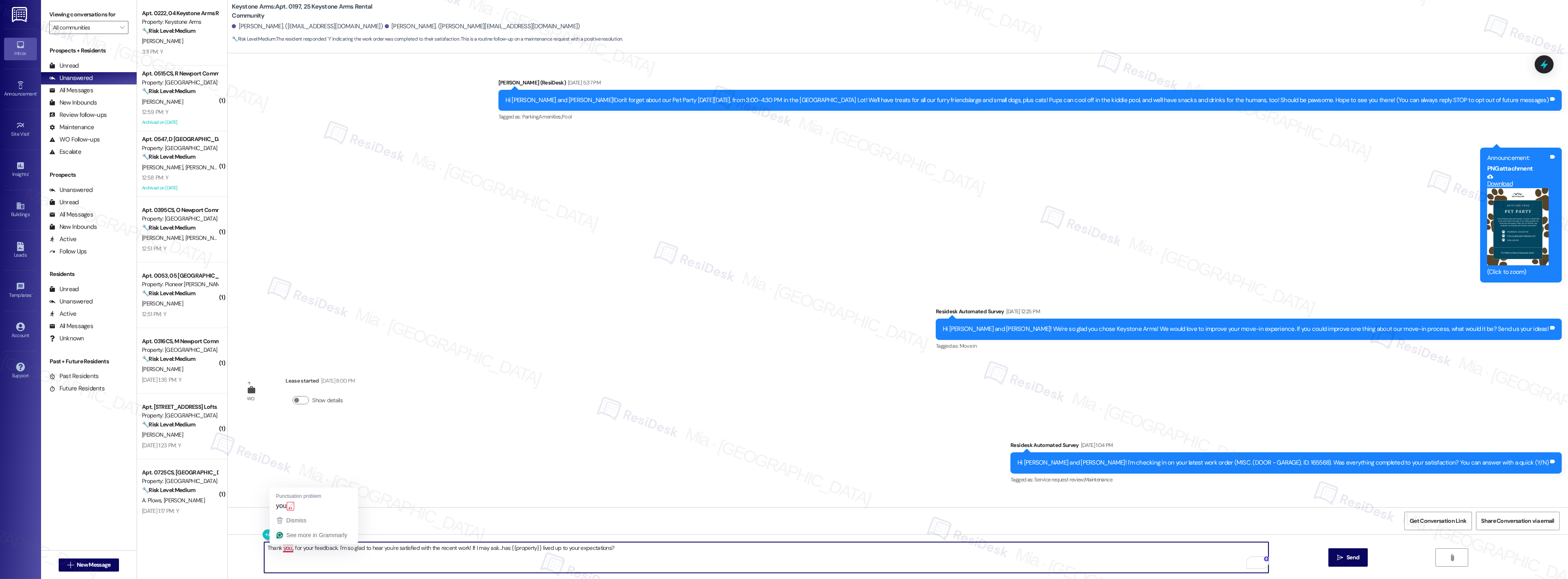
click at [285, 548] on textarea "Thank you,, for your feedback. I'm so glad to hear you're satisfied with the re…" at bounding box center [766, 557] width 1004 height 31
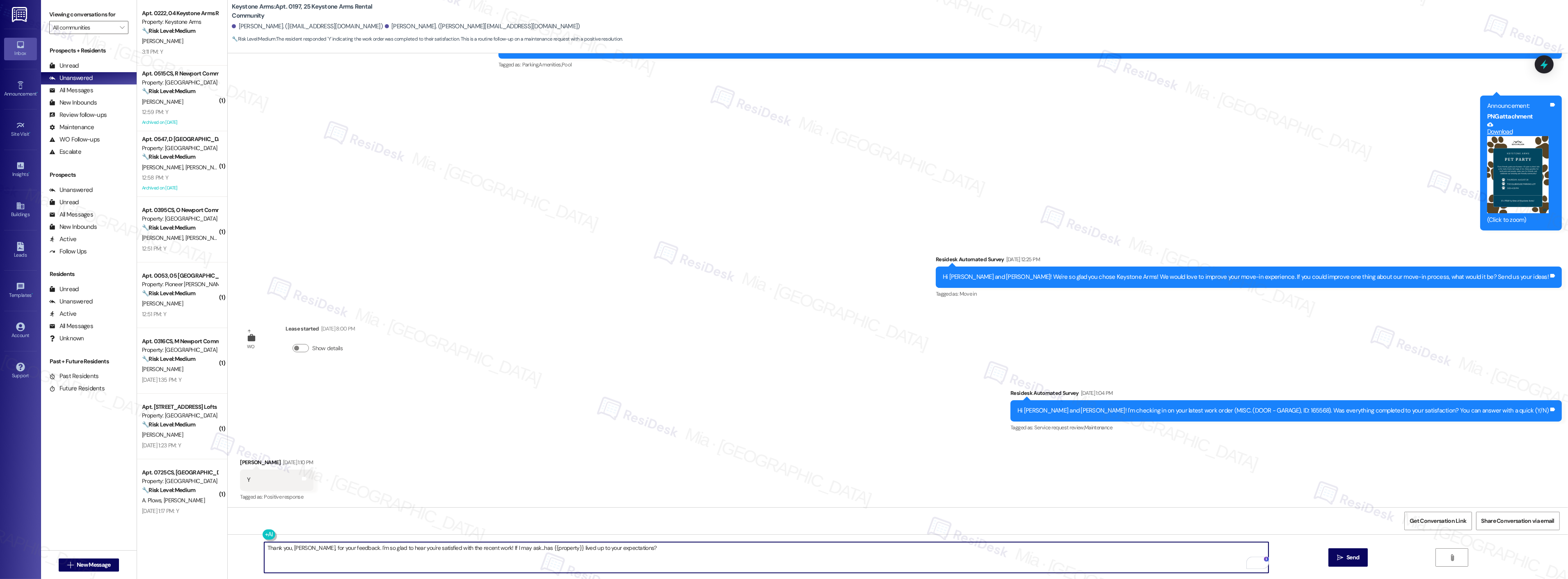
scroll to position [53, 0]
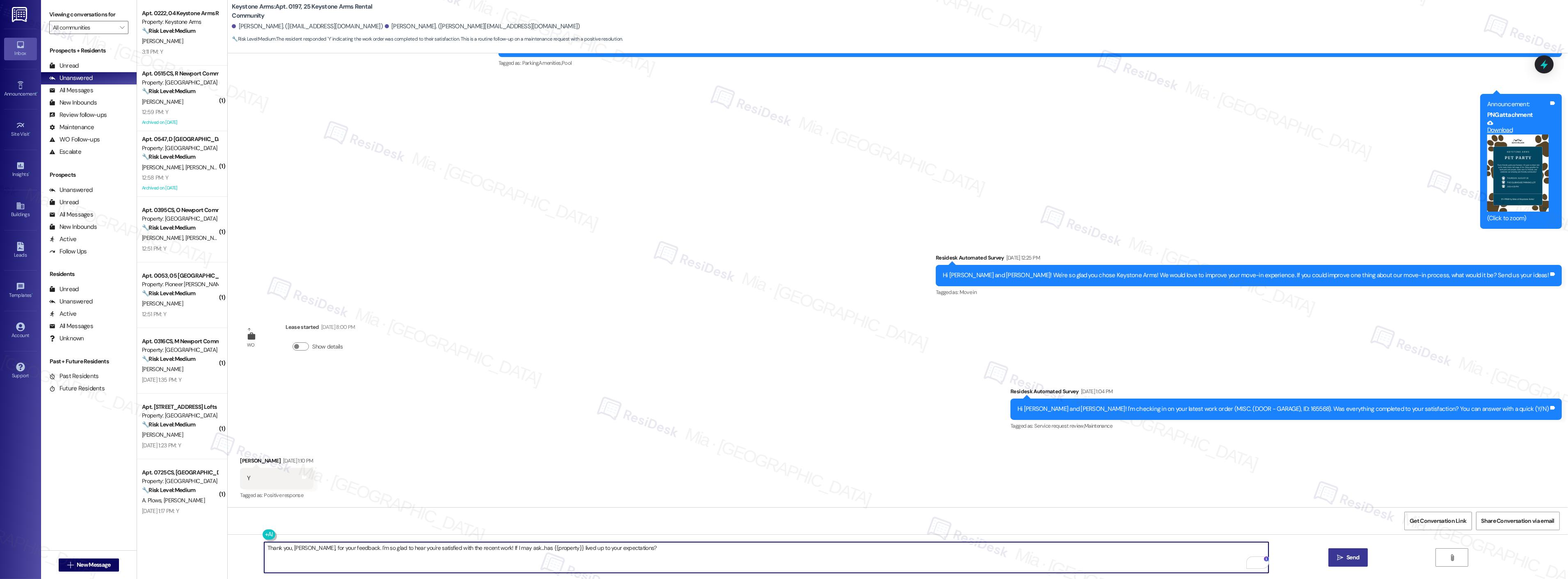
type textarea "Thank you, [PERSON_NAME], for your feedback. I'm so glad to hear you're satisfi…"
click at [1335, 557] on span " Send" at bounding box center [1348, 557] width 26 height 9
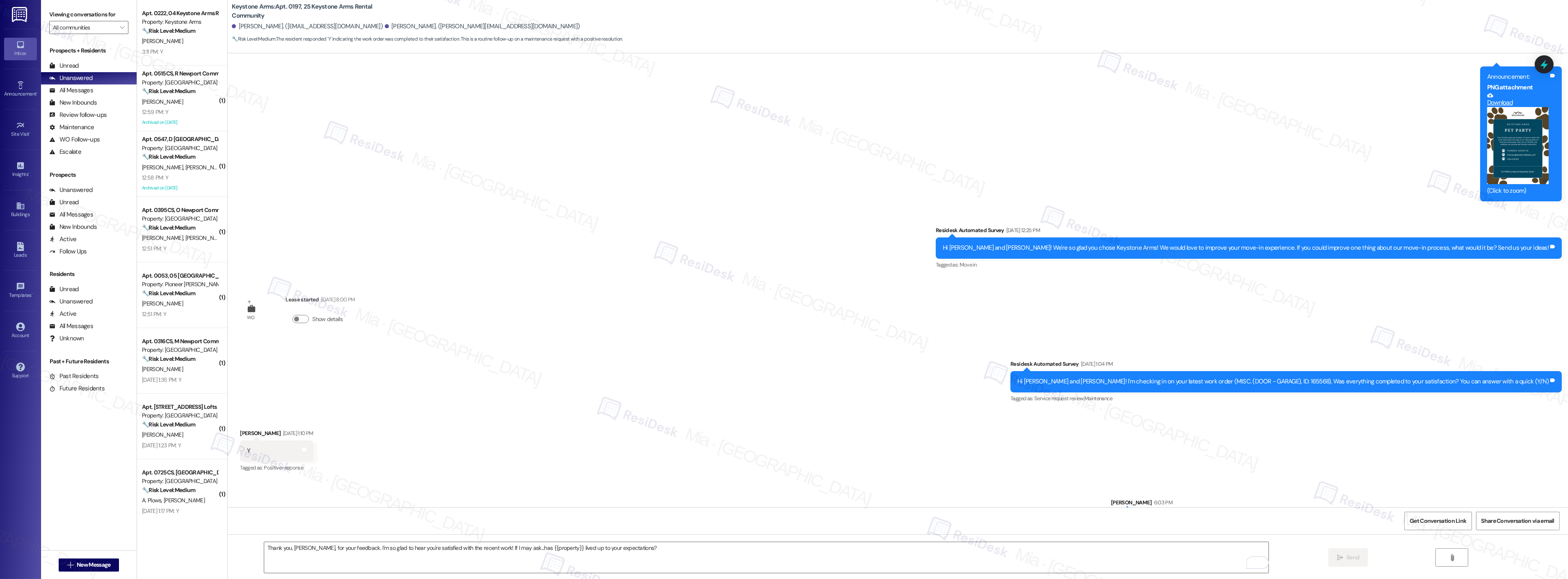
scroll to position [111, 0]
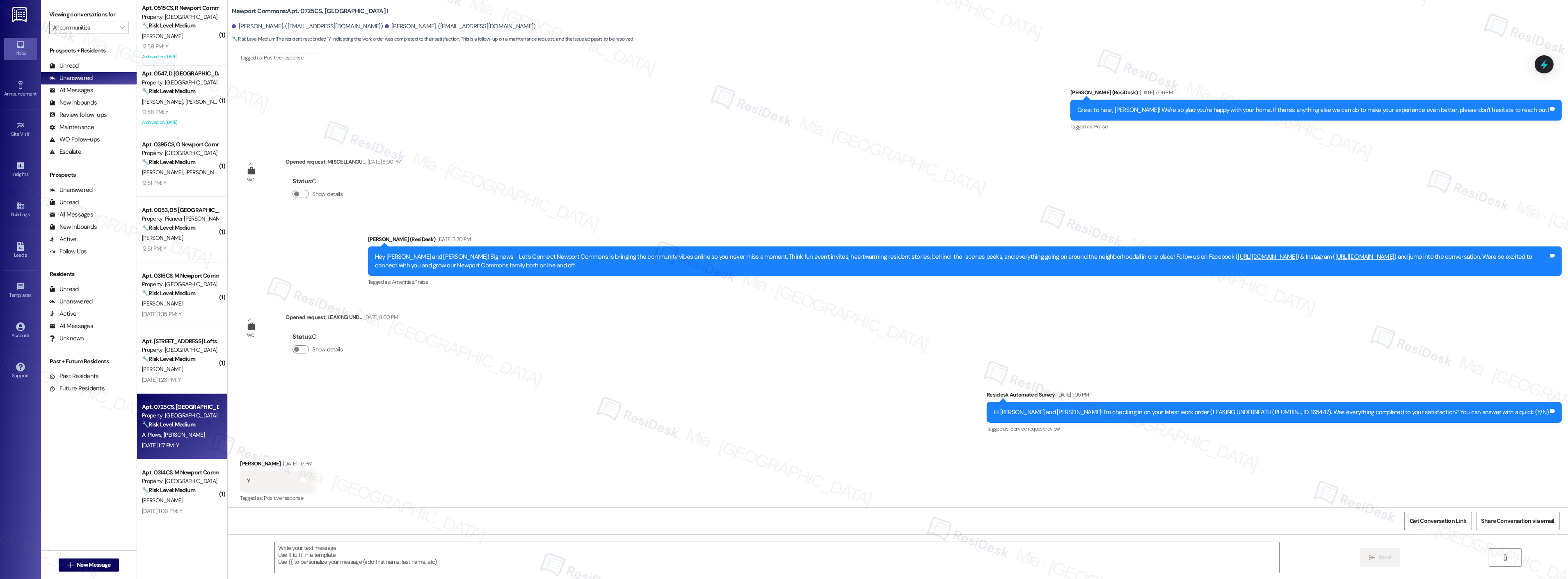
type textarea "Fetching suggested responses. Please feel free to read through the conversation…"
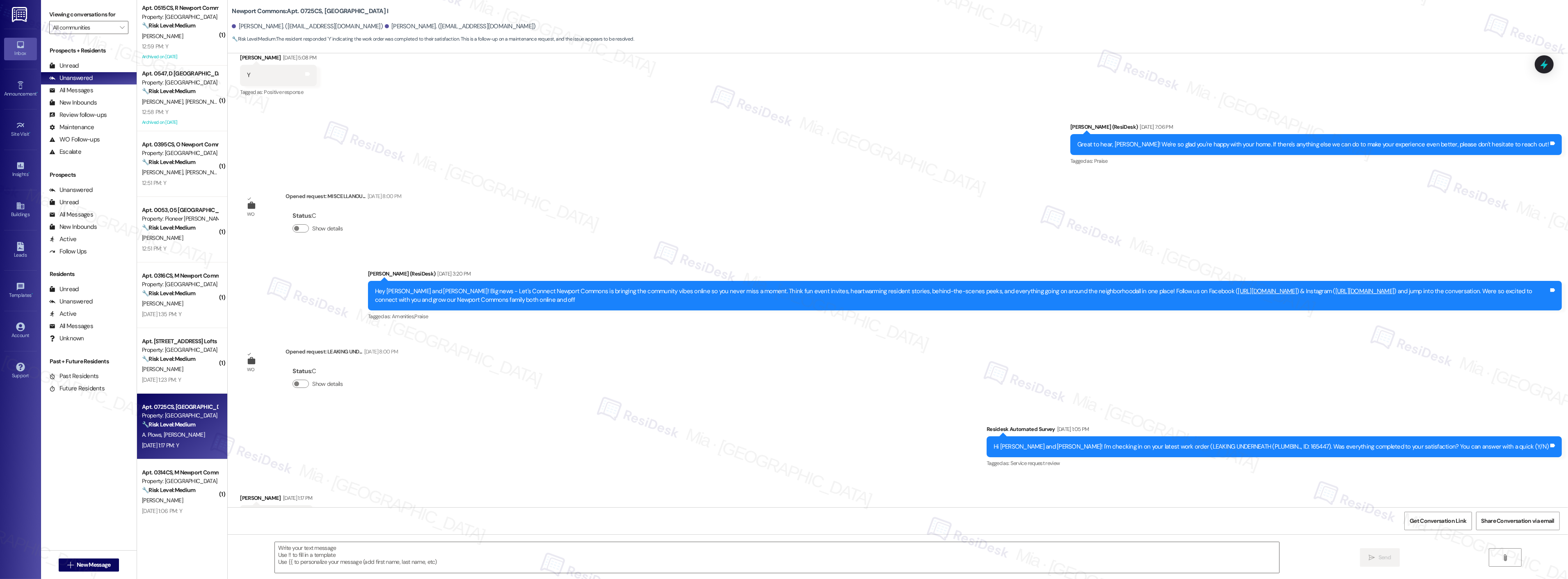
scroll to position [10126, 0]
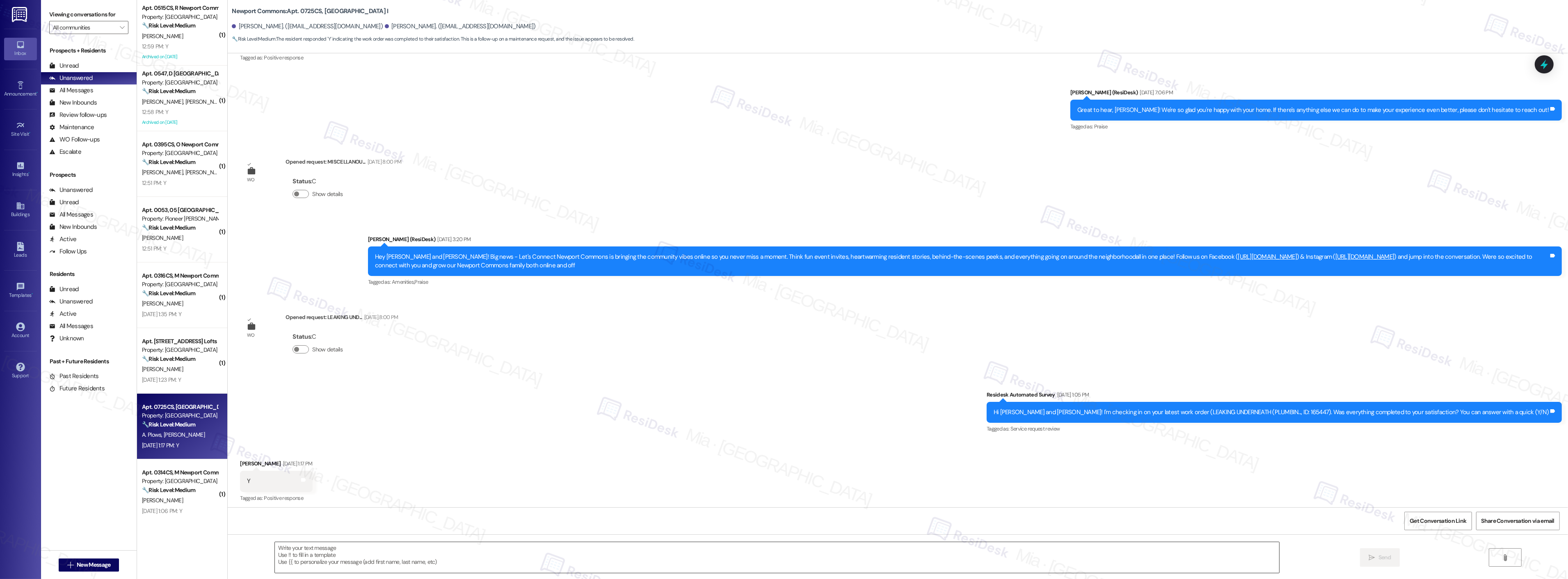
click at [346, 553] on textarea at bounding box center [776, 557] width 1004 height 31
paste textarea "Thank you,, for your feedback. I'm so glad to hear you're satisfied with the re…"
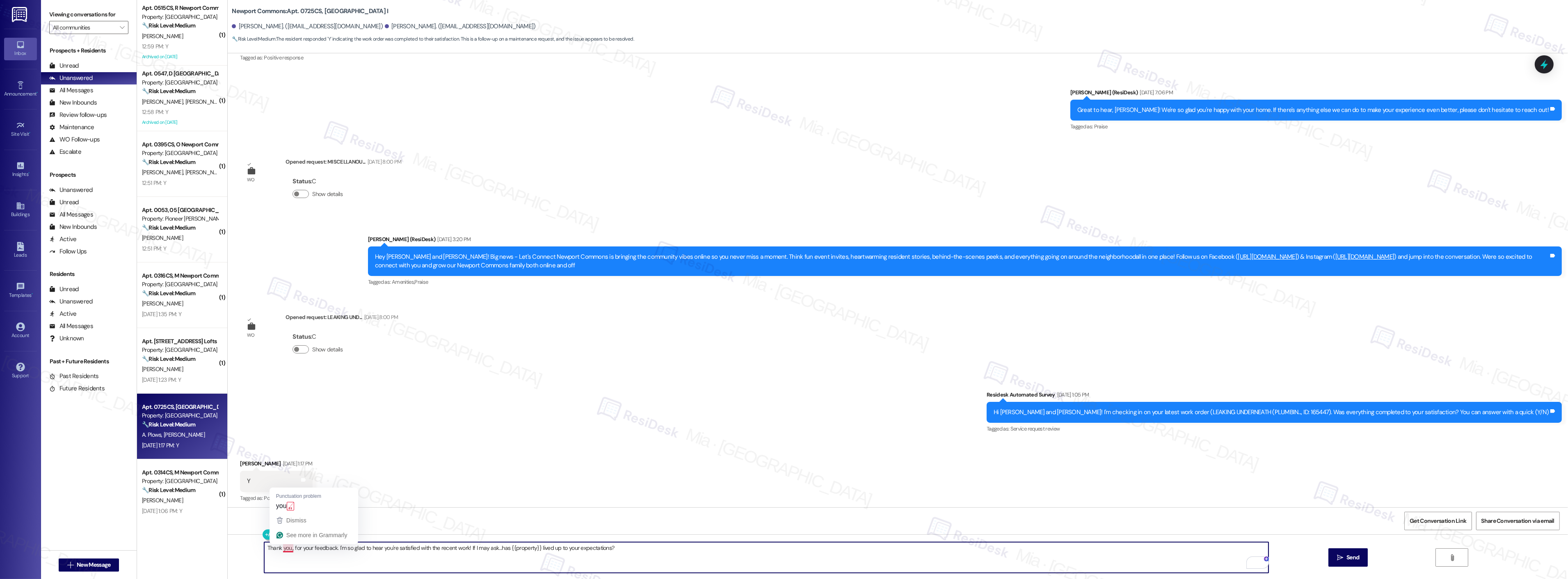
click at [286, 550] on textarea "Thank you,, for your feedback. I'm so glad to hear you're satisfied with the re…" at bounding box center [766, 557] width 1004 height 31
type textarea "Thank you, Nichole, for your feedback. I'm so glad to hear you're satisfied wit…"
click at [1363, 554] on button " Send" at bounding box center [1348, 557] width 40 height 18
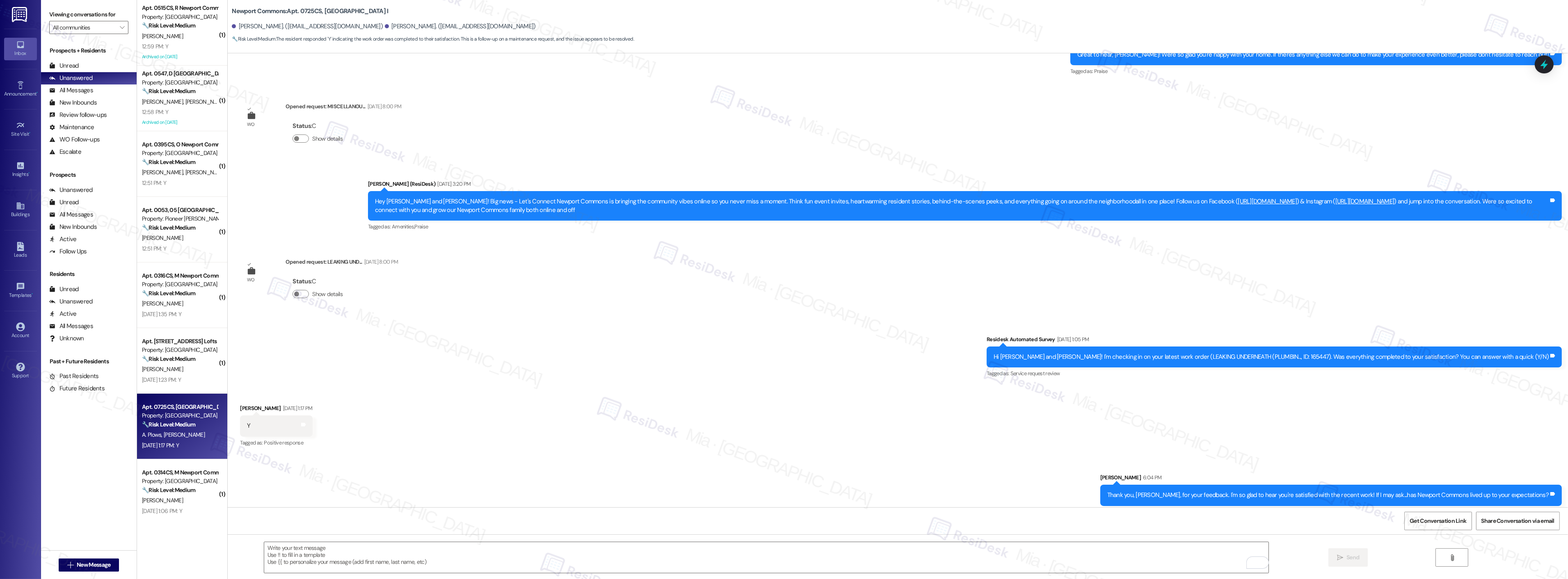
scroll to position [10182, 0]
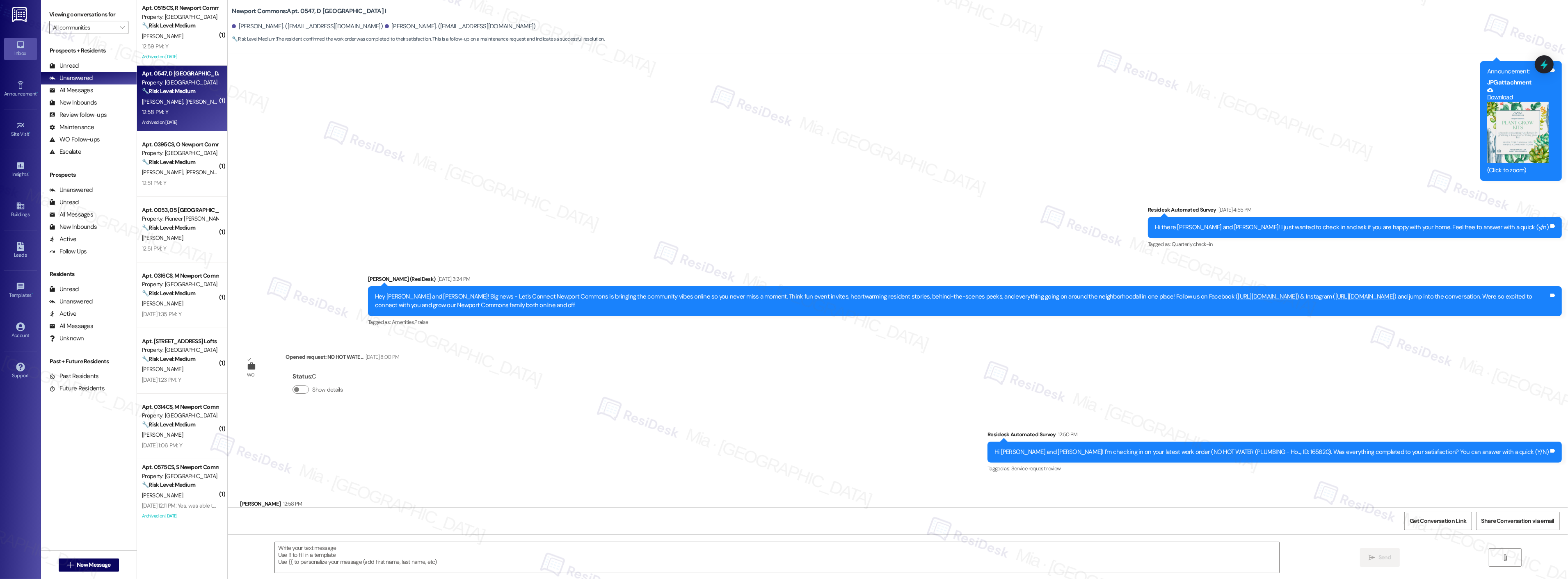
type textarea "Fetching suggested responses. Please feel free to read through the conversation…"
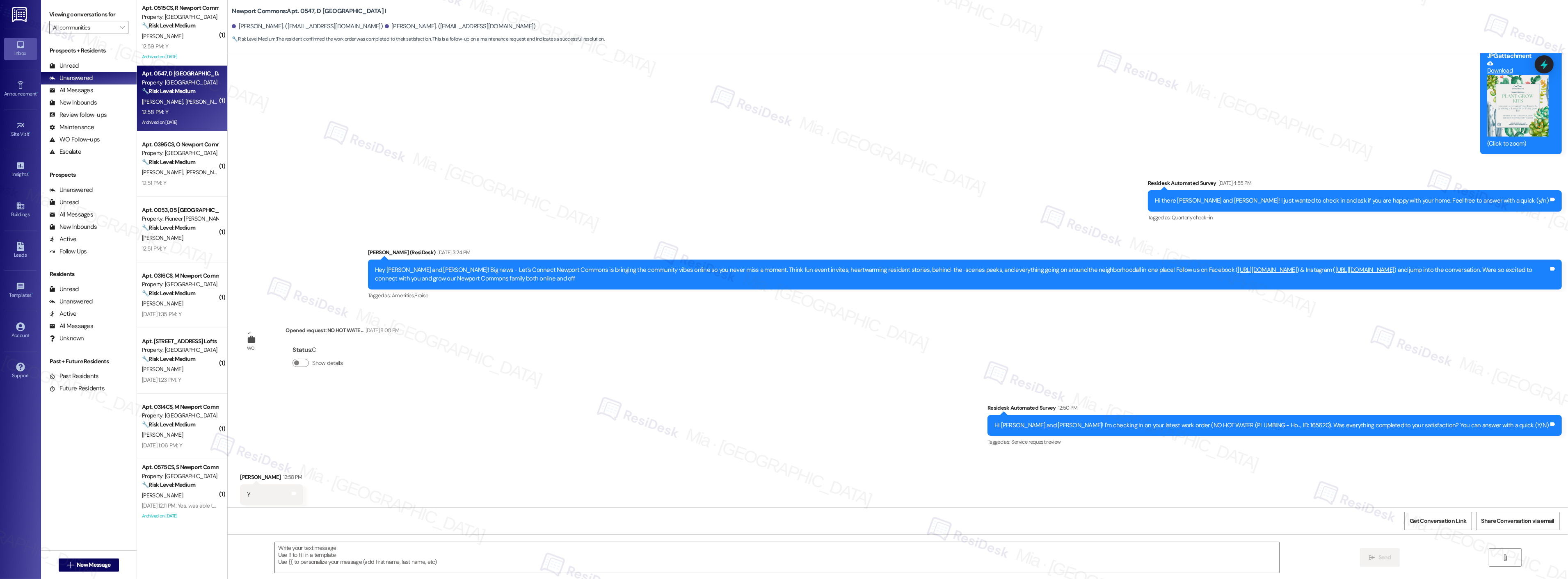
scroll to position [5738, 0]
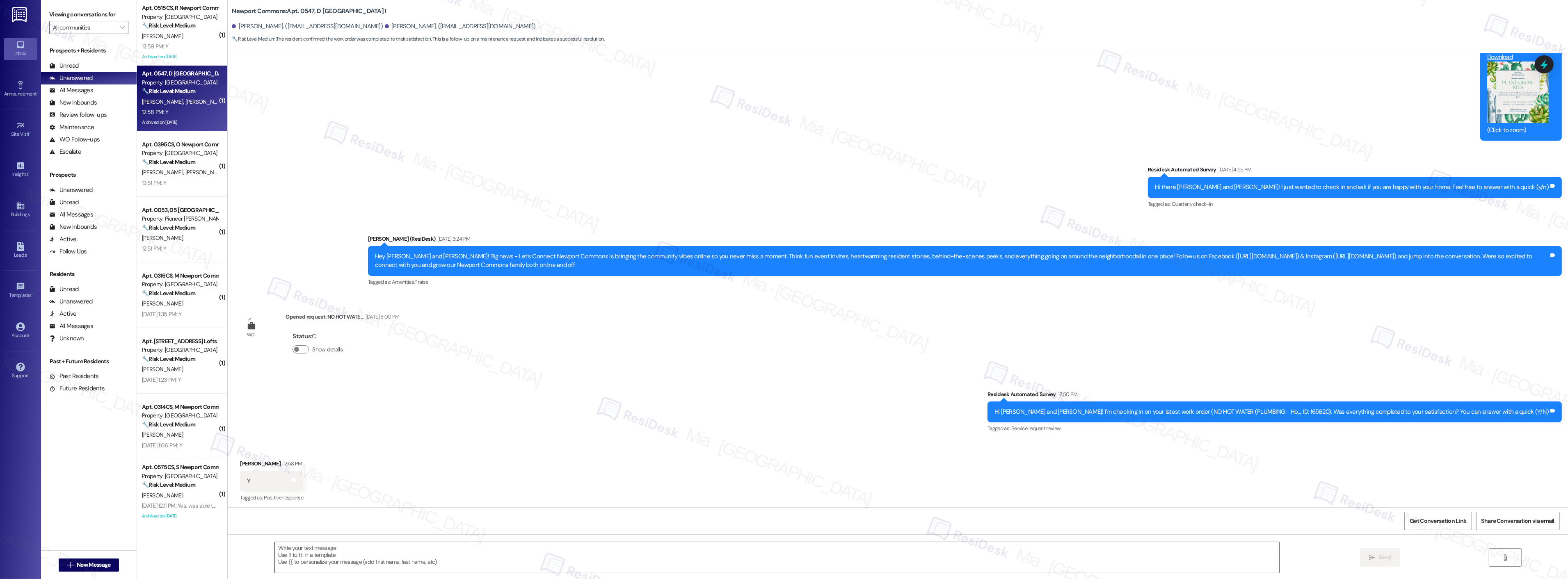
click at [318, 550] on textarea at bounding box center [776, 557] width 1004 height 31
paste textarea "Thank you,, for your feedback. I'm so glad to hear you're satisfied with the re…"
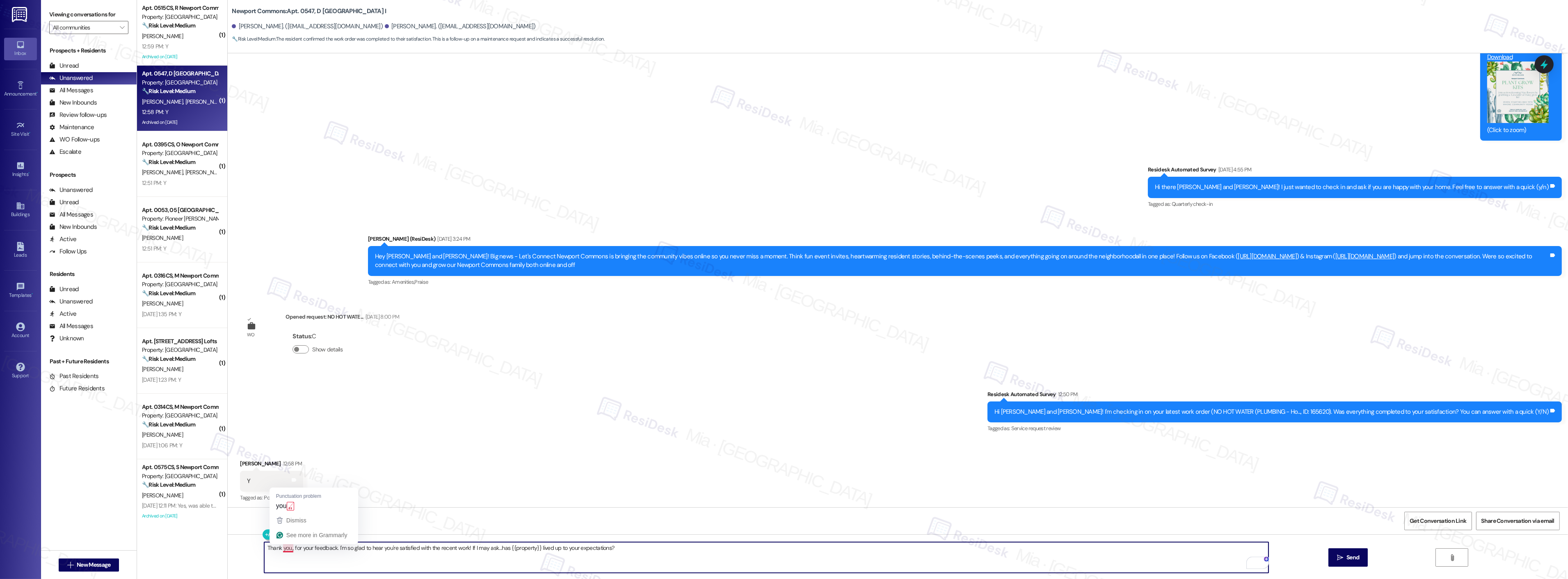
click at [286, 550] on textarea "Thank you,, for your feedback. I'm so glad to hear you're satisfied with the re…" at bounding box center [766, 557] width 1004 height 31
type textarea "Thank you, Shane, for your feedback. I'm so glad to hear you're satisfied with …"
click at [1351, 551] on button " Send" at bounding box center [1348, 557] width 40 height 18
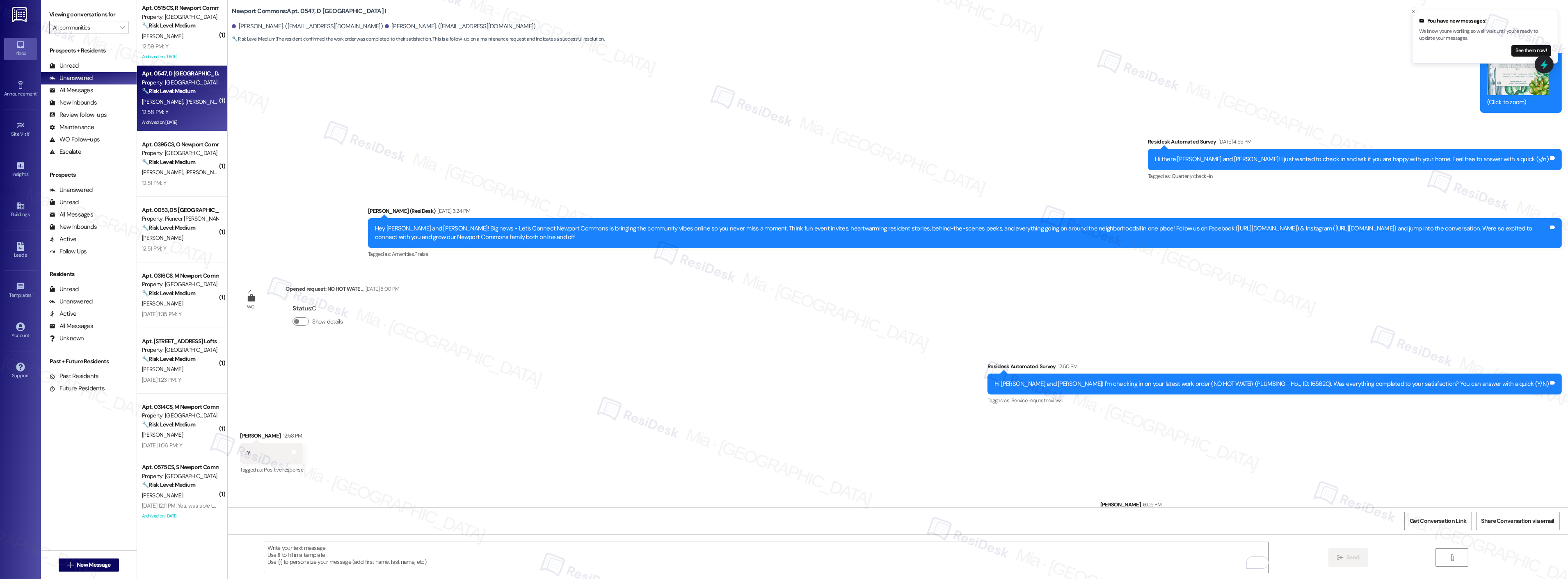
scroll to position [5795, 0]
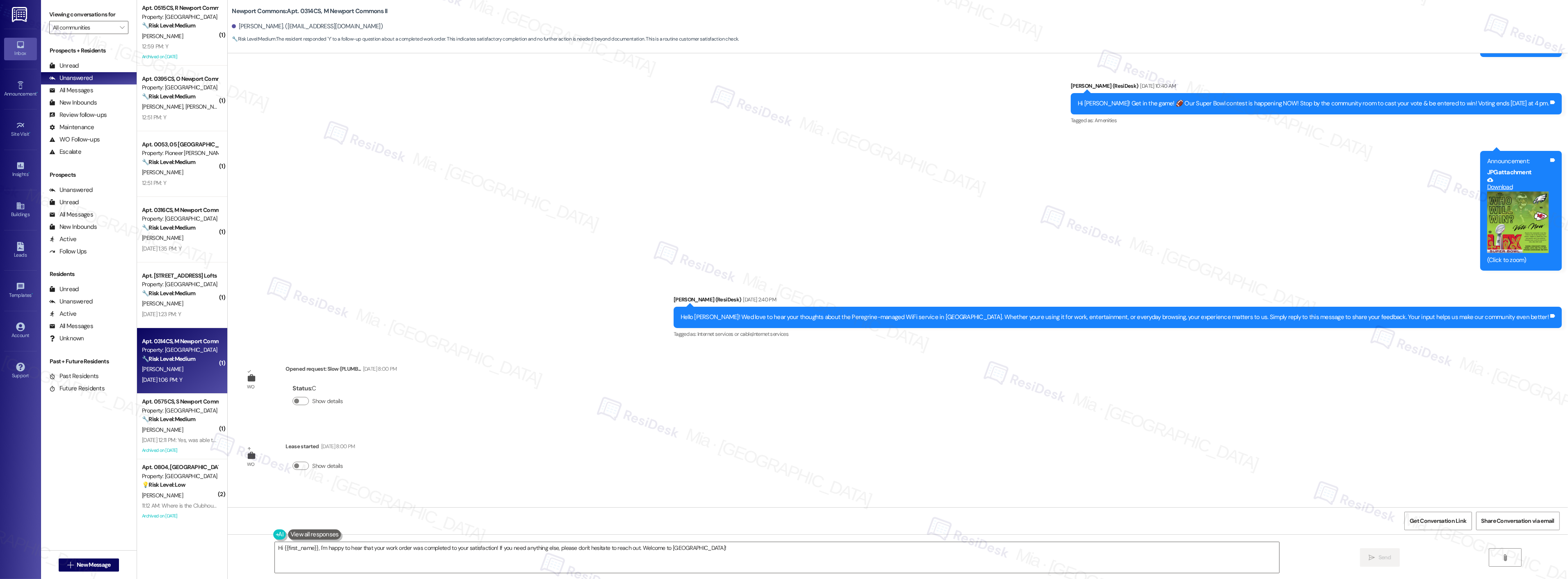
scroll to position [6031, 0]
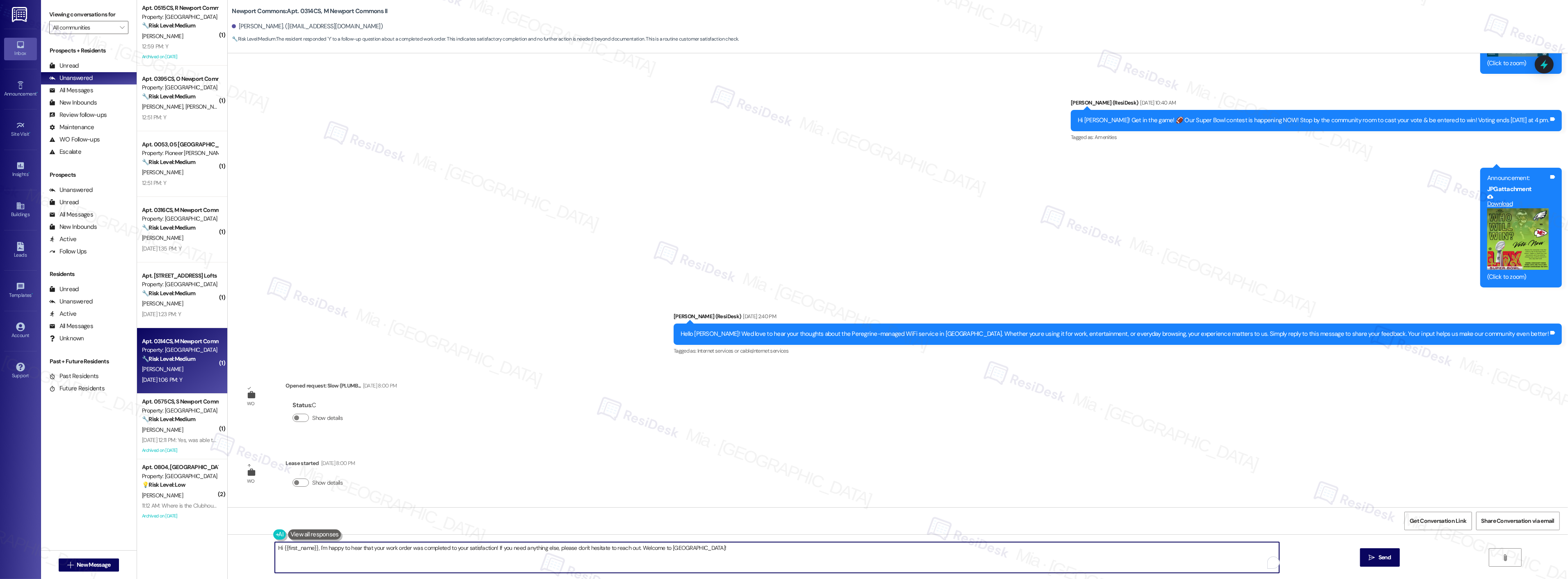
drag, startPoint x: 731, startPoint y: 546, endPoint x: 253, endPoint y: 554, distance: 478.1
click at [253, 554] on div "Hi {{first_name}}, I'm happy to hear that your work order was completed to your…" at bounding box center [897, 565] width 1340 height 62
paste textarea "Thank you,, for your feedback. I'm so glad to hear you're satisfied with the re…"
click at [286, 551] on textarea "Thank you,, for your feedback. I'm so glad to hear you're satisfied with the re…" at bounding box center [766, 557] width 1004 height 31
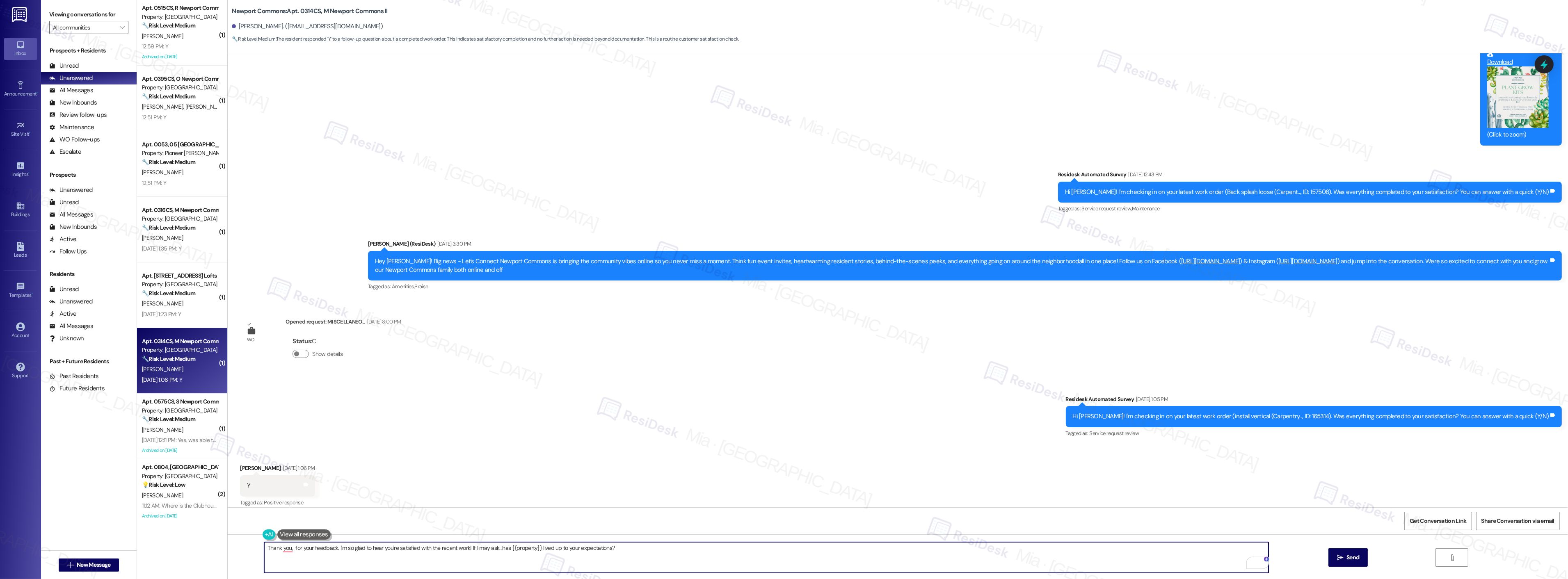
scroll to position [7352, 0]
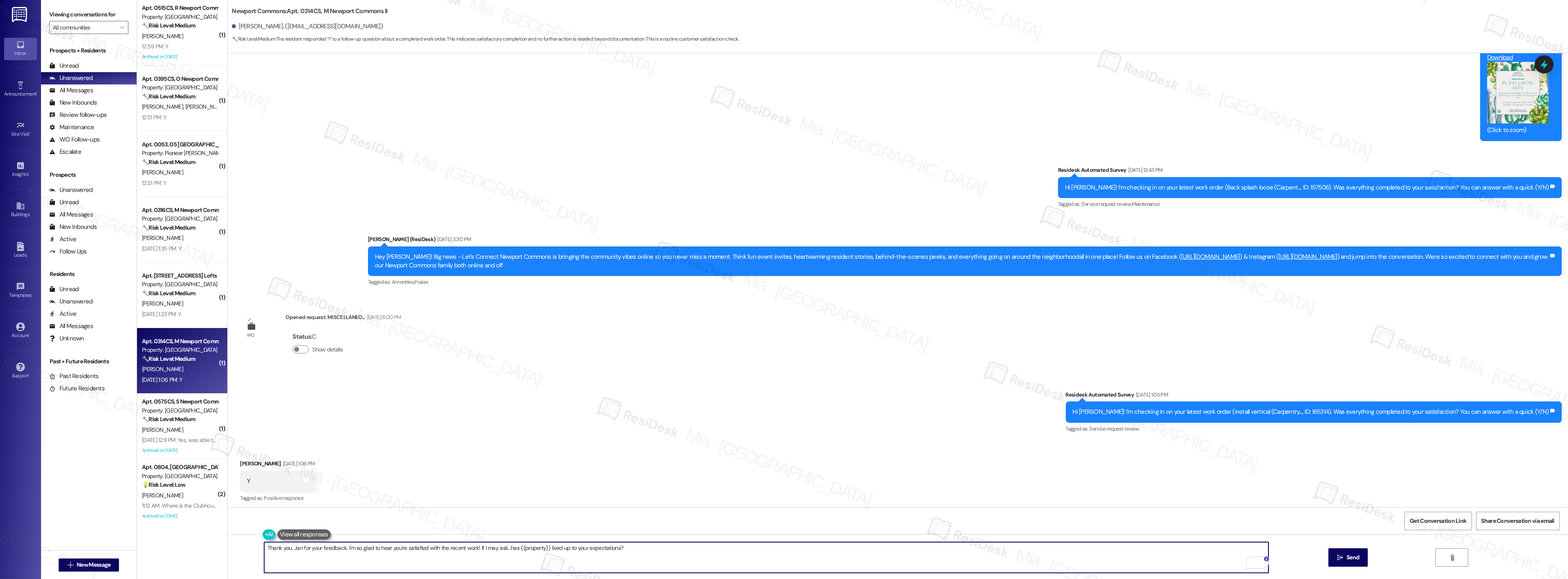
click at [633, 548] on textarea "Thank you, Jan for your feedback. I'm so glad to hear you're satisfied with the…" at bounding box center [766, 557] width 1004 height 31
click at [309, 523] on span "for" at bounding box center [305, 523] width 8 height 7
type textarea "Thank you, [PERSON_NAME], for your feedback. I'm so glad to hear you're satisfi…"
click at [1357, 556] on span "Send" at bounding box center [1352, 557] width 13 height 9
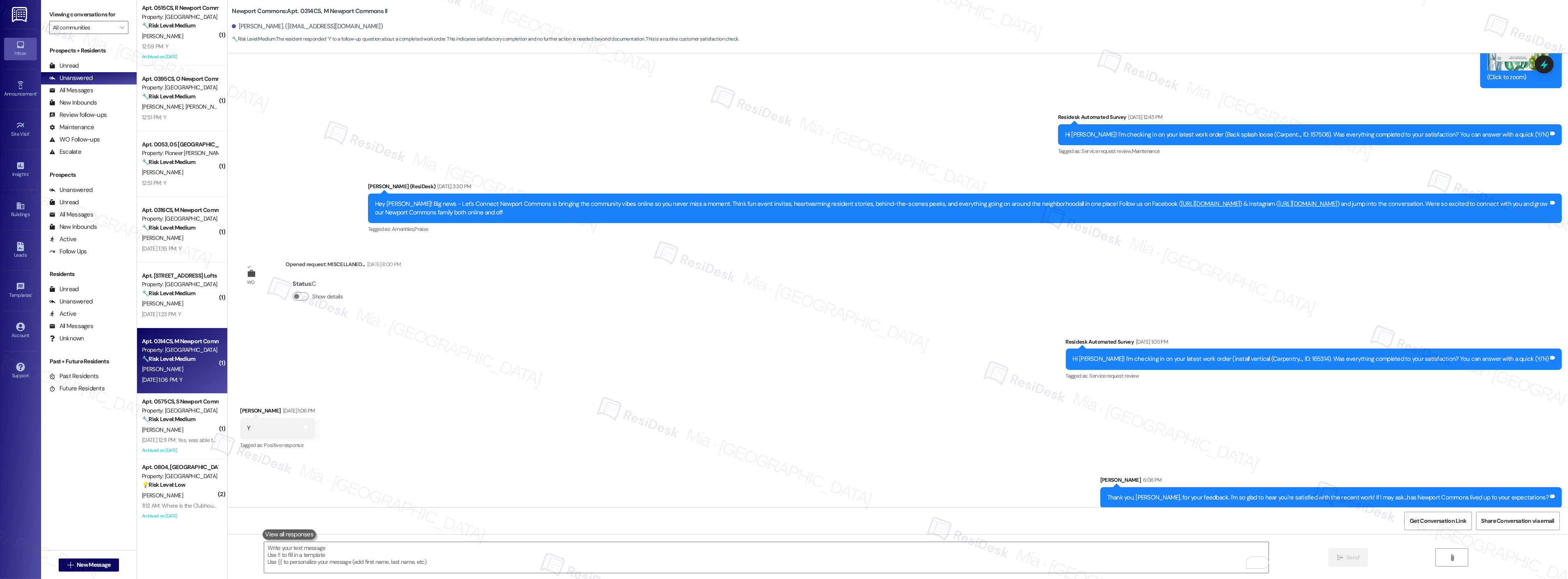
scroll to position [7409, 0]
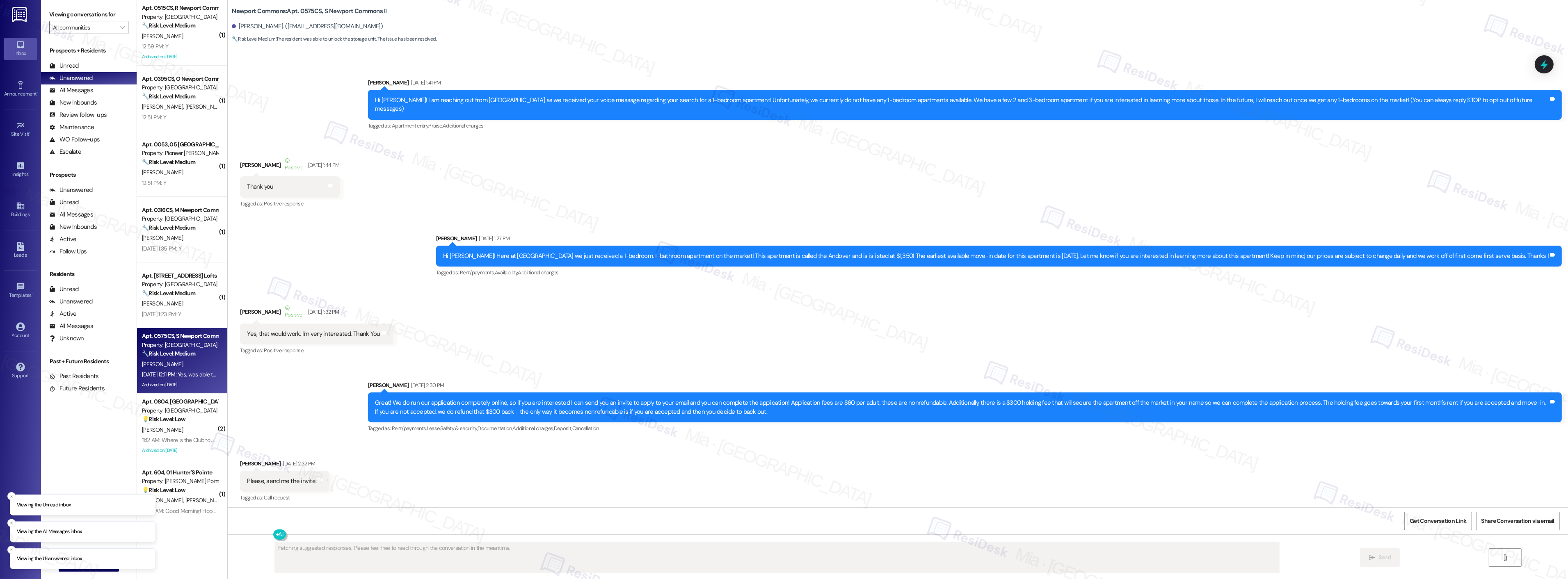
scroll to position [13286, 0]
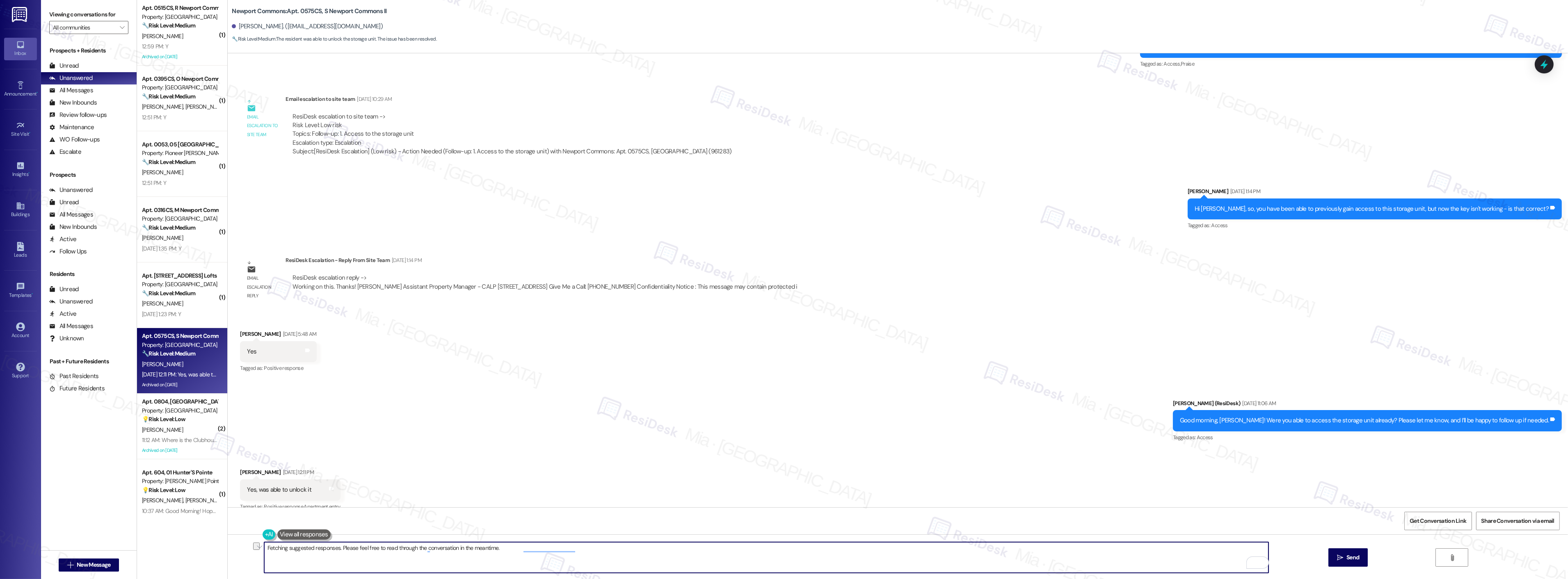
drag, startPoint x: 270, startPoint y: 548, endPoint x: 416, endPoint y: 550, distance: 146.0
click at [416, 550] on textarea "Hey {{first_name}}! Glad you were able to unlock your storage unit. If you have…" at bounding box center [766, 557] width 1004 height 31
click at [266, 550] on textarea "Hey {{first_name}}! Glad you were able to unlock your storage unit. If you have…" at bounding box center [766, 557] width 1004 height 31
click at [312, 546] on textarea "Thanks{{first_name}}! Glad you were able to unlock your storage unit. If you ha…" at bounding box center [766, 557] width 1004 height 31
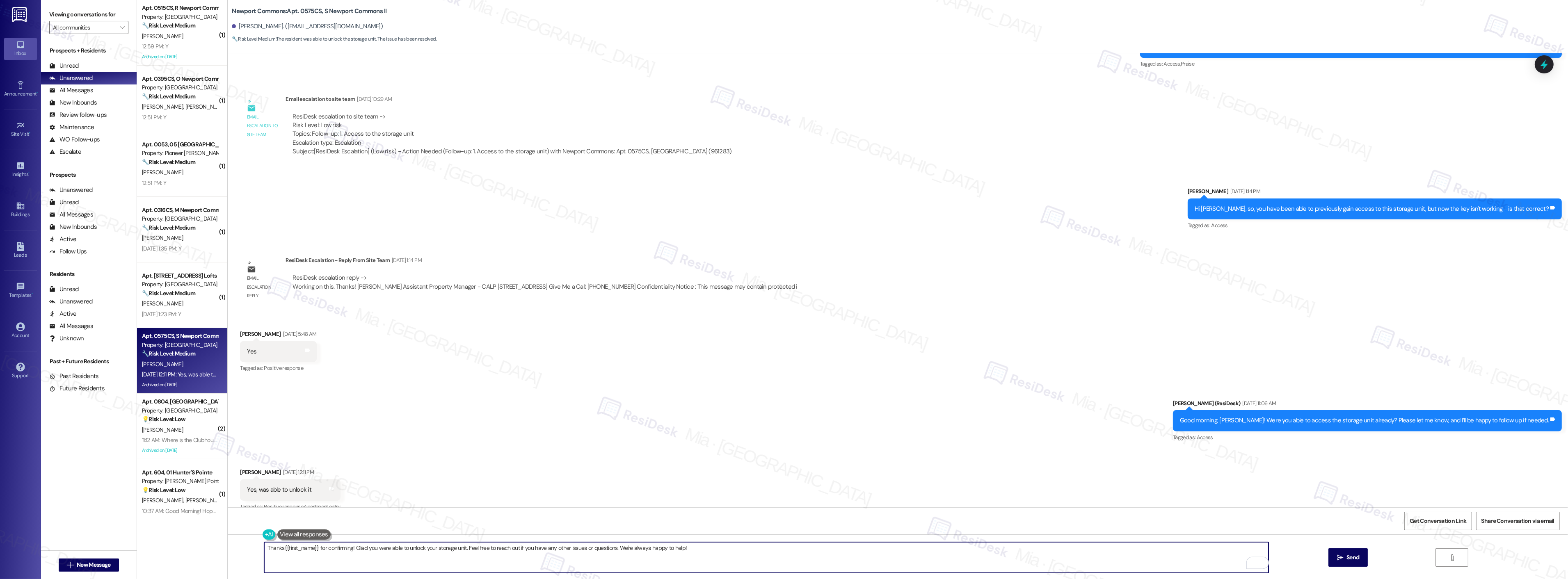
click at [618, 545] on textarea "Thanks{{first_name}} for confirming! Glad you were able to unlock your storage …" at bounding box center [766, 557] width 1004 height 31
type textarea "Thanks{{first_name}} for confirming! Glad you were able to unlock your storage …"
click at [1341, 559] on icon "" at bounding box center [1339, 558] width 6 height 7
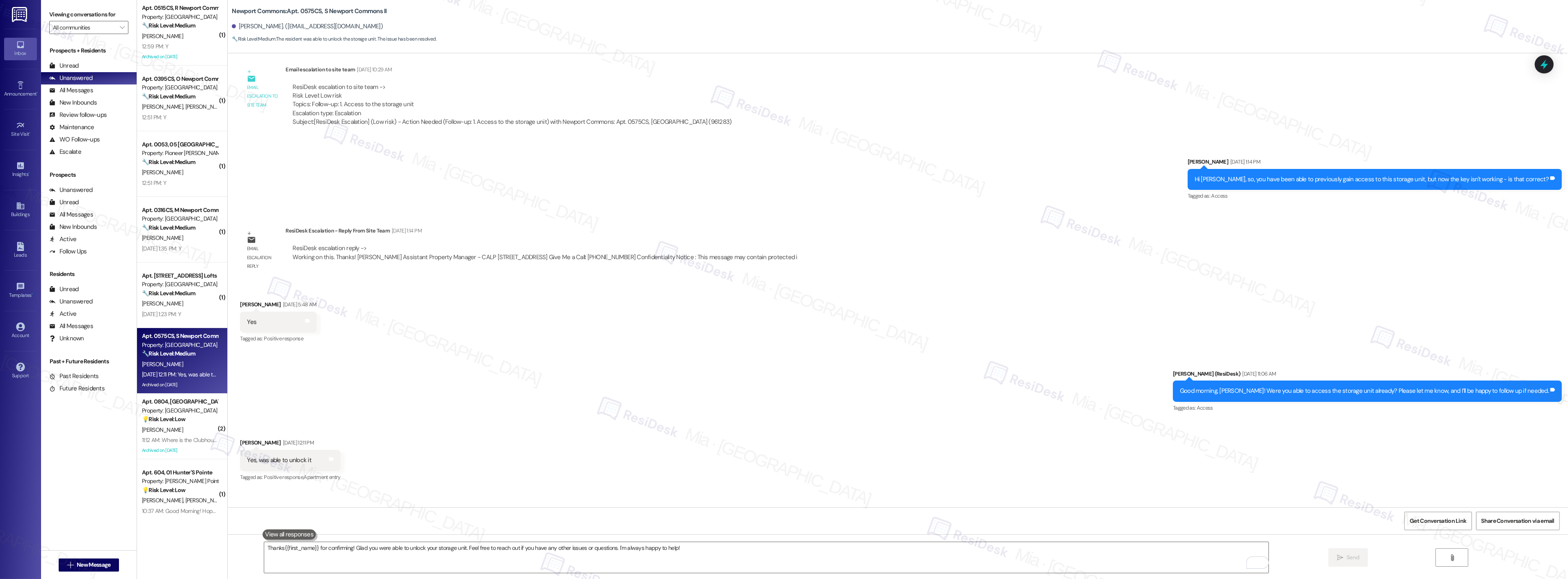
scroll to position [13343, 0]
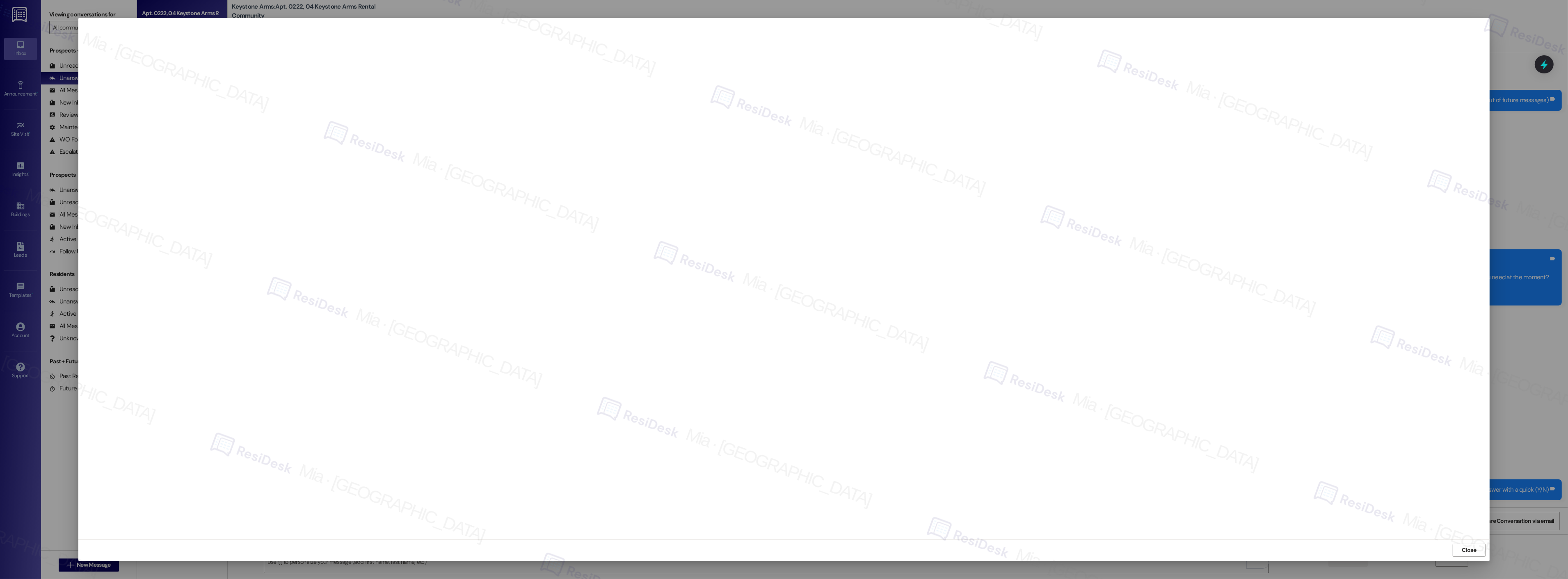
scroll to position [672, 0]
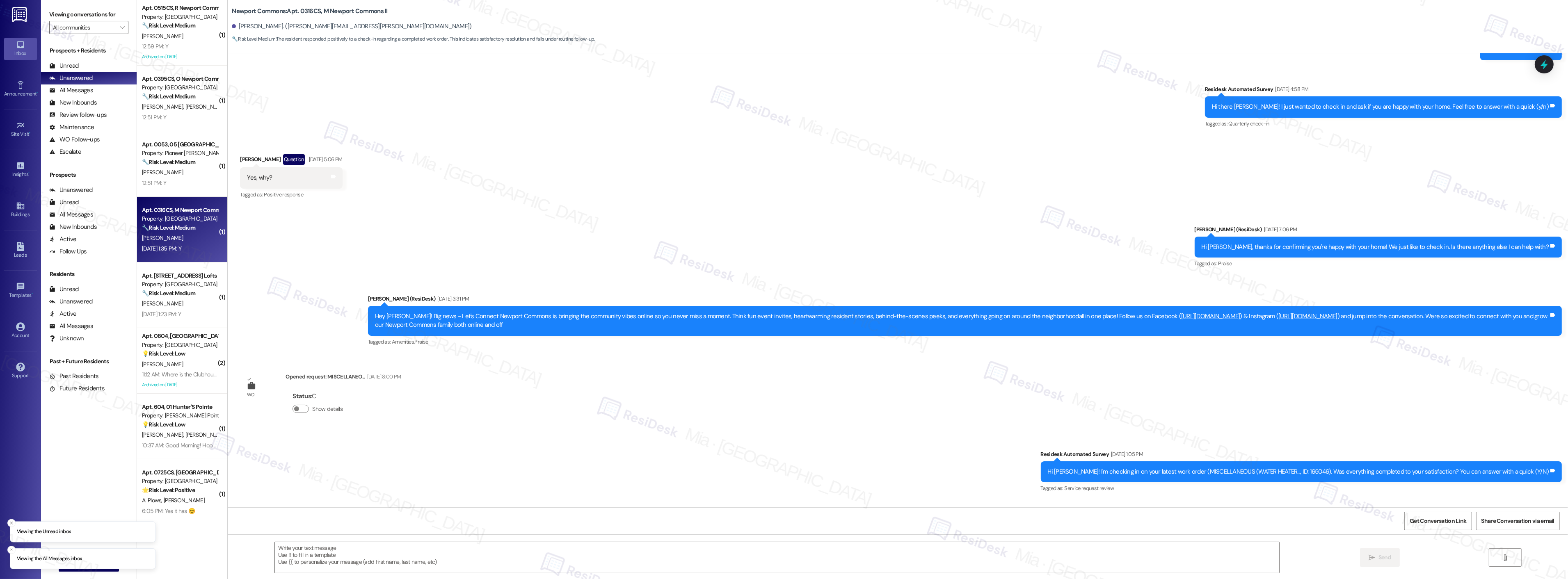
scroll to position [3132, 0]
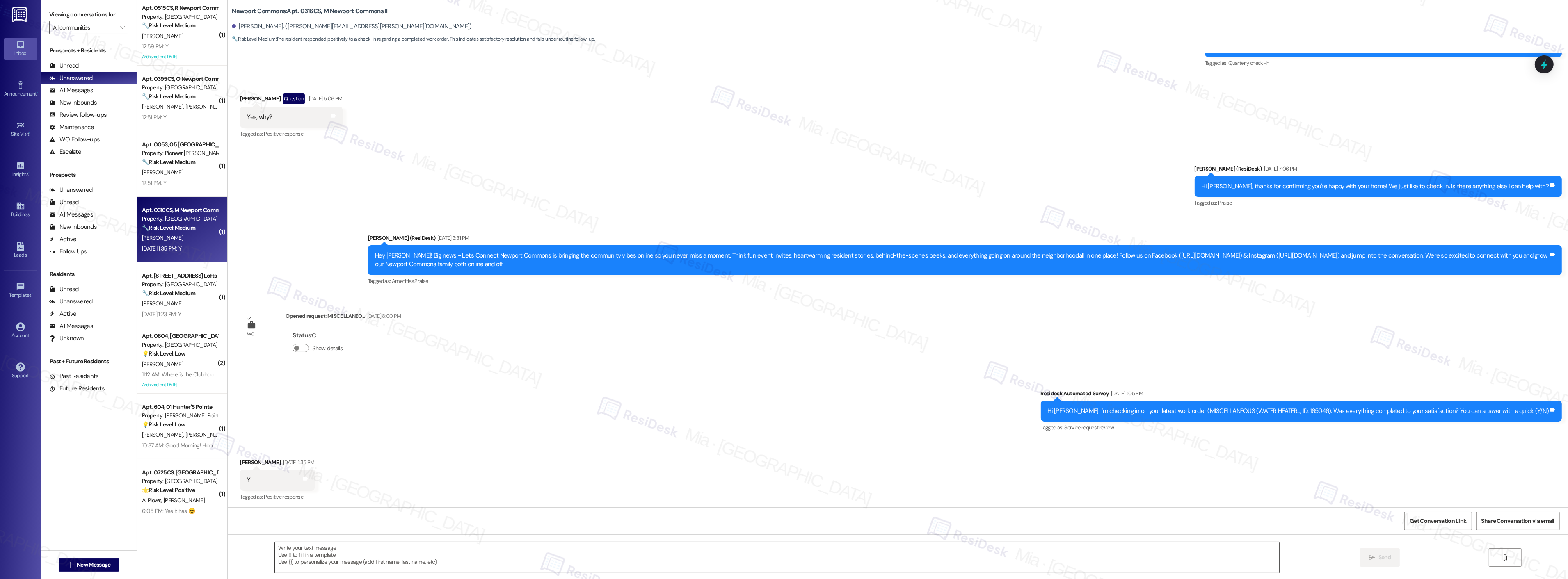
click at [301, 550] on textarea at bounding box center [776, 557] width 1004 height 31
click at [405, 548] on textarea "To enrich screen reader interactions, please activate Accessibility in Grammarl…" at bounding box center [766, 557] width 1004 height 31
paste textarea "Thank you,, for your feedback. I'm so glad to hear you're satisfied with the re…"
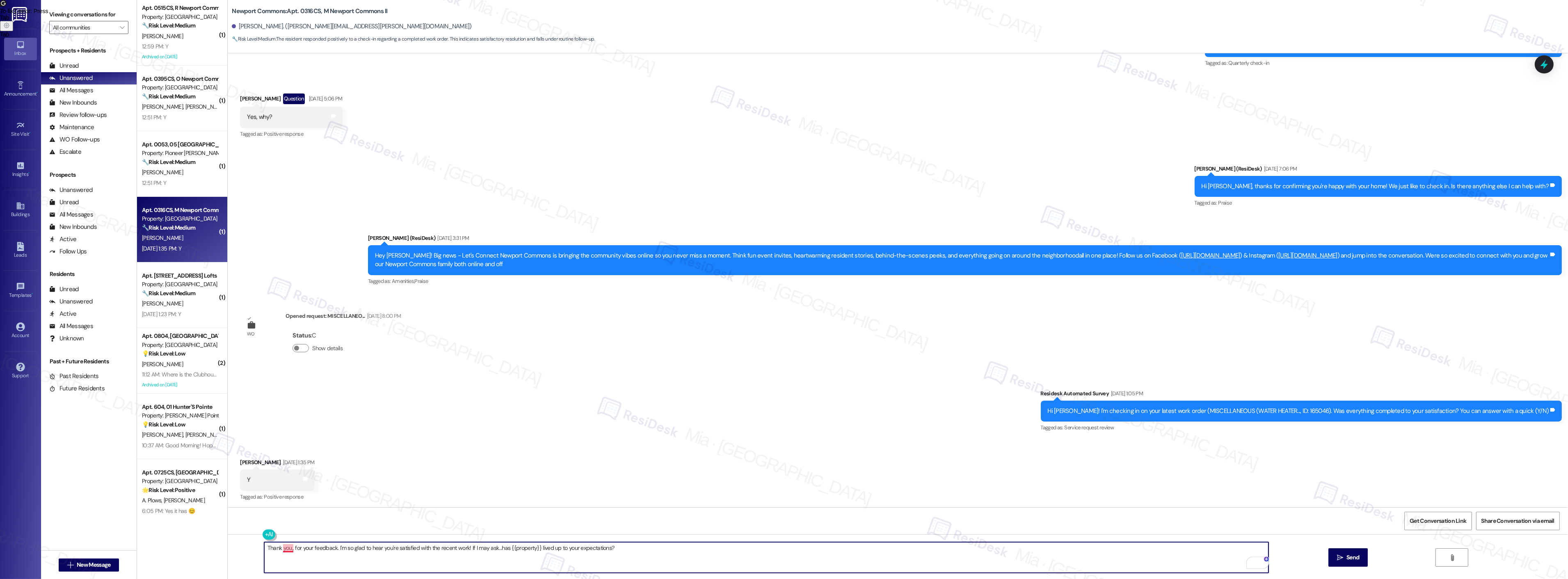
click at [285, 548] on textarea "Thank you,, for your feedback. I'm so glad to hear you're satisfied with the re…" at bounding box center [766, 557] width 1004 height 31
click at [285, 550] on textarea "Thank you,, for your feedback. I'm so glad to hear you're satisfied with the re…" at bounding box center [766, 557] width 1004 height 31
type textarea "Thank you, Misael, for your feedback. I'm so glad to hear you're satisfied with…"
click at [1367, 558] on button " Send" at bounding box center [1348, 557] width 40 height 18
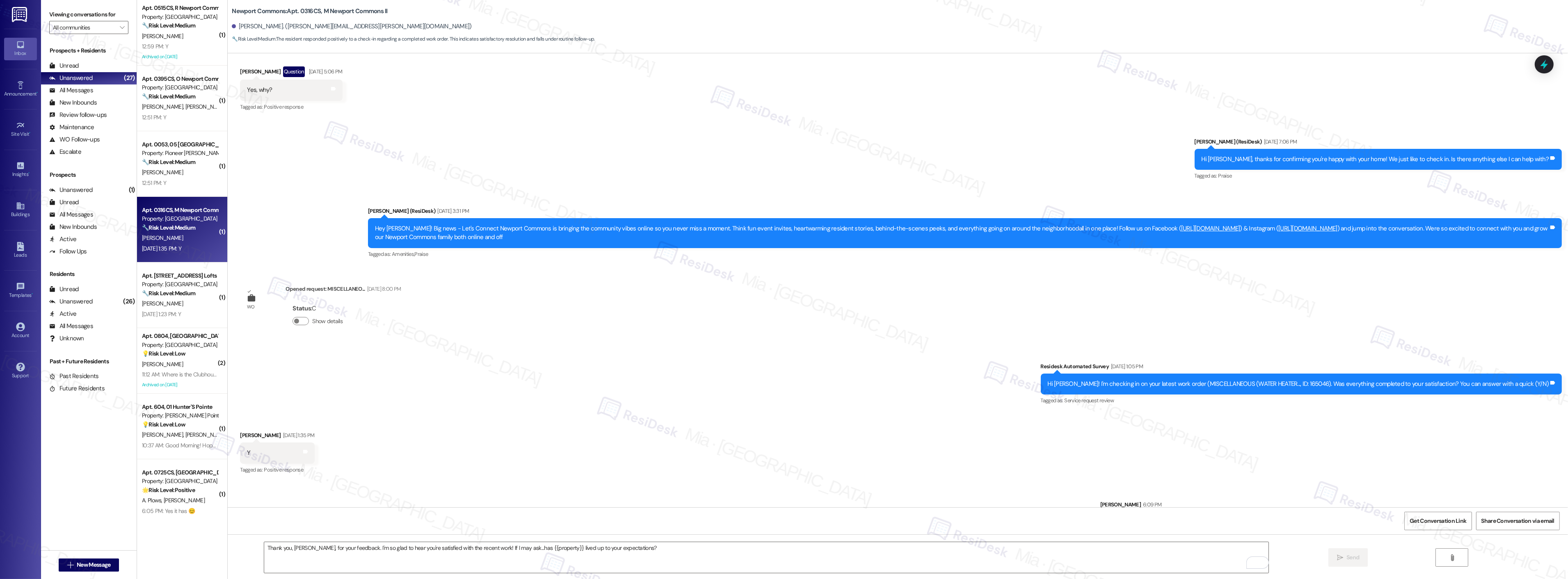
scroll to position [3190, 0]
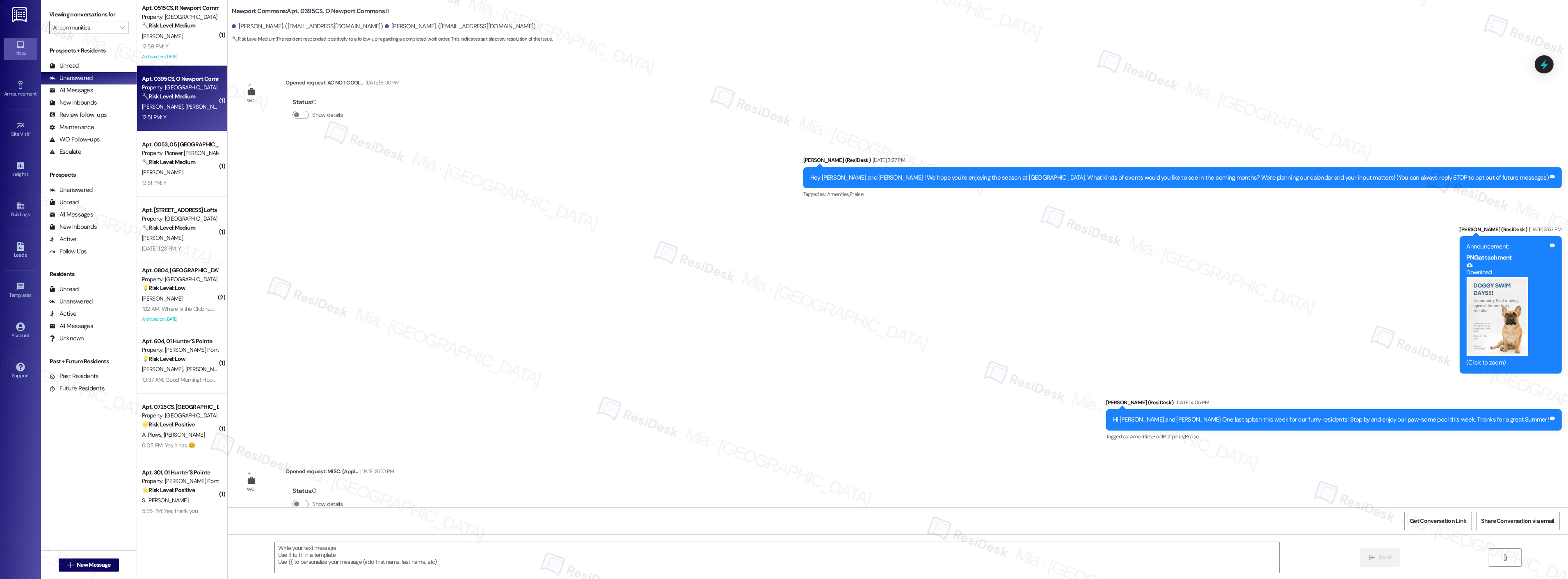
scroll to position [3954, 0]
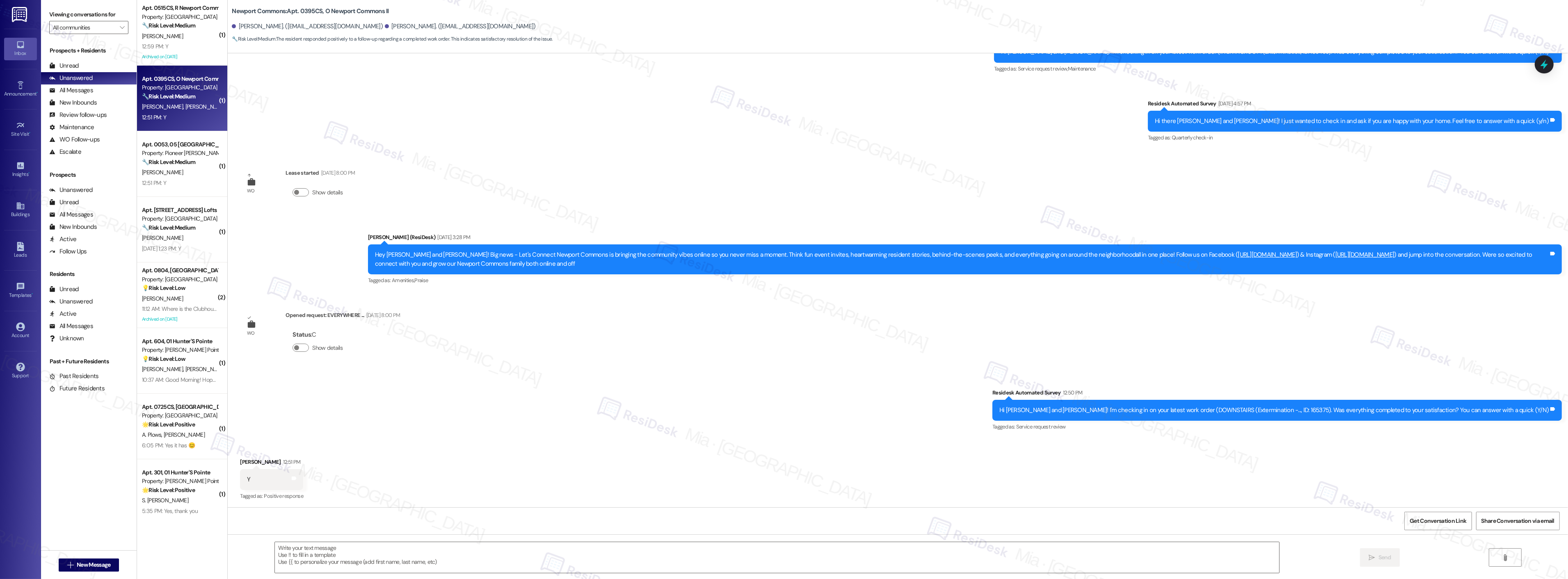
type textarea "Fetching suggested responses. Please feel free to read through the conversation…"
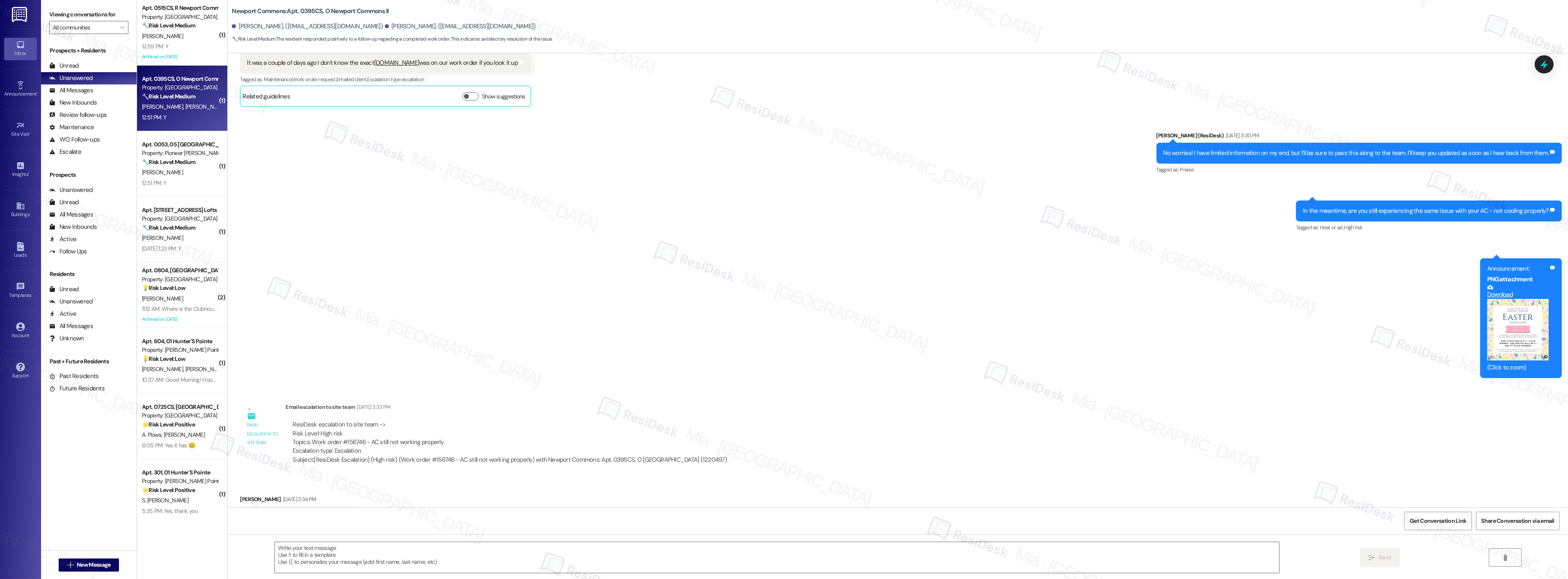
scroll to position [2543, 0]
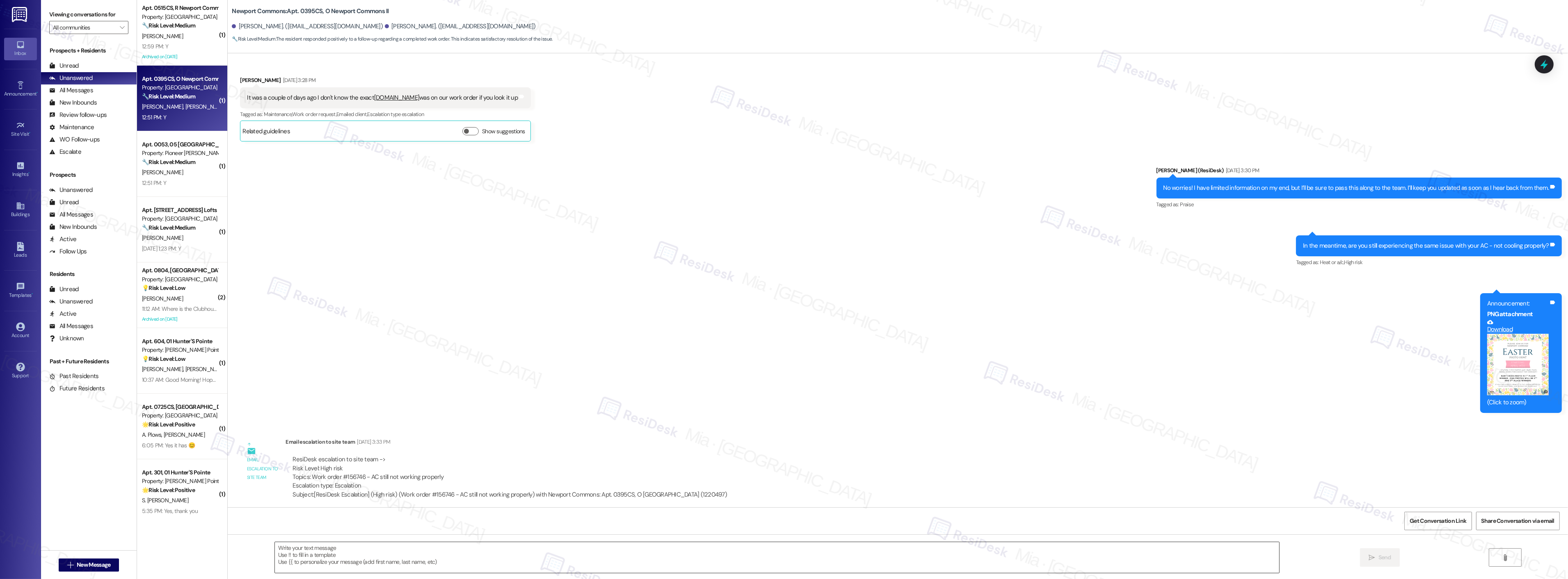
click at [301, 554] on textarea at bounding box center [776, 557] width 1004 height 31
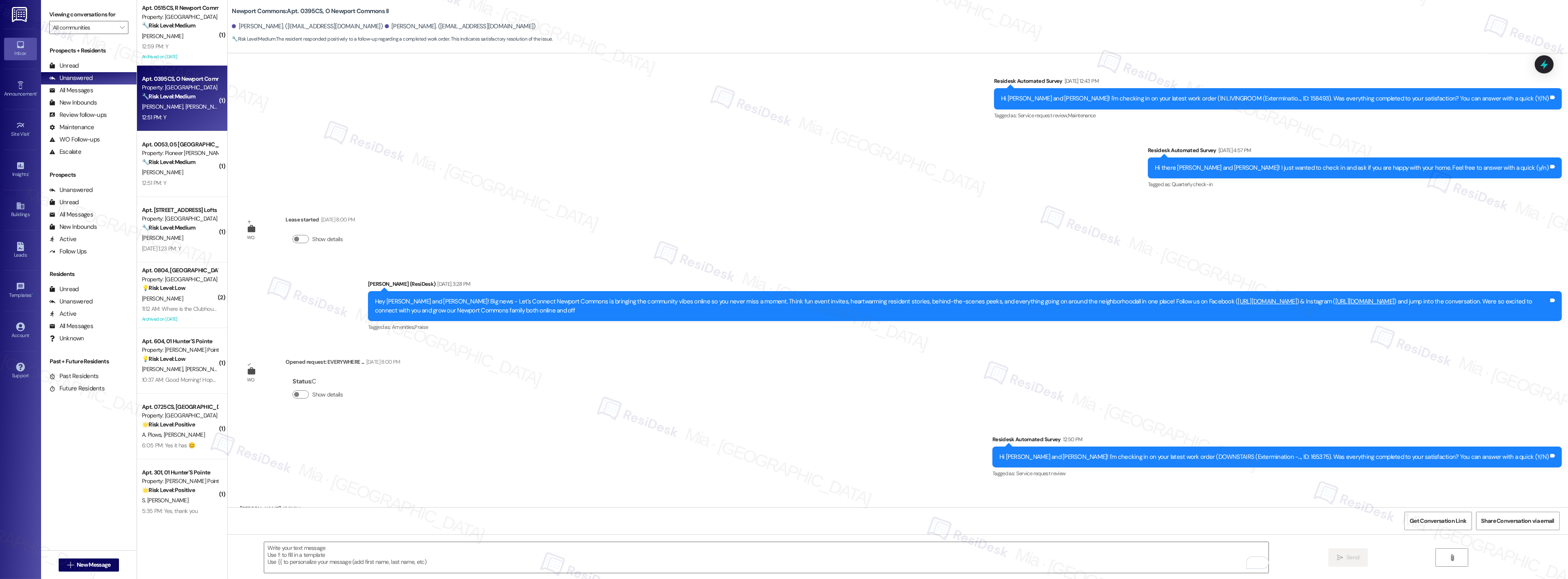
scroll to position [3954, 0]
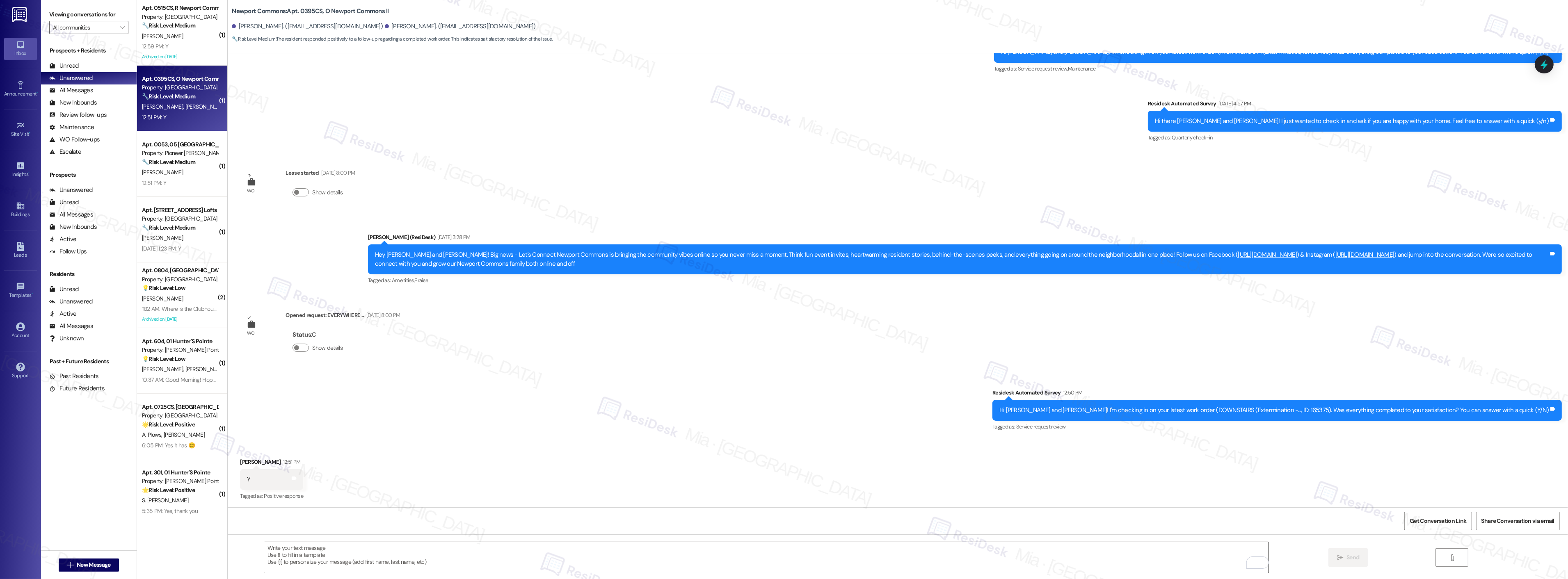
click at [330, 543] on textarea "To enrich screen reader interactions, please activate Accessibility in Grammarl…" at bounding box center [766, 557] width 1004 height 31
paste textarea "Thank you,, for your feedback. I'm so glad to hear you're satisfied with the re…"
click at [284, 549] on textarea "Thank you,, for your feedback. I'm so glad to hear you're satisfied with the re…" at bounding box center [766, 557] width 1004 height 31
drag, startPoint x: 602, startPoint y: 545, endPoint x: 238, endPoint y: 548, distance: 364.0
click at [238, 548] on div "Thank you,, for your feedback. I'm so glad to hear you're satisfied with the re…" at bounding box center [897, 565] width 1340 height 62
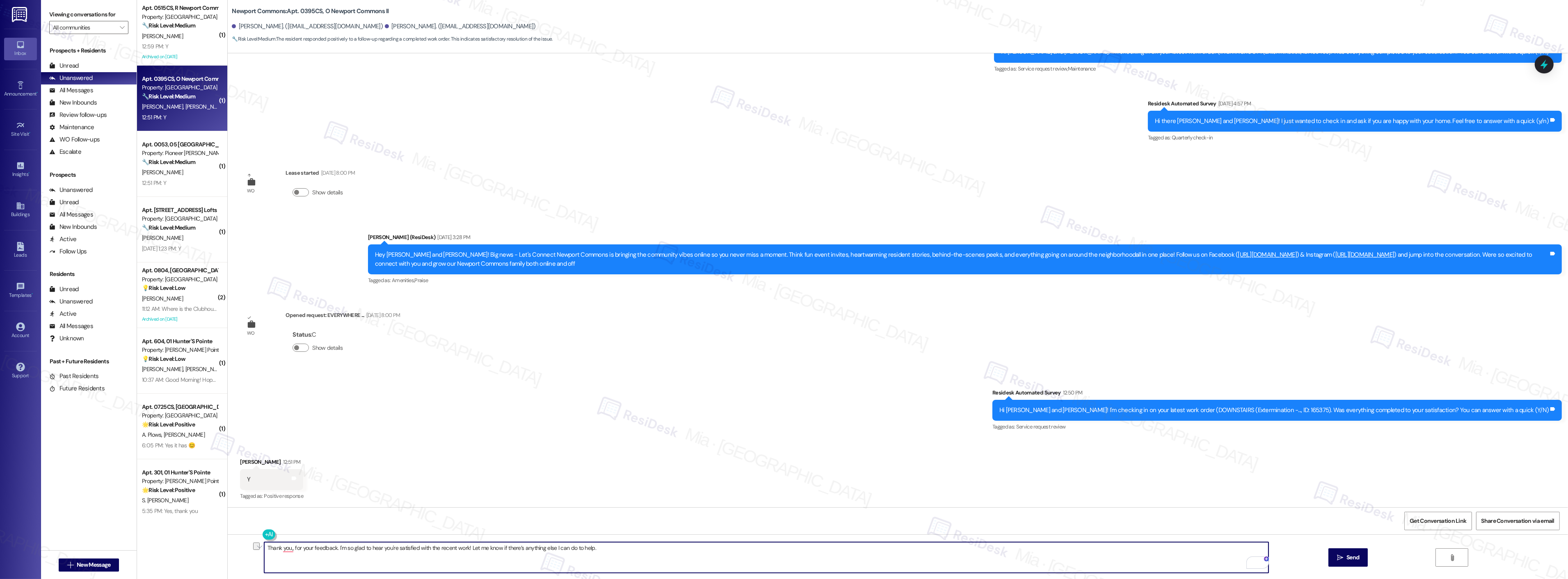
paste textarea "If I may ask...has {{property}} lived up to your expectations?"
click at [285, 551] on textarea "Thank you,, for your feedback. I'm so glad to hear you're satisfied with the re…" at bounding box center [766, 557] width 1004 height 31
type textarea "Thank you, William, for your feedback. I'm so glad to hear you're satisfied wit…"
click at [1354, 556] on span "Send" at bounding box center [1352, 557] width 13 height 9
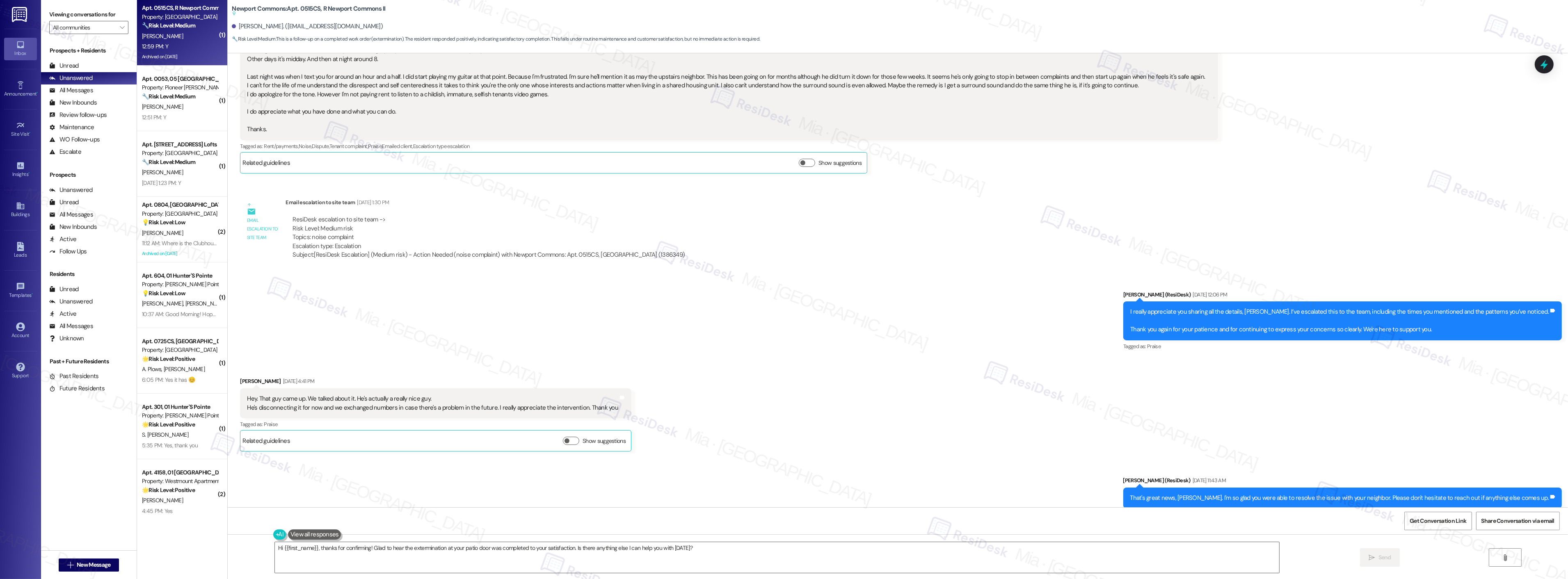
scroll to position [5650, 0]
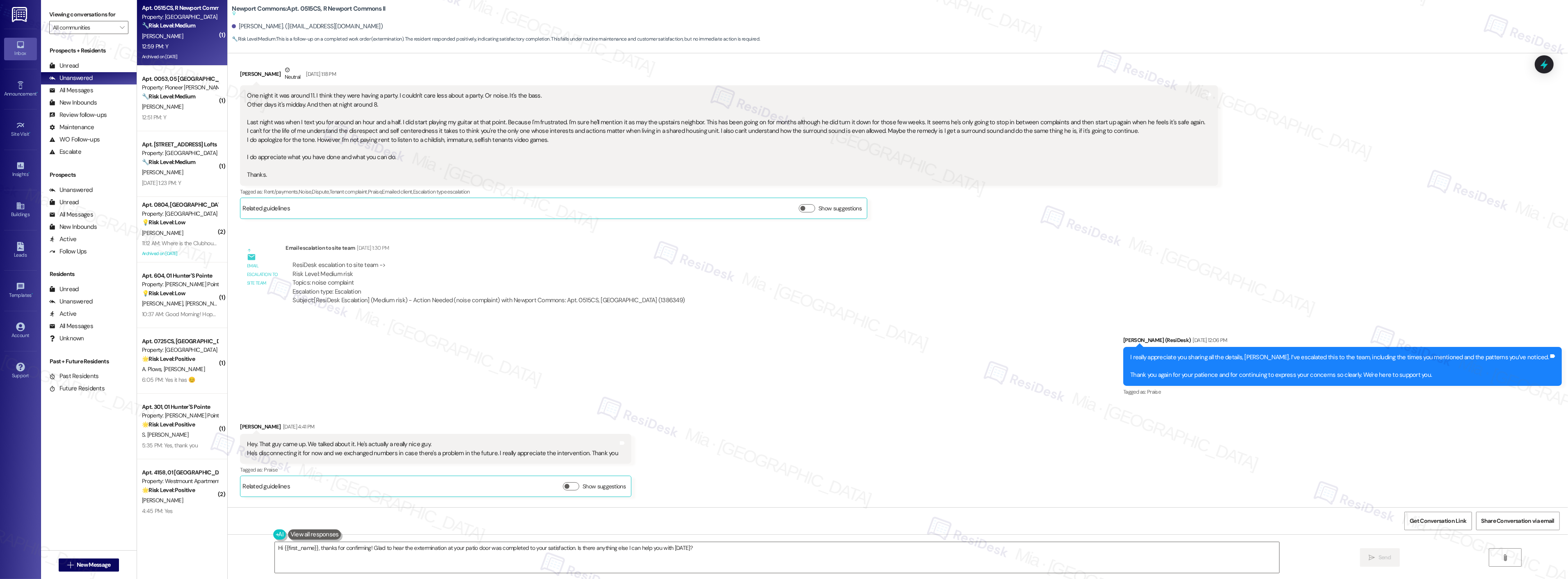
click at [858, 322] on div "Lease started [DATE] 8:00 PM Survey, sent via SMS Residesk Automated Survey [DA…" at bounding box center [897, 280] width 1340 height 454
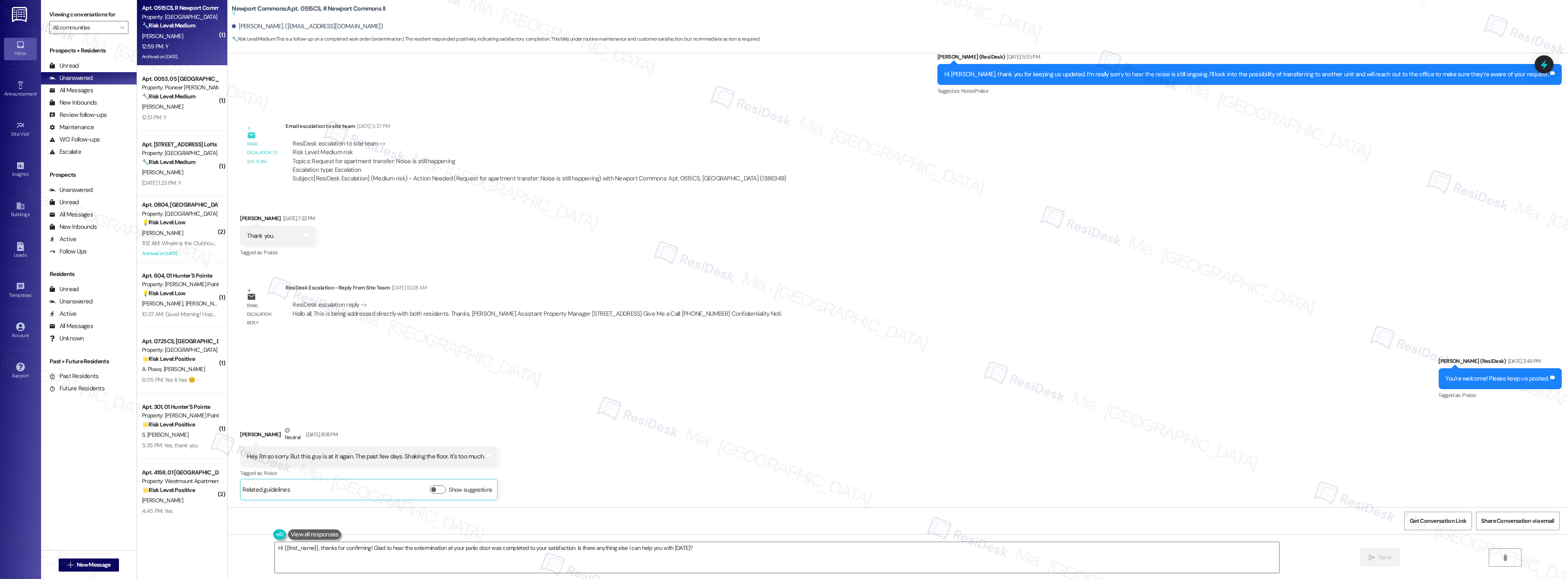
scroll to position [5104, 0]
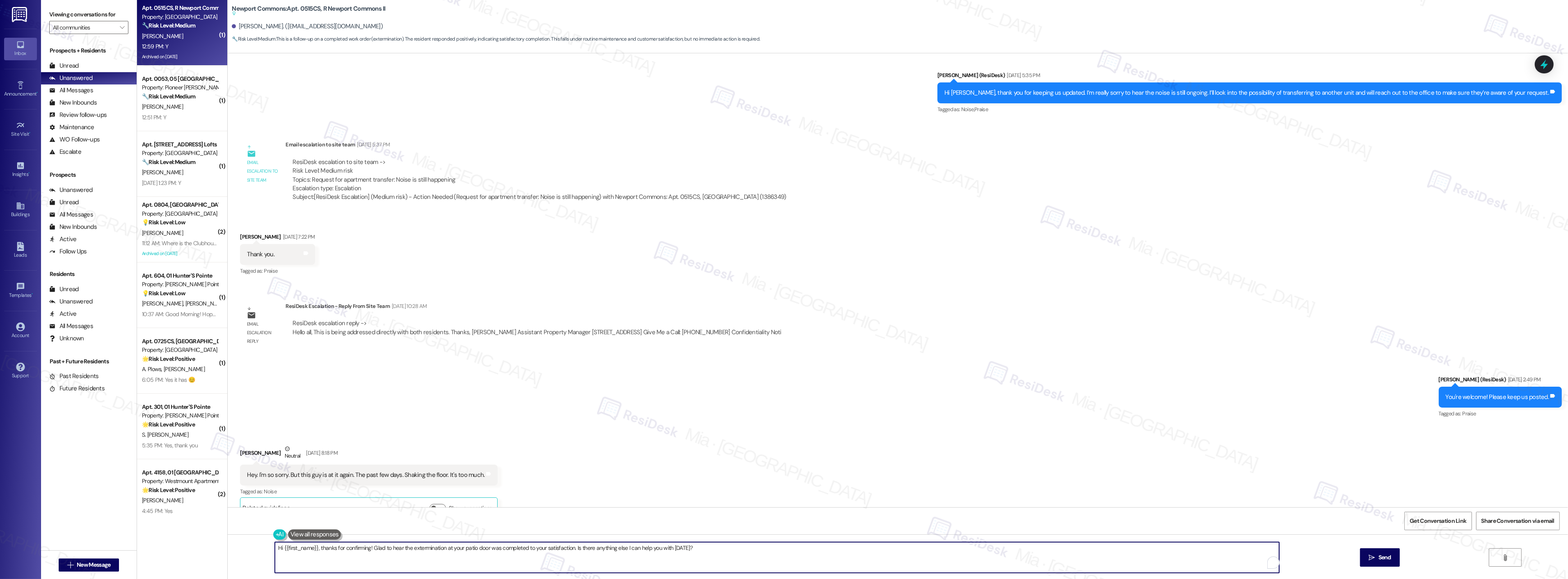
drag, startPoint x: 699, startPoint y: 550, endPoint x: 268, endPoint y: 549, distance: 431.0
click at [275, 549] on textarea "Hi {{first_name}}, thanks for confirming! Glad to hear the extermination at you…" at bounding box center [776, 557] width 1004 height 31
paste textarea "Thank you,, for your feedback. I'm so glad to hear you're satisfied with the re…"
click at [285, 548] on textarea "Thank you,, for your feedback. I'm so glad to hear you're satisfied with the re…" at bounding box center [766, 557] width 1004 height 31
click at [286, 549] on textarea "Thank you,, for your feedback. I'm so glad to hear you're satisfied with the re…" at bounding box center [766, 557] width 1004 height 31
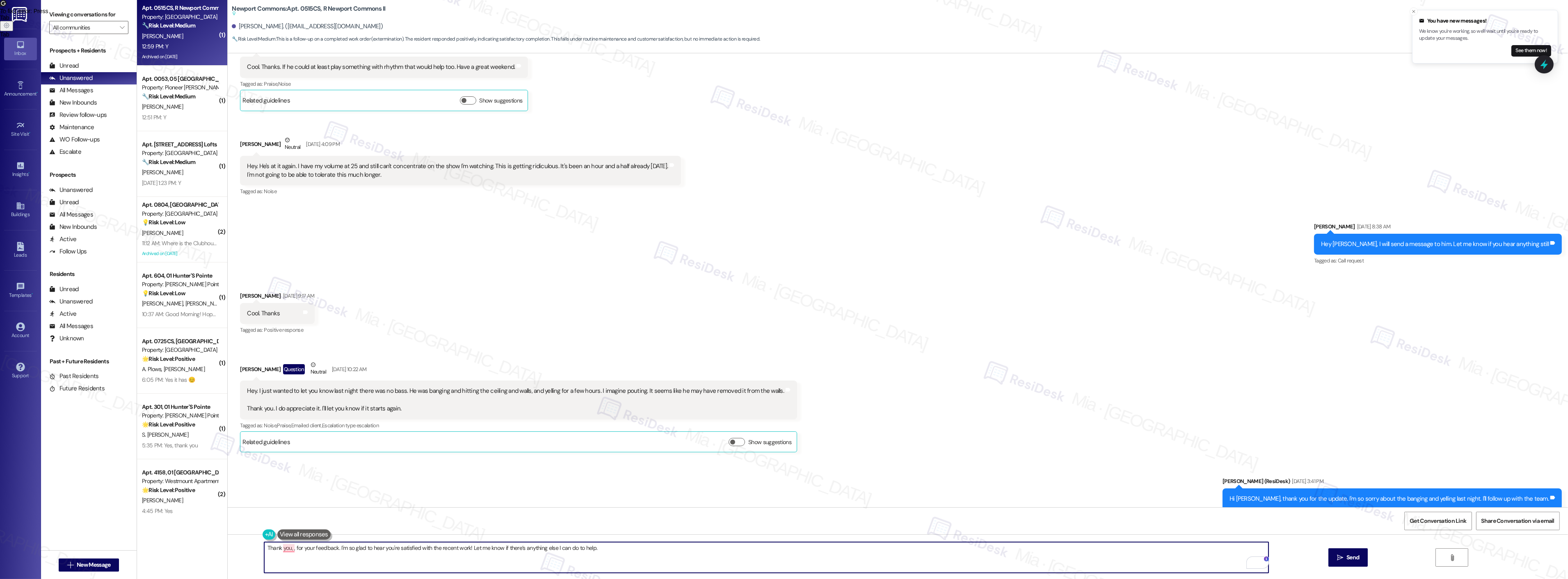
scroll to position [4329, 0]
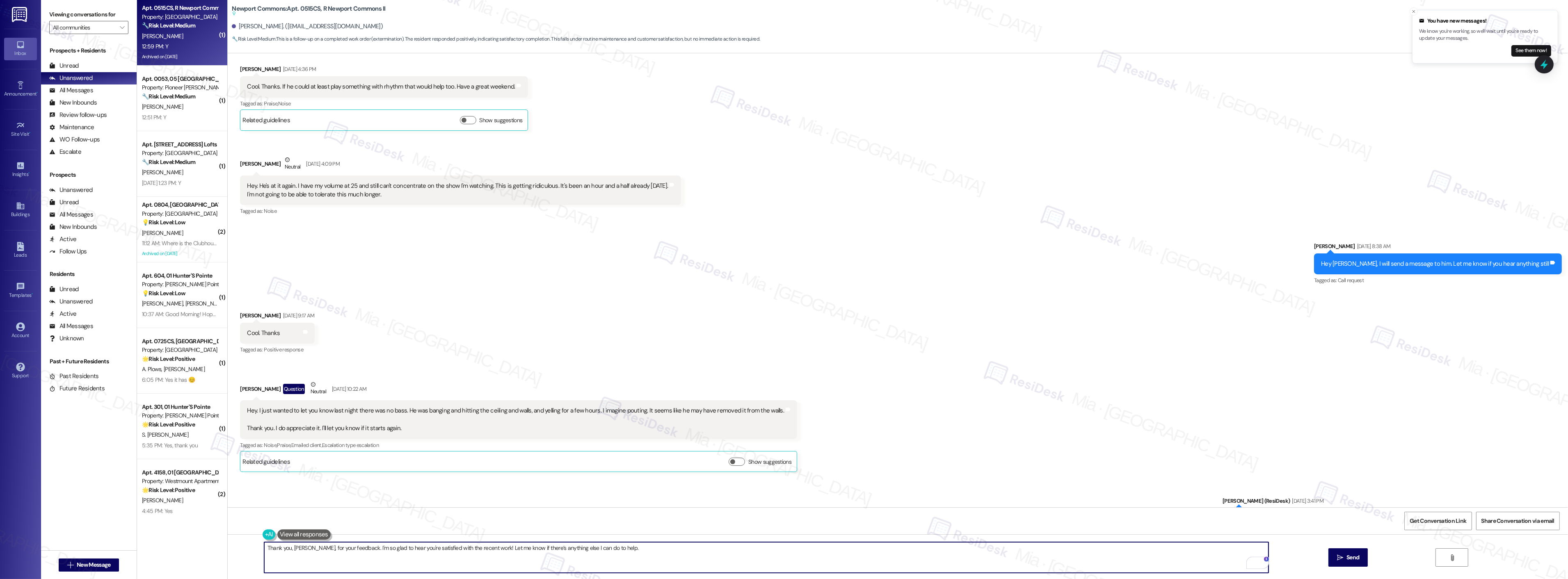
click at [649, 549] on textarea "Thank you, Michael, for your feedback. I'm so glad to hear you're satisfied wit…" at bounding box center [766, 557] width 1004 height 31
type textarea "Thank you, Michael, for your feedback. I'm so glad to hear you're satisfied wit…"
click at [1338, 551] on button " Send" at bounding box center [1348, 557] width 40 height 18
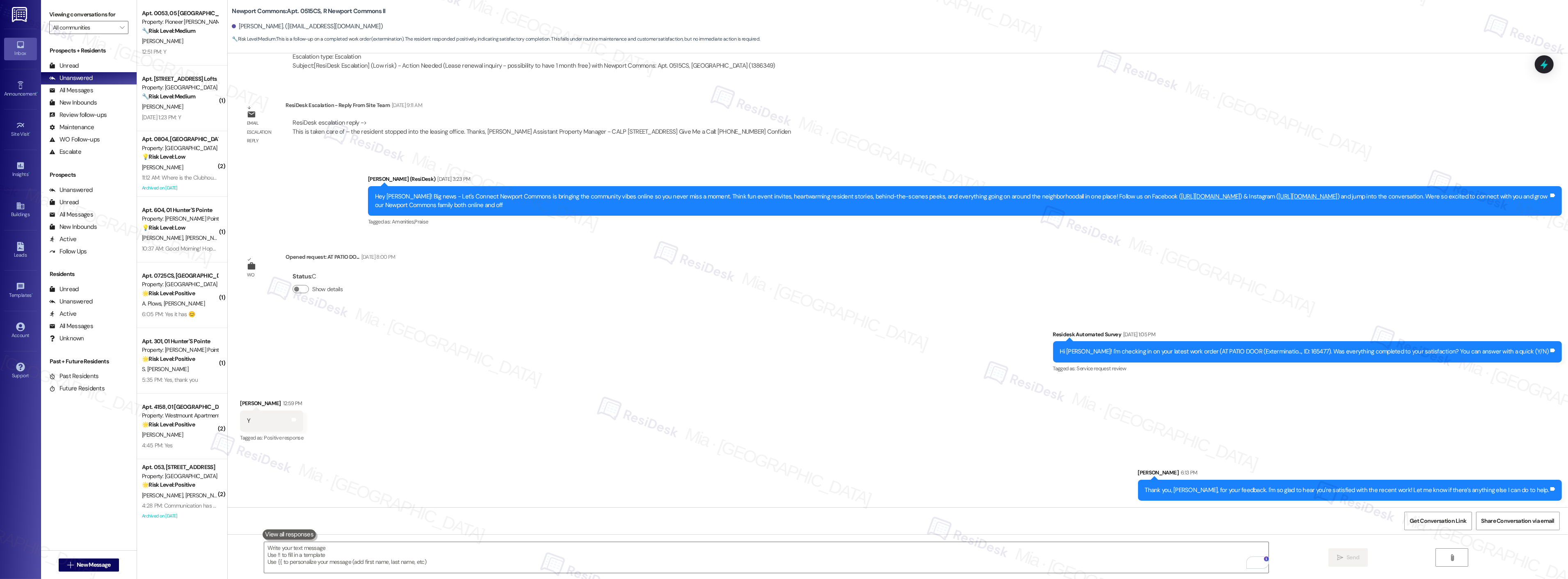
scroll to position [6481, 0]
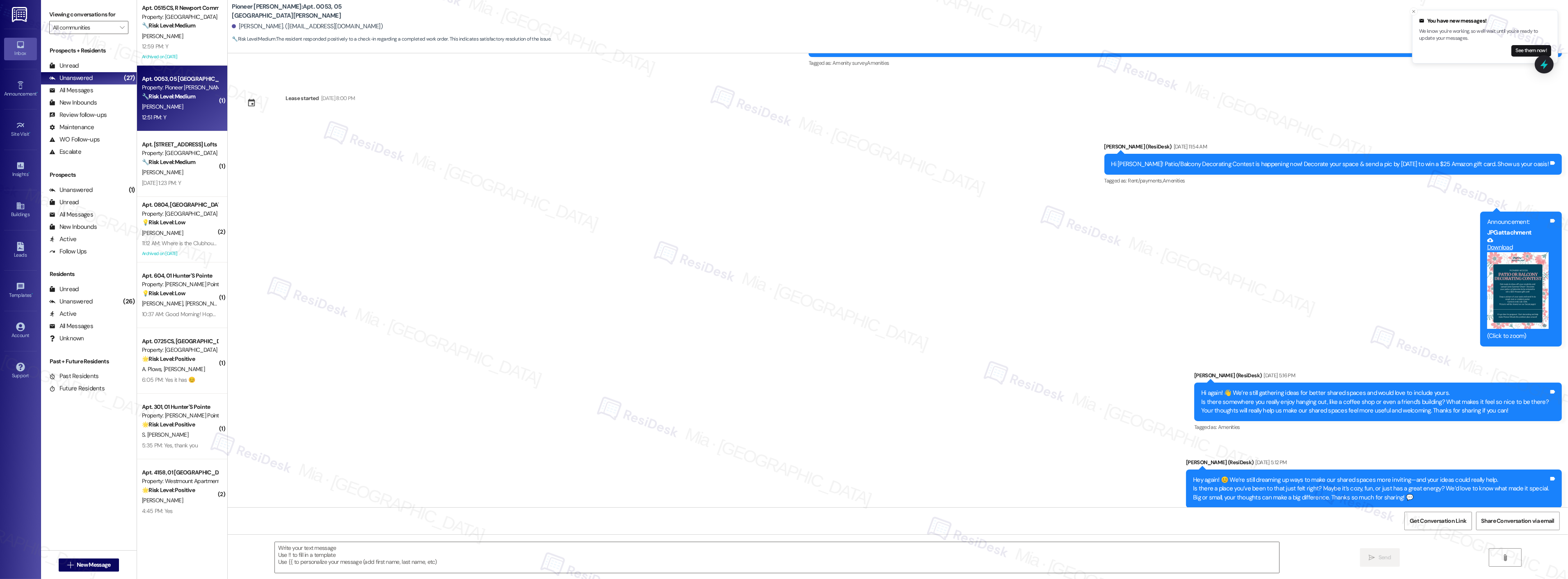
scroll to position [4848, 0]
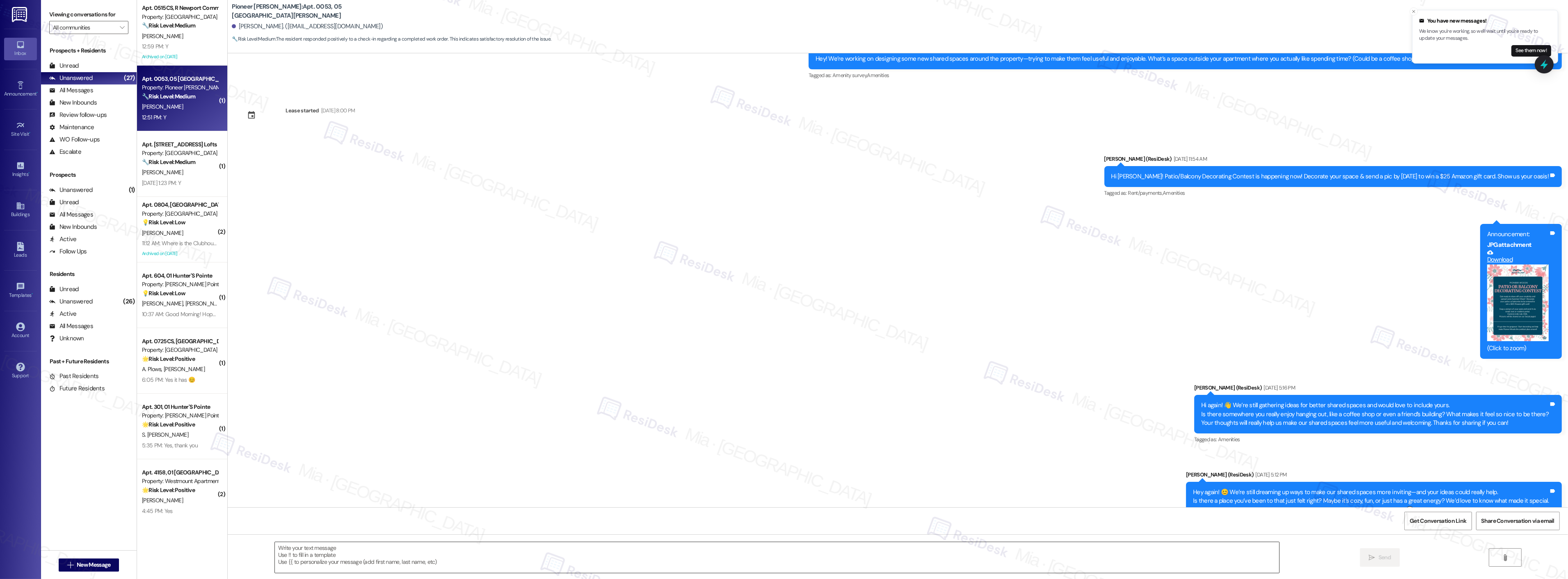
click at [321, 552] on textarea at bounding box center [776, 557] width 1004 height 31
paste textarea "Thank you,, for your feedback. I'm so glad to hear you're satisfied with the re…"
type textarea "Thank you,, for your feedback. I'm so glad to hear you're satisfied with the re…"
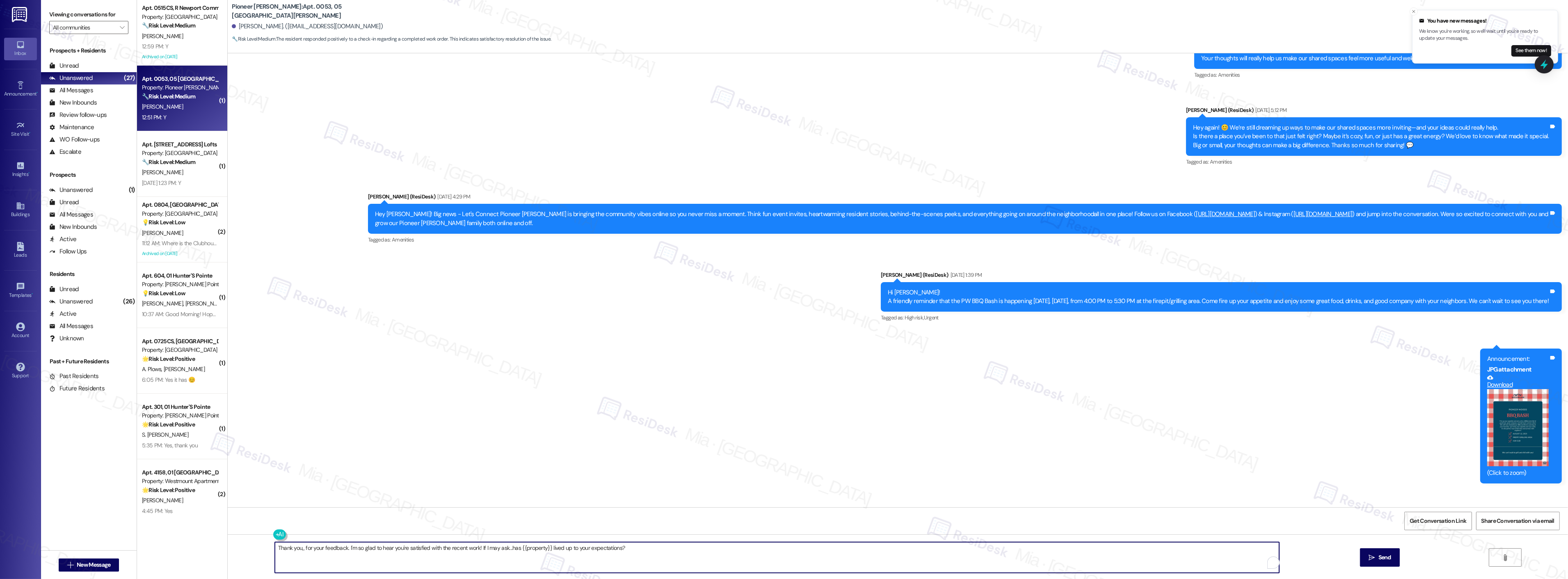
scroll to position [5485, 0]
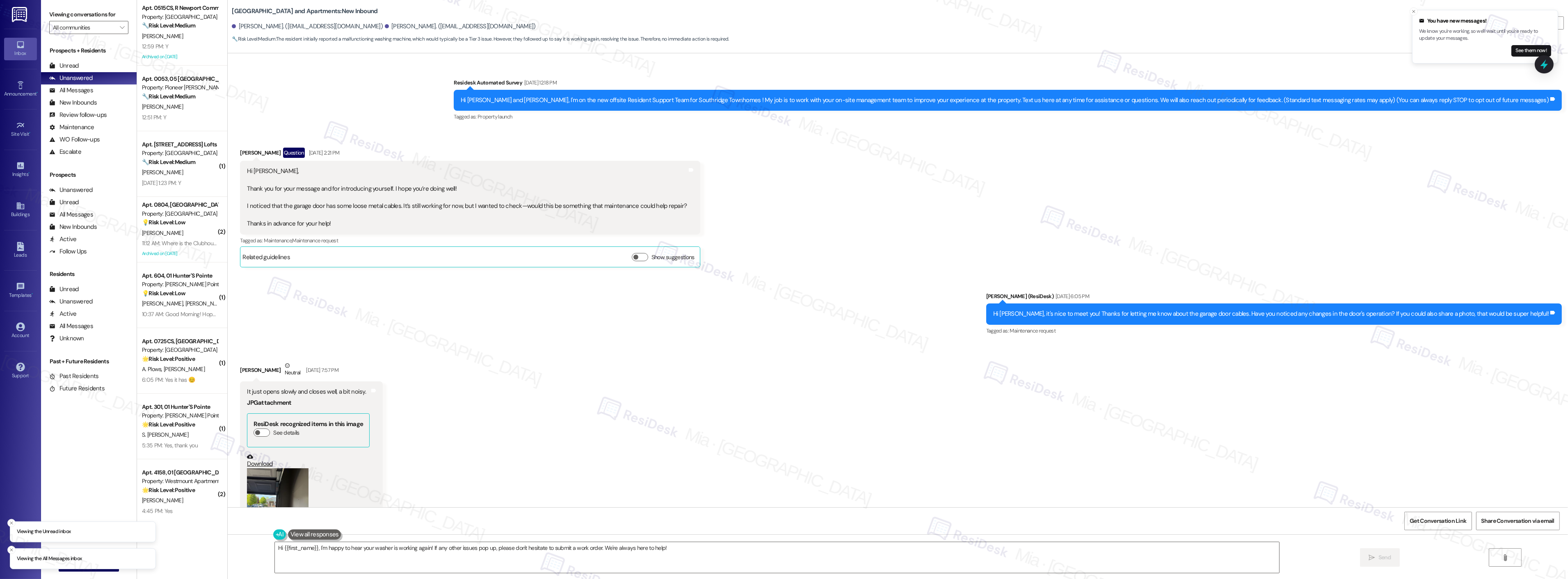
scroll to position [2449, 0]
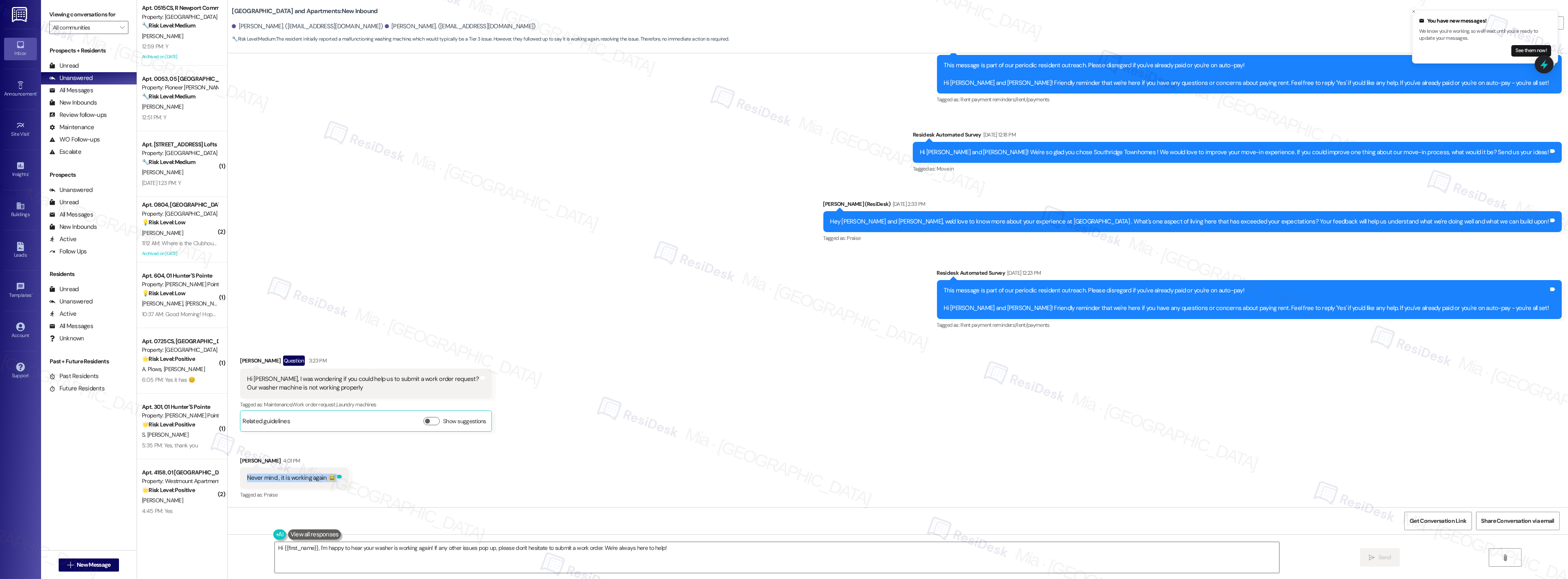
drag, startPoint x: 241, startPoint y: 477, endPoint x: 327, endPoint y: 479, distance: 86.0
click at [327, 479] on div "Never mind , it is working again 😅 Tags and notes" at bounding box center [294, 478] width 109 height 21
copy div "Never mind , it is working again 😅 Tags and notes"
drag, startPoint x: 662, startPoint y: 545, endPoint x: 270, endPoint y: 546, distance: 392.0
click at [270, 546] on textarea "Hi {{first_name}}, I'm happy to hear your washer is working again! If any other…" at bounding box center [766, 557] width 1004 height 31
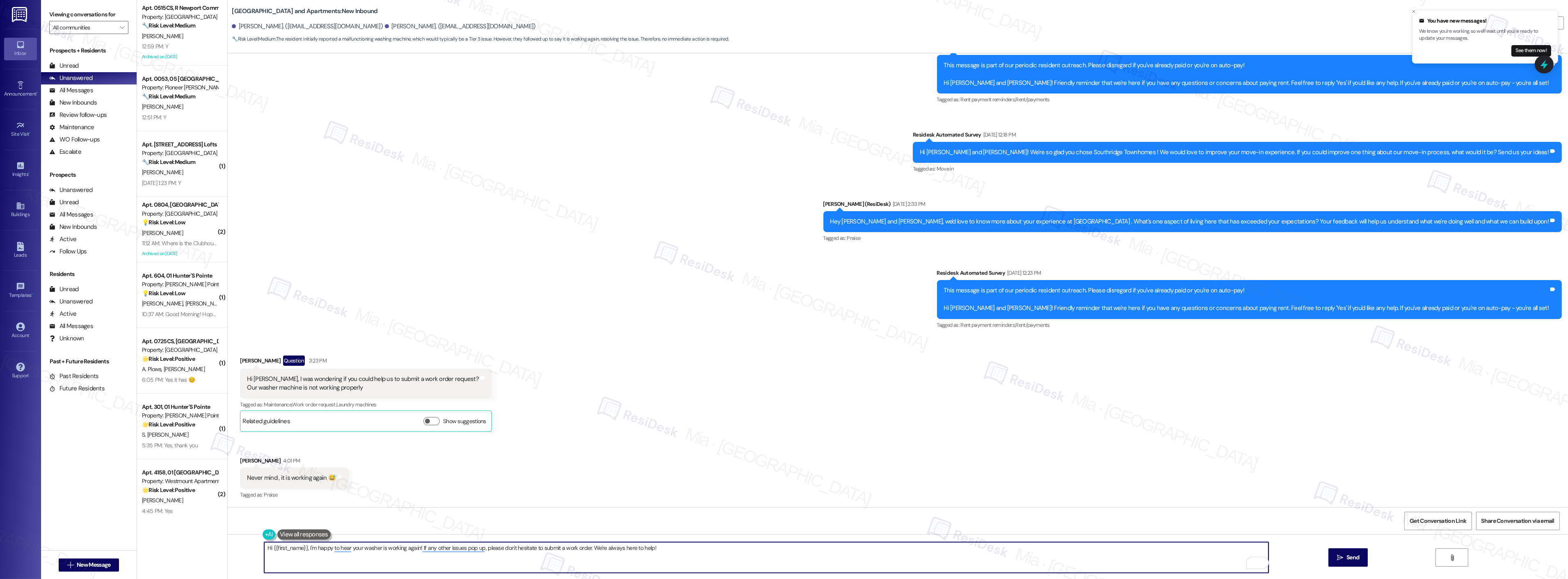
paste textarea "Good to know it’s working again. Don’t hesitate to reach out if the issue comes…"
click at [264, 548] on textarea "Good to know it’s working again. Don’t hesitate to reach out if the issue comes…" at bounding box center [766, 557] width 1004 height 31
click at [301, 550] on textarea "It's good to know it’s working again. Don’t hesitate to reach out if the issue …" at bounding box center [766, 557] width 1004 height 31
click at [315, 521] on span "Jennifer" at bounding box center [333, 523] width 54 height 7
click at [509, 551] on textarea "It's good to know, Jennifer, that it’s working again. Don’t hesitate to reach o…" at bounding box center [766, 557] width 1004 height 31
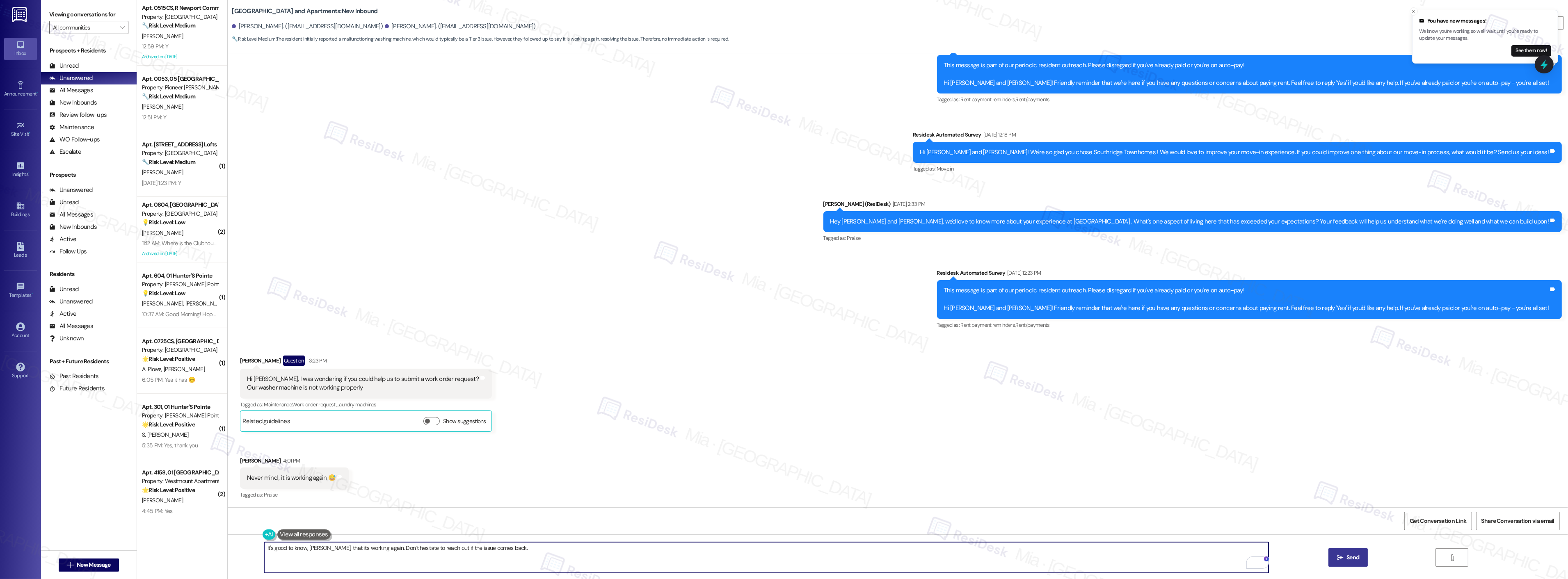
type textarea "It's good to know, Jennifer, that it’s working again. Don’t hesitate to reach o…"
click at [1339, 554] on icon "" at bounding box center [1339, 558] width 6 height 7
click at [1418, 522] on span "Get Conversation Link" at bounding box center [1437, 521] width 57 height 9
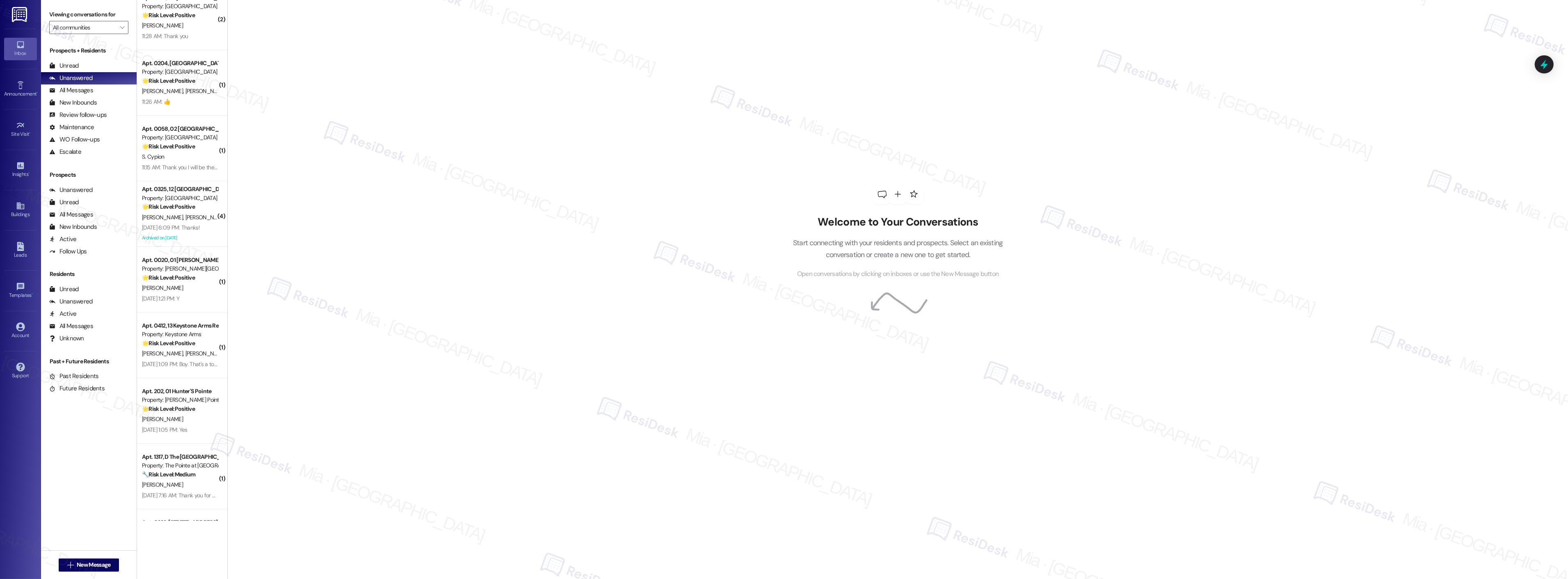
scroll to position [1054, 0]
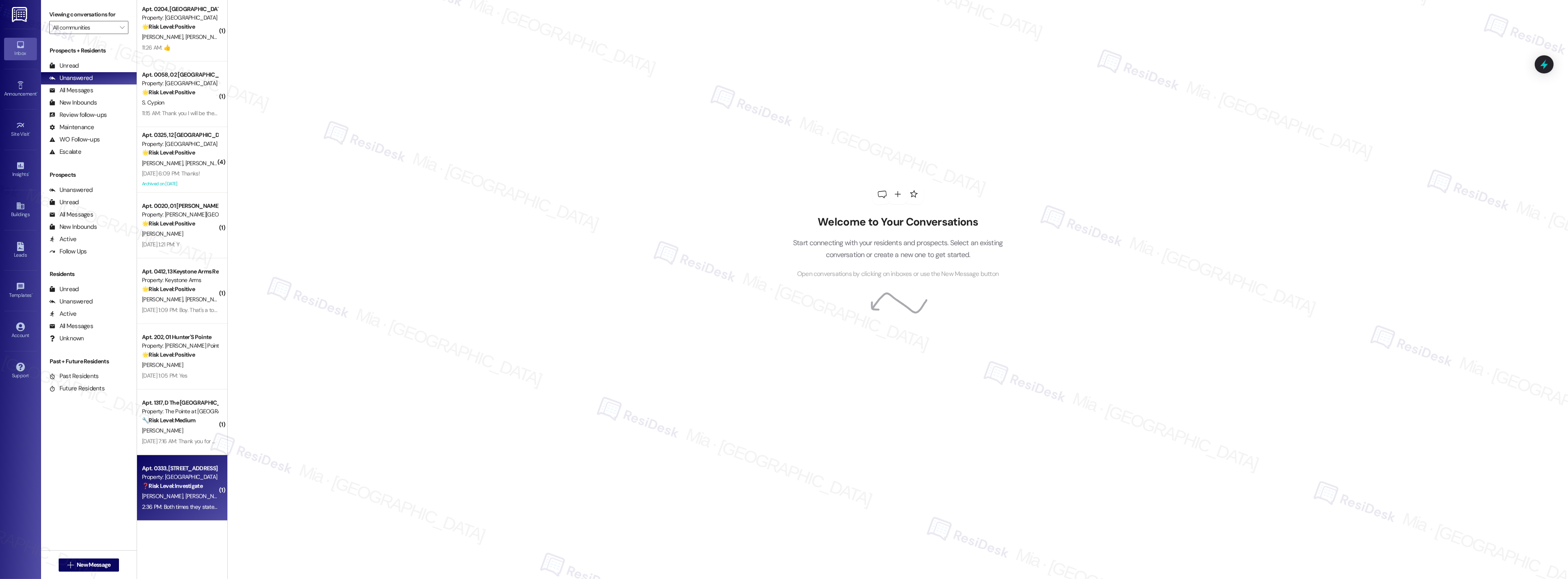
click at [186, 493] on span "[PERSON_NAME]" at bounding box center [206, 496] width 41 height 8
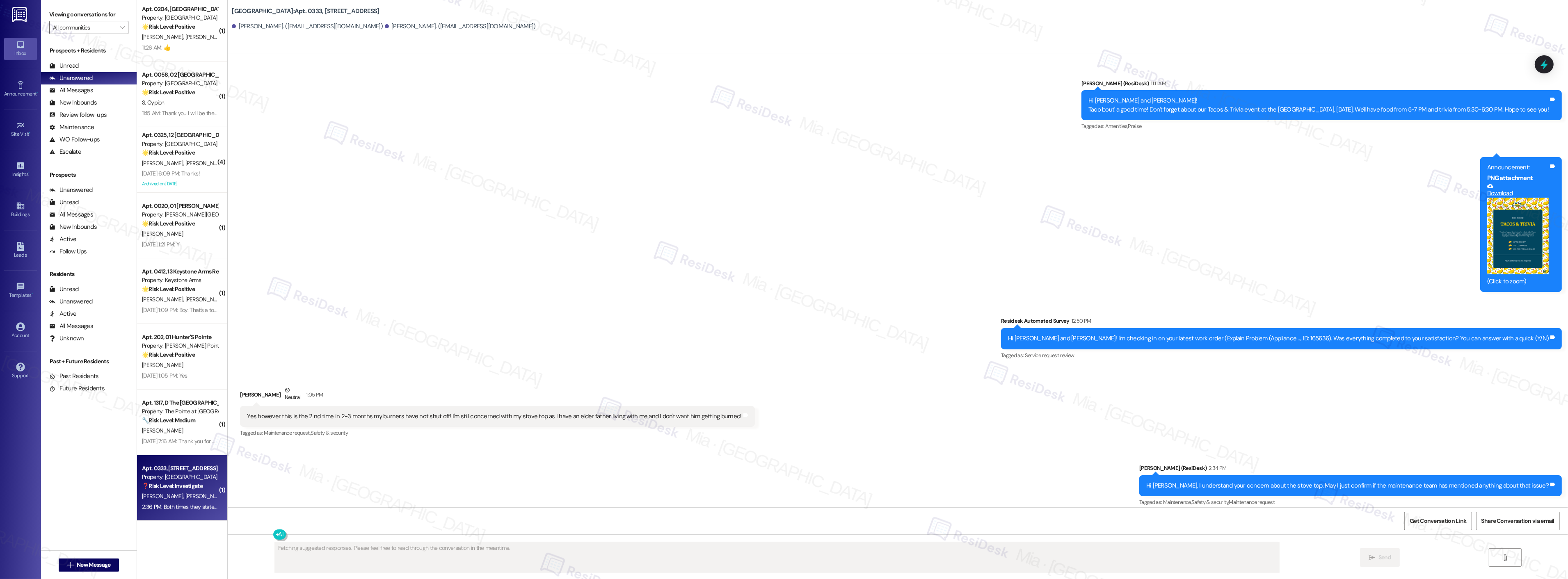
scroll to position [5711, 0]
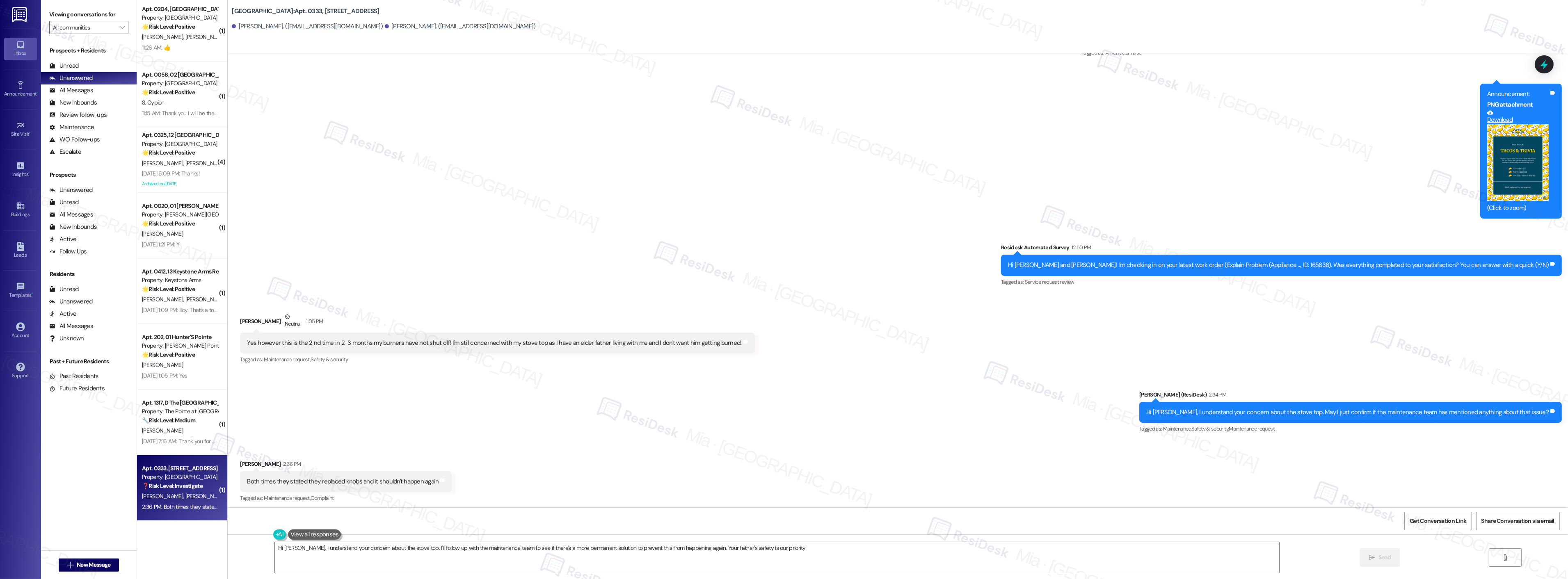
type textarea "Hi [PERSON_NAME], I understand your concern about the stove top. I'll follow up…"
click at [204, 432] on div "[PERSON_NAME]" at bounding box center [179, 430] width 77 height 10
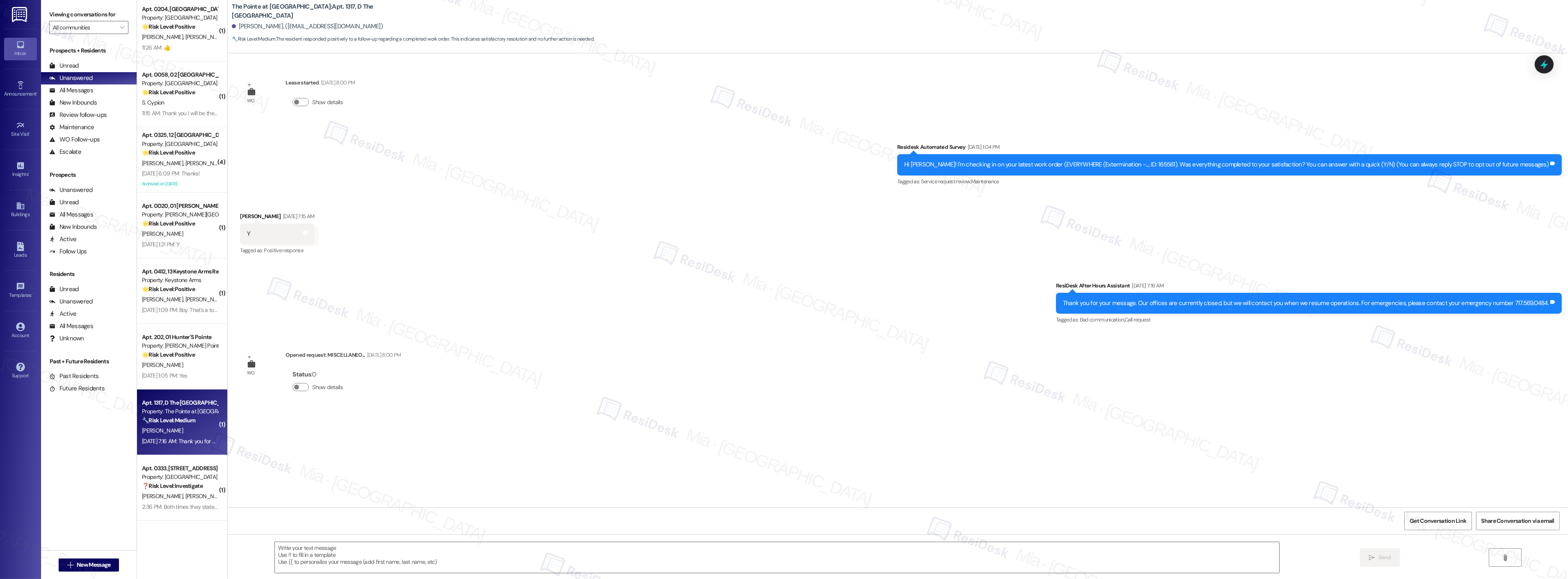
type textarea "Fetching suggested responses. Please feel free to read through the conversation…"
click at [285, 547] on textarea at bounding box center [776, 557] width 1004 height 31
paste textarea "Thank you,, for your feedback. I'm so glad to hear you're satisfied with the re…"
click at [296, 549] on textarea "Thank you,, for your feedback. I'm so glad to hear you're satisfied with the re…" at bounding box center [776, 557] width 1004 height 31
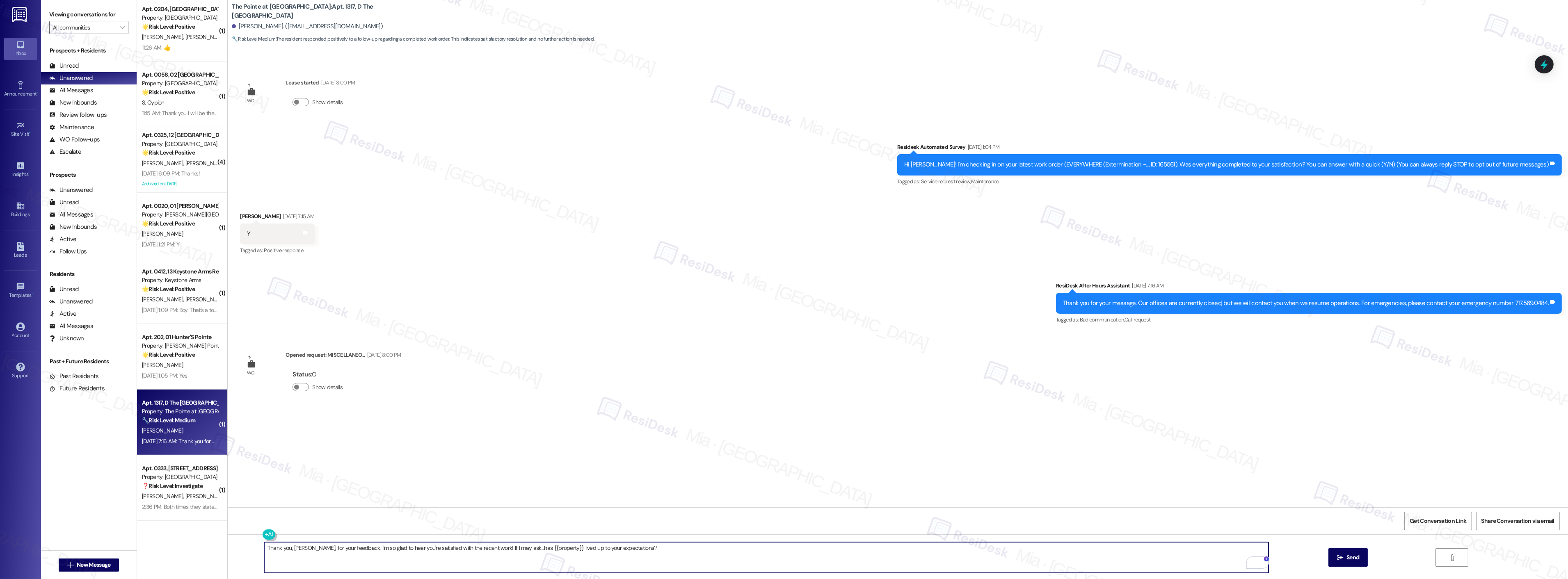
click at [653, 552] on textarea "Thank you, [PERSON_NAME], for your feedback. I'm so glad to hear you're satisfi…" at bounding box center [766, 557] width 1004 height 31
type textarea "Thank you, [PERSON_NAME], for your feedback. I'm so glad to hear you're satisfi…"
click at [1347, 554] on span "Send" at bounding box center [1352, 557] width 13 height 9
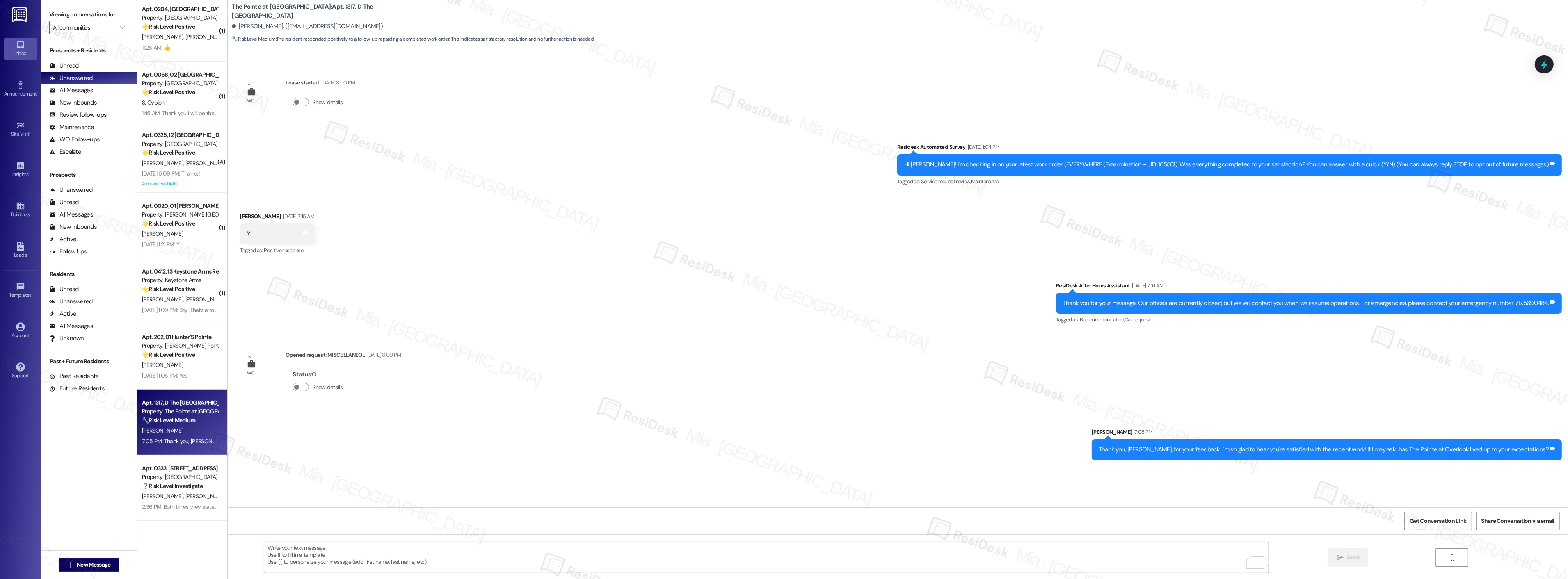
click at [968, 423] on div "Sent via SMS [PERSON_NAME] 7:05 PM Thank you, [PERSON_NAME], for your feedback.…" at bounding box center [897, 437] width 1340 height 57
click at [179, 352] on strong "🌟 Risk Level: Positive" at bounding box center [168, 355] width 53 height 8
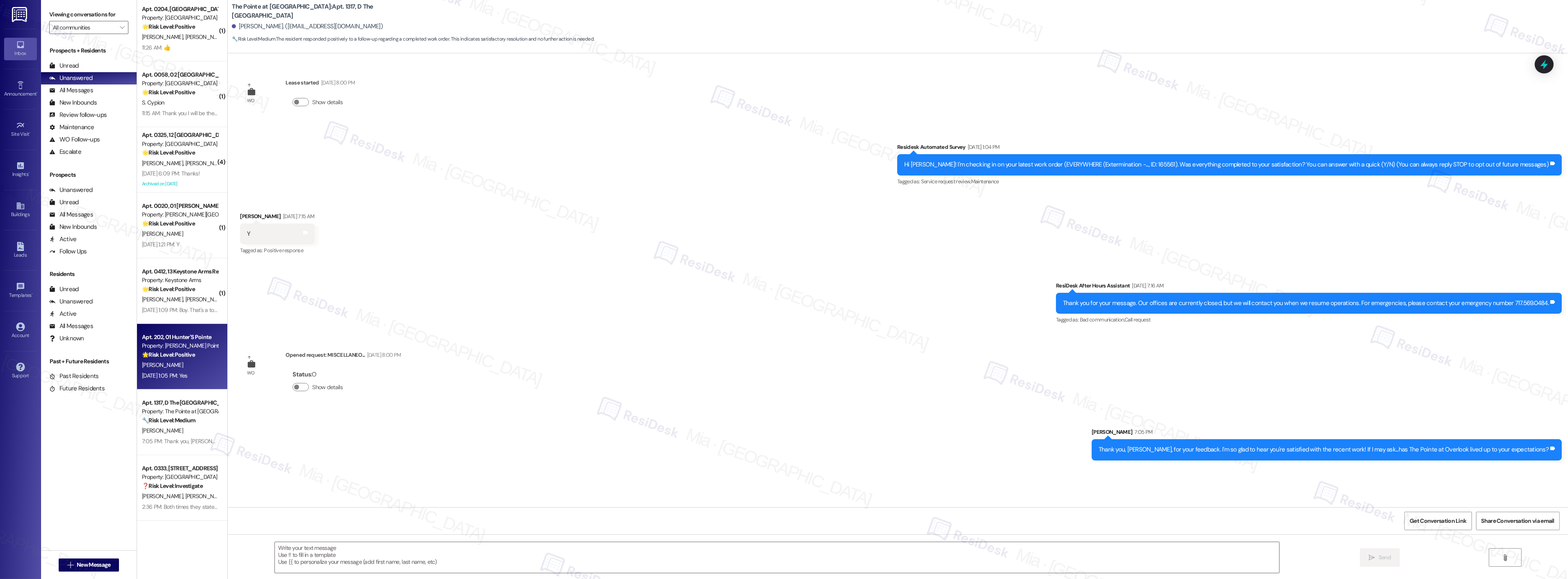
type textarea "Fetching suggested responses. Please feel free to read through the conversation…"
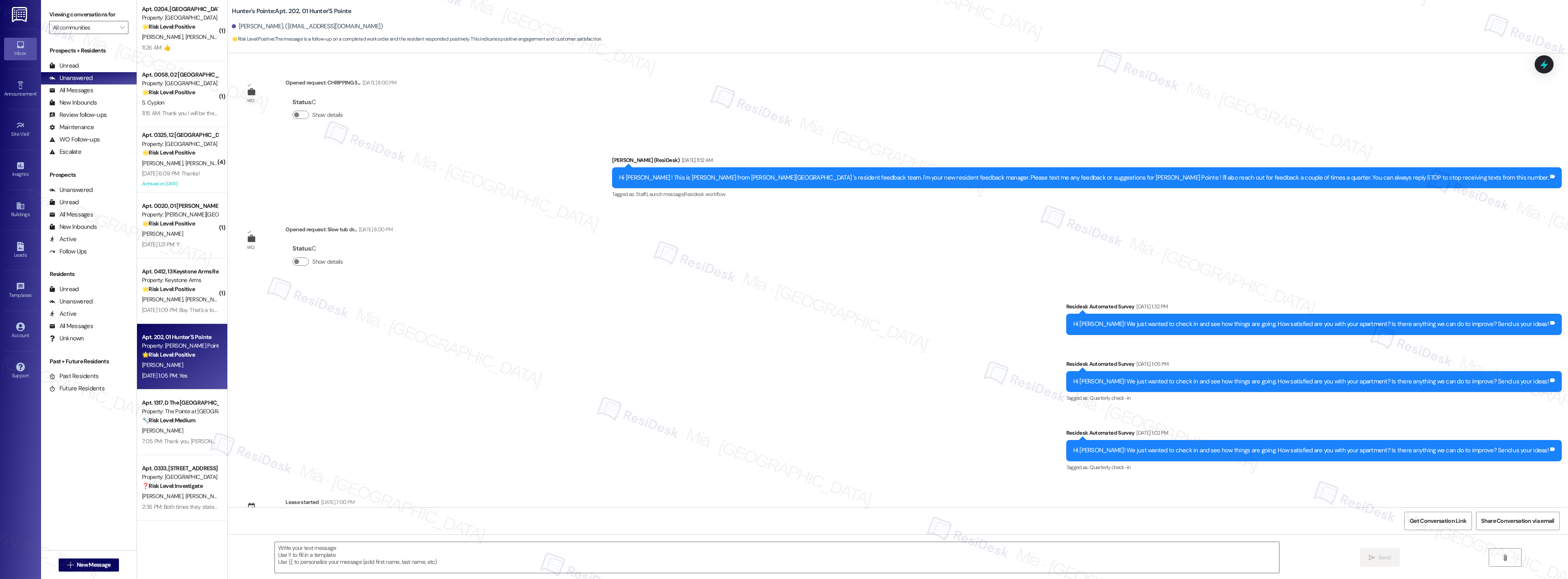
scroll to position [3619, 0]
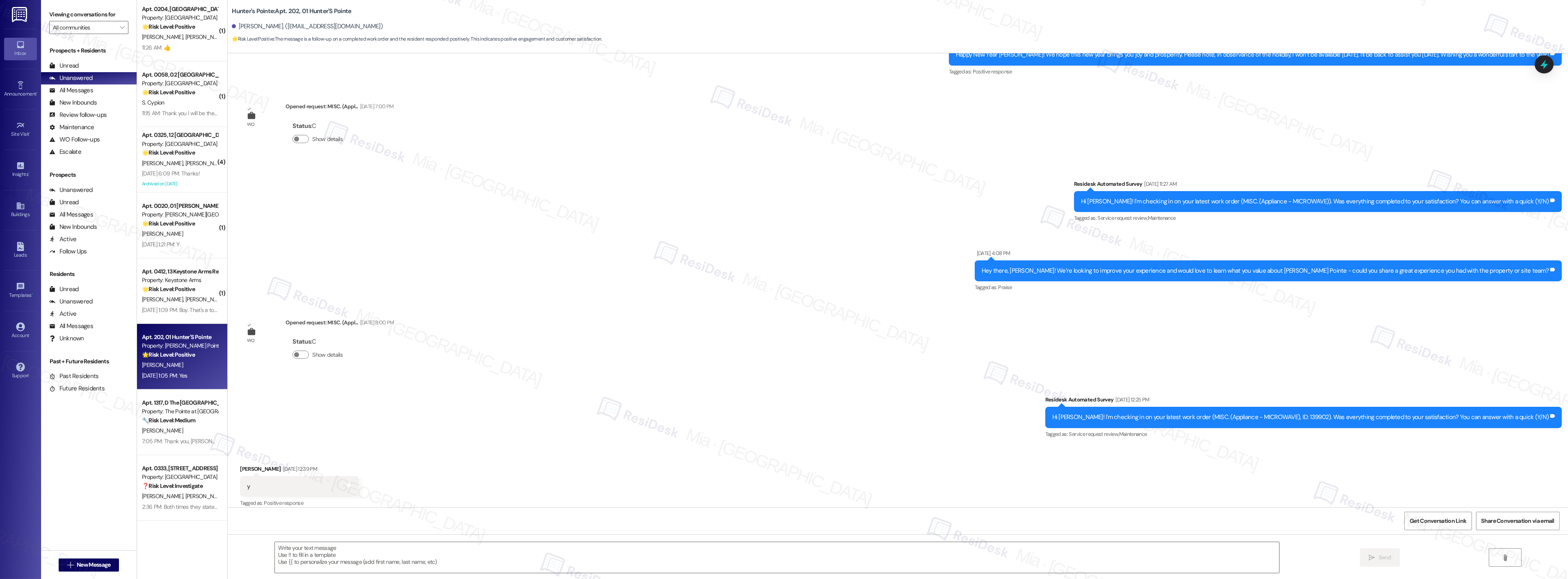
type textarea "Fetching suggested responses. Please feel free to read through the conversation…"
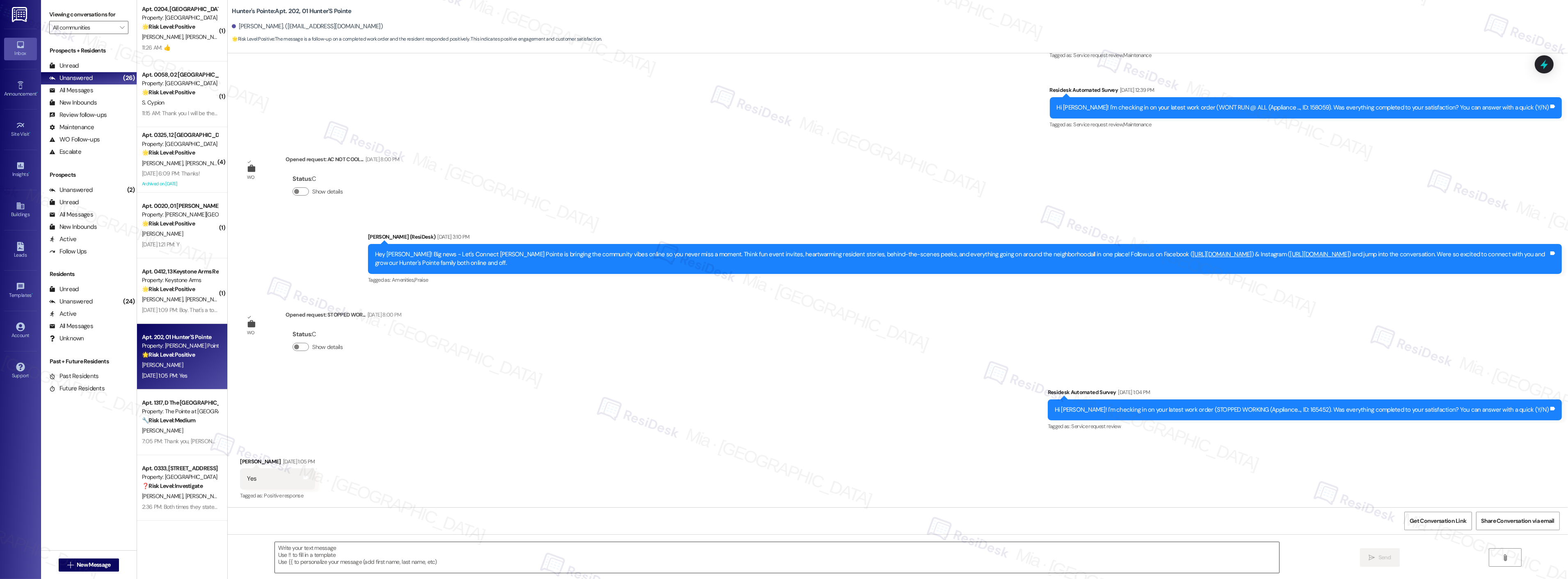
click at [335, 551] on textarea at bounding box center [776, 557] width 1004 height 31
paste textarea "Thank you,, for your feedback. I'm so glad to hear you're satisfied with the re…"
click at [286, 552] on textarea "Thank you,, for your feedback. I'm so glad to hear you're satisfied with the re…" at bounding box center [766, 557] width 1004 height 31
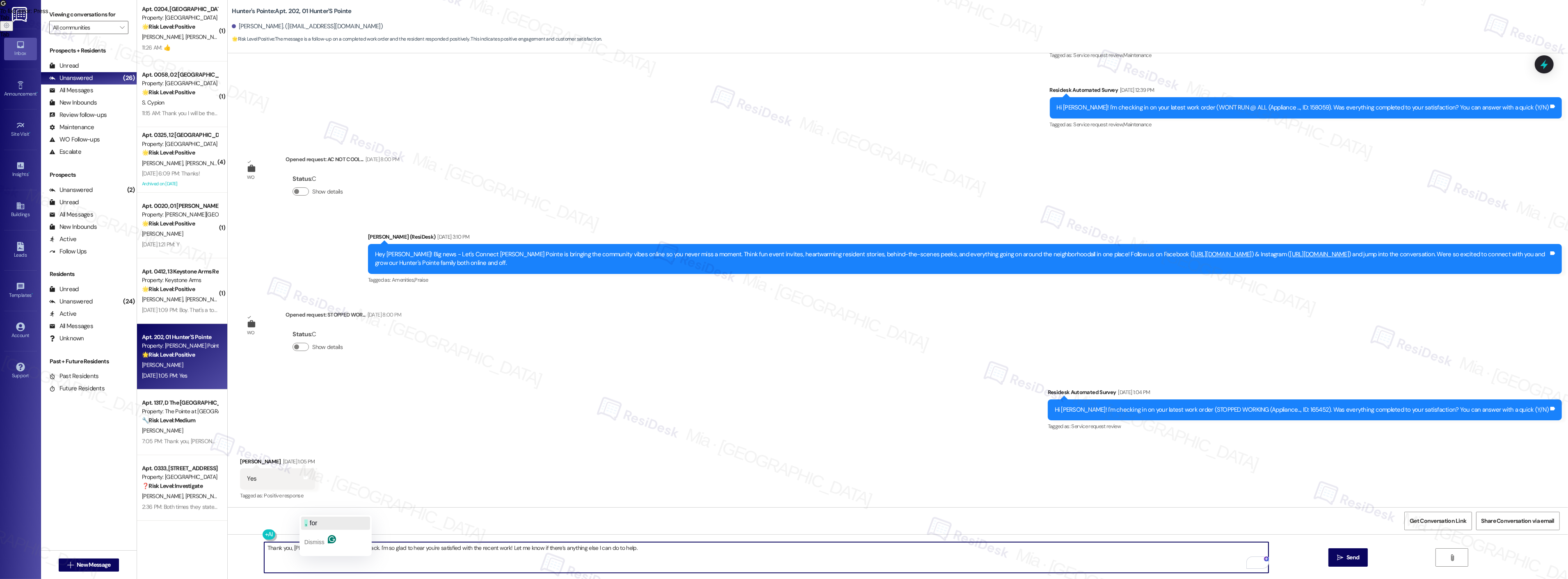
click at [312, 524] on span "for" at bounding box center [313, 523] width 8 height 7
click at [672, 556] on textarea "Thank you, [PERSON_NAME], for your feedback. I'm so glad to hear you're satisfi…" at bounding box center [766, 557] width 1004 height 31
type textarea "Thank you, [PERSON_NAME], for your feedback. I'm so glad to hear you're satisfi…"
click at [1338, 556] on icon "" at bounding box center [1339, 558] width 6 height 7
click at [929, 448] on div "Received via SMS [PERSON_NAME] [DATE] 1:05 PM Yes Tags and notes Tagged as: Pos…" at bounding box center [897, 473] width 1340 height 69
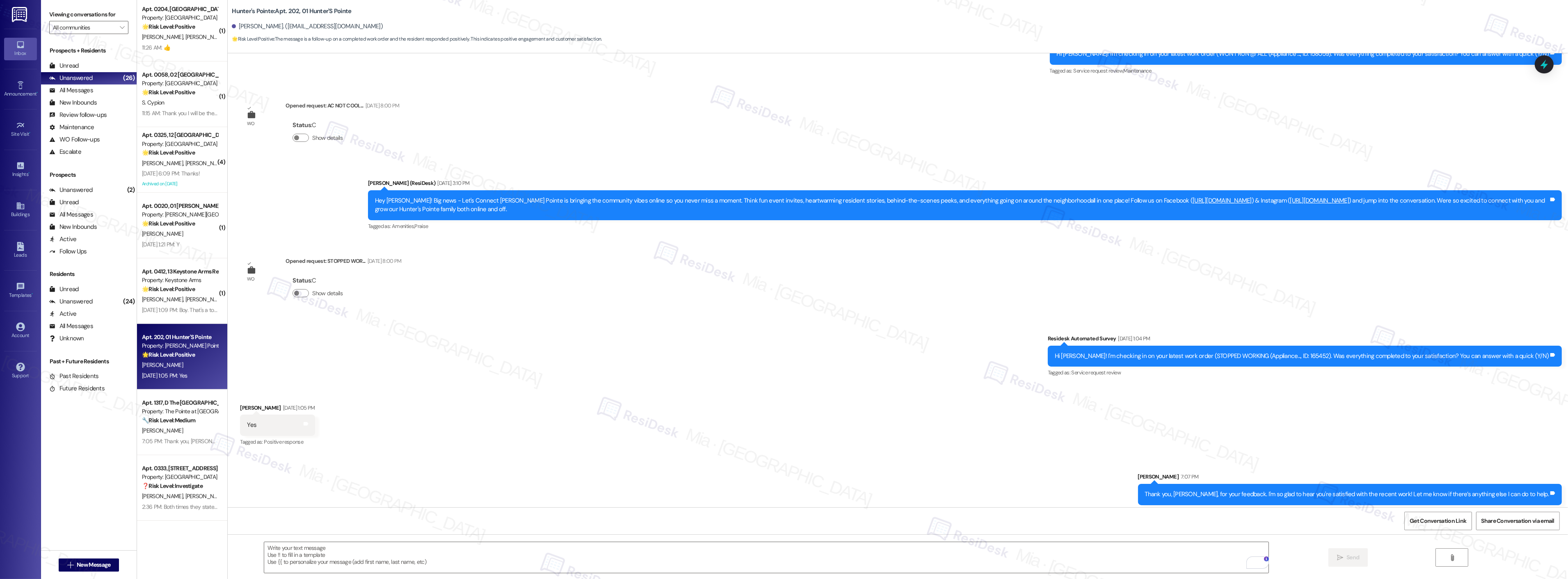
scroll to position [3677, 0]
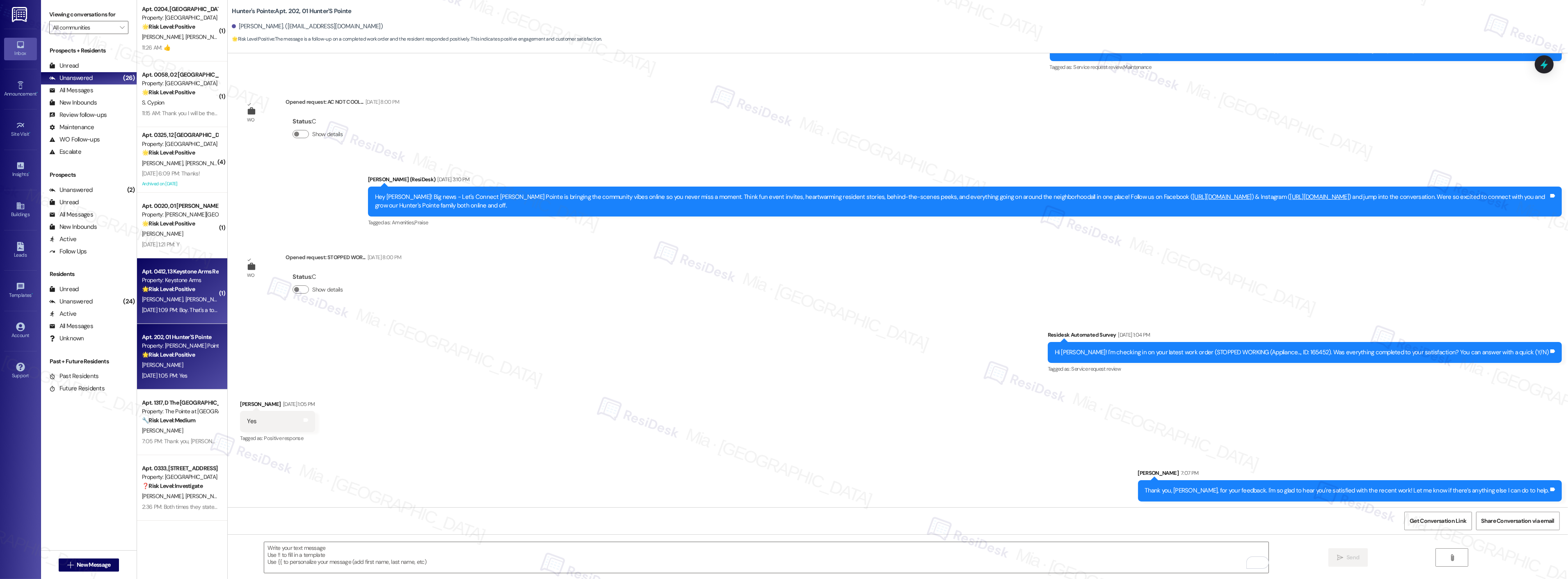
click at [197, 293] on div "🌟 Risk Level: Positive The resident is providing positive feedback about their …" at bounding box center [179, 289] width 76 height 9
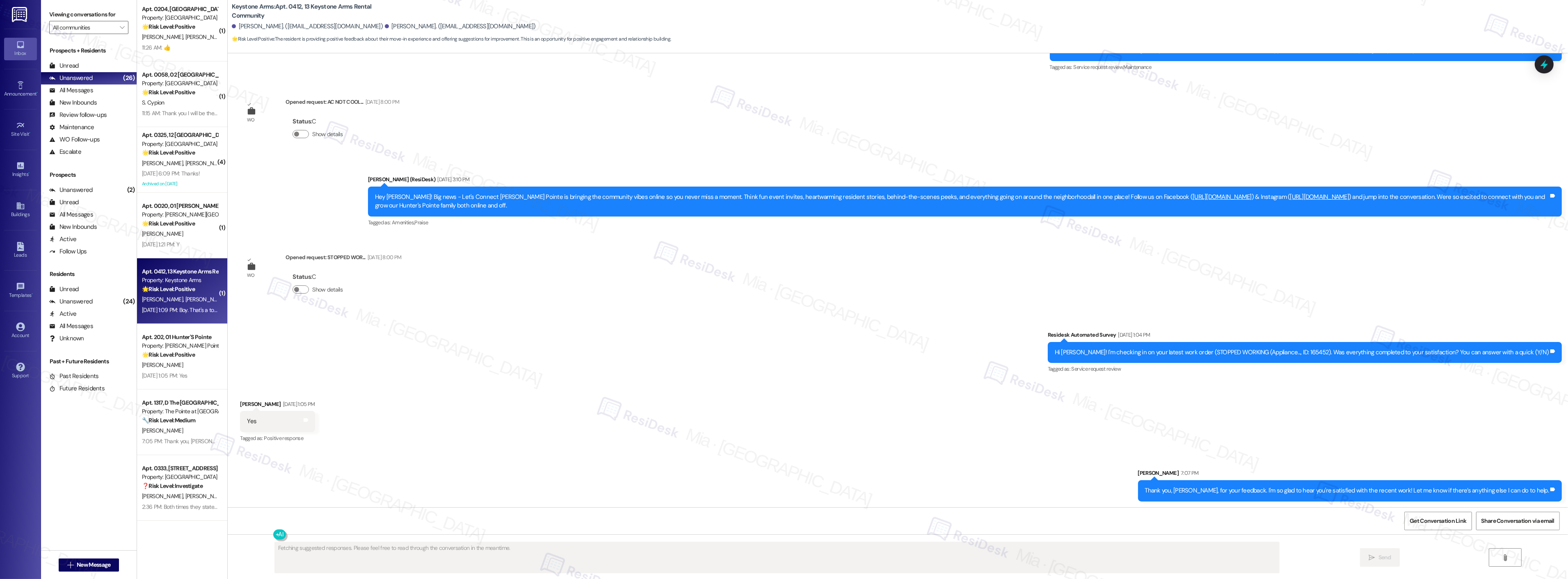
scroll to position [0, 0]
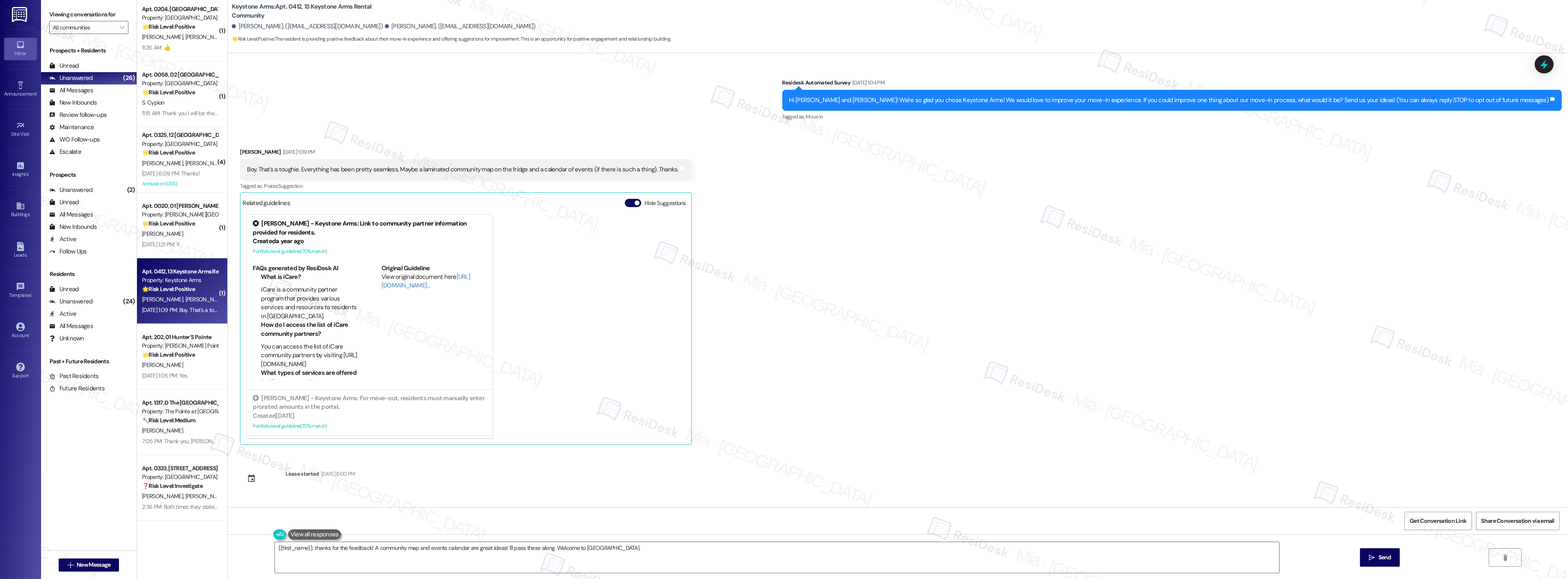
type textarea "{{first_name}}, thanks for the feedback! A community map and events calendar ar…"
click at [955, 376] on div "Received via SMS [PERSON_NAME] [DATE] 1:09 PM Boy. That's a toughie. Everything…" at bounding box center [897, 290] width 1340 height 322
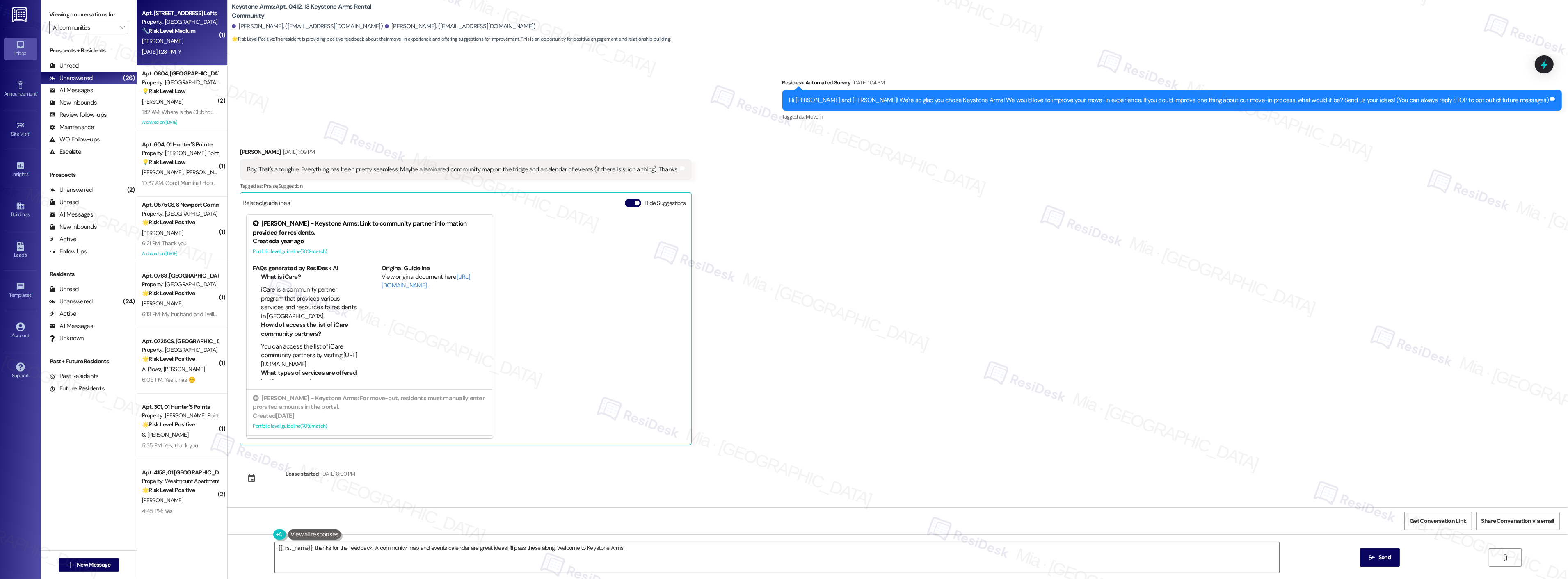
click at [179, 51] on div "[DATE] 1:23 PM: Y [DATE] 1:23 PM: Y" at bounding box center [161, 51] width 39 height 8
type textarea "Fetching suggested responses. Please feel free to read through the conversation…"
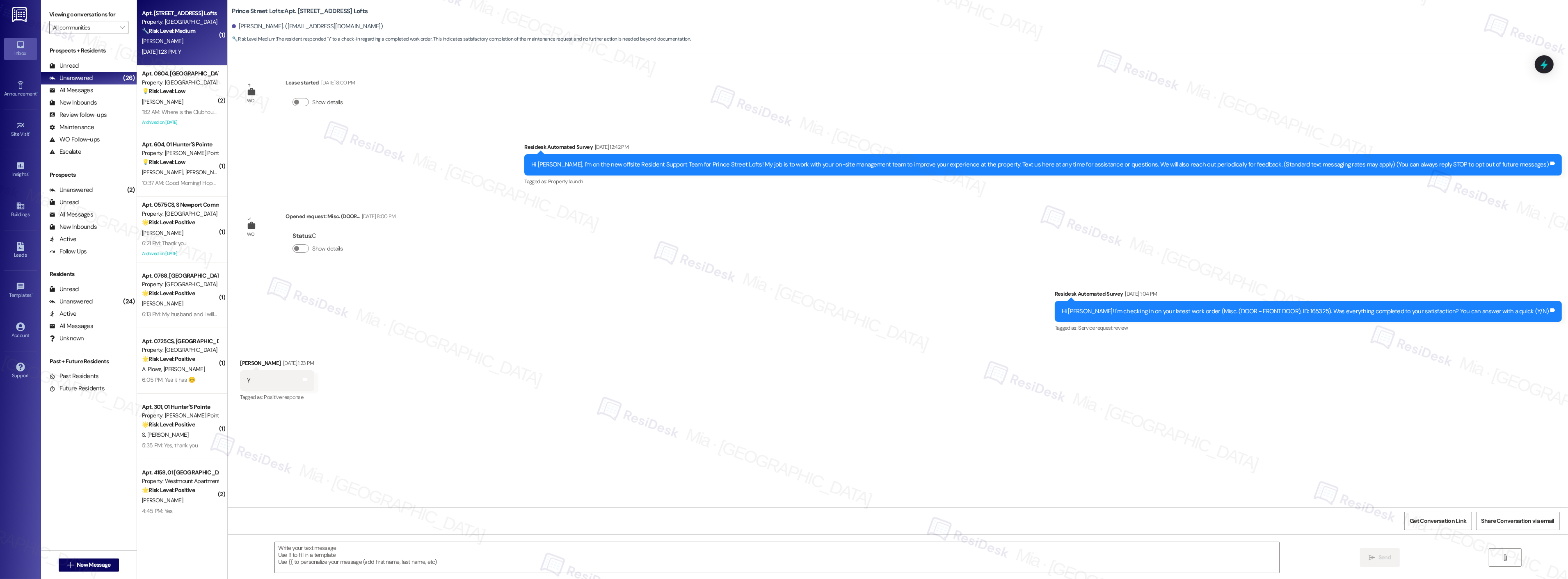
click at [1001, 272] on div "Survey, sent via SMS Residesk Automated Survey [DATE] 1:04 PM Hi [PERSON_NAME]!…" at bounding box center [897, 305] width 1340 height 69
click at [742, 303] on div "Survey, sent via SMS Residesk Automated Survey [DATE] 1:04 PM Hi [PERSON_NAME]!…" at bounding box center [897, 305] width 1340 height 69
click at [342, 549] on textarea at bounding box center [776, 557] width 1004 height 31
paste textarea "Thank you,, for your feedback. I'm so glad to hear you're satisfied with the re…"
click at [285, 547] on textarea "Thank you,, for your feedback. I'm so glad to hear you're satisfied with the re…" at bounding box center [766, 557] width 1004 height 31
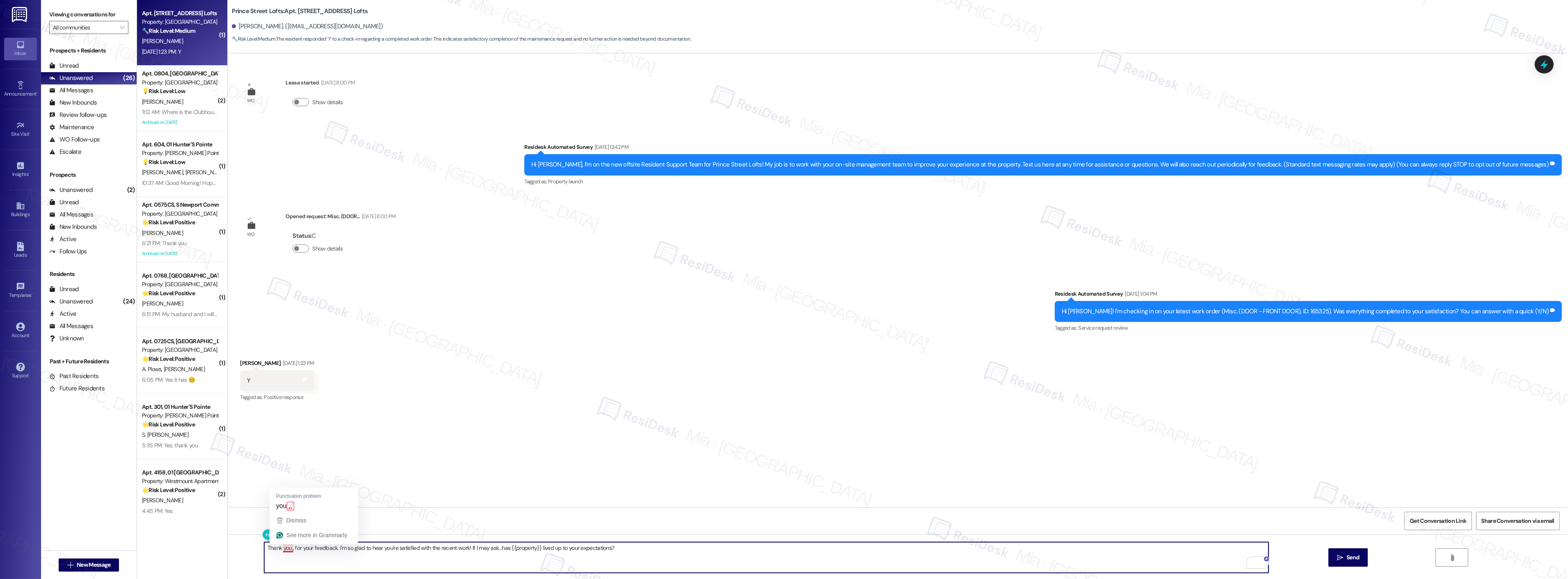
click at [286, 550] on textarea "Thank you,, for your feedback. I'm so glad to hear you're satisfied with the re…" at bounding box center [766, 557] width 1004 height 31
click at [294, 548] on textarea "Thank you, [PERSON_NAME],[PERSON_NAME] for your feedback. I'm so glad to hear y…" at bounding box center [766, 557] width 1004 height 31
click at [376, 489] on div "WO Lease started [DATE] 8:00 PM Show details Survey, sent via SMS Residesk Auto…" at bounding box center [897, 280] width 1340 height 454
click at [293, 550] on textarea "Thank you, [PERSON_NAME],[PERSON_NAME] for your feedback. I'm so glad to hear y…" at bounding box center [766, 557] width 1004 height 31
click at [307, 523] on span "button" at bounding box center [306, 523] width 1 height 7
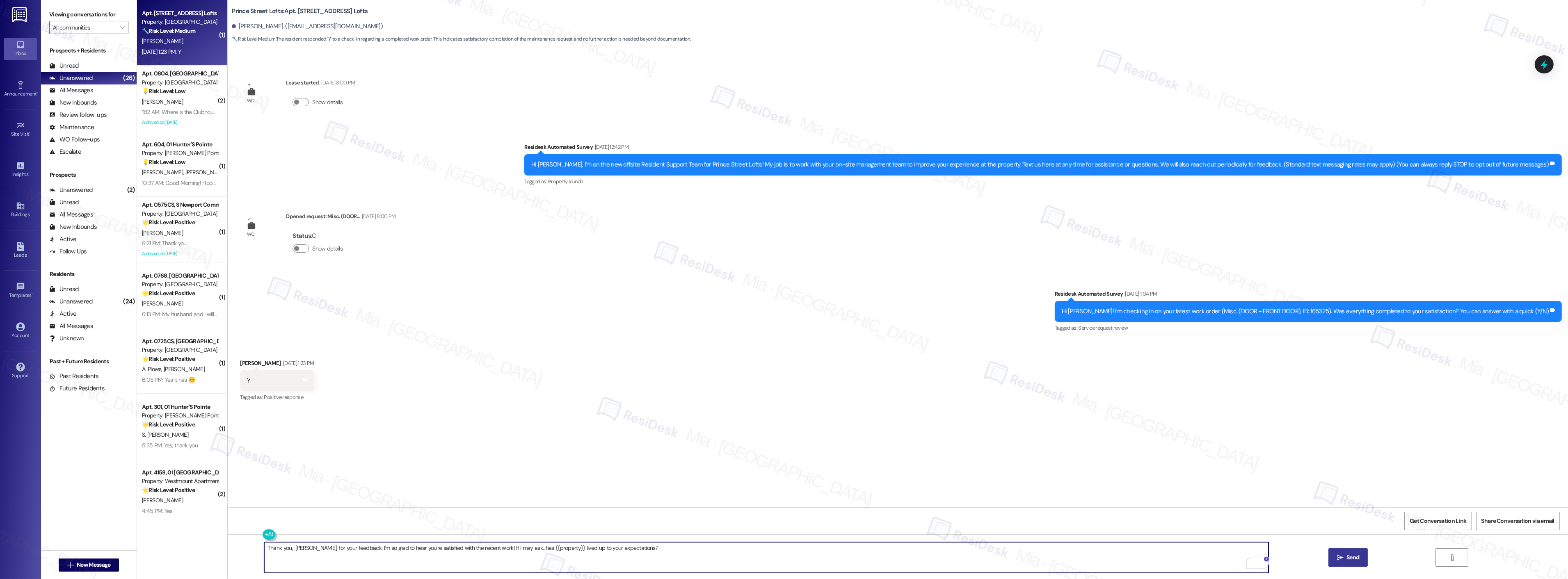
type textarea "Thank you, [PERSON_NAME], for your feedback. I'm so glad to hear you're satisfi…"
click at [1356, 558] on span "Send" at bounding box center [1352, 557] width 13 height 9
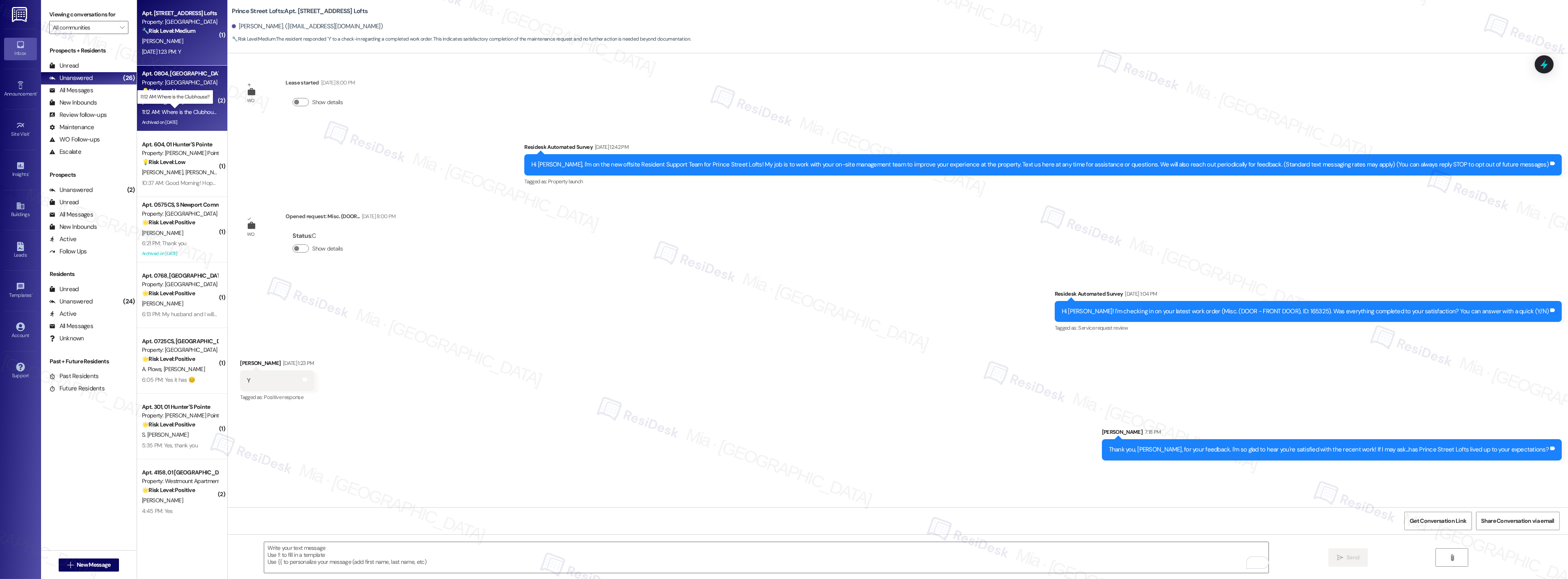
click at [199, 112] on div "11:12 AM: Where is the Clubhouse? 11:12 AM: Where is the Clubhouse?" at bounding box center [181, 112] width 79 height 8
type textarea "Fetching suggested responses. Please feel free to read through the conversation…"
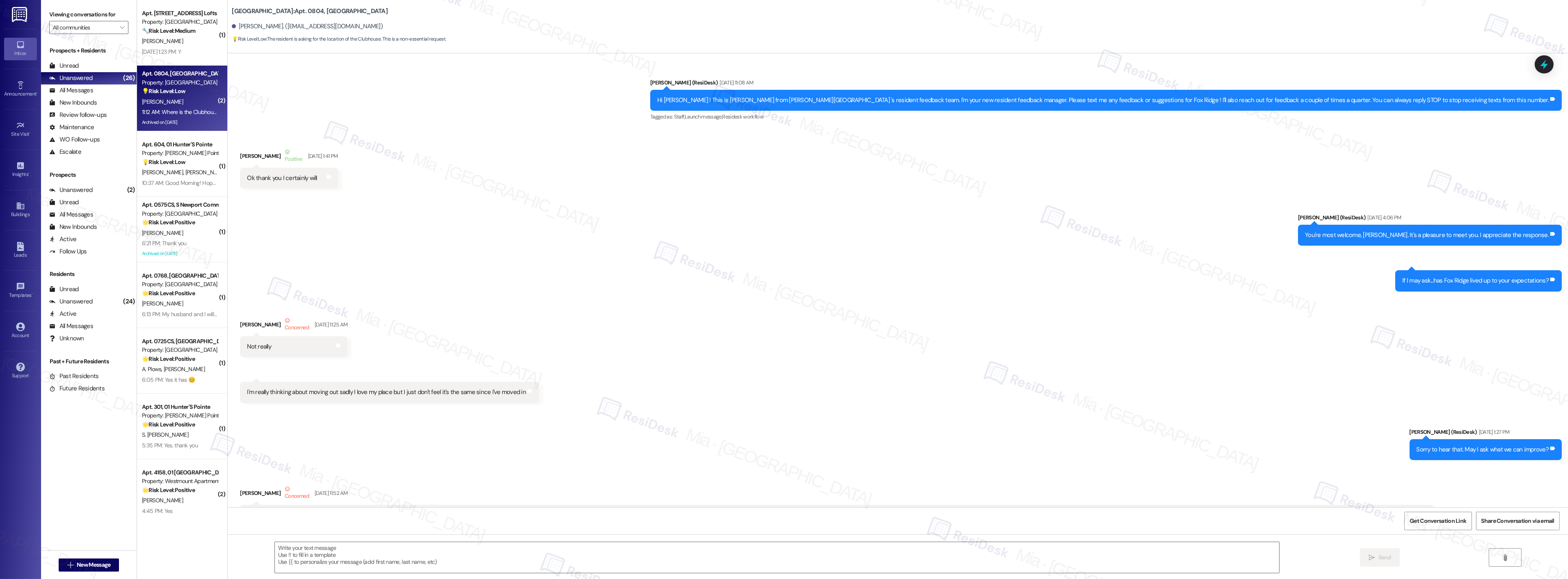
scroll to position [8628, 0]
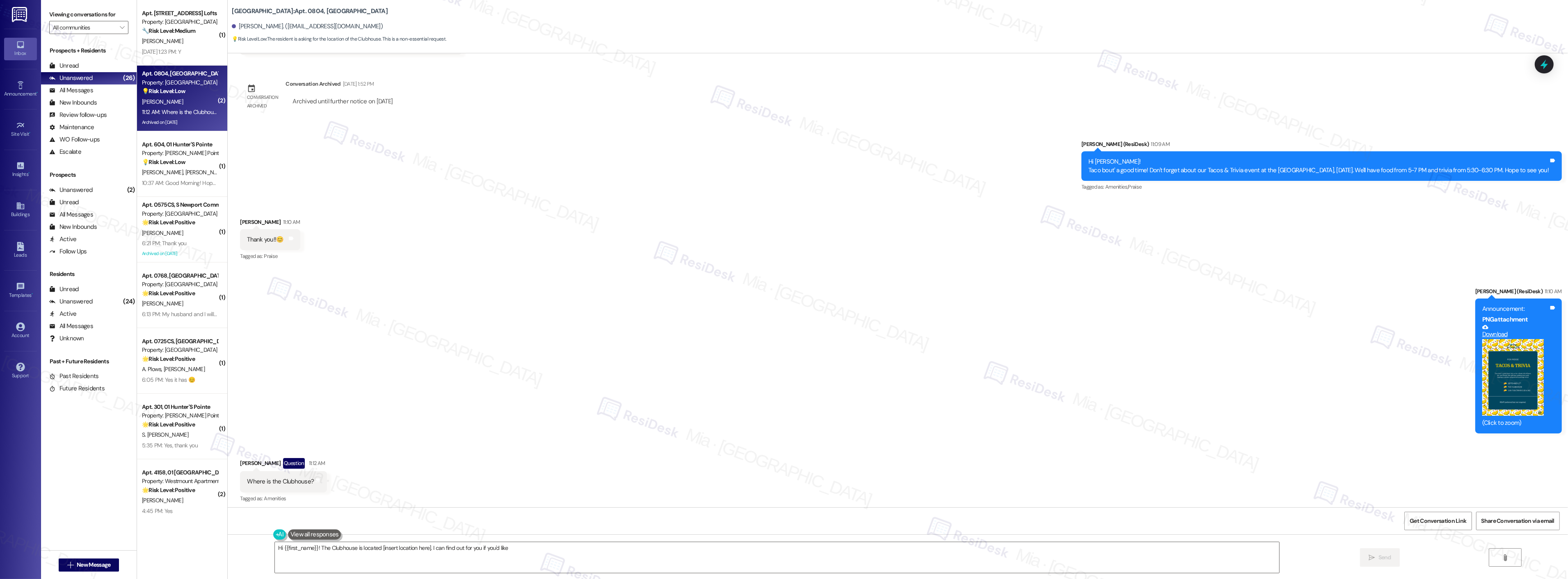
type textarea "Hi {{first_name}}! The Clubhouse is located [insert location here]. I can find …"
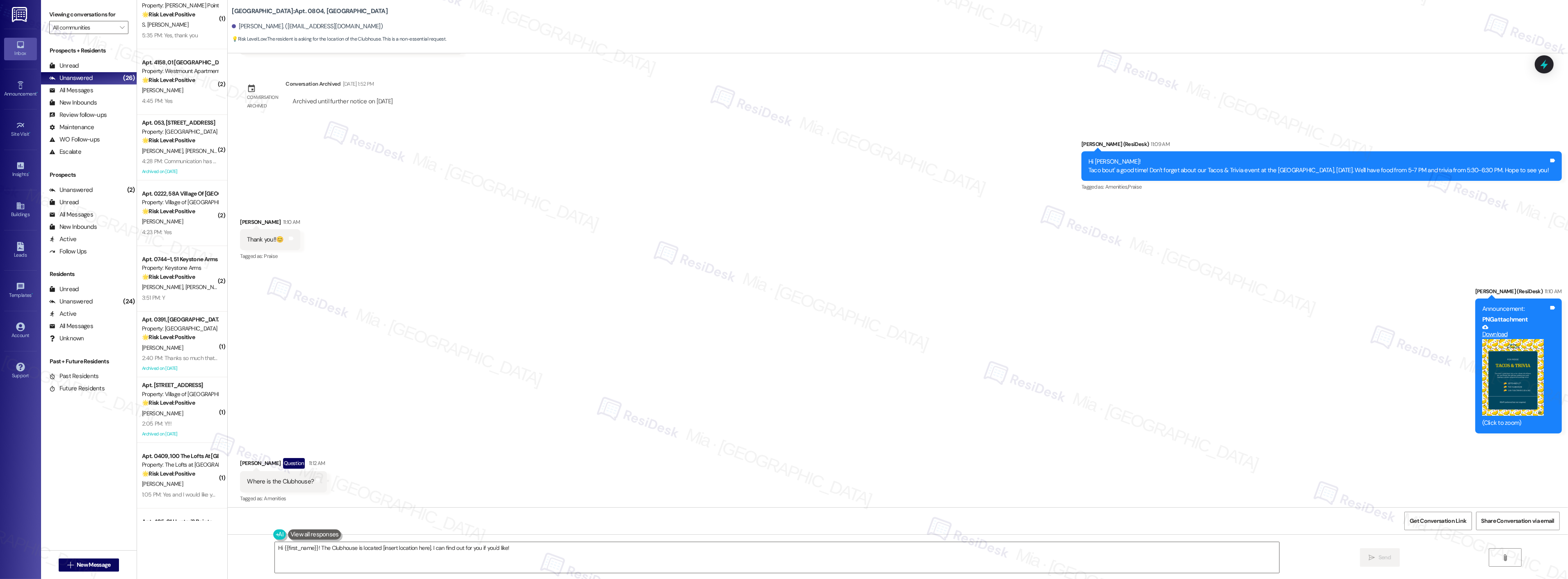
scroll to position [456, 0]
